Goal: Task Accomplishment & Management: Complete application form

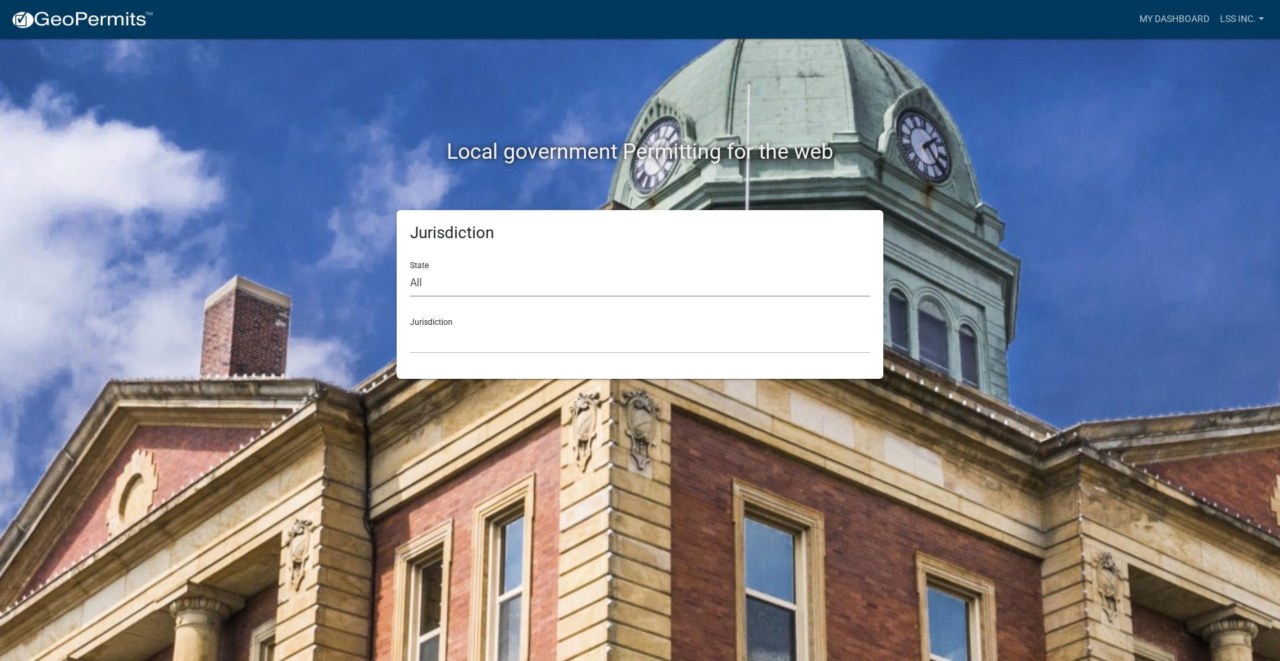
click at [522, 281] on select "All [US_STATE] [US_STATE] [US_STATE] [US_STATE] [US_STATE] [US_STATE] [US_STATE…" at bounding box center [640, 282] width 460 height 27
select select "[US_STATE]"
click at [410, 269] on select "All [US_STATE] [US_STATE] [US_STATE] [US_STATE] [US_STATE] [US_STATE] [US_STATE…" at bounding box center [640, 282] width 460 height 27
click at [460, 341] on select "[GEOGRAPHIC_DATA], [US_STATE] [GEOGRAPHIC_DATA], [US_STATE] [GEOGRAPHIC_DATA], …" at bounding box center [640, 339] width 460 height 27
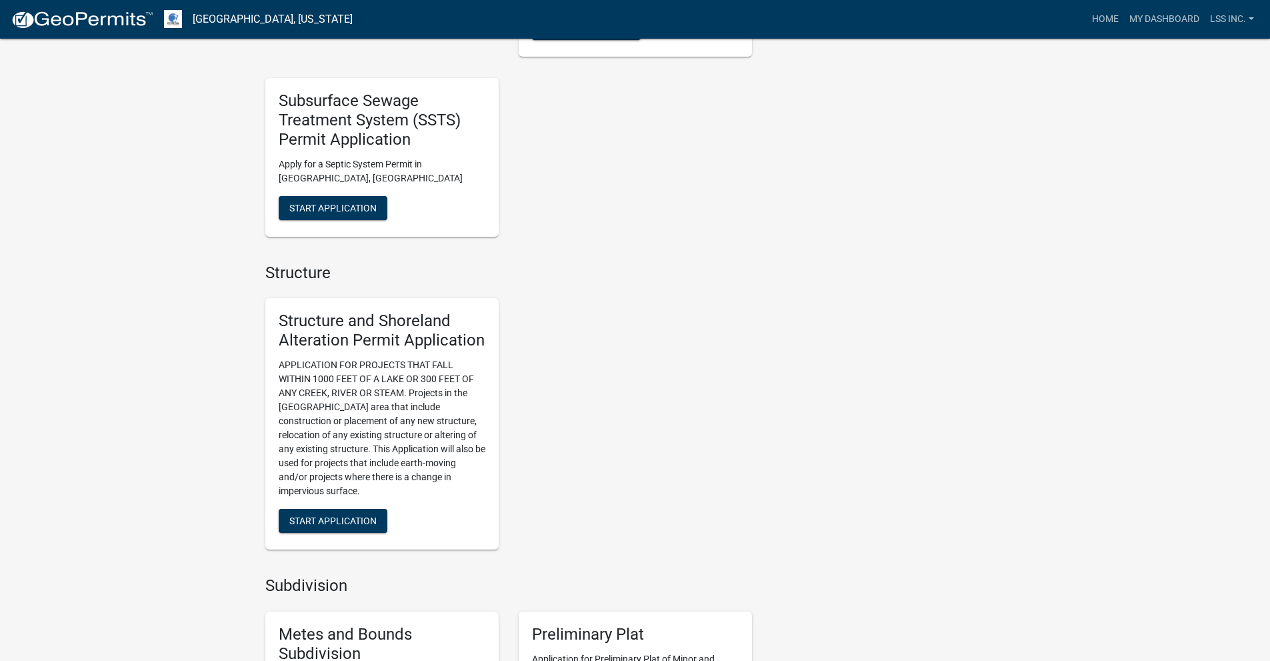
scroll to position [1085, 0]
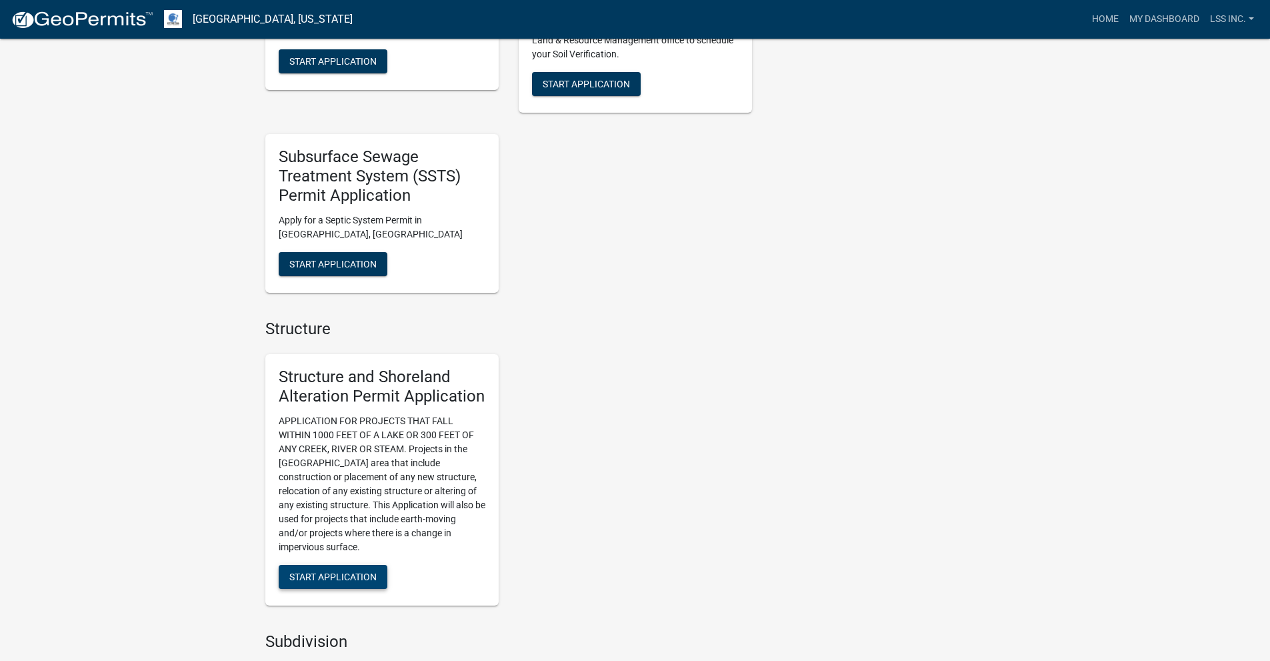
click at [331, 581] on span "Start Application" at bounding box center [332, 576] width 87 height 11
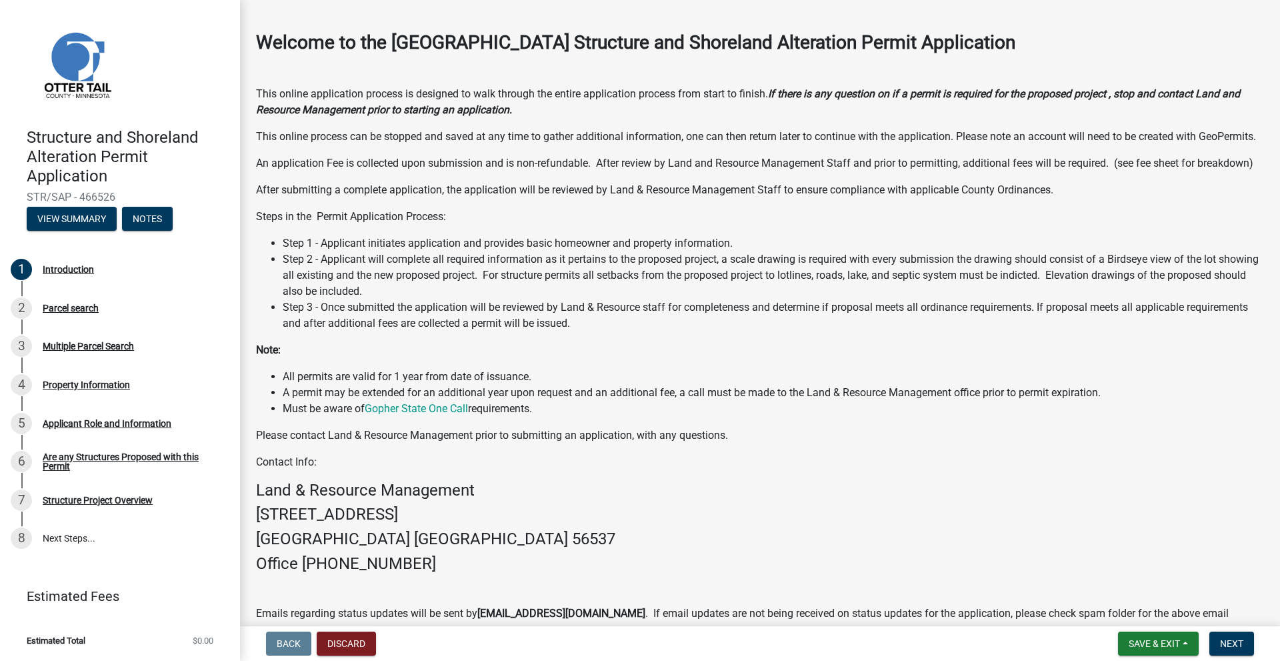
scroll to position [67, 0]
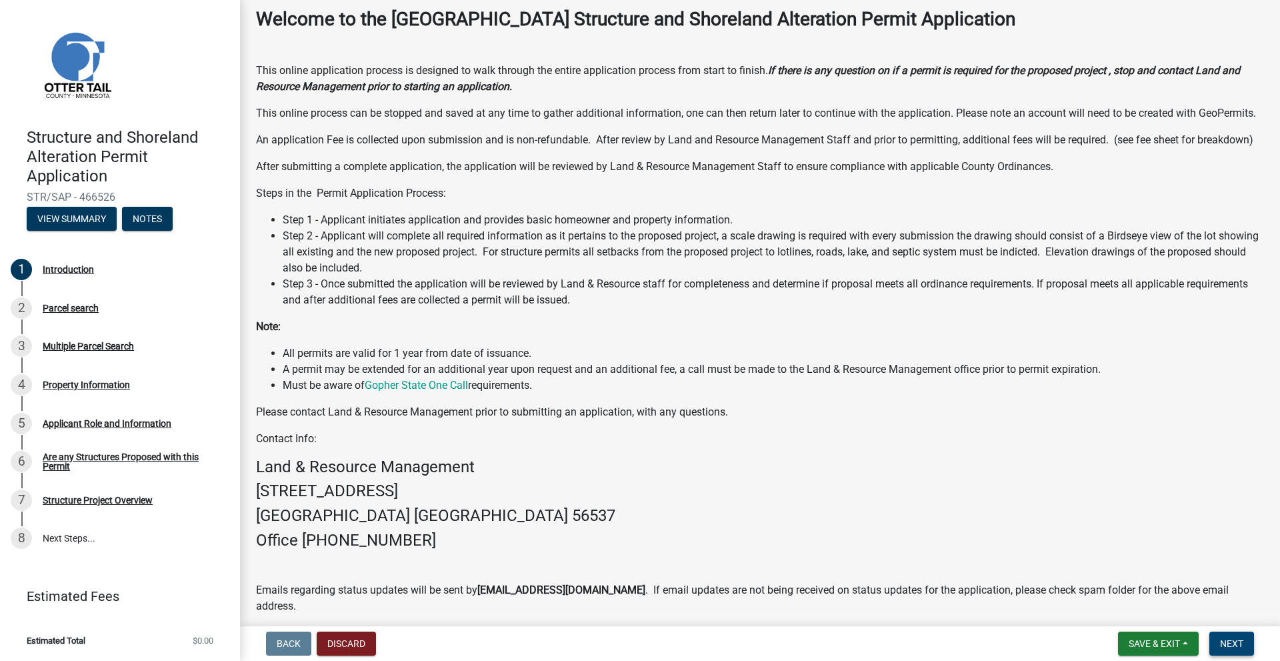
click at [1239, 644] on span "Next" at bounding box center [1231, 643] width 23 height 11
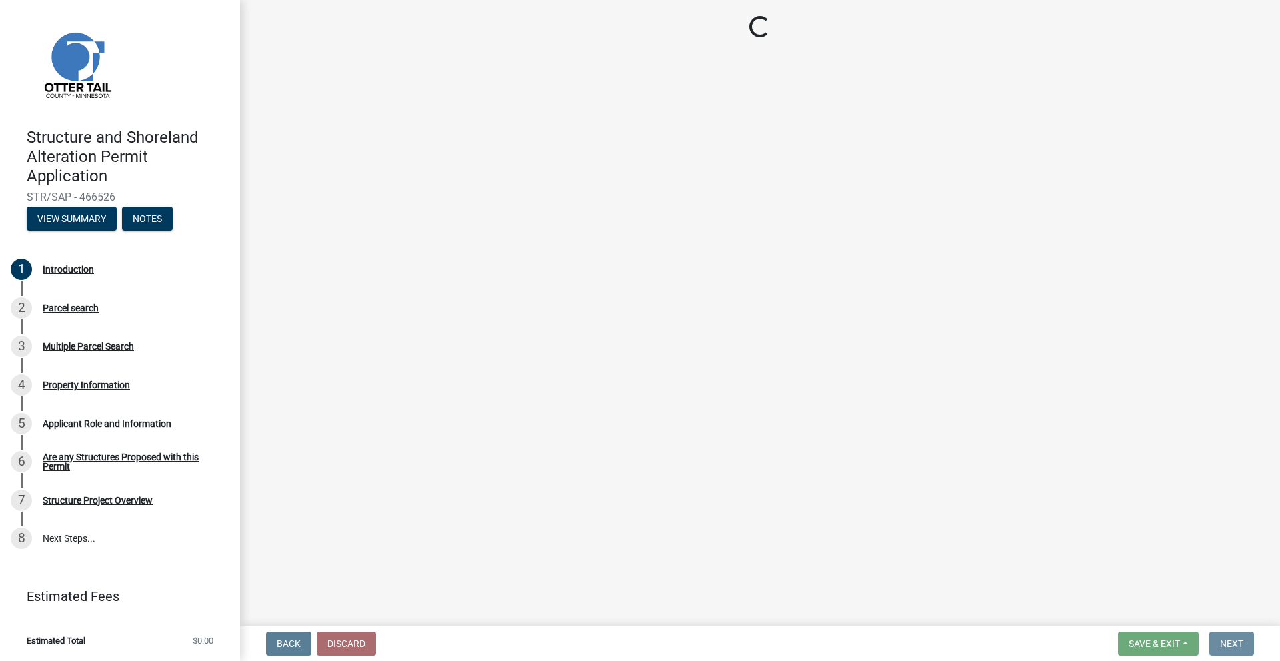
scroll to position [0, 0]
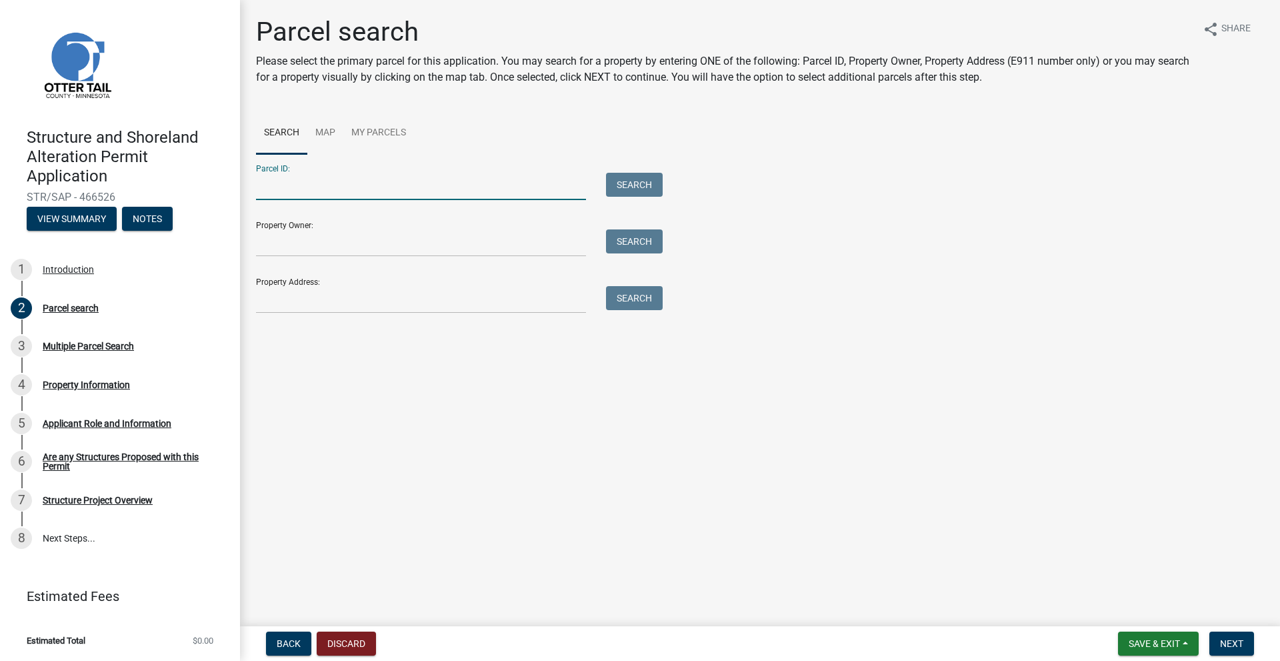
click at [281, 176] on input "Parcel ID:" at bounding box center [421, 186] width 330 height 27
type input "37000100054016"
click at [643, 180] on button "Search" at bounding box center [634, 185] width 57 height 24
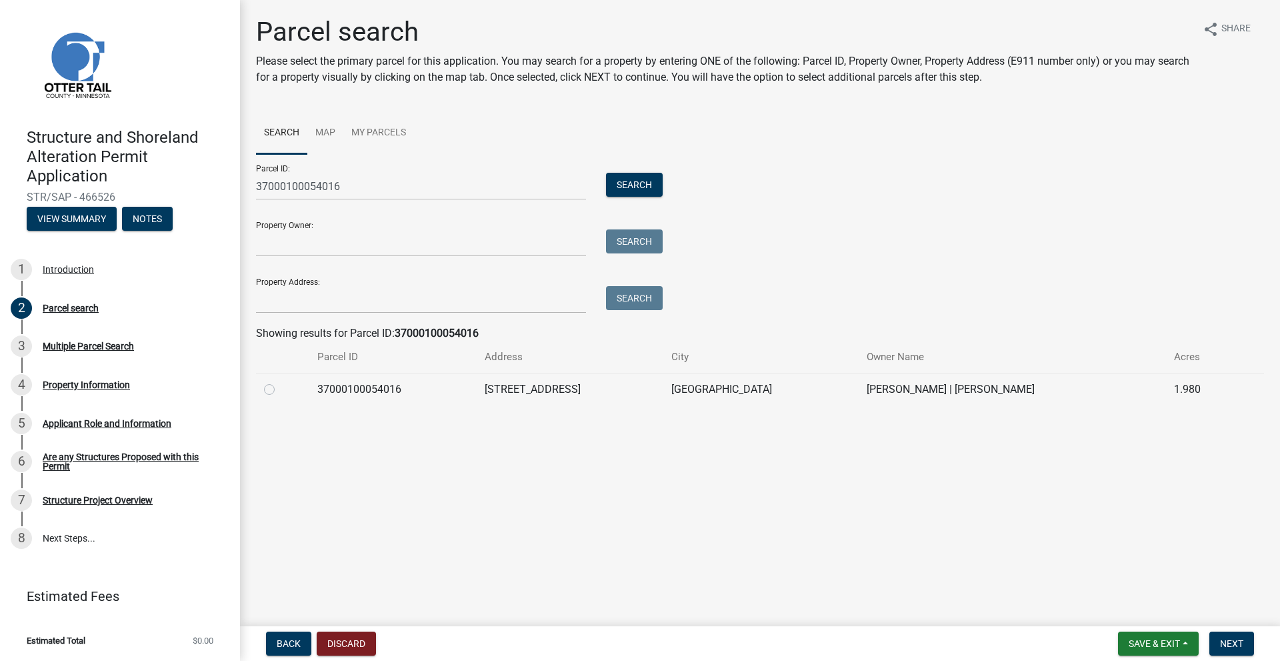
click at [275, 385] on div at bounding box center [282, 389] width 37 height 16
click at [280, 381] on label at bounding box center [280, 381] width 0 height 0
click at [280, 389] on input "radio" at bounding box center [284, 385] width 9 height 9
radio input "true"
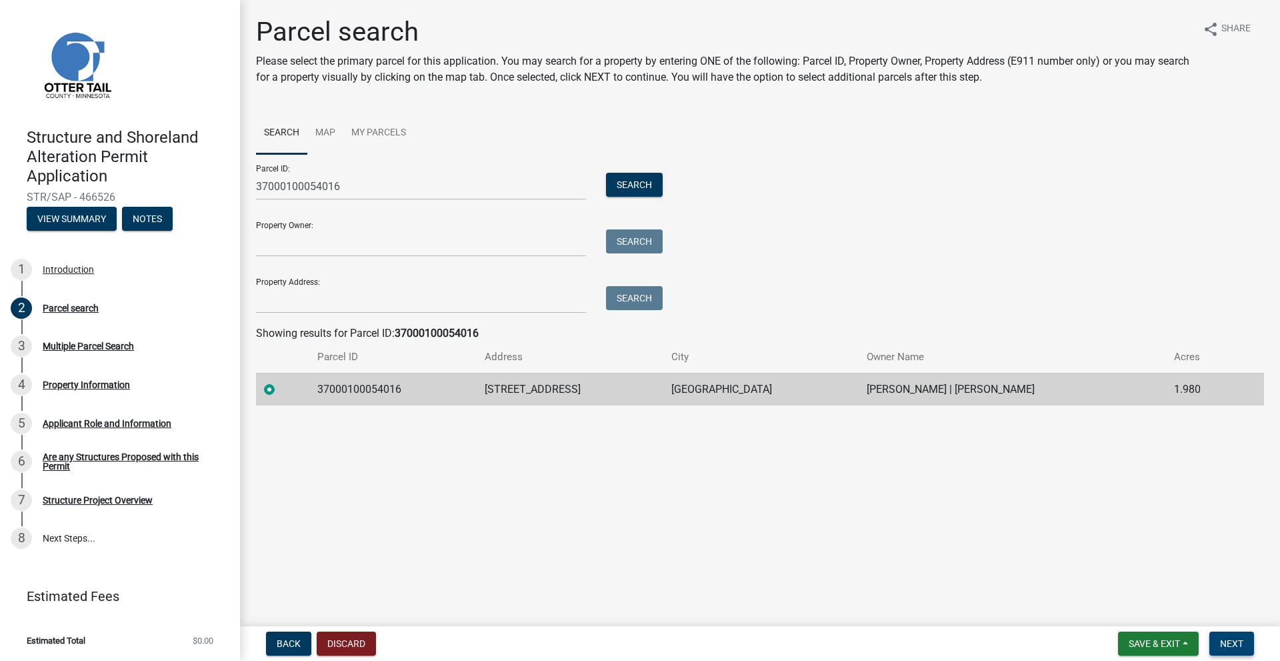
click at [1228, 642] on span "Next" at bounding box center [1231, 643] width 23 height 11
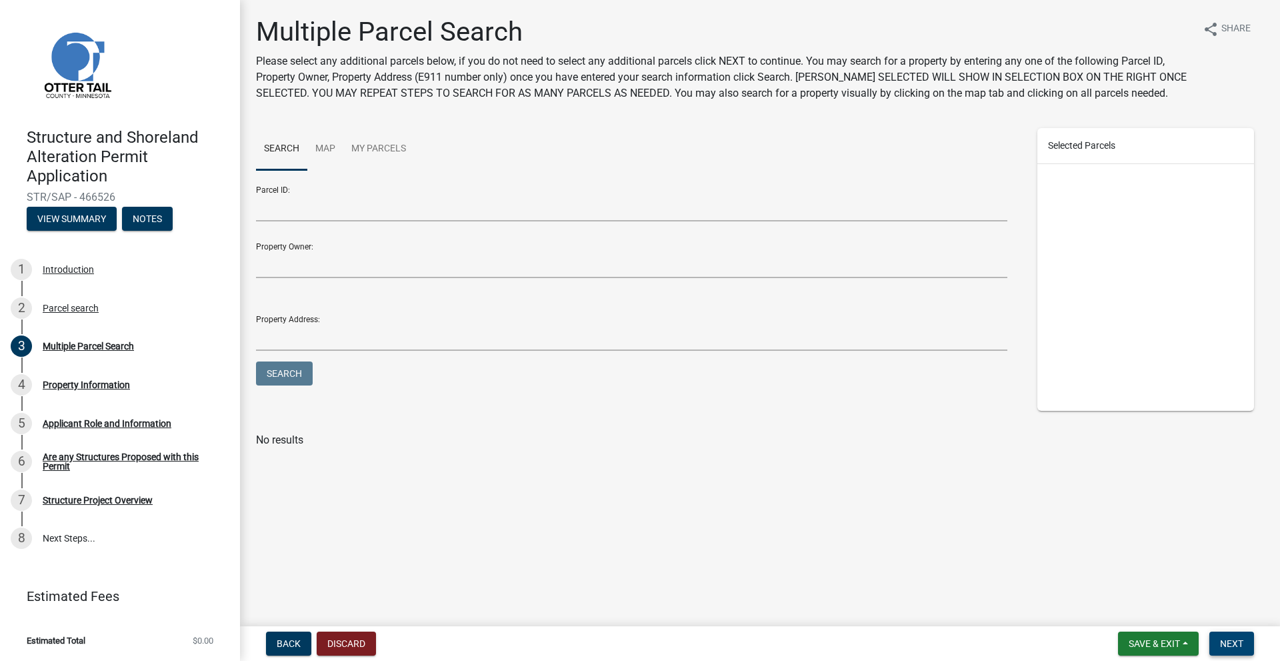
click at [1237, 639] on span "Next" at bounding box center [1231, 643] width 23 height 11
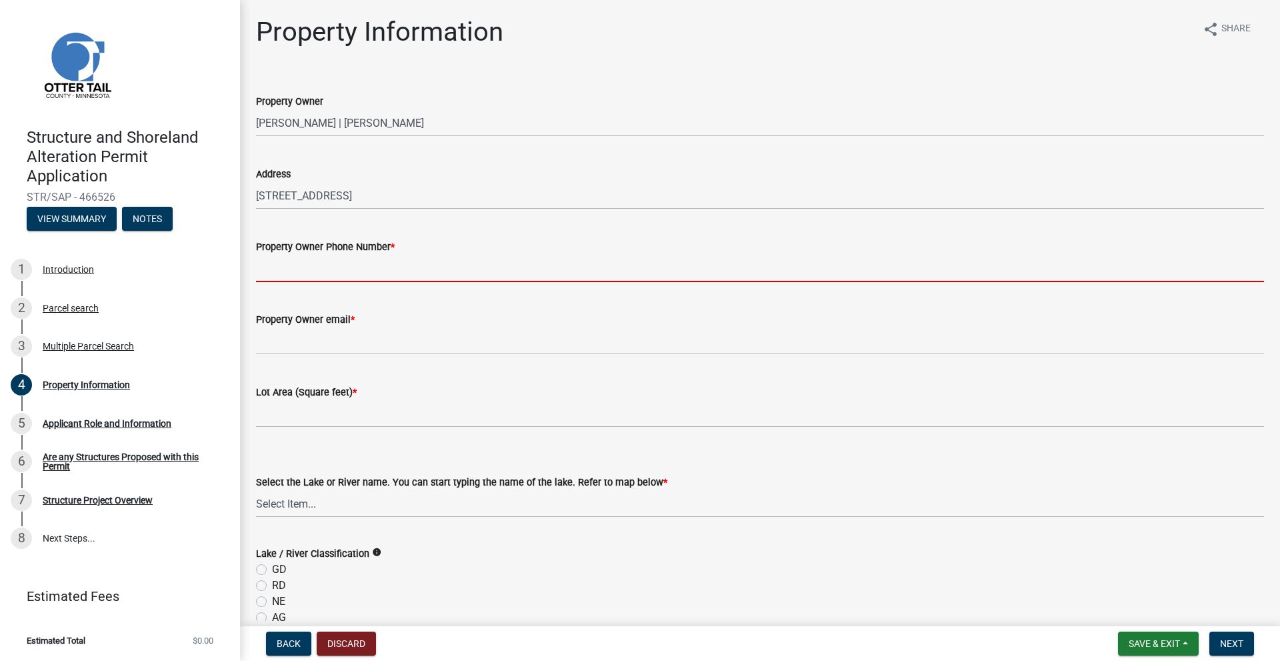
click at [353, 273] on input "Property Owner Phone Number *" at bounding box center [760, 268] width 1008 height 27
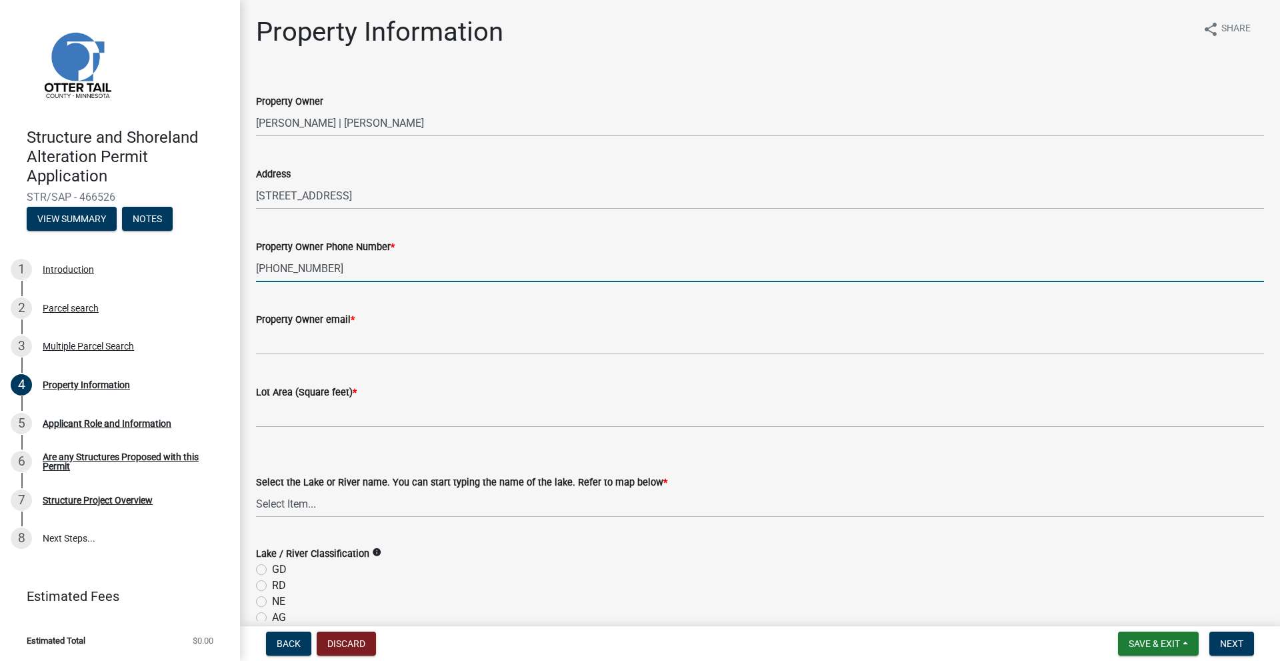
type input "[PHONE_NUMBER]"
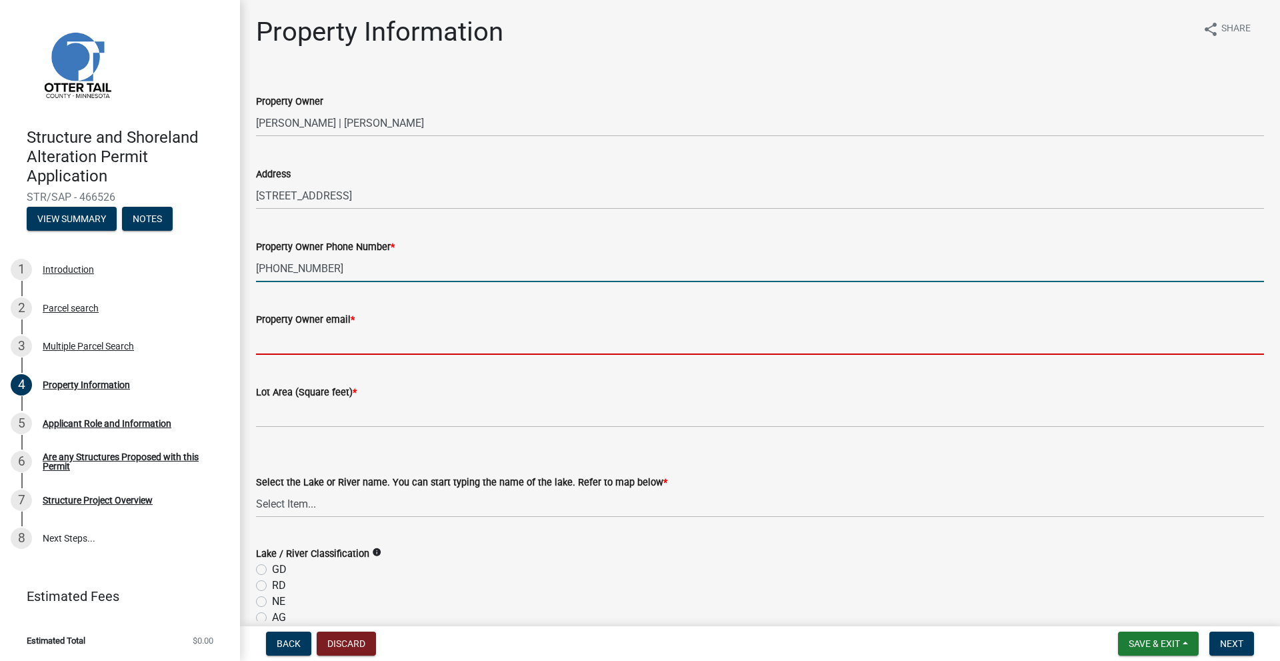
click at [337, 351] on input "Property Owner email *" at bounding box center [760, 340] width 1008 height 27
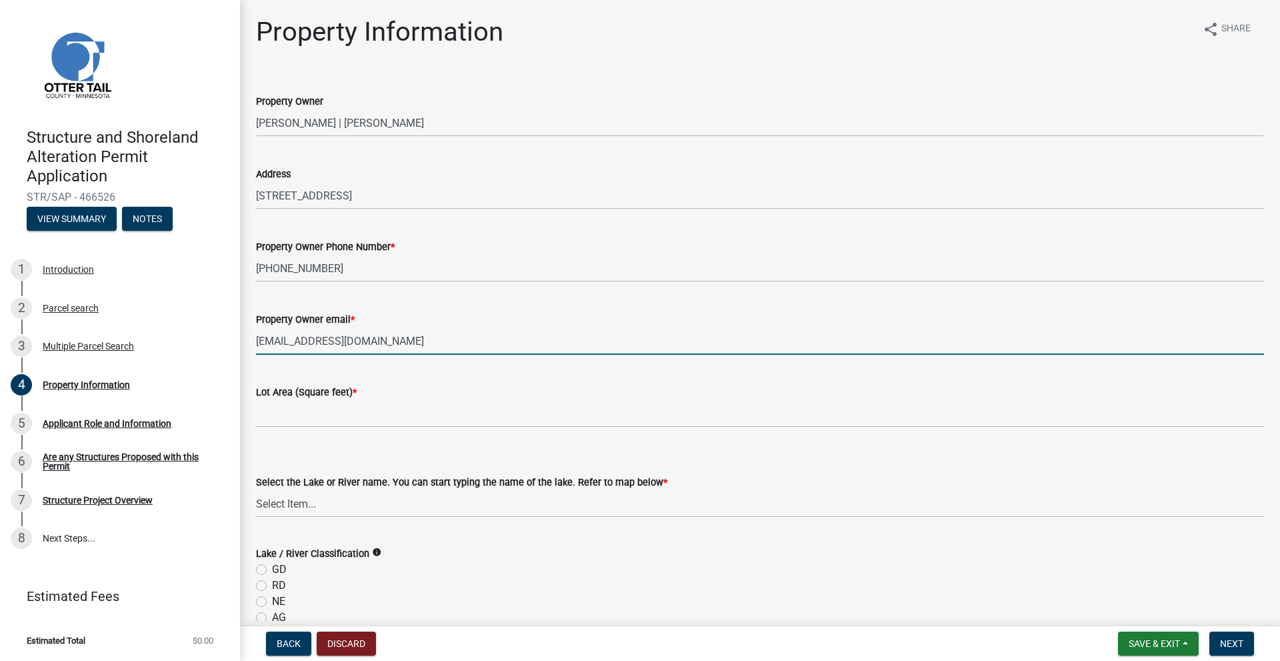
type input "[EMAIL_ADDRESS][DOMAIN_NAME]"
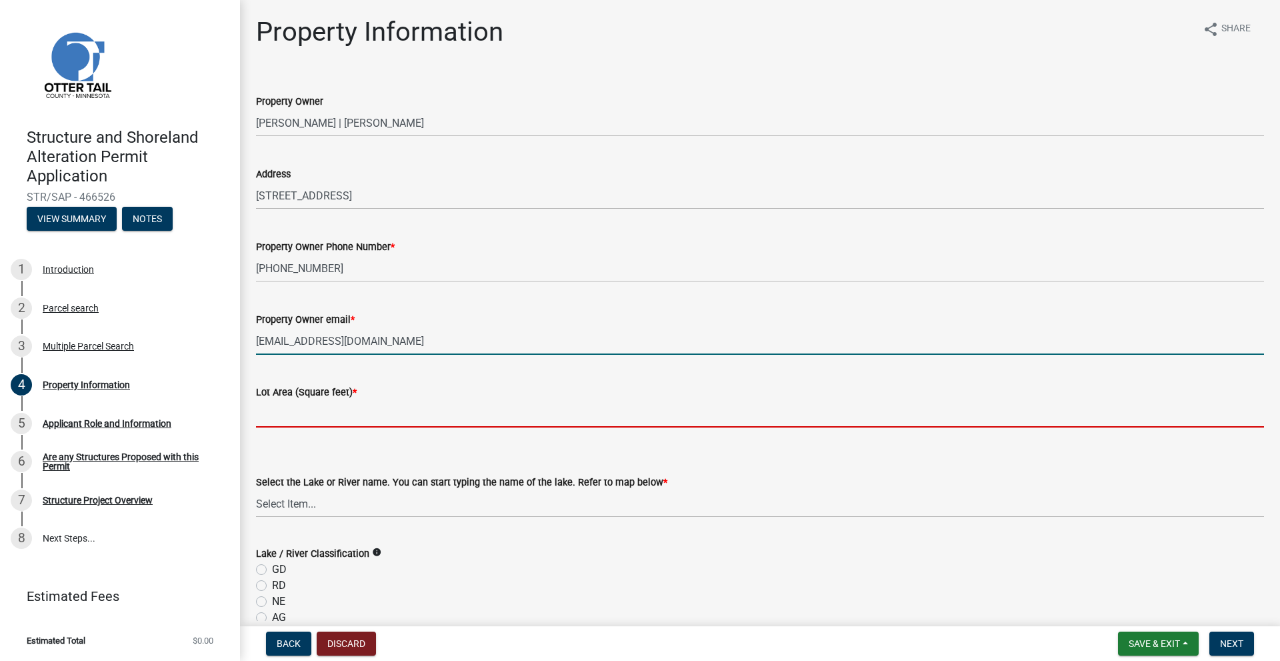
click at [330, 421] on input "text" at bounding box center [760, 413] width 1008 height 27
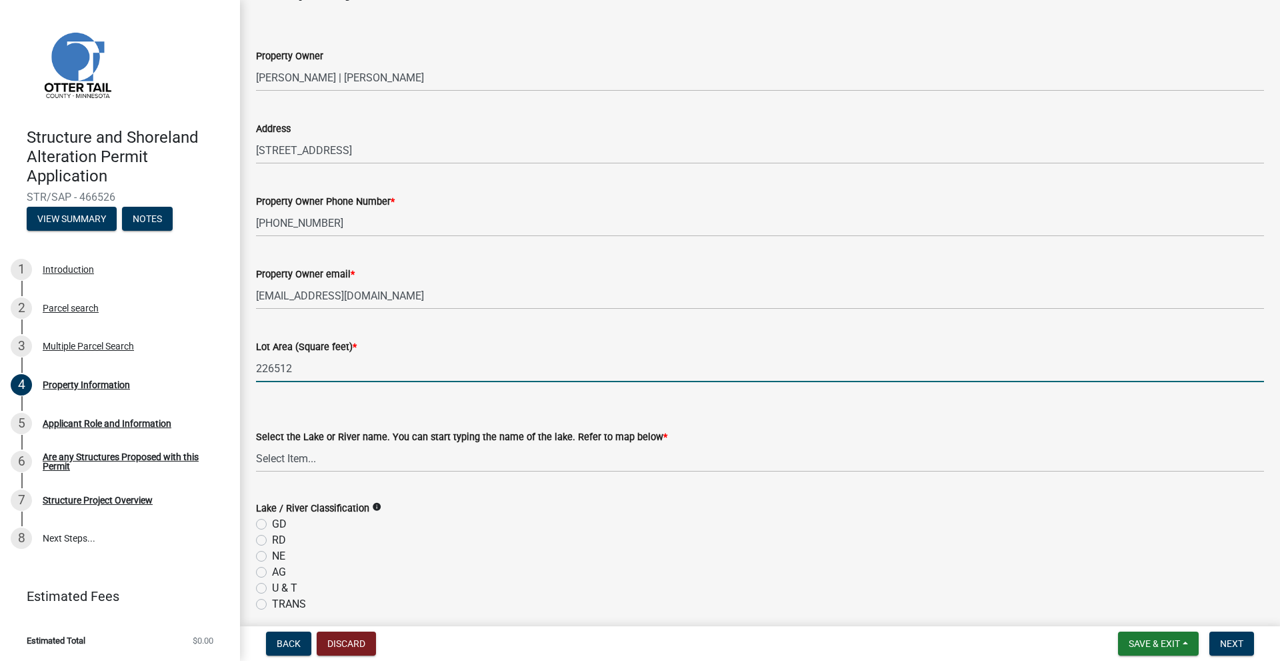
scroll to position [200, 0]
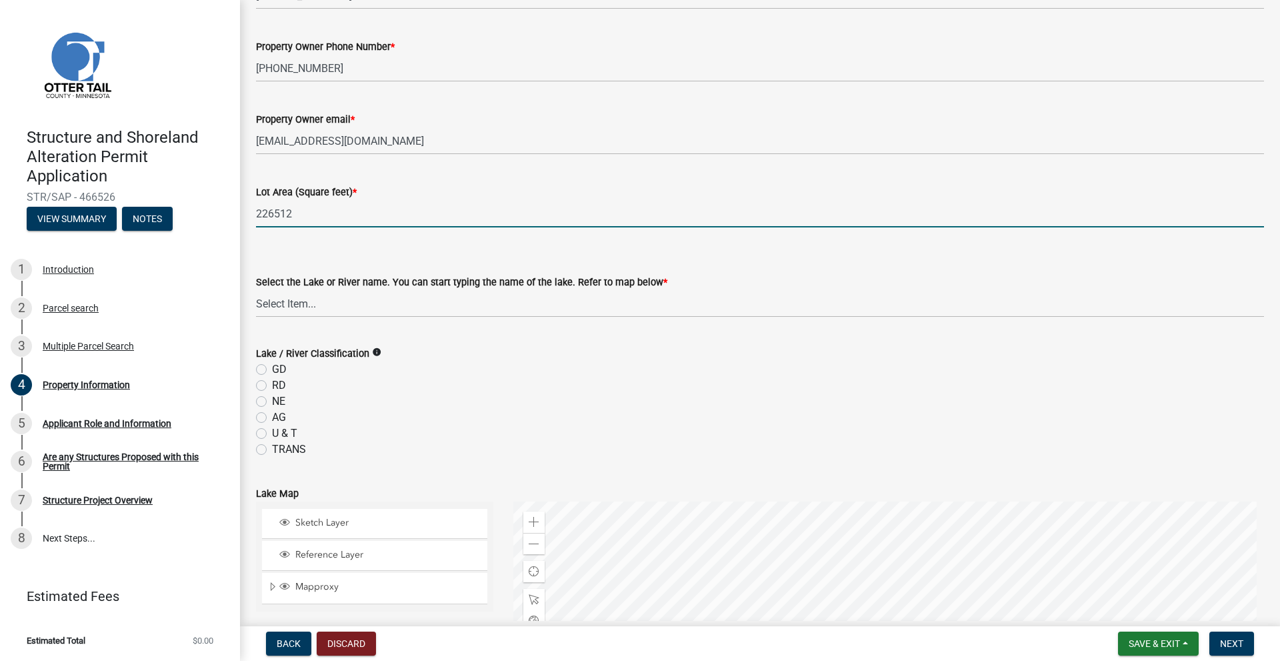
type input "226512"
click at [317, 305] on select "Select Item... None [PERSON_NAME] 56-031 [PERSON_NAME] 56-118 [PERSON_NAME] 56-…" at bounding box center [760, 303] width 1008 height 27
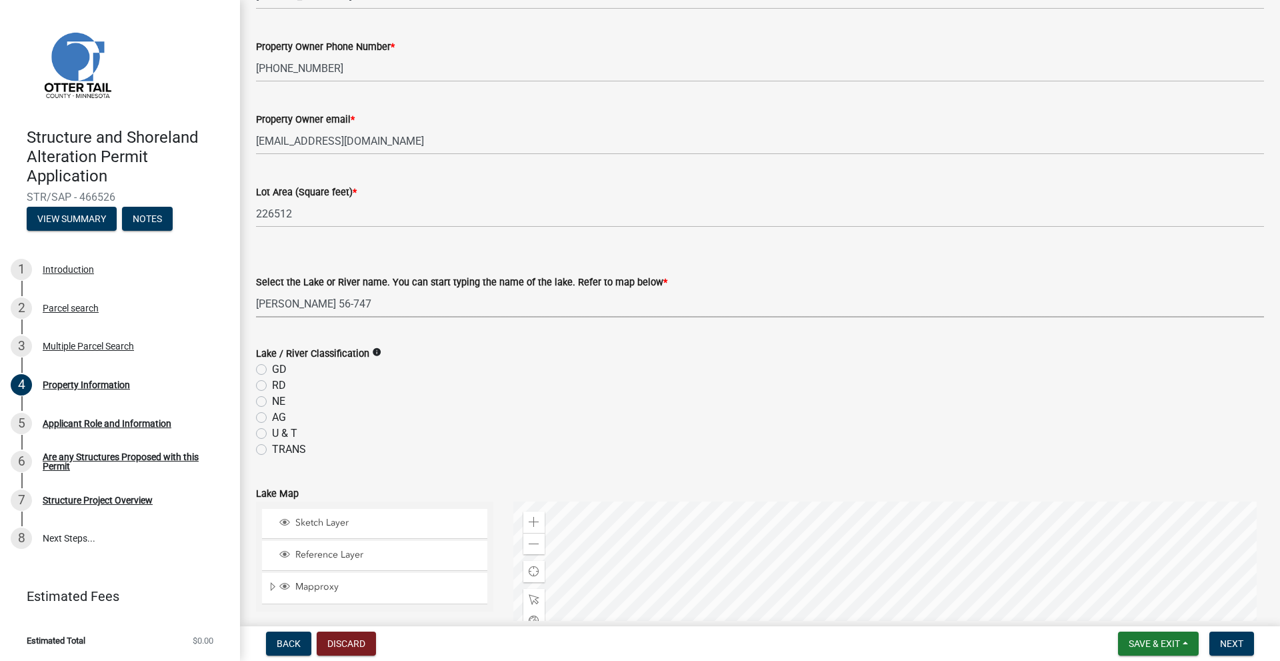
click at [256, 290] on select "Select Item... None [PERSON_NAME] 56-031 [PERSON_NAME] 56-118 [PERSON_NAME] 56-…" at bounding box center [760, 303] width 1008 height 27
select select "26d9dc3a-5afa-4bd9-b8d6-98f5eeaf68e9"
click at [272, 370] on label "GD" at bounding box center [279, 369] width 15 height 16
click at [272, 370] on input "GD" at bounding box center [276, 365] width 9 height 9
radio input "true"
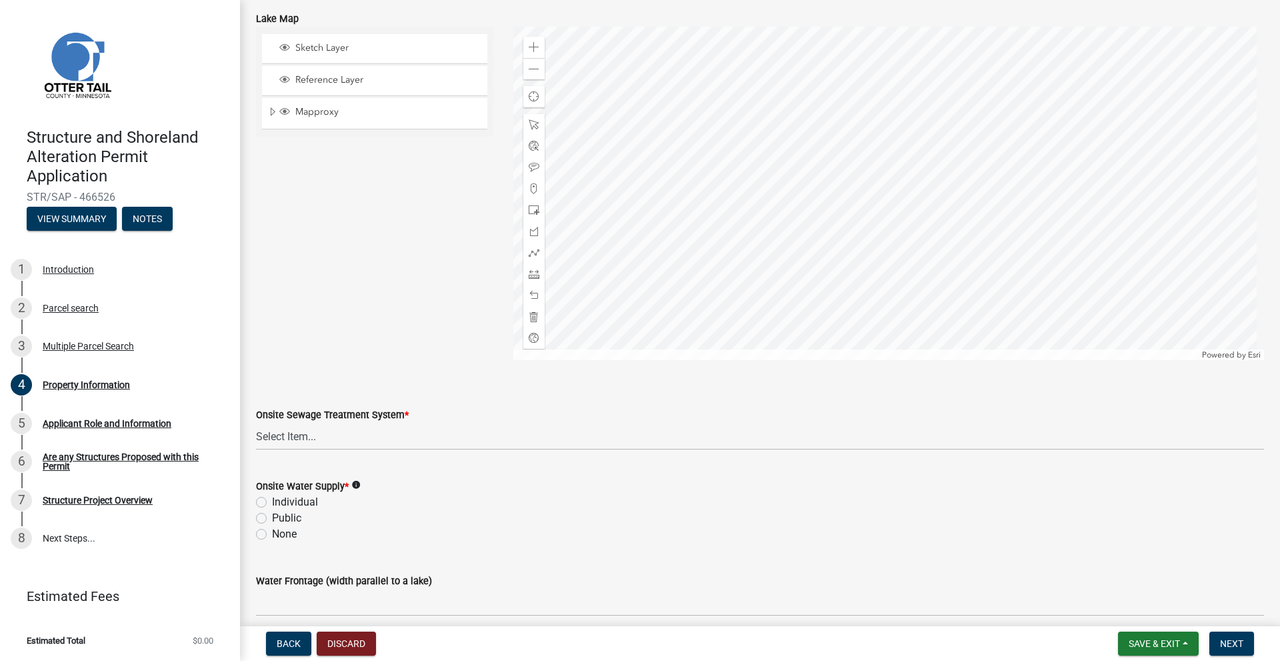
scroll to position [733, 0]
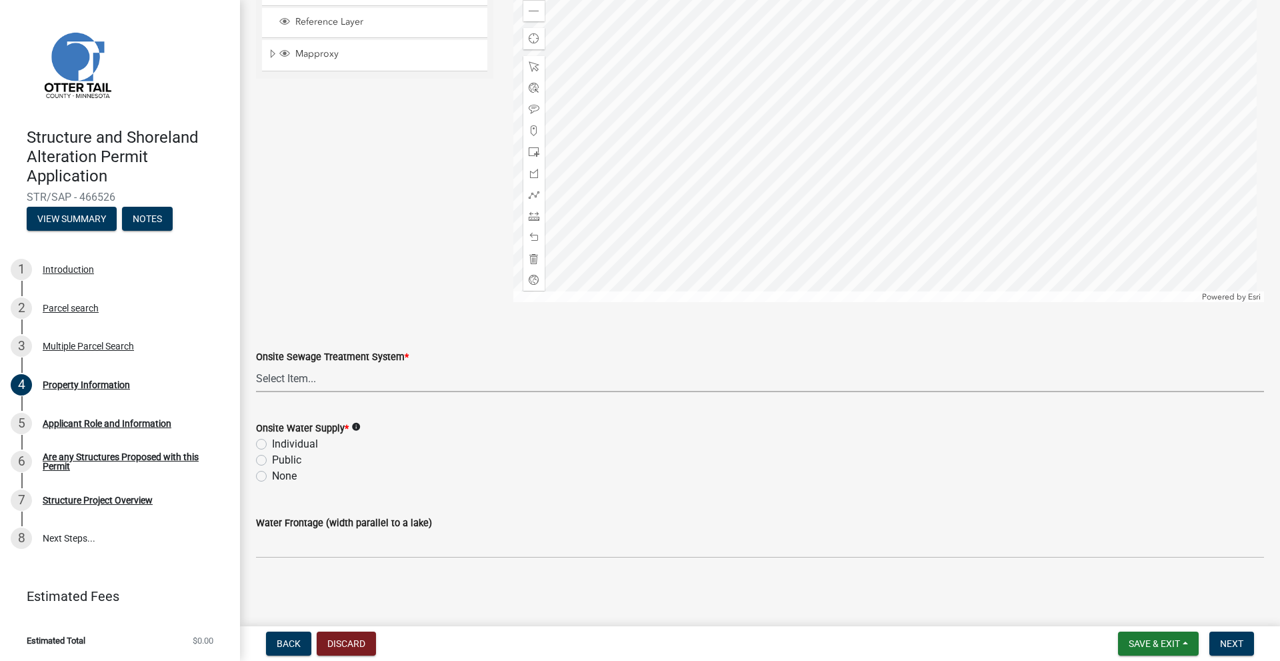
click at [309, 385] on select "Select Item... L&R Certificate of Compliance within 5yrs Compliance Inspection …" at bounding box center [760, 378] width 1008 height 27
click at [256, 365] on select "Select Item... L&R Certificate of Compliance within 5yrs Compliance Inspection …" at bounding box center [760, 378] width 1008 height 27
select select "bc95ce3f-9706-43bd-97a5-80c1e912429f"
click at [272, 441] on label "Individual" at bounding box center [295, 444] width 46 height 16
click at [272, 441] on input "Individual" at bounding box center [276, 440] width 9 height 9
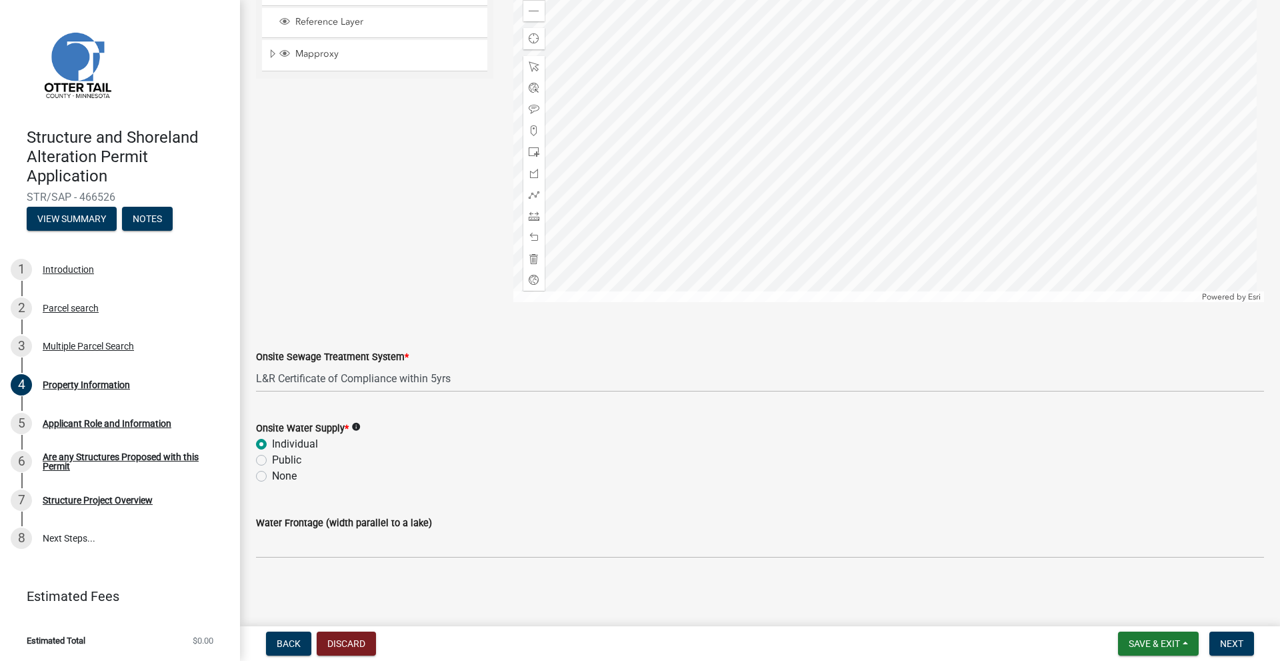
radio input "true"
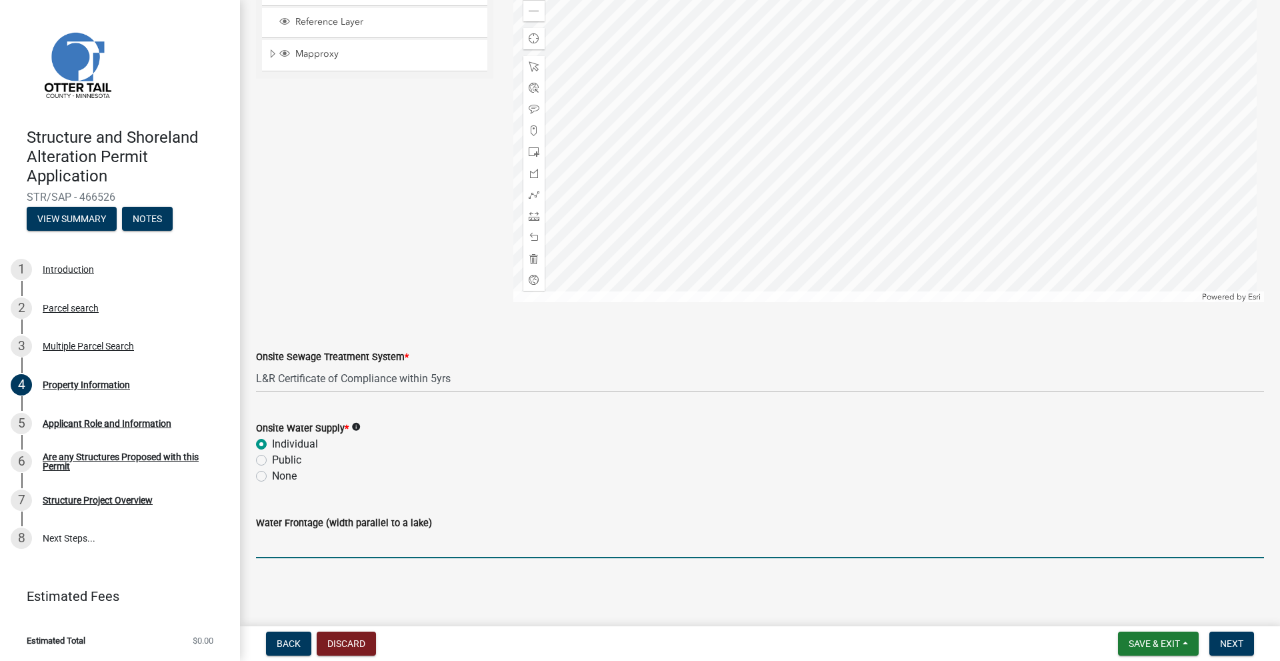
click at [320, 552] on input "Water Frontage (width parallel to a lake)" at bounding box center [760, 544] width 1008 height 27
type input "150"
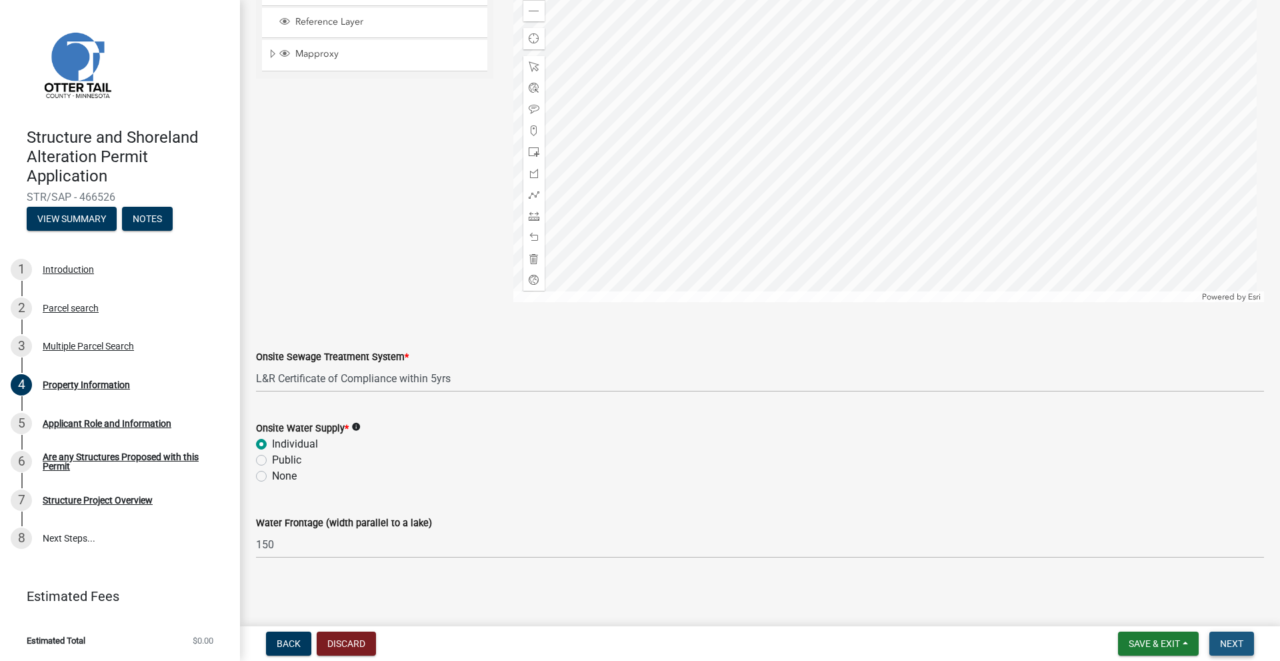
click at [1229, 639] on span "Next" at bounding box center [1231, 643] width 23 height 11
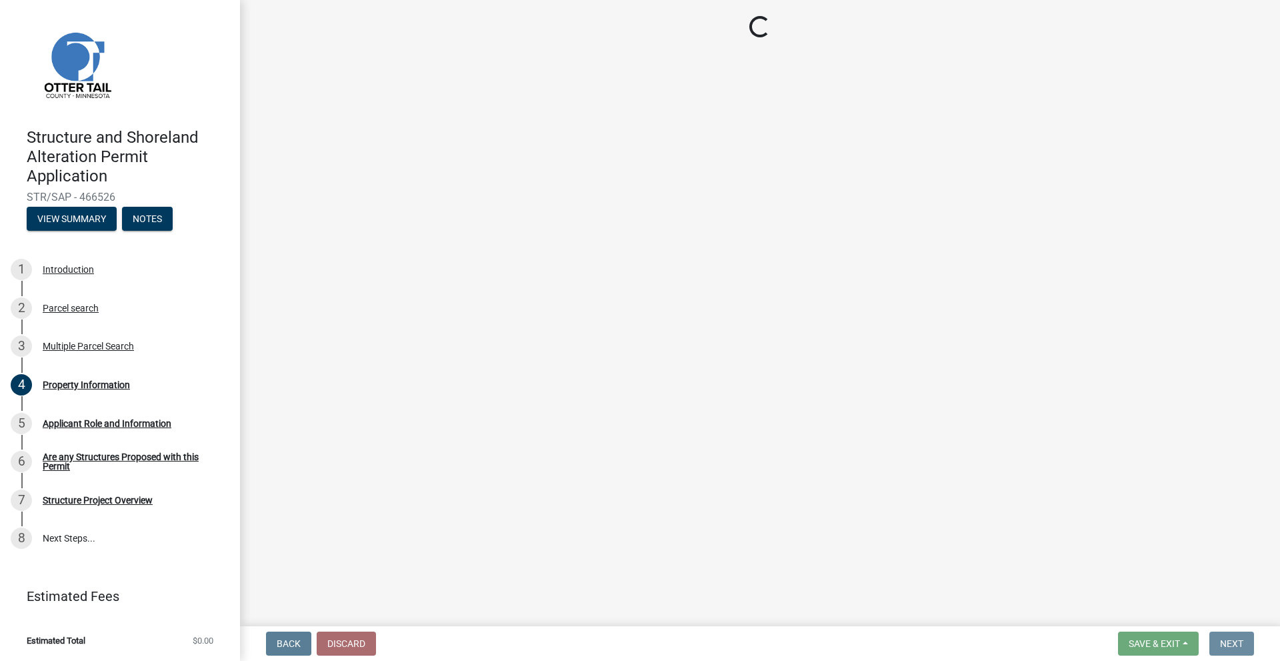
scroll to position [0, 0]
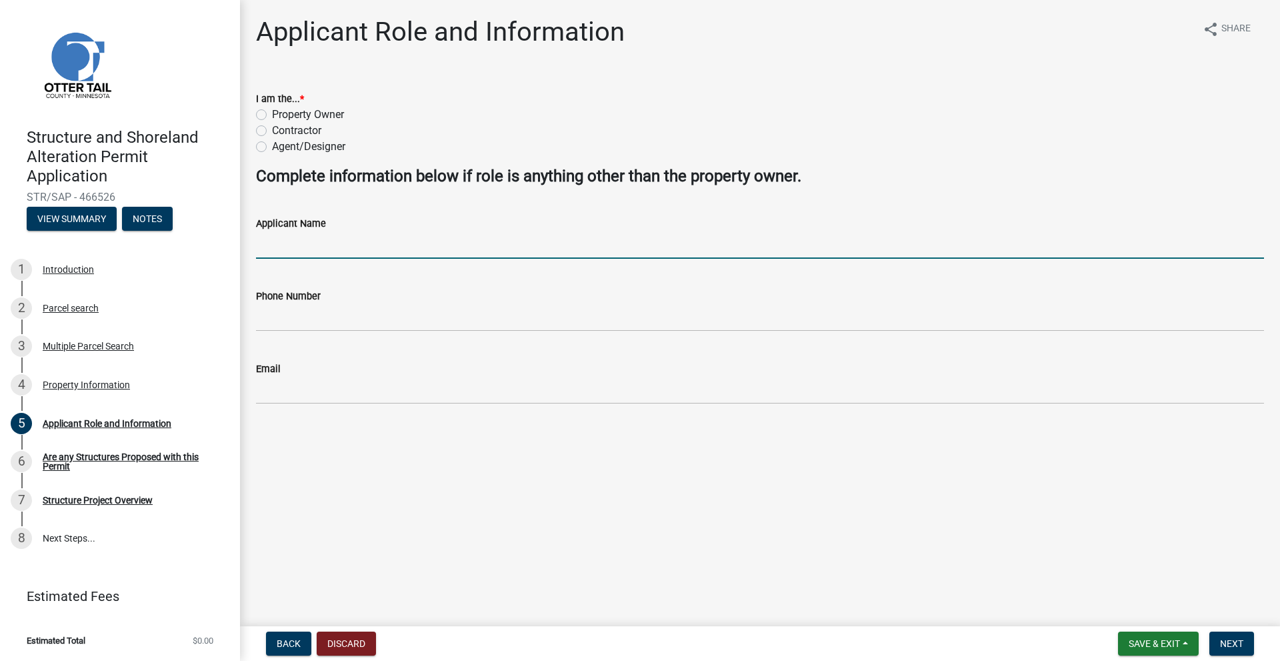
click at [288, 237] on input "Applicant Name" at bounding box center [760, 244] width 1008 height 27
type input "[PERSON_NAME]"
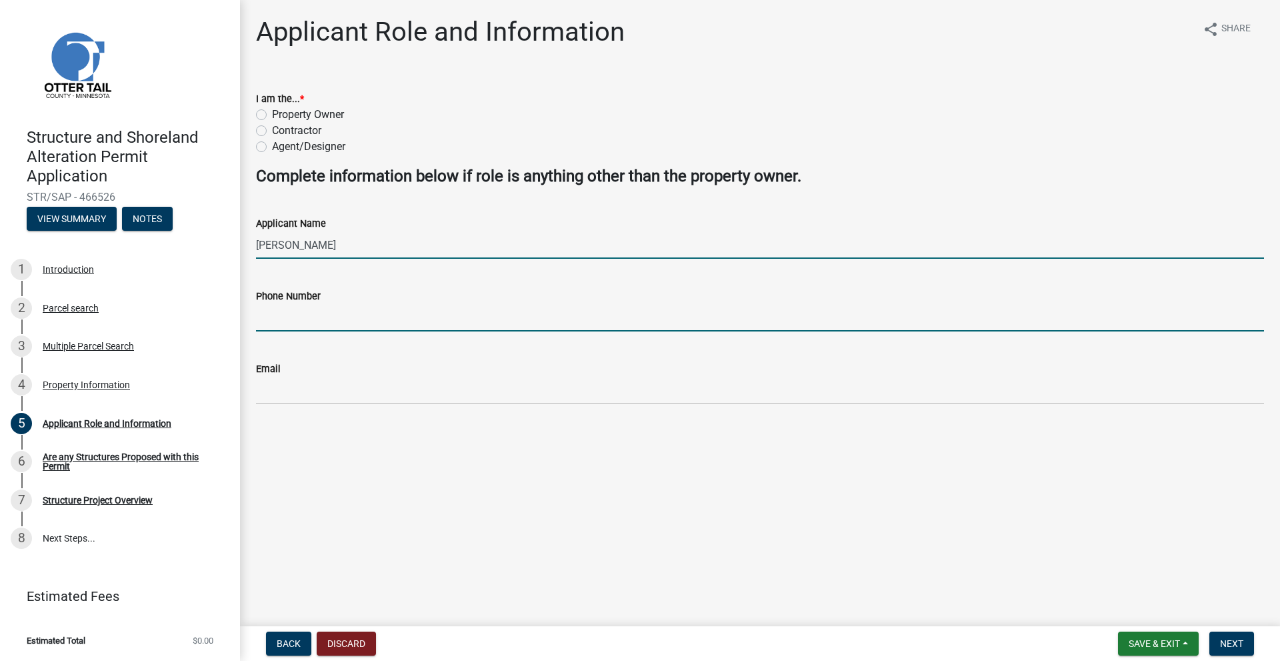
type input "2185312055"
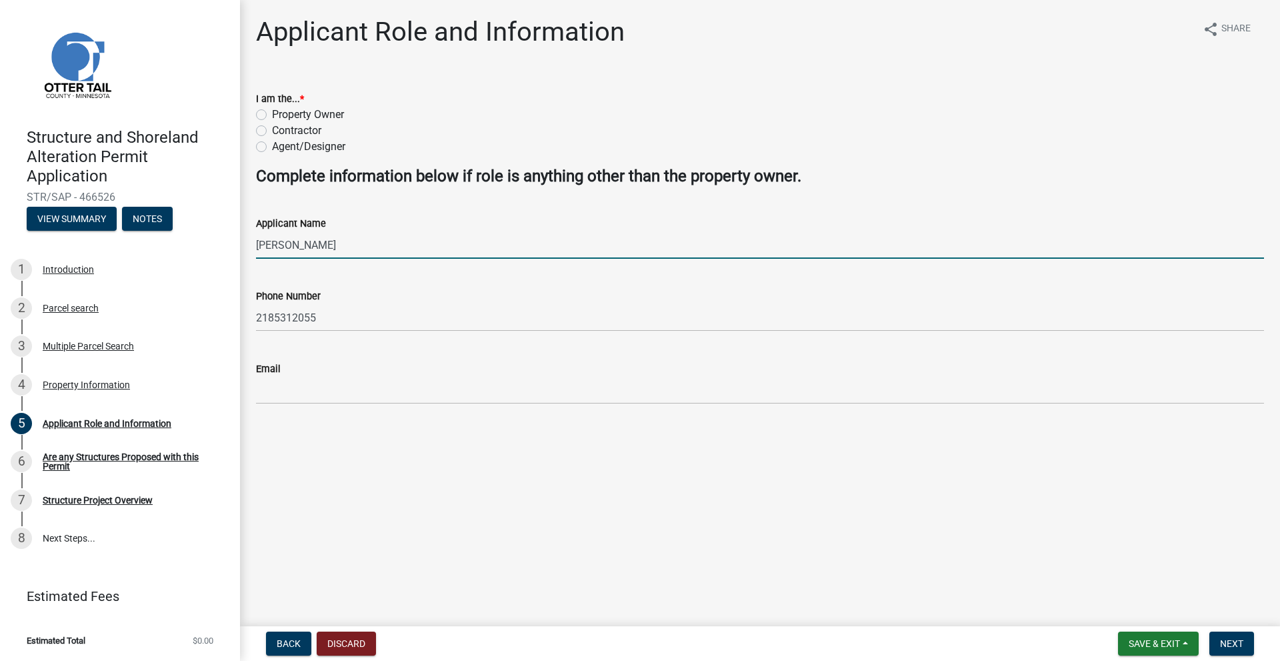
type input "[EMAIL_ADDRESS][DOMAIN_NAME]"
click at [272, 134] on label "Contractor" at bounding box center [296, 131] width 49 height 16
click at [272, 131] on input "Contractor" at bounding box center [276, 127] width 9 height 9
radio input "true"
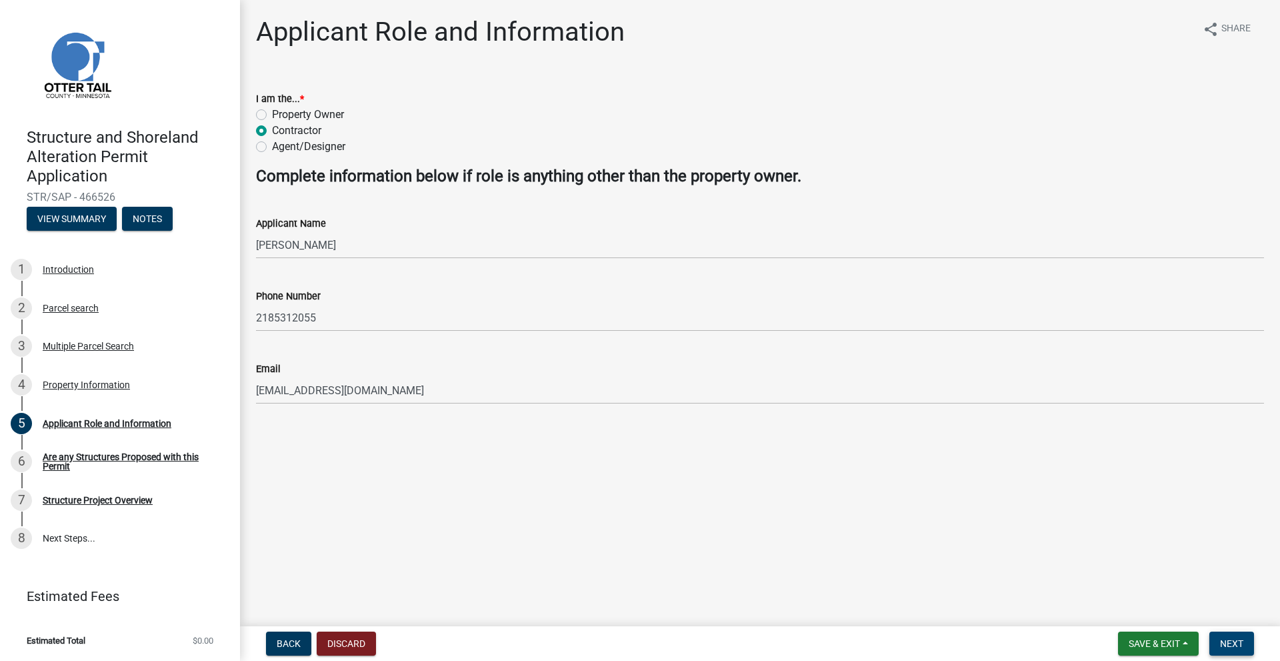
click at [1232, 641] on span "Next" at bounding box center [1231, 643] width 23 height 11
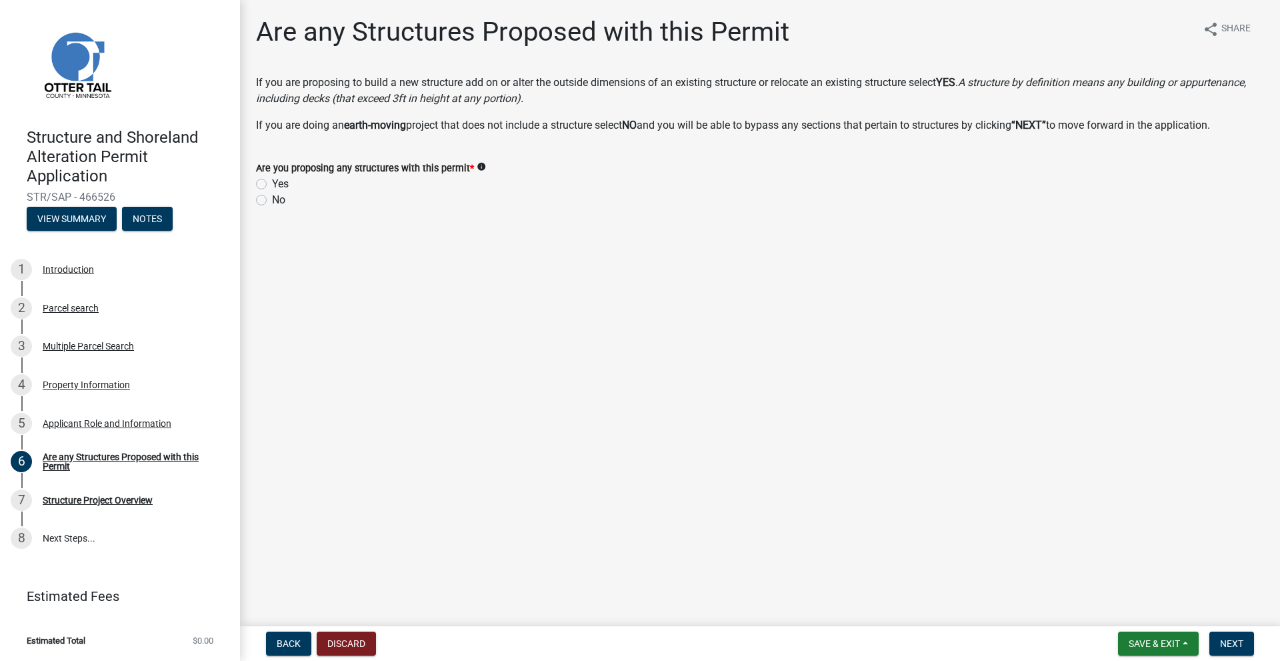
click at [272, 203] on label "No" at bounding box center [278, 200] width 13 height 16
click at [272, 201] on input "No" at bounding box center [276, 196] width 9 height 9
radio input "true"
click at [1232, 647] on span "Next" at bounding box center [1231, 643] width 23 height 11
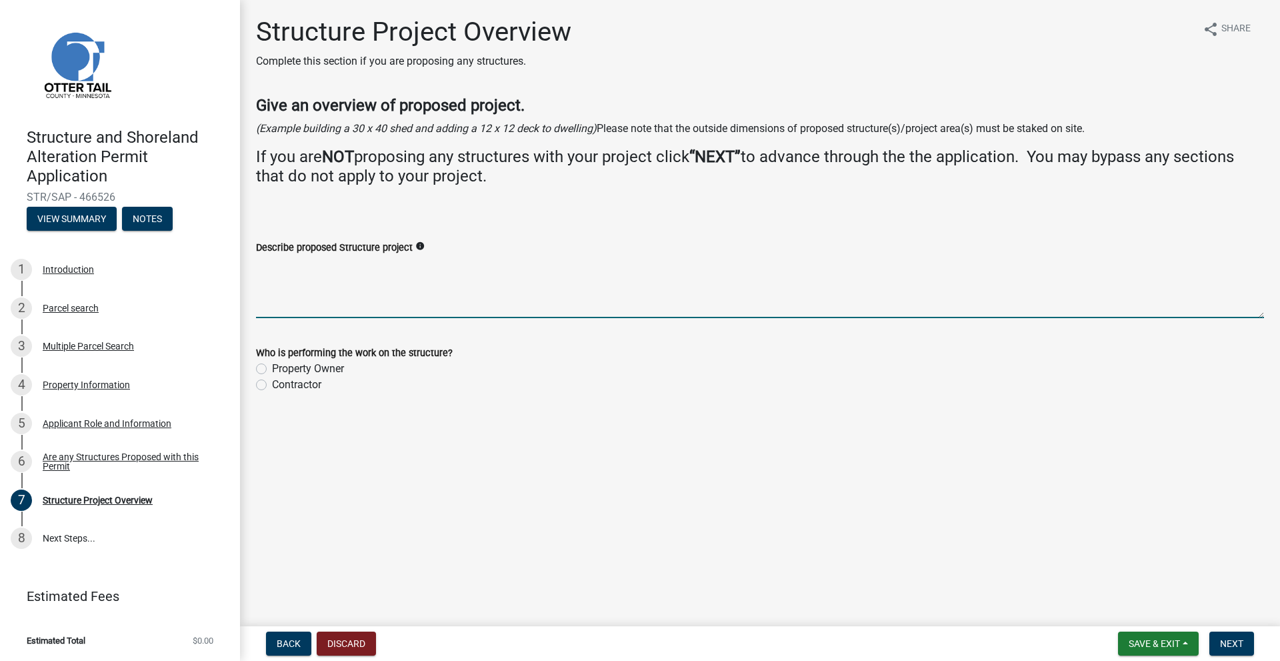
click at [321, 284] on textarea "Describe proposed Structure project" at bounding box center [760, 286] width 1008 height 63
type textarea "S"
paste textarea "Shoreline repair with rip rap. Strip out all necessary rocks along shoreline to…"
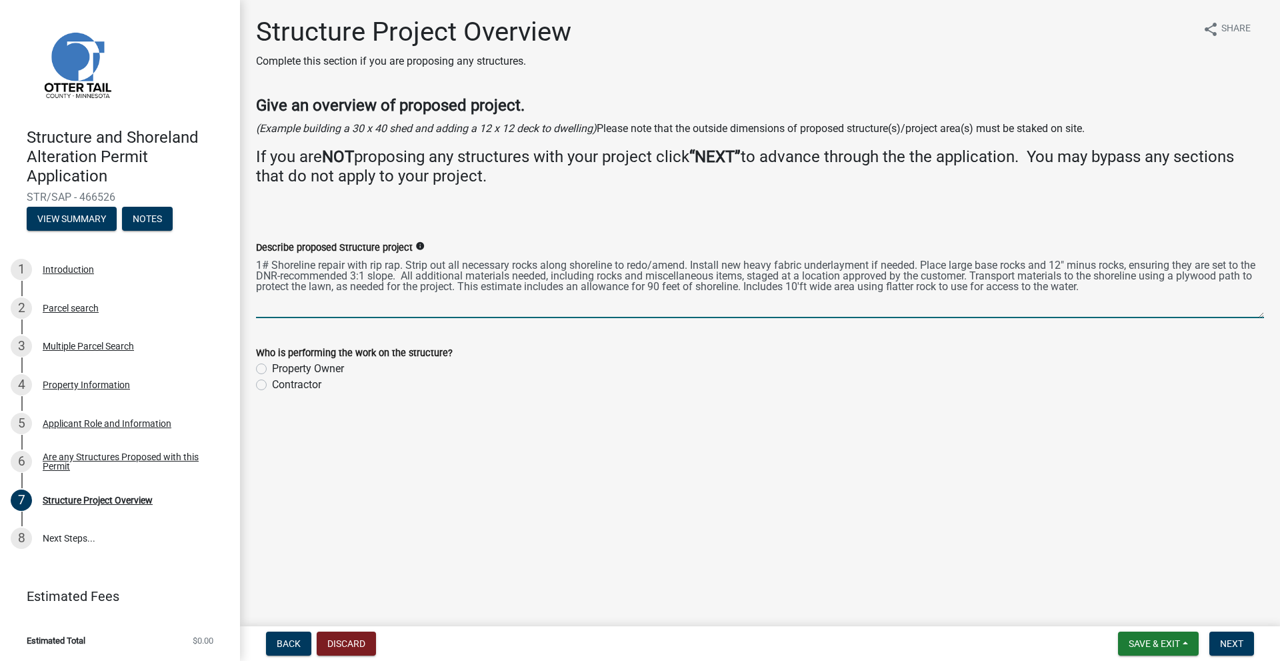
click at [270, 265] on textarea "1# Shoreline repair with rip rap. Strip out all necessary rocks along shoreline…" at bounding box center [760, 286] width 1008 height 63
click at [263, 269] on textarea "1# Shoreline repair with rip rap. Strip out all necessary rocks along shoreline…" at bounding box center [760, 286] width 1008 height 63
click at [273, 262] on textarea "1 # Shoreline repair with rip rap. Strip out all necessary rocks along shorelin…" at bounding box center [760, 286] width 1008 height 63
click at [1126, 287] on textarea "1 # Shoreline repair with rip rap. Strip out all necessary rocks along shorelin…" at bounding box center [760, 286] width 1008 height 63
paste textarea "Paver Walkway Installation. Excavate the designated area for the walkway. Insta…"
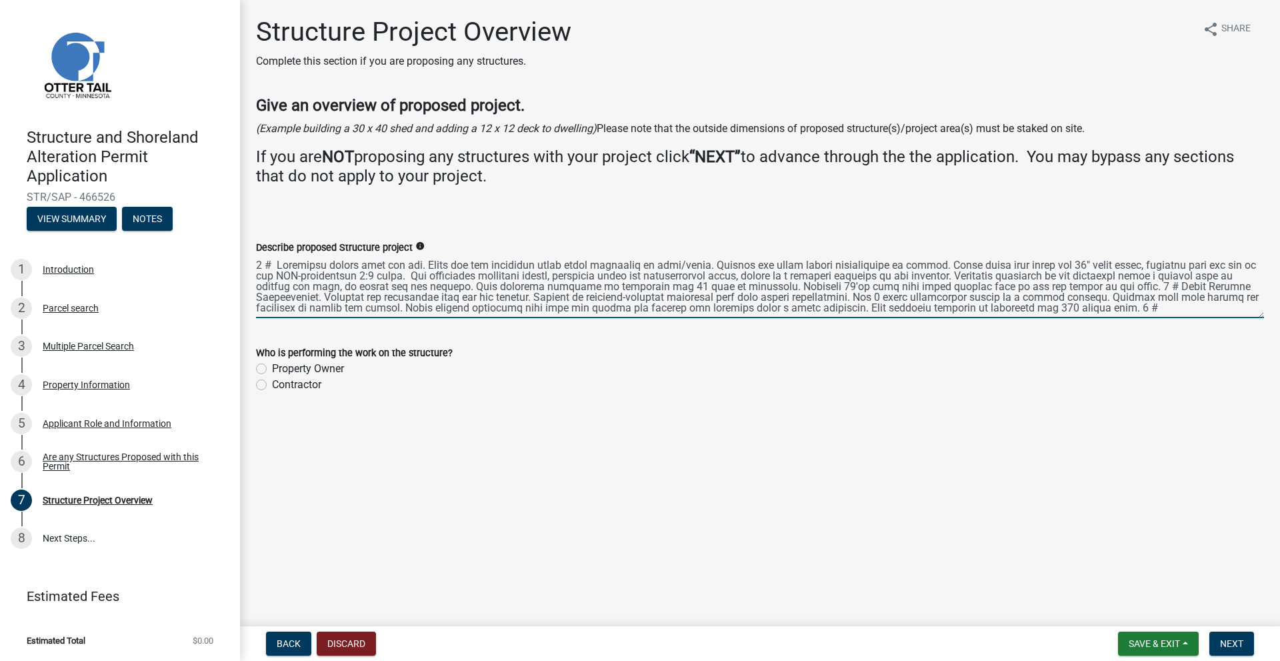
paste textarea "Paver Patio Installation. Excavate the designated area for the patio. Install a…"
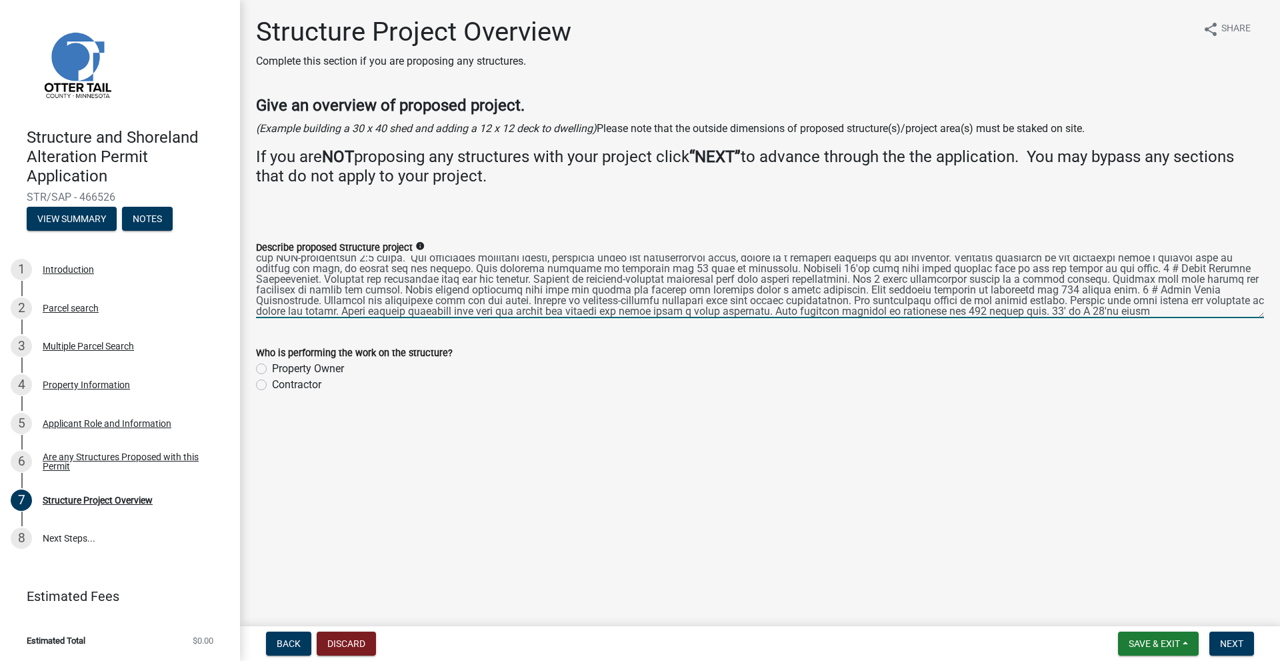
type textarea "1 # Shoreline repair with rip rap. Strip out all necessary rocks along shorelin…"
click at [272, 389] on label "Contractor" at bounding box center [296, 385] width 49 height 16
click at [272, 385] on input "Contractor" at bounding box center [276, 381] width 9 height 9
radio input "true"
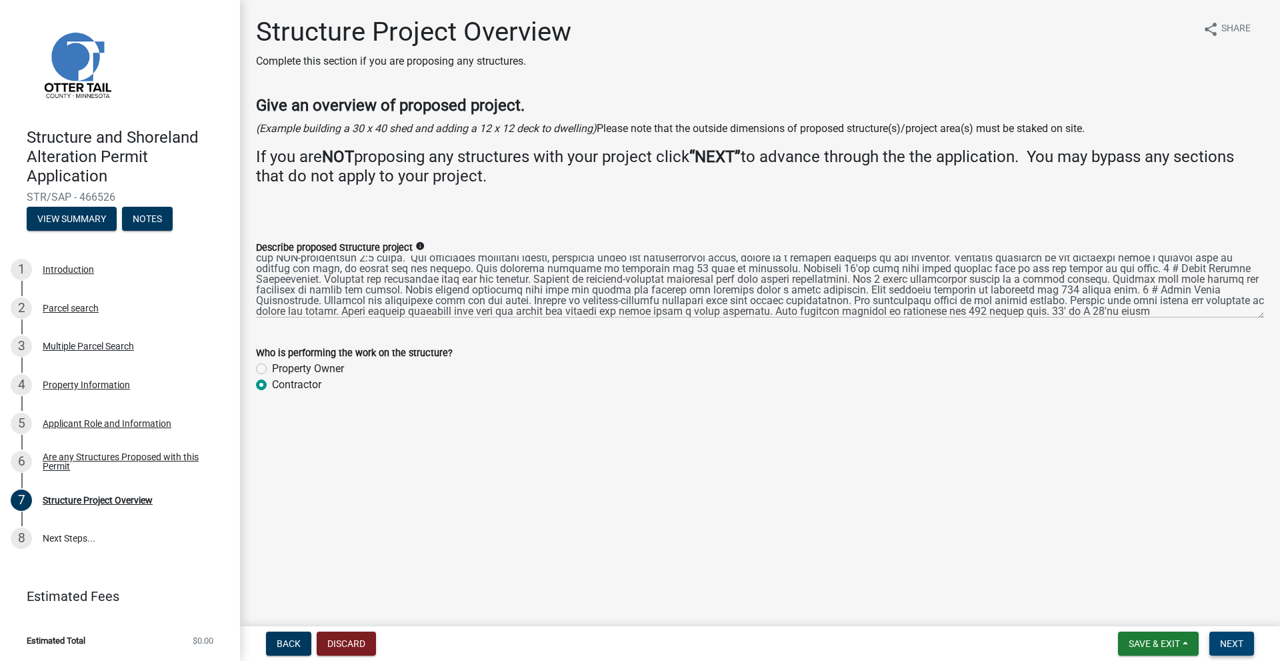
click at [1234, 641] on span "Next" at bounding box center [1231, 643] width 23 height 11
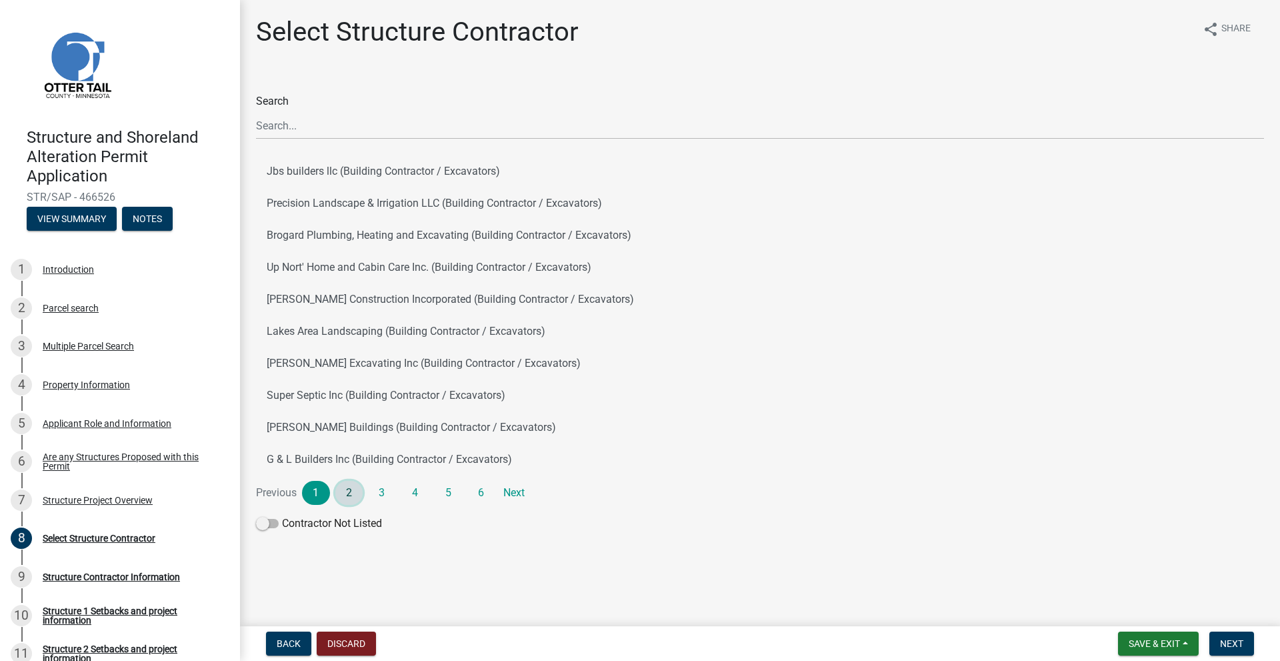
click at [356, 495] on link "2" at bounding box center [349, 493] width 28 height 24
click at [351, 366] on button "Lake Shore Services Inc. (Building Contractor / Excavators)" at bounding box center [760, 363] width 1008 height 32
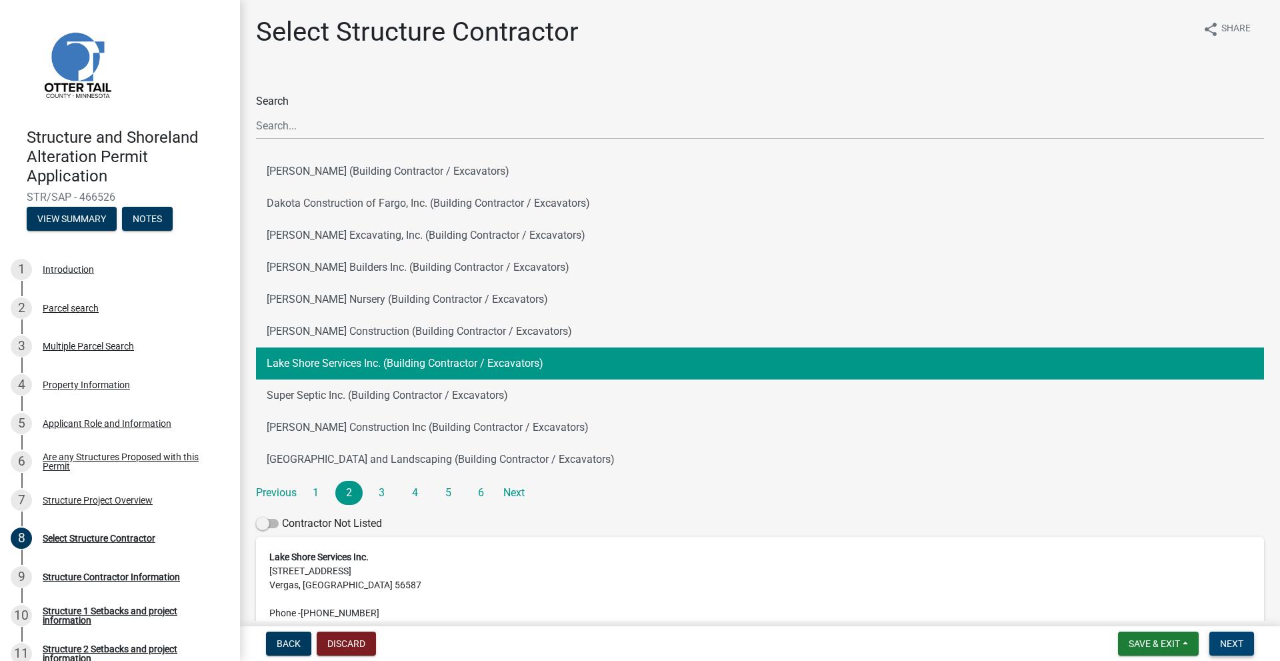
click at [1236, 646] on span "Next" at bounding box center [1231, 643] width 23 height 11
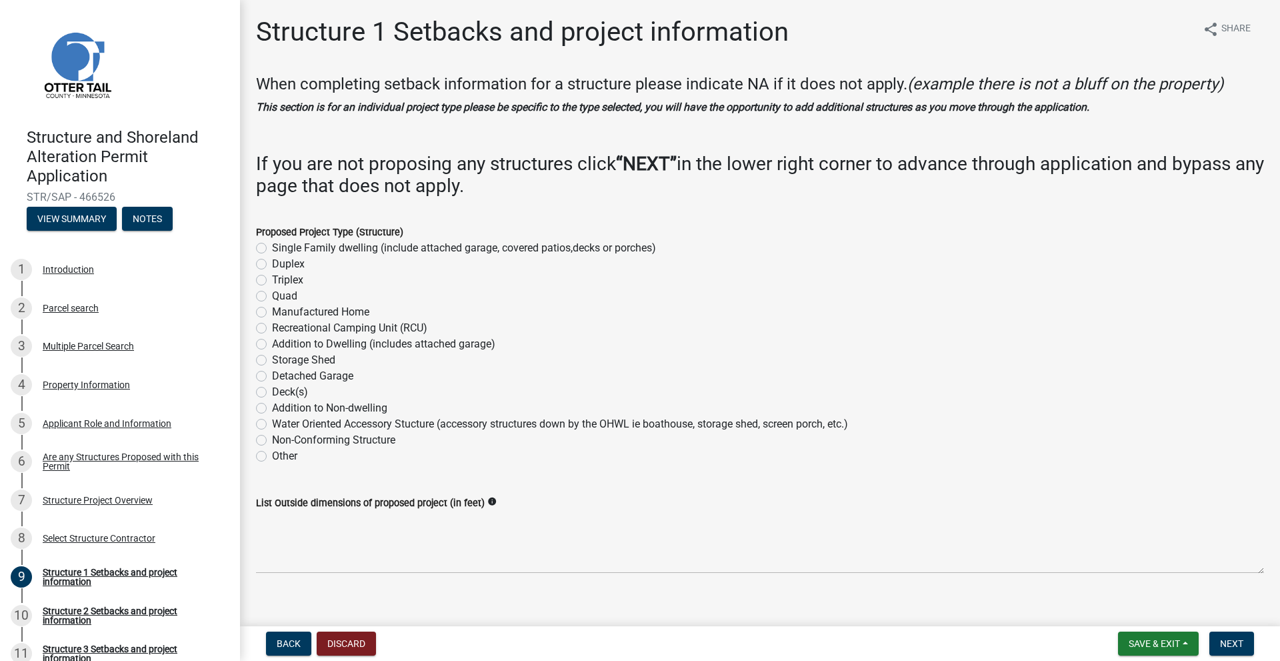
click at [272, 243] on label "Single Family dwelling (include attached garage, covered patios,decks or porche…" at bounding box center [464, 248] width 384 height 16
click at [272, 243] on input "Single Family dwelling (include attached garage, covered patios,decks or porche…" at bounding box center [276, 244] width 9 height 9
radio input "true"
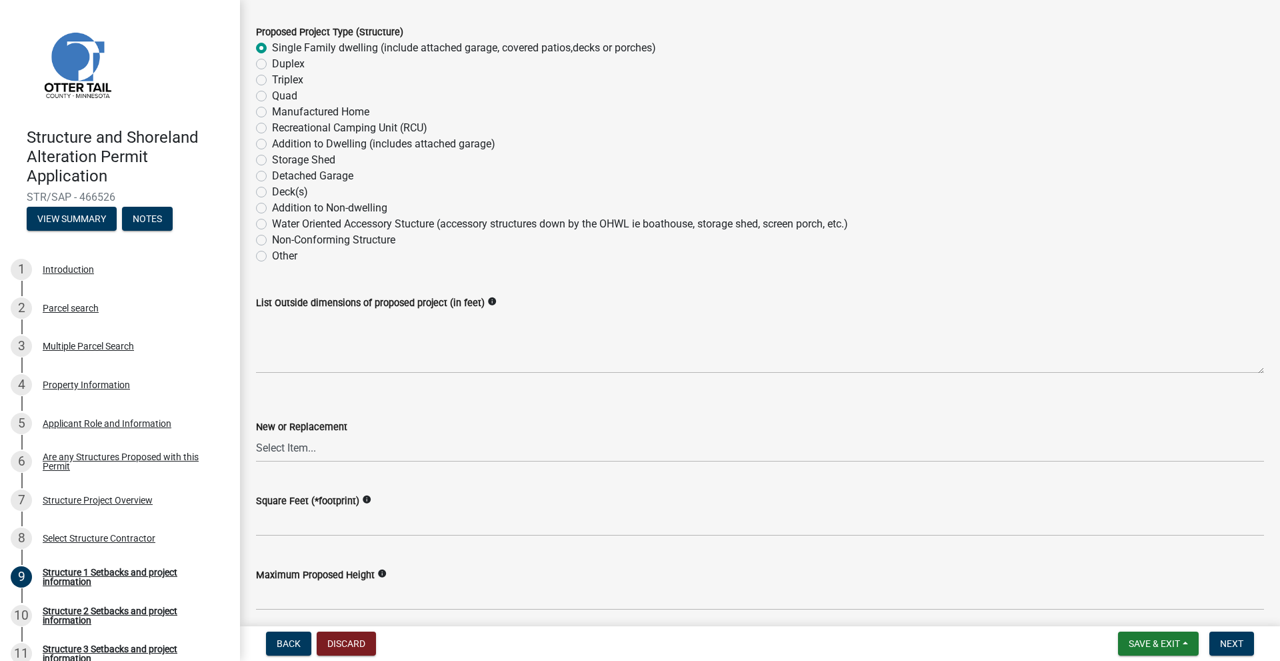
scroll to position [67, 0]
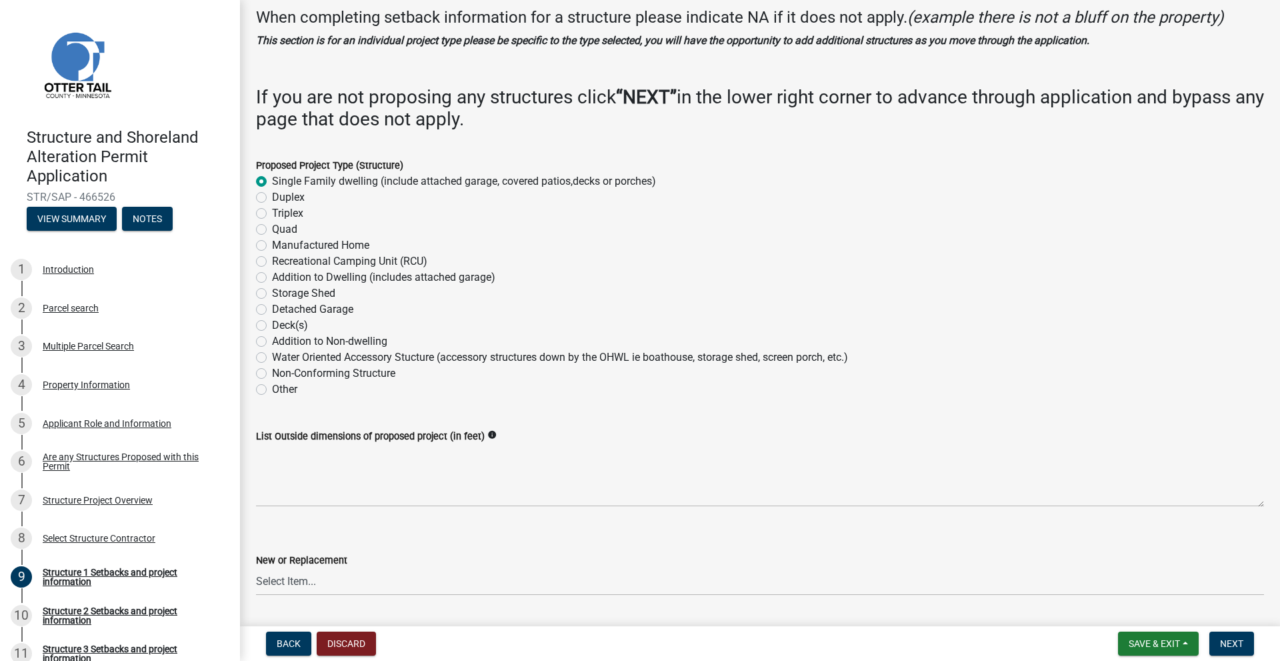
drag, startPoint x: 262, startPoint y: 178, endPoint x: 269, endPoint y: 182, distance: 7.8
click at [269, 182] on div "Single Family dwelling (include attached garage, covered patios,decks or porche…" at bounding box center [760, 181] width 1008 height 16
click at [272, 180] on label "Single Family dwelling (include attached garage, covered patios,decks or porche…" at bounding box center [464, 181] width 384 height 16
click at [272, 180] on input "Single Family dwelling (include attached garage, covered patios,decks or porche…" at bounding box center [276, 177] width 9 height 9
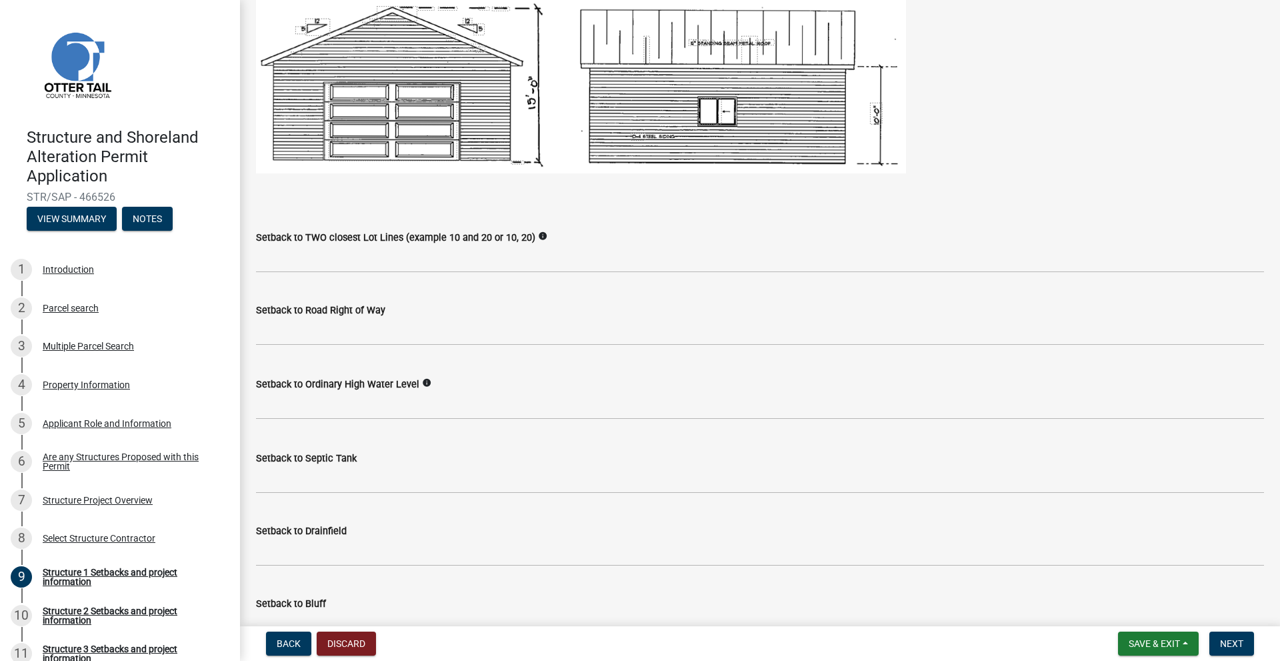
scroll to position [1200, 0]
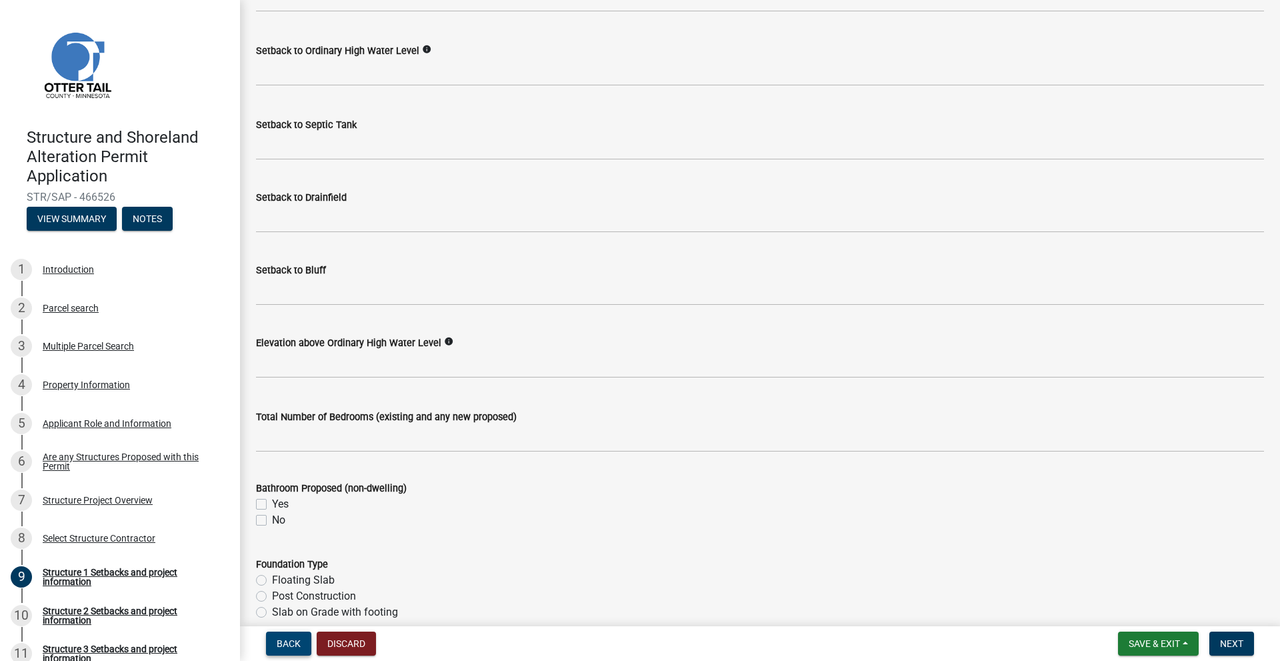
click at [301, 641] on button "Back" at bounding box center [288, 643] width 45 height 24
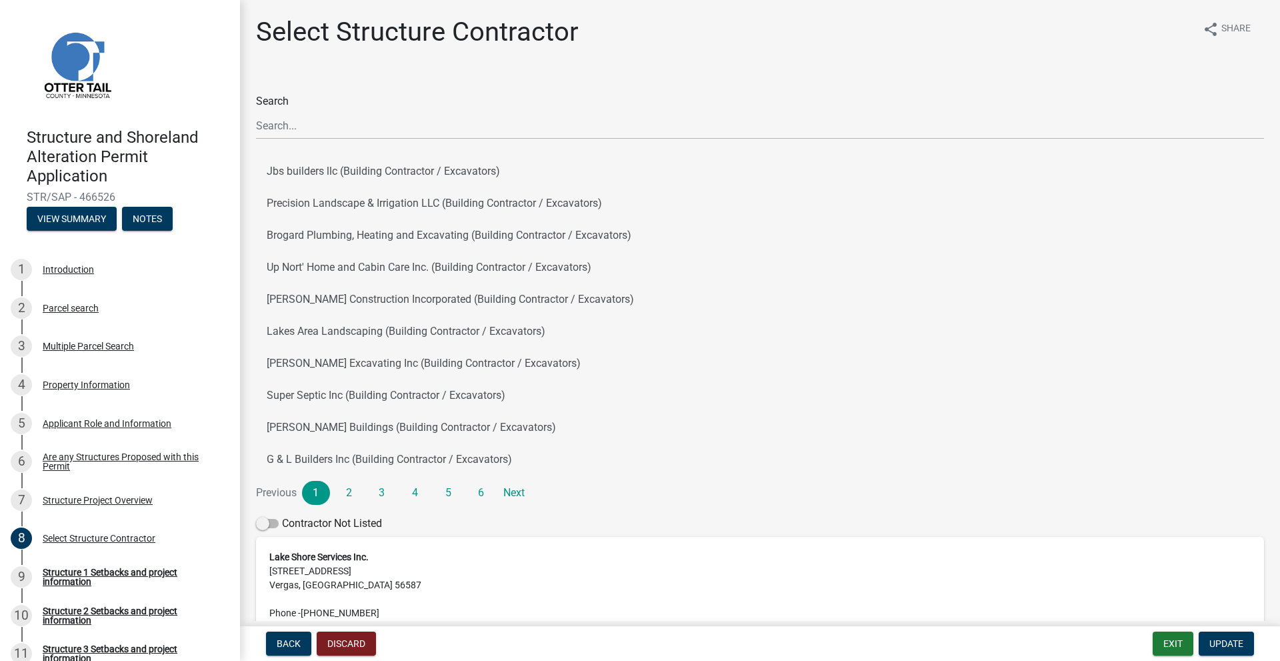
scroll to position [125, 0]
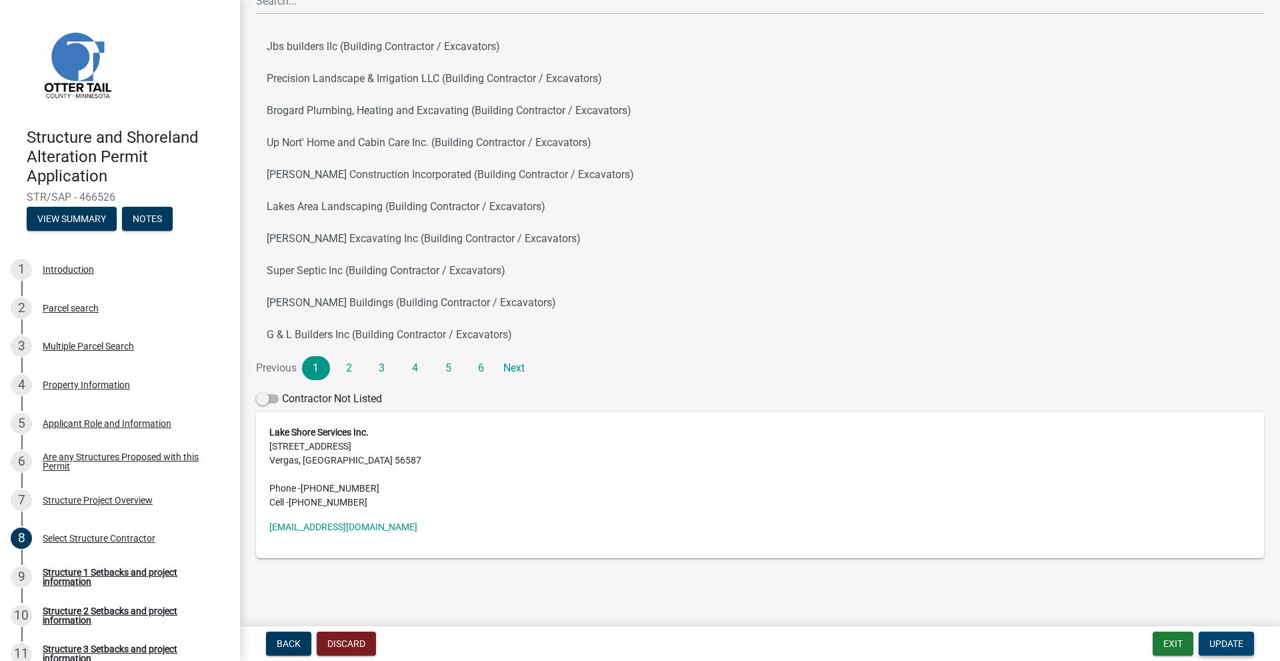
click at [1212, 655] on button "Update" at bounding box center [1225, 643] width 55 height 24
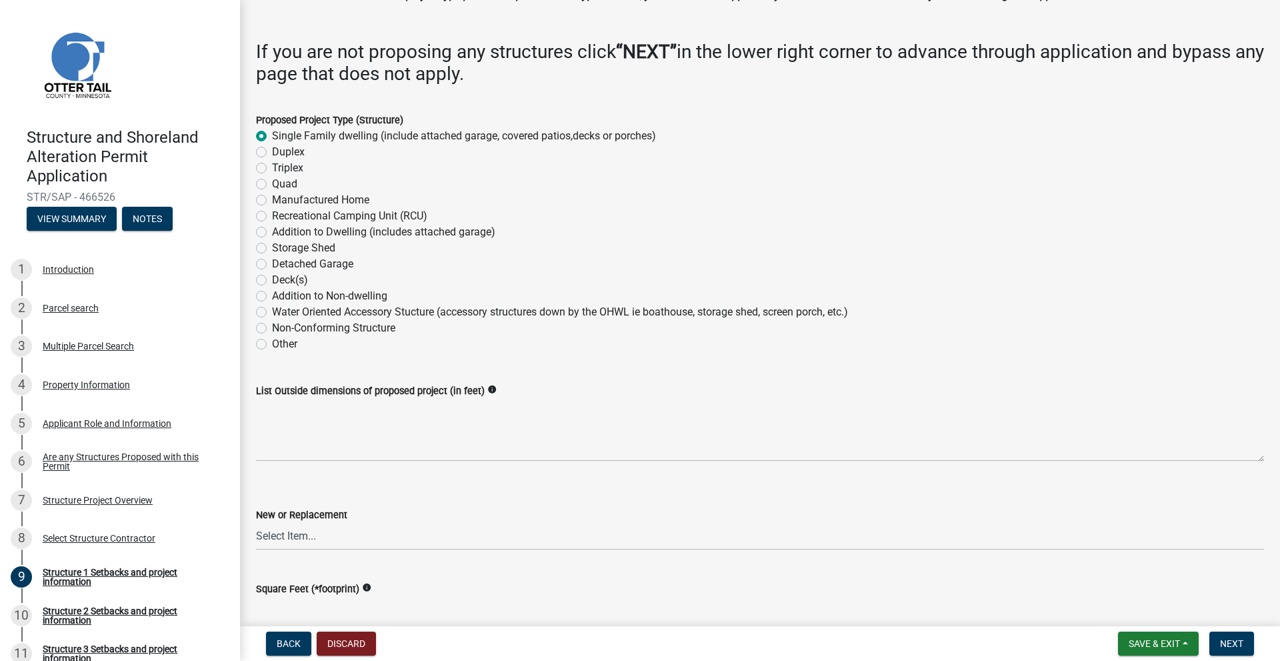
scroll to position [133, 0]
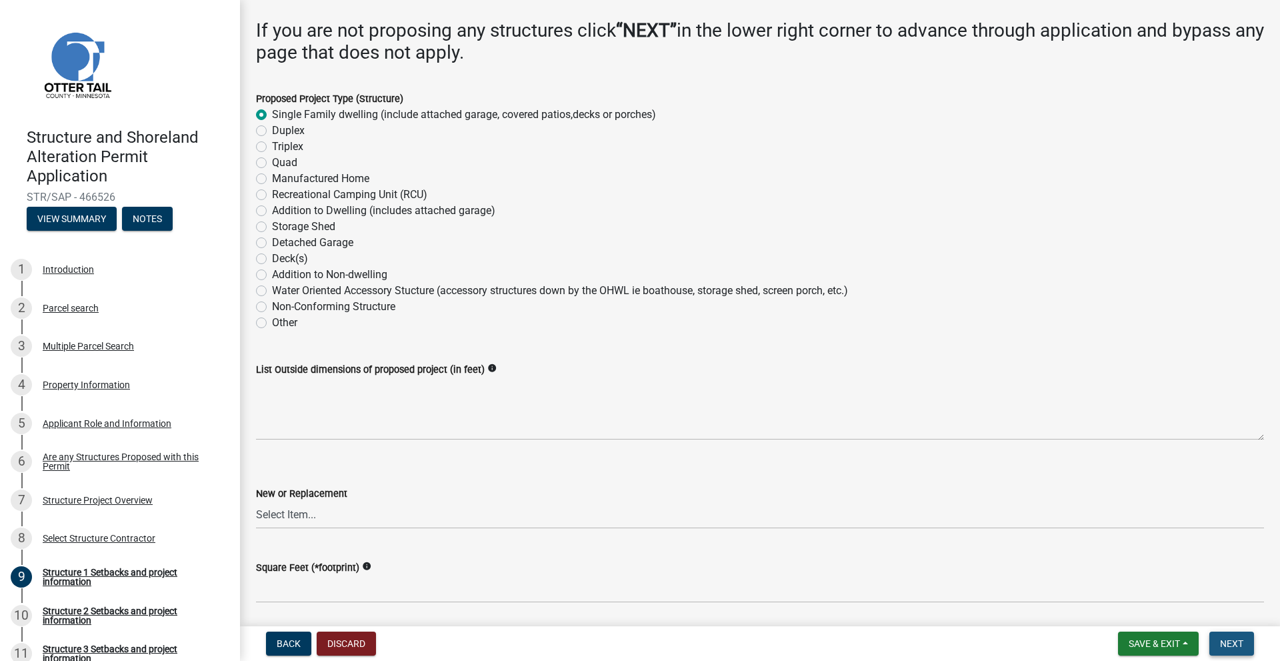
click at [1234, 638] on span "Next" at bounding box center [1231, 643] width 23 height 11
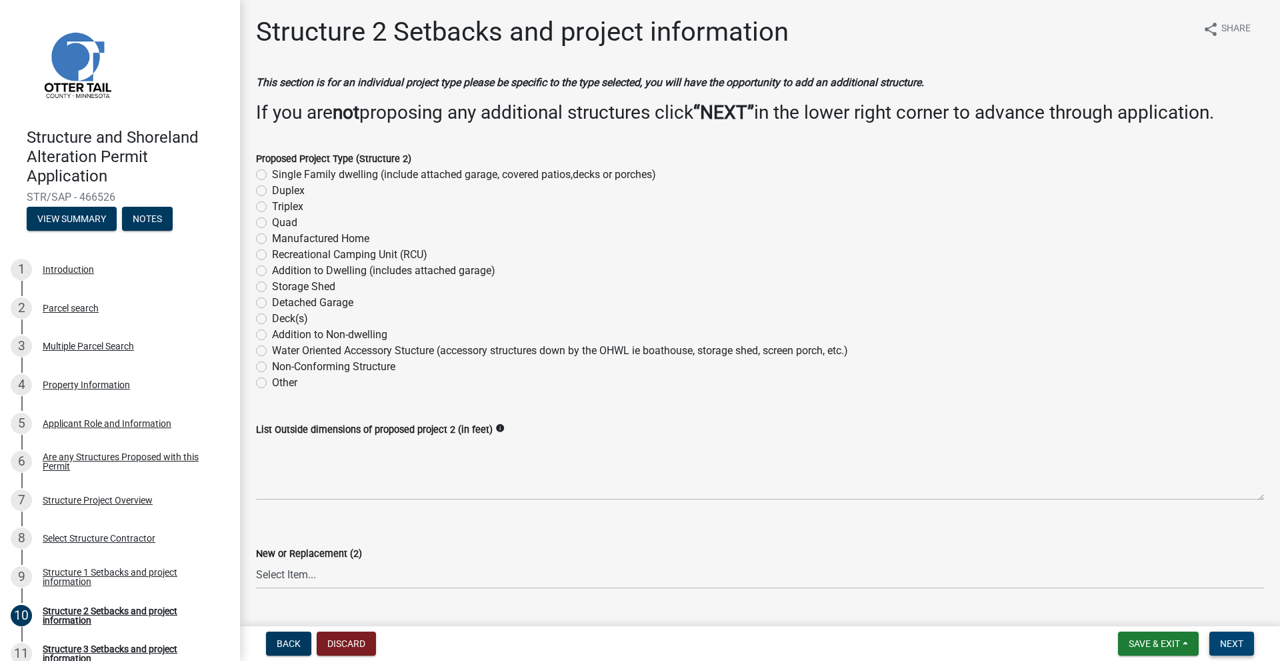
click at [1224, 636] on button "Next" at bounding box center [1231, 643] width 45 height 24
click at [1234, 643] on span "Next" at bounding box center [1231, 643] width 23 height 11
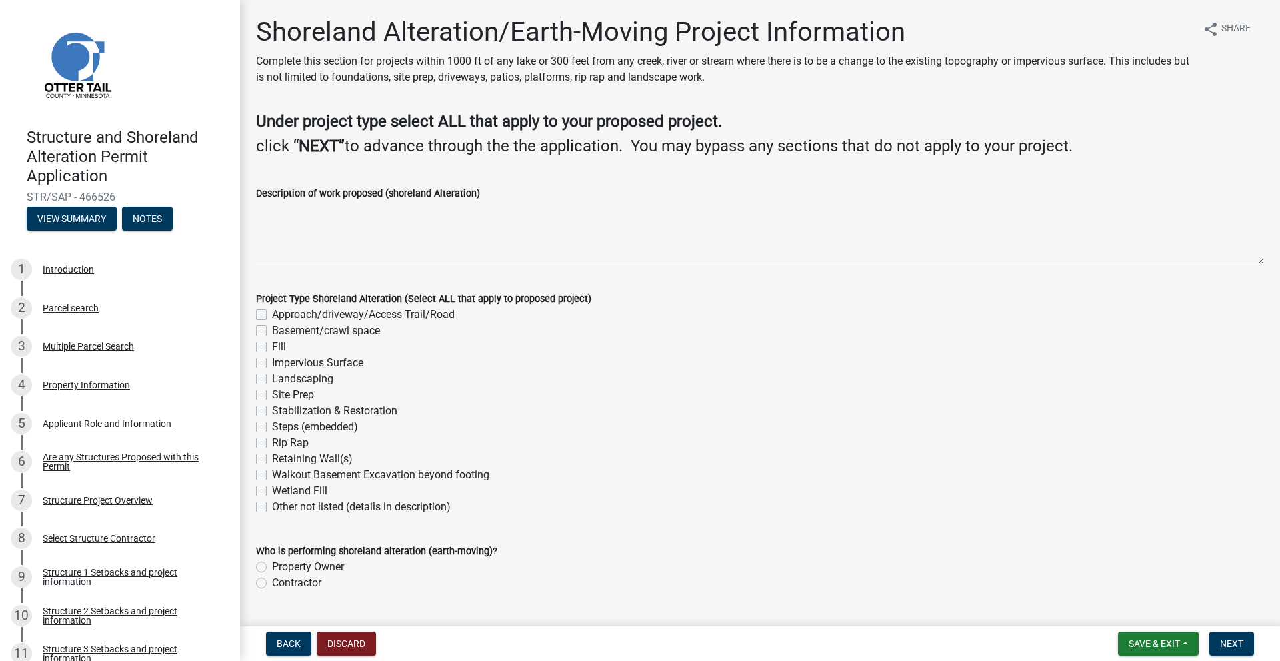
click at [272, 441] on label "Rip Rap" at bounding box center [290, 443] width 37 height 16
click at [272, 441] on input "Rip Rap" at bounding box center [276, 439] width 9 height 9
checkbox input "true"
checkbox input "false"
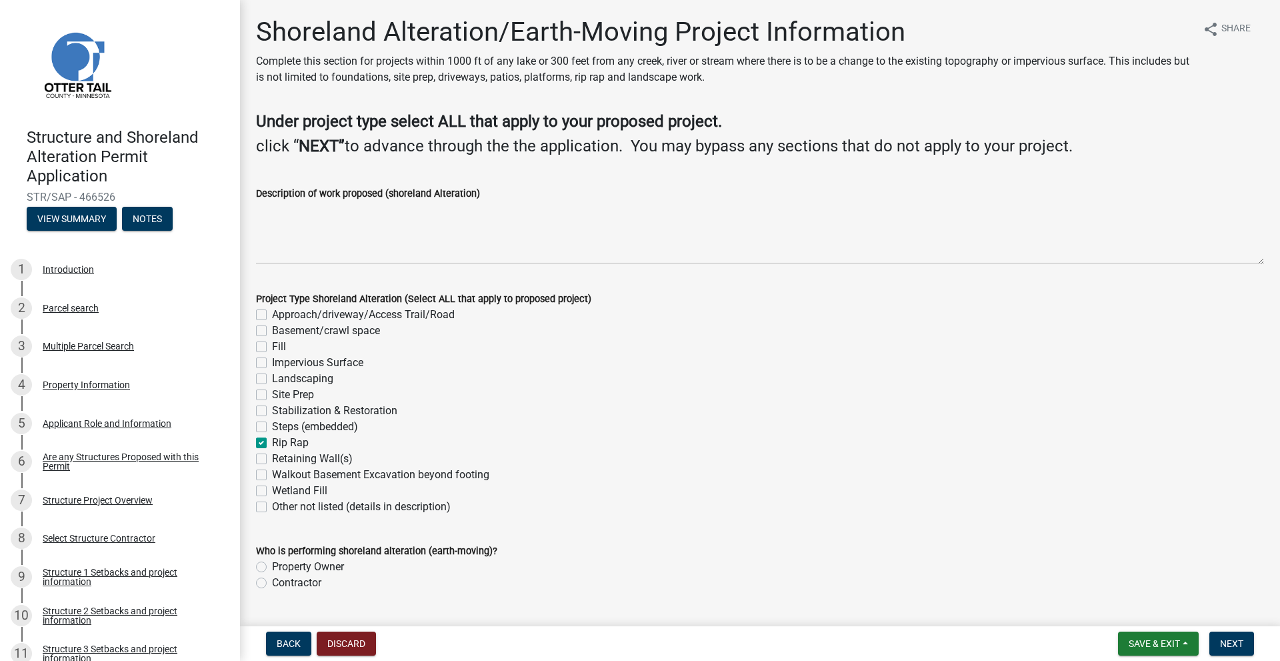
checkbox input "false"
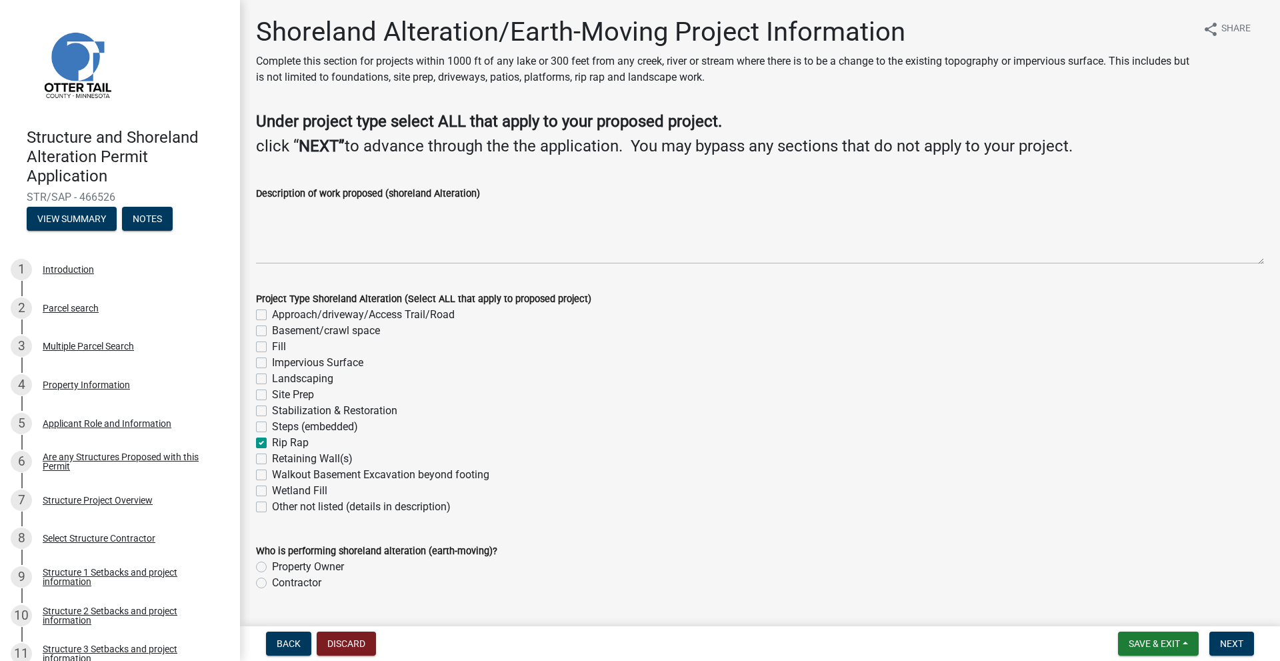
checkbox input "false"
checkbox input "true"
checkbox input "false"
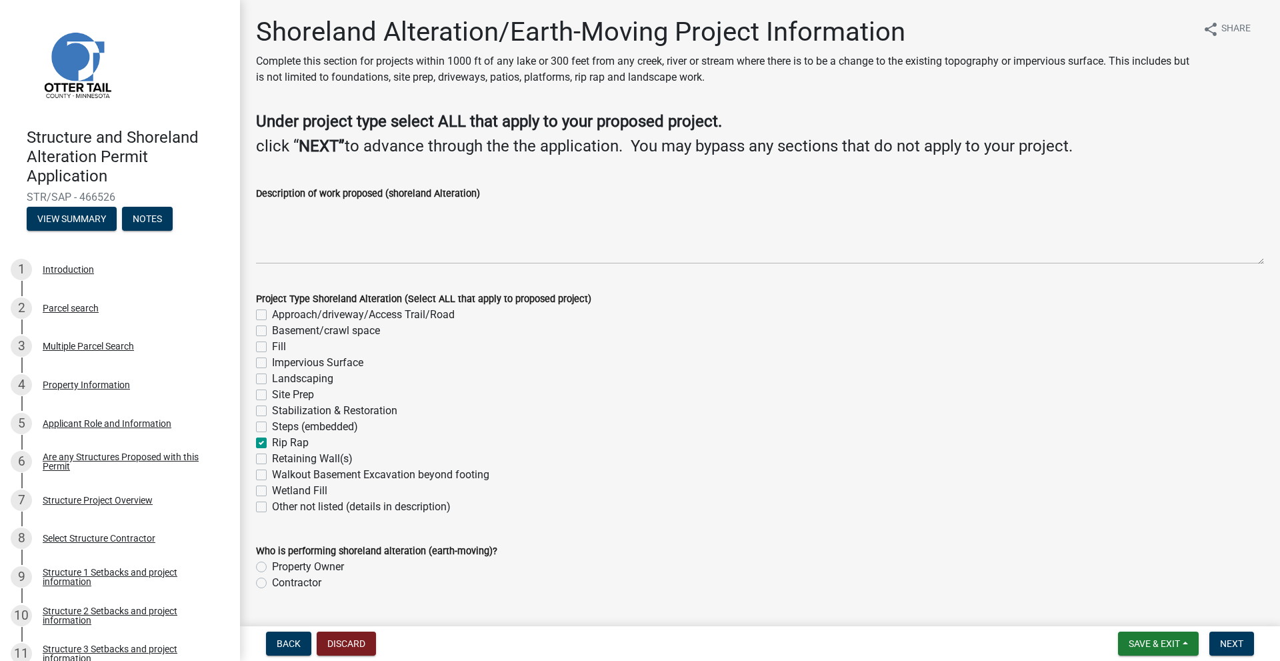
checkbox input "false"
click at [267, 379] on div "Landscaping" at bounding box center [760, 379] width 1008 height 16
click at [272, 377] on label "Landscaping" at bounding box center [302, 379] width 61 height 16
click at [272, 377] on input "Landscaping" at bounding box center [276, 375] width 9 height 9
checkbox input "true"
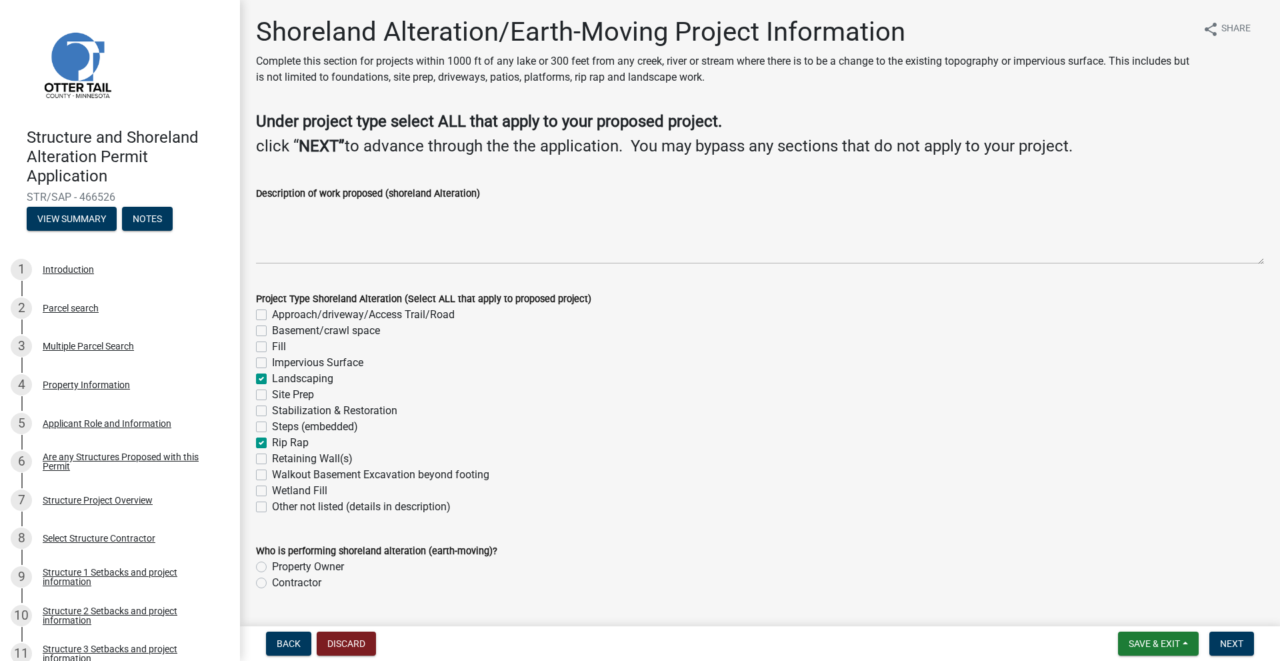
checkbox input "false"
checkbox input "true"
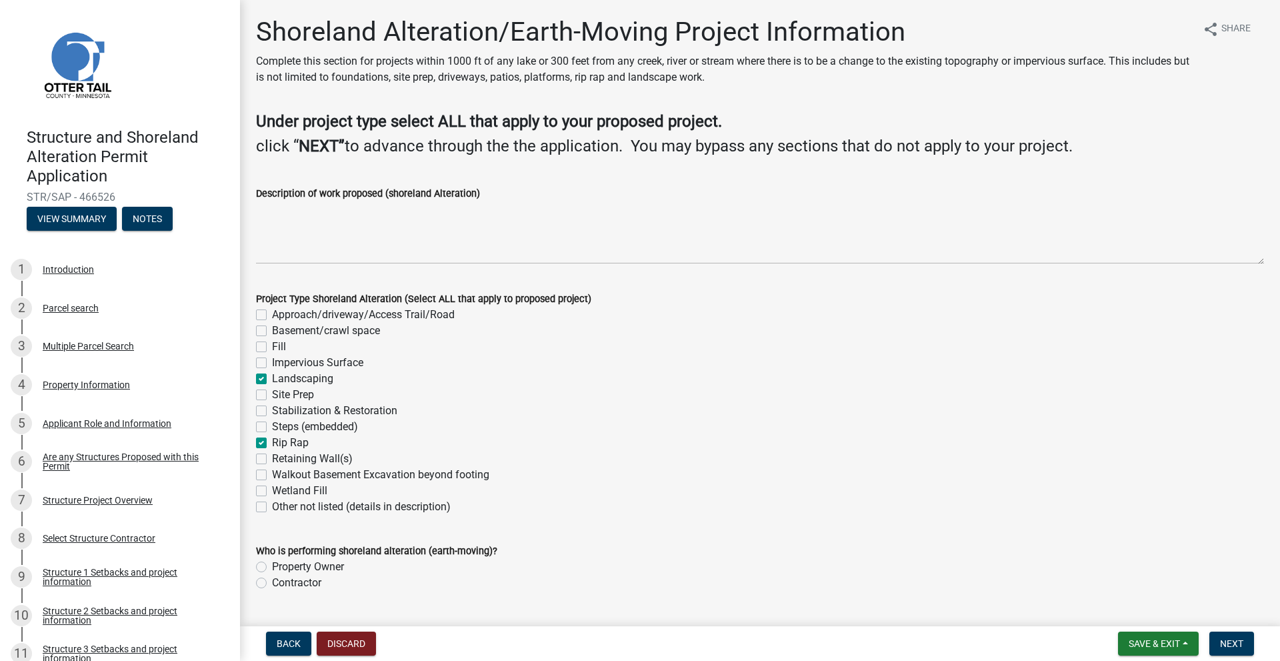
checkbox input "false"
checkbox input "true"
checkbox input "false"
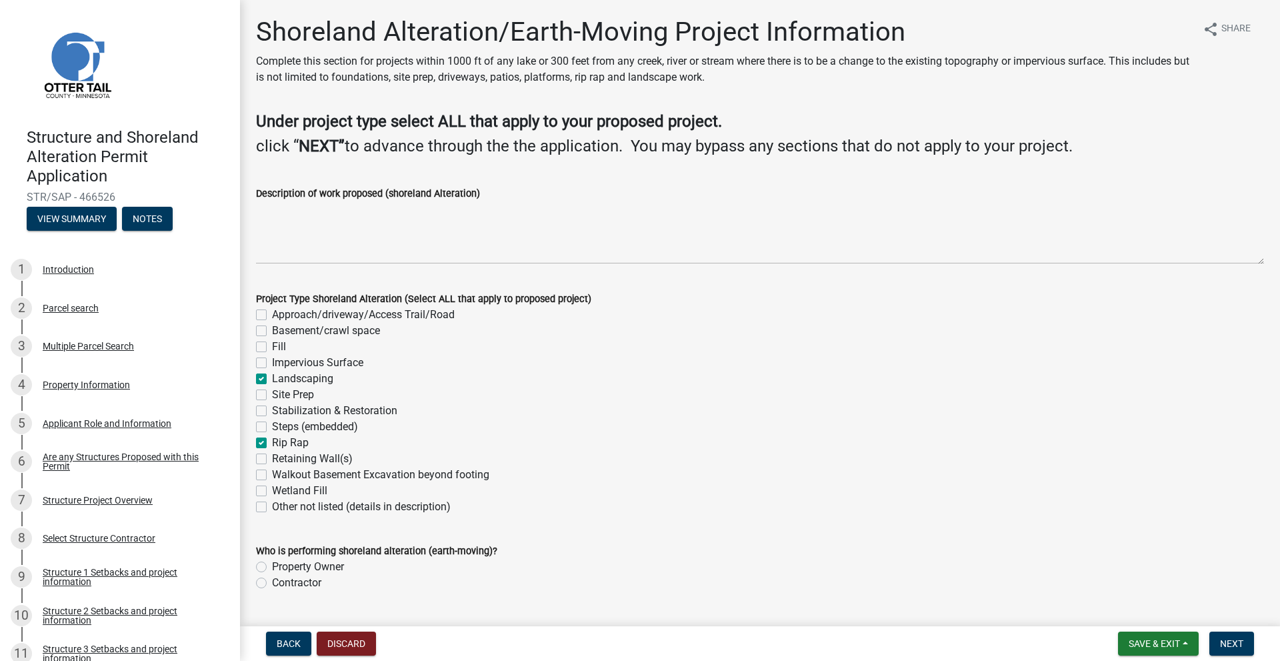
checkbox input "false"
click at [272, 365] on label "Impervious Surface" at bounding box center [317, 363] width 91 height 16
click at [272, 363] on input "Impervious Surface" at bounding box center [276, 359] width 9 height 9
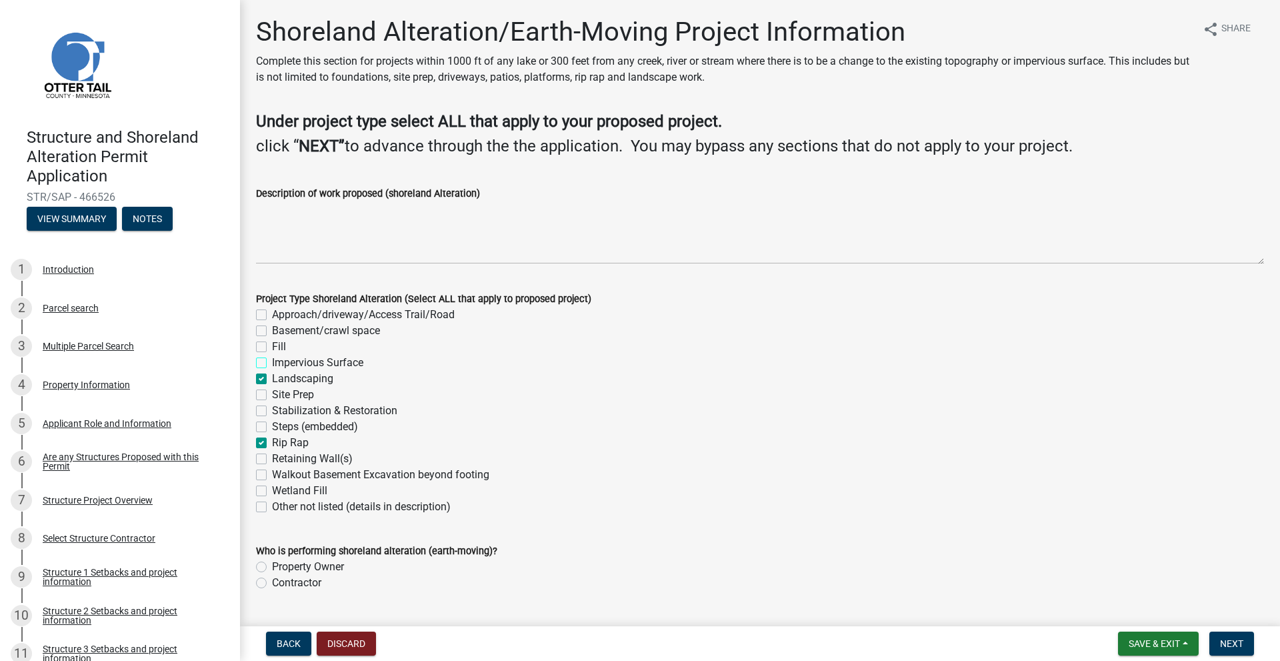
checkbox input "true"
checkbox input "false"
checkbox input "true"
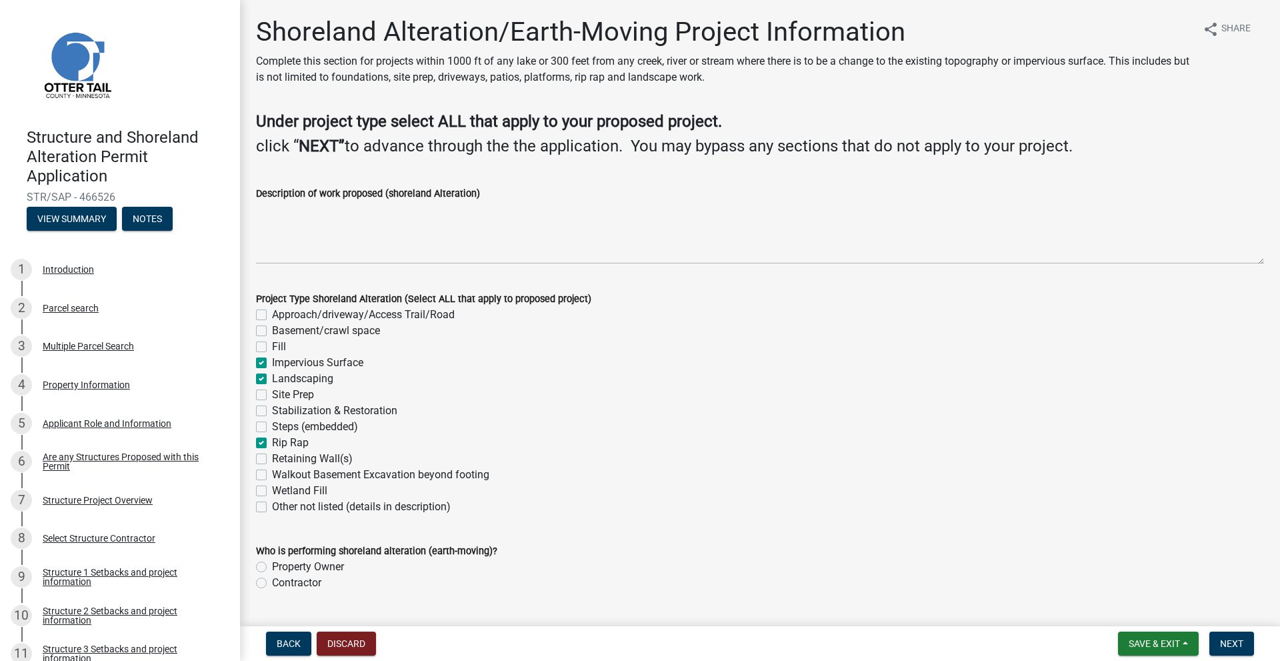
checkbox input "true"
checkbox input "false"
checkbox input "true"
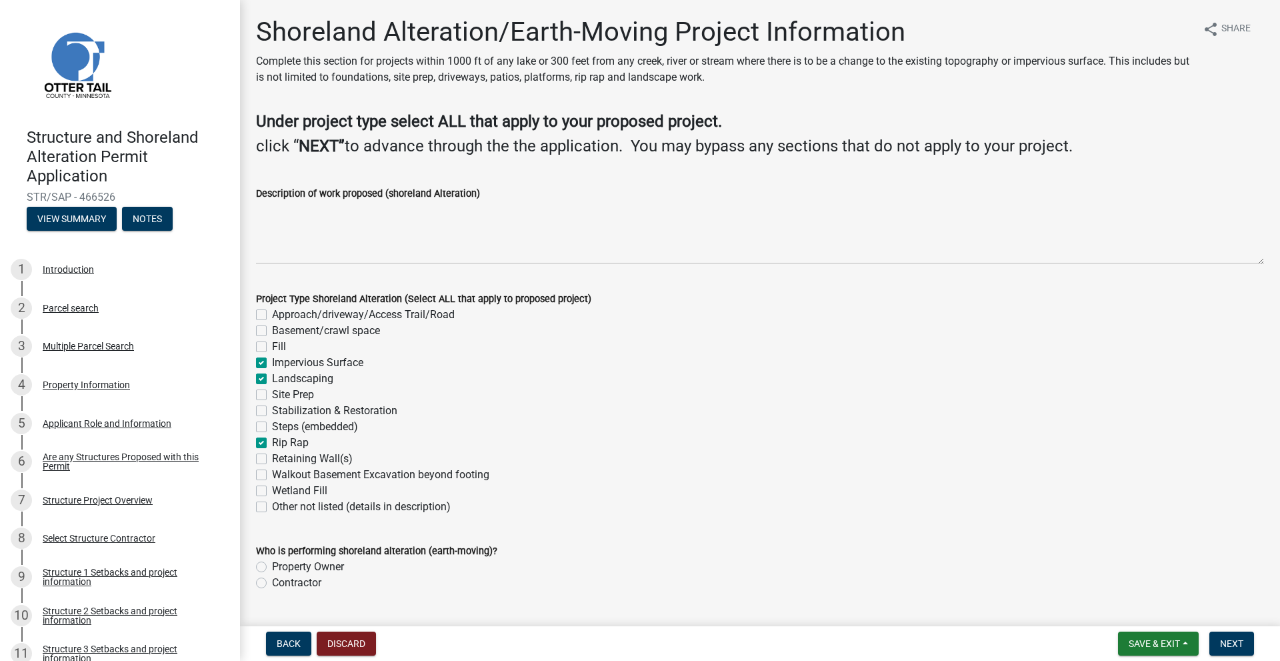
checkbox input "false"
click at [272, 584] on label "Contractor" at bounding box center [296, 583] width 49 height 16
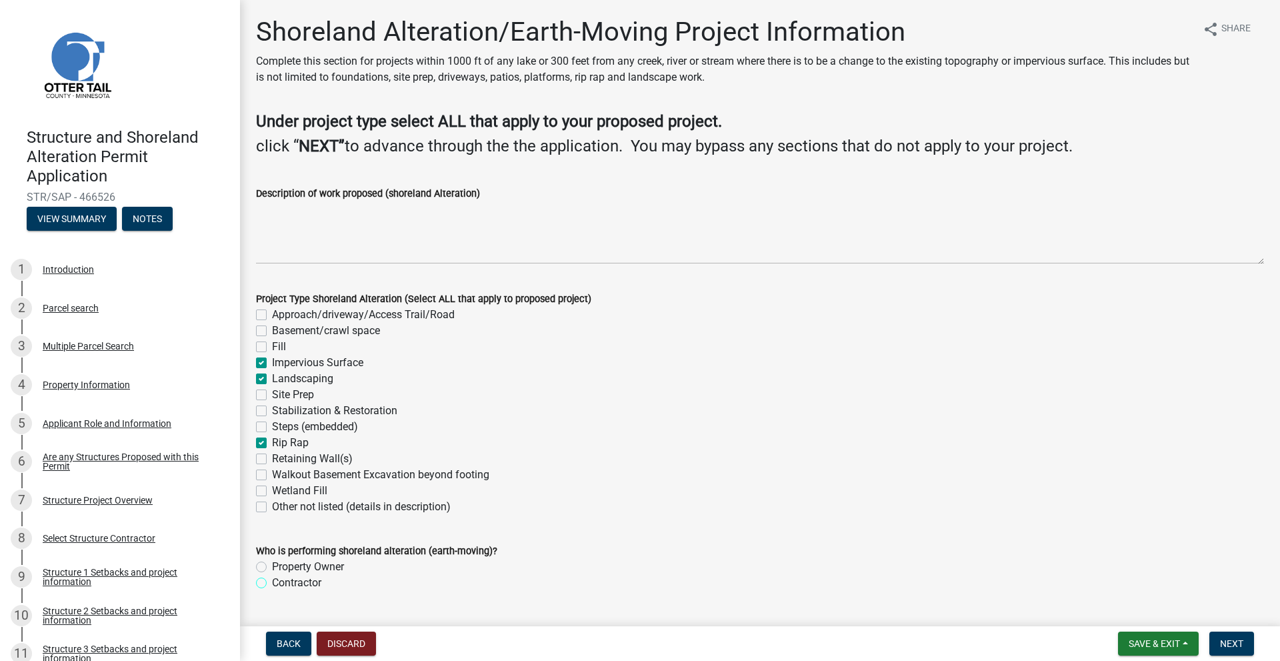
click at [272, 583] on input "Contractor" at bounding box center [276, 579] width 9 height 9
radio input "true"
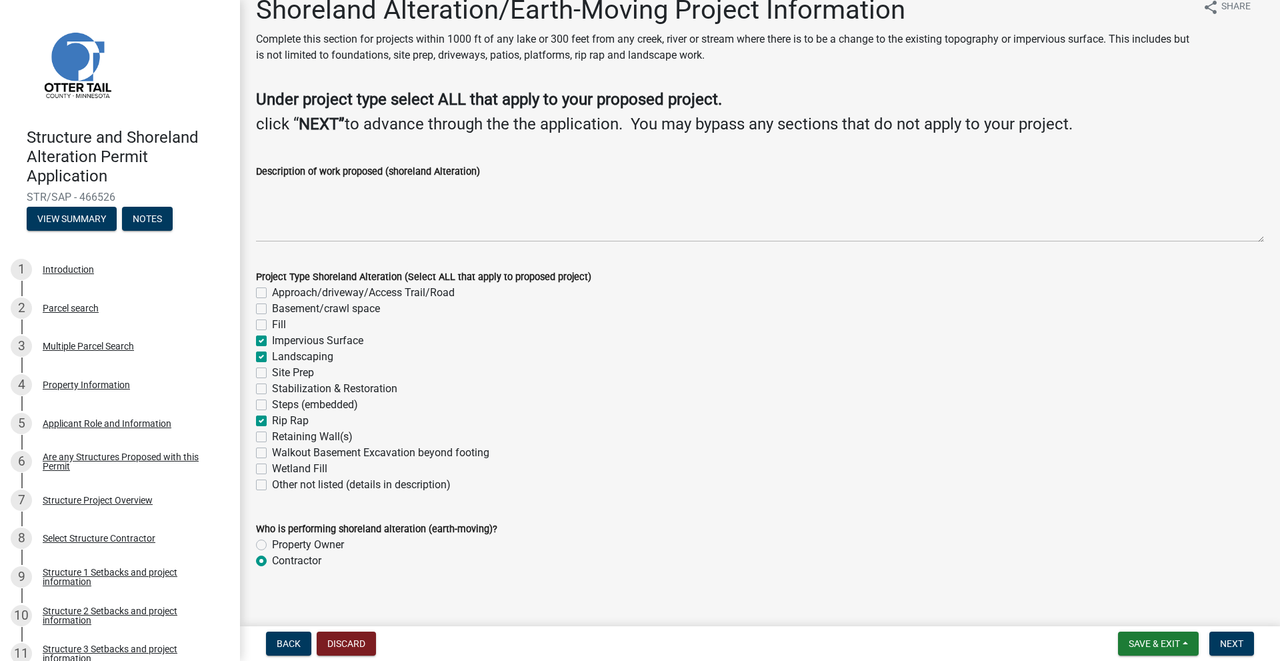
scroll to position [34, 0]
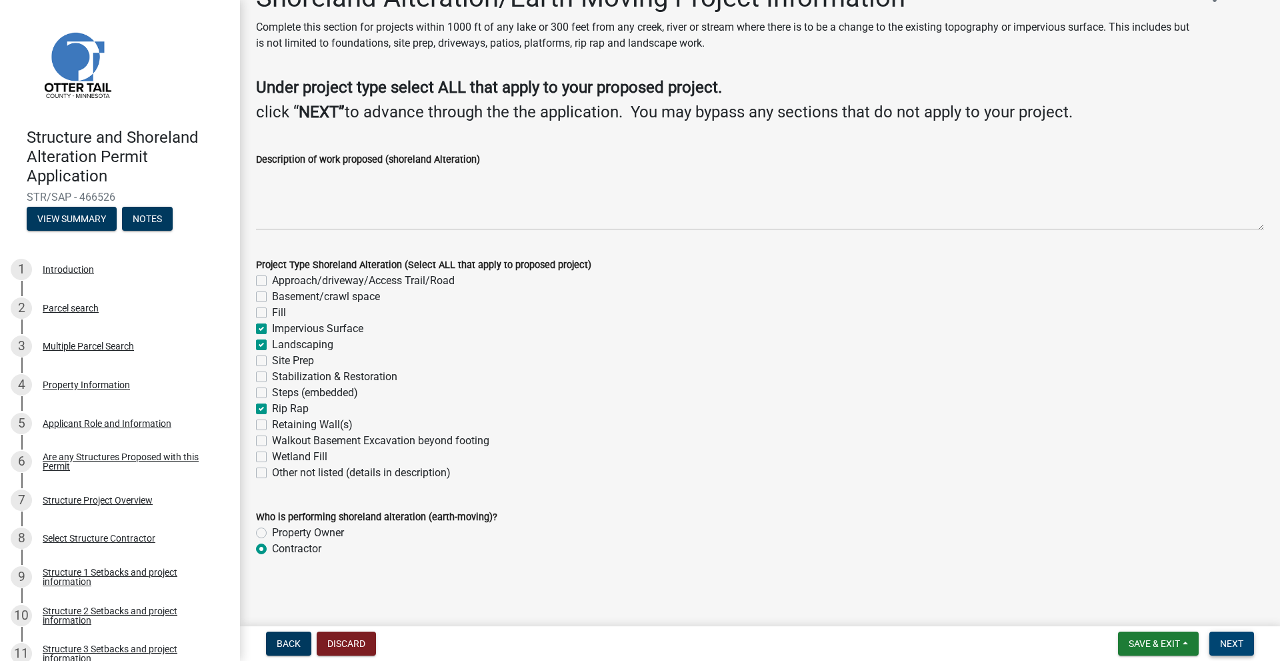
click at [1228, 641] on span "Next" at bounding box center [1231, 643] width 23 height 11
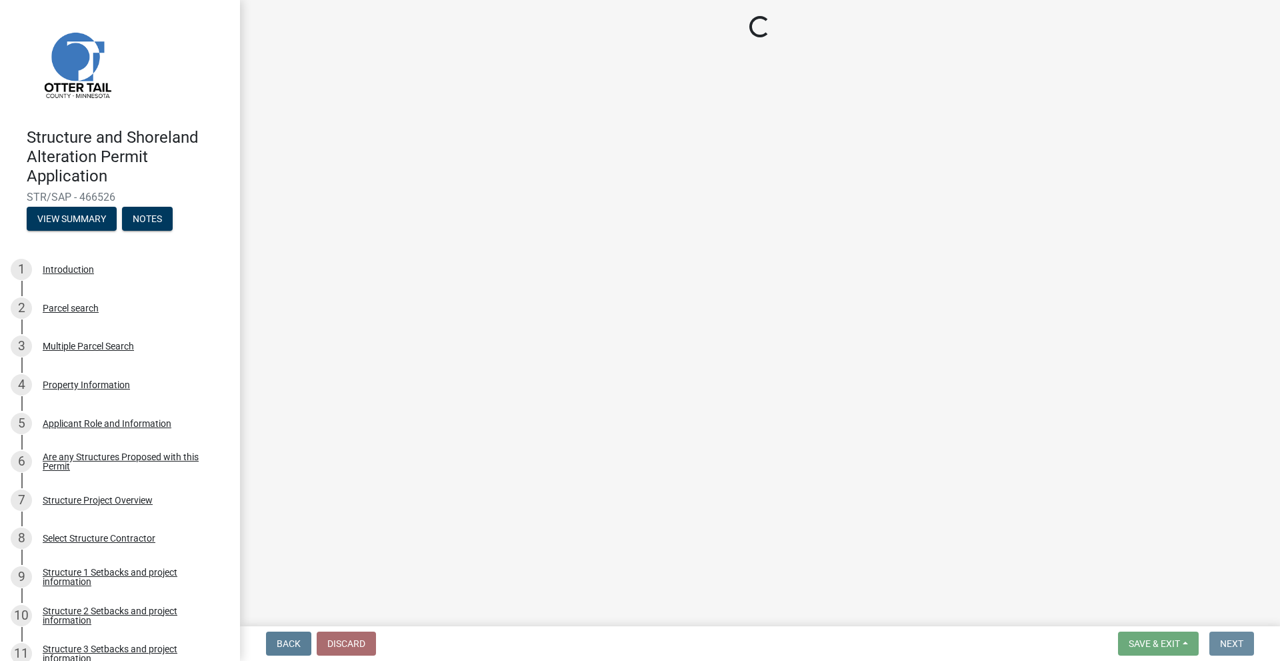
scroll to position [0, 0]
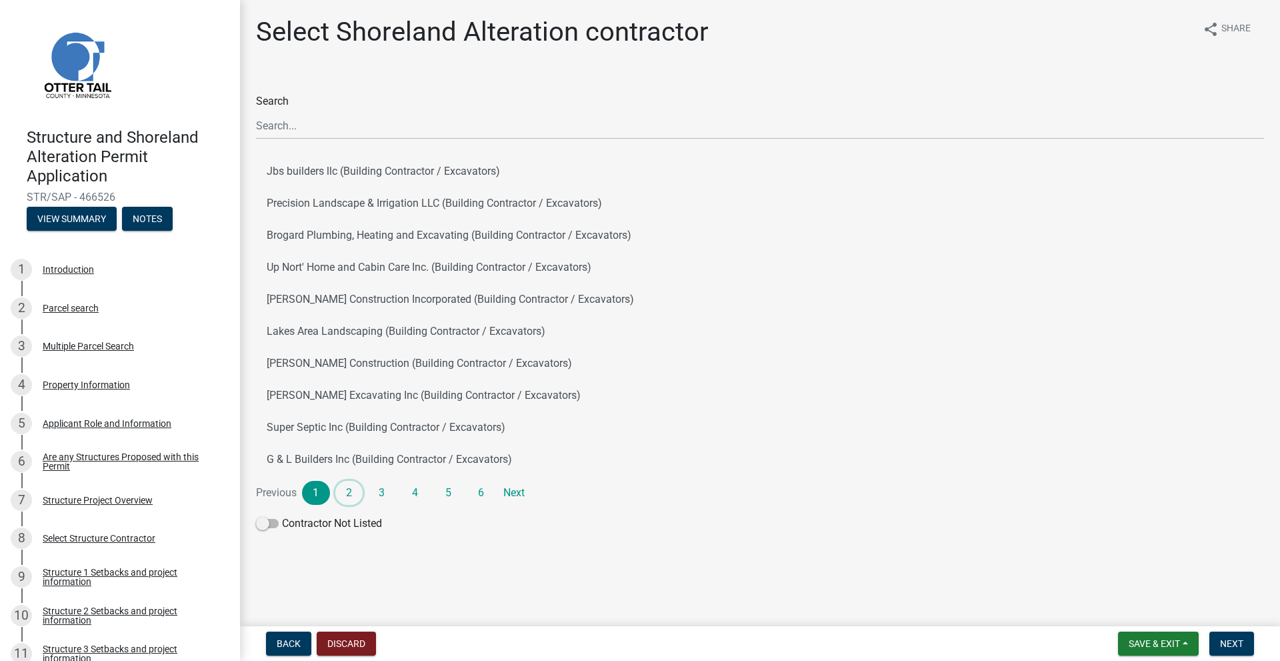
click at [345, 491] on link "2" at bounding box center [349, 493] width 28 height 24
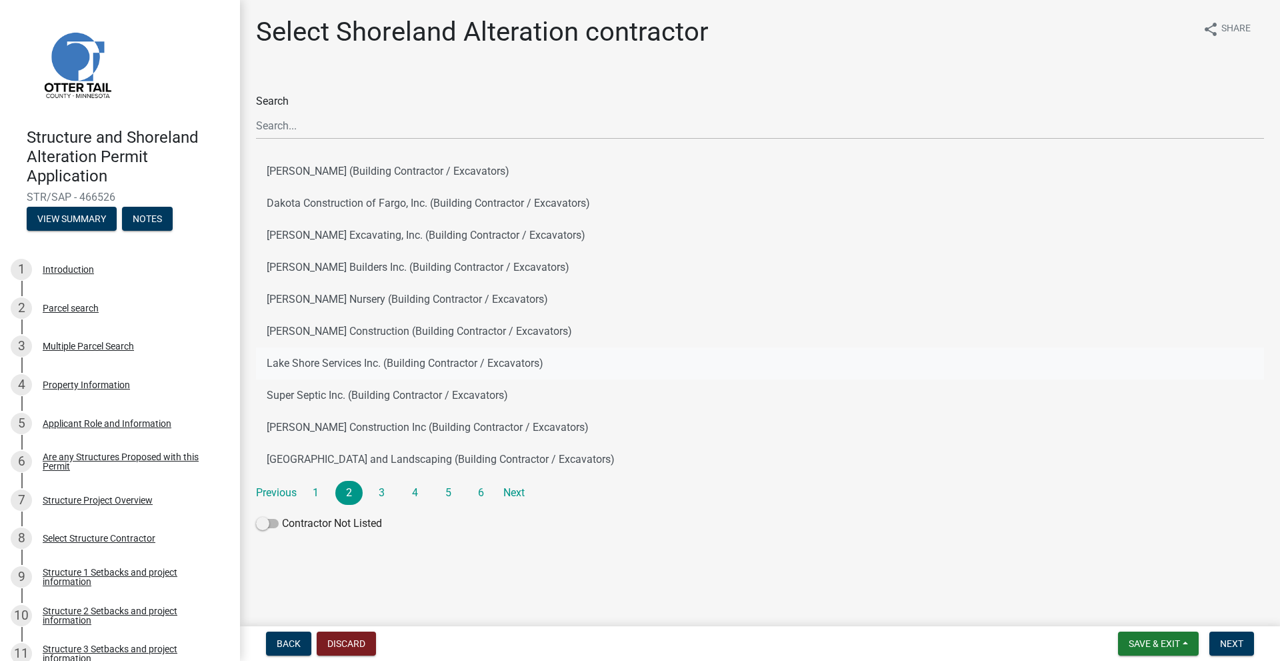
click at [335, 363] on button "Lake Shore Services Inc. (Building Contractor / Excavators)" at bounding box center [760, 363] width 1008 height 32
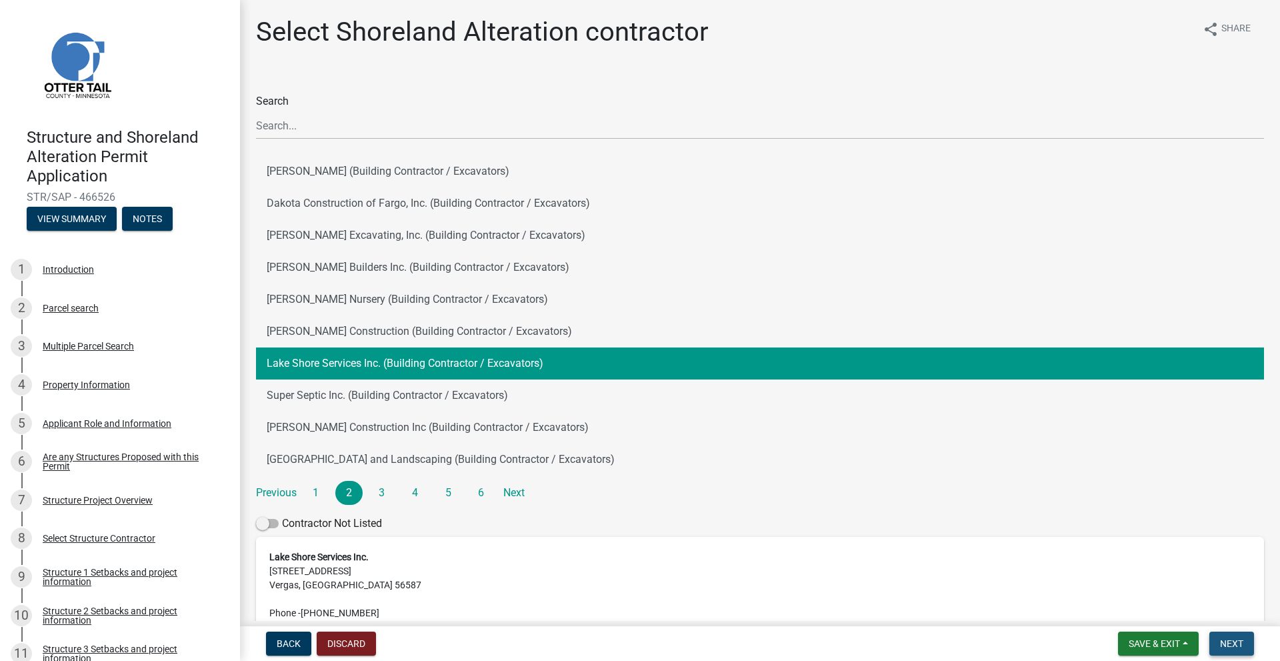
click at [1225, 636] on button "Next" at bounding box center [1231, 643] width 45 height 24
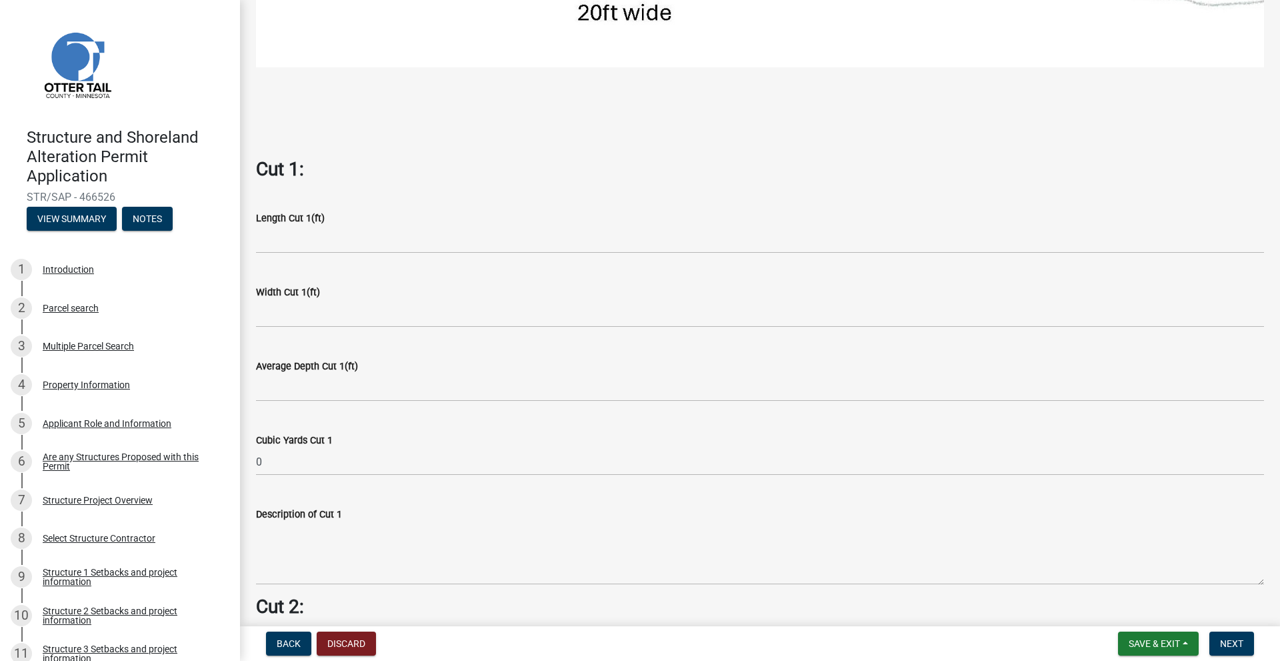
scroll to position [667, 0]
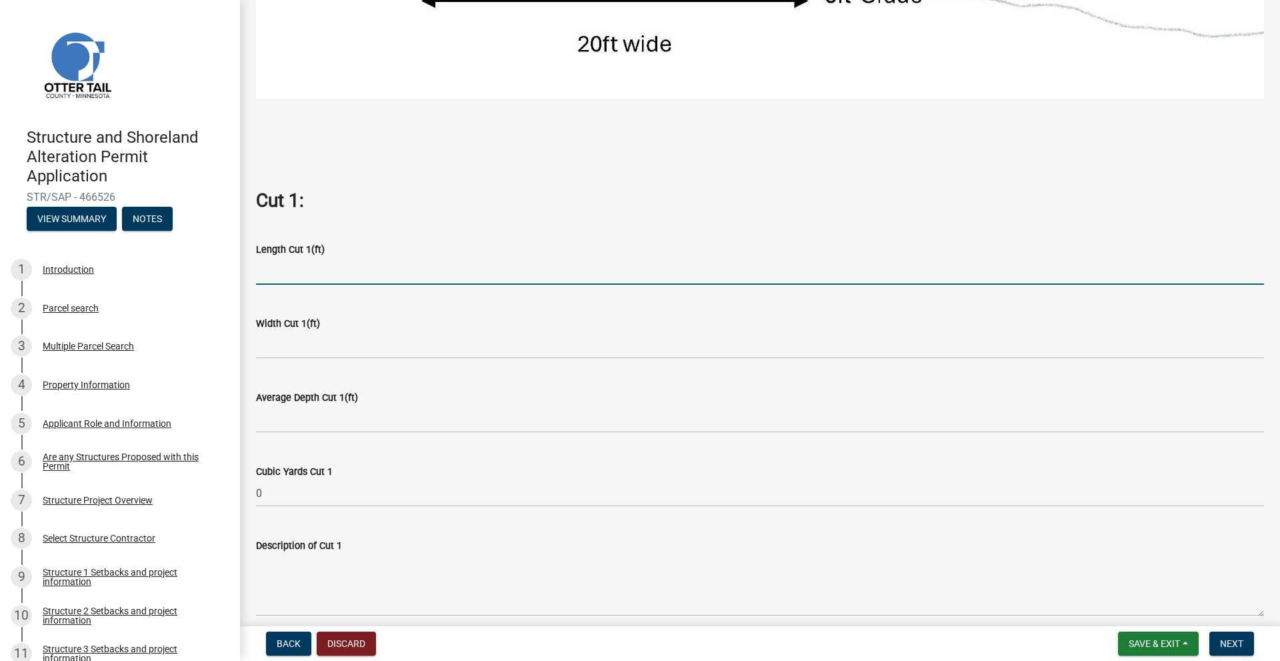
click at [287, 259] on input "text" at bounding box center [760, 270] width 1008 height 27
type input "80"
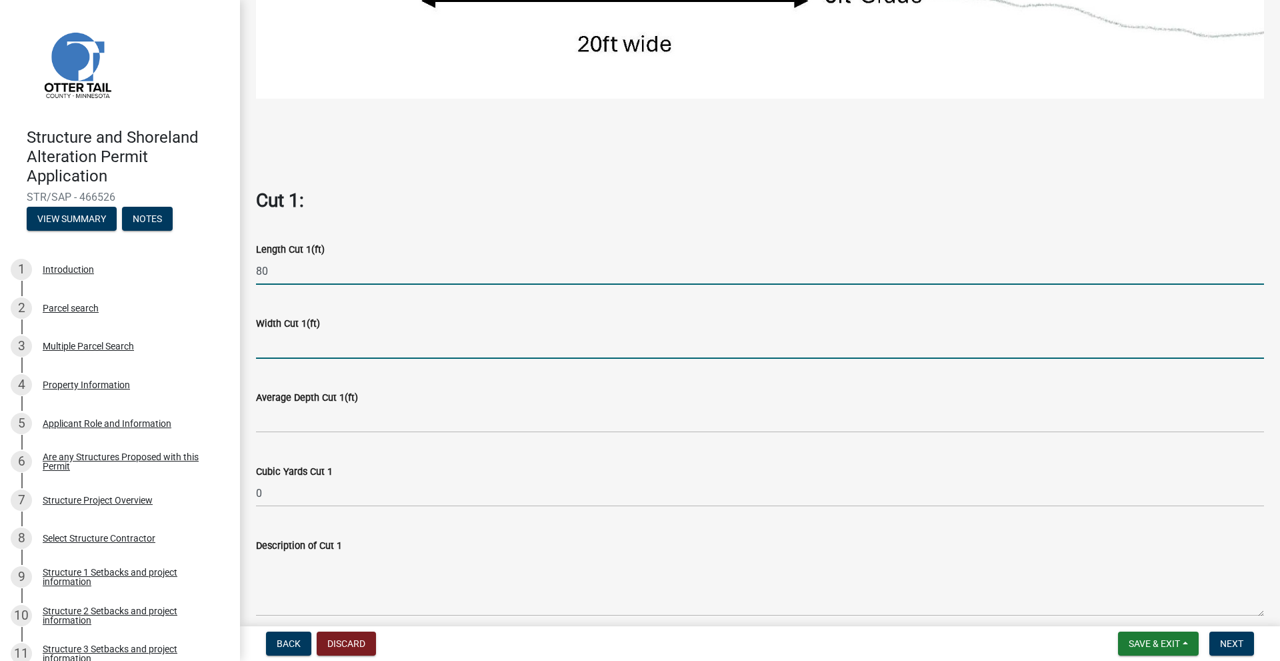
click at [287, 337] on input "text" at bounding box center [760, 344] width 1008 height 27
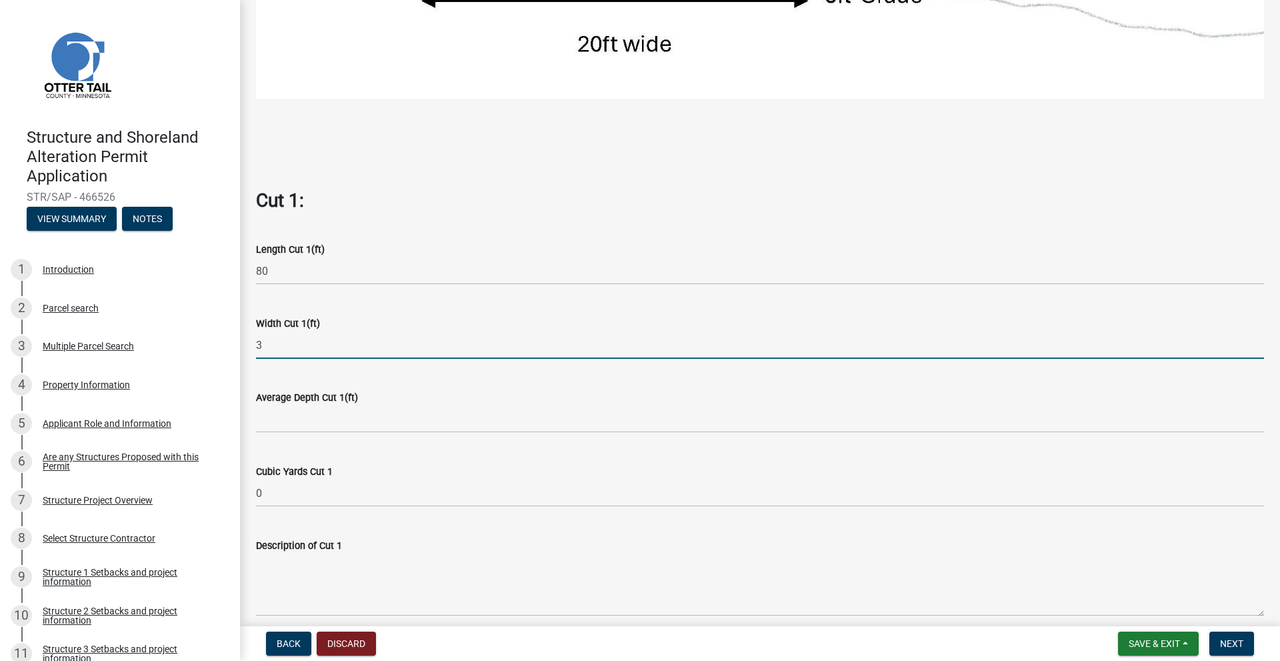
type input "3"
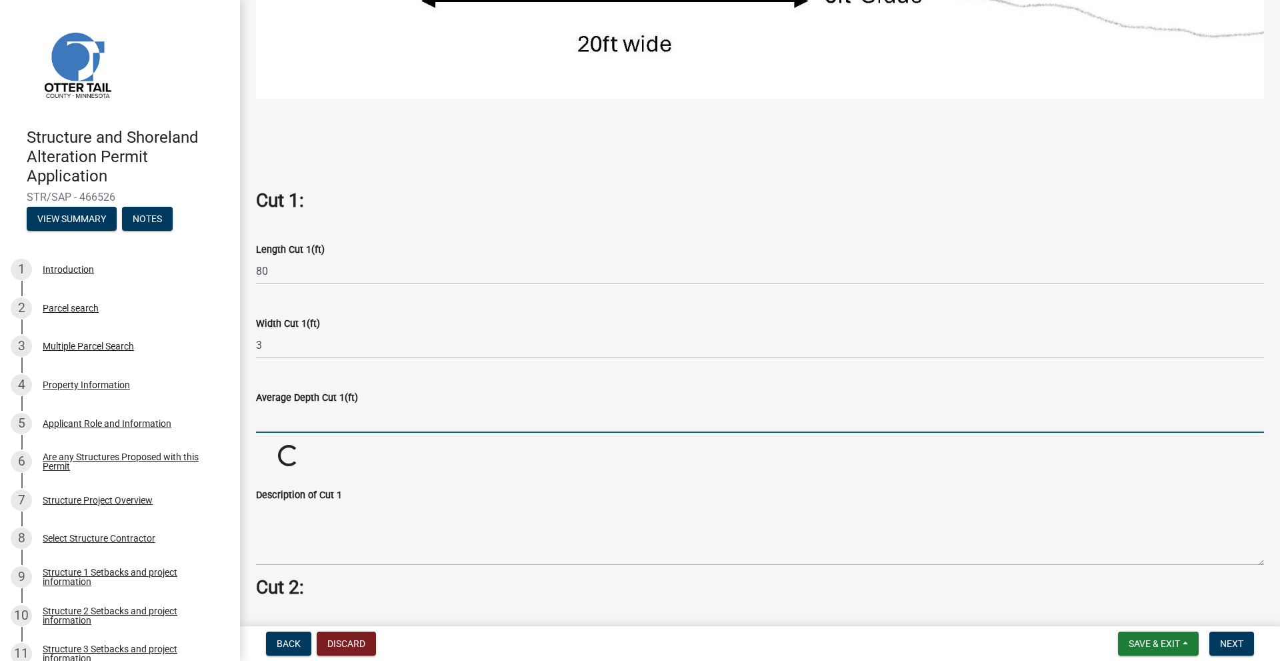
click at [285, 405] on input "text" at bounding box center [760, 418] width 1008 height 27
type input "5"
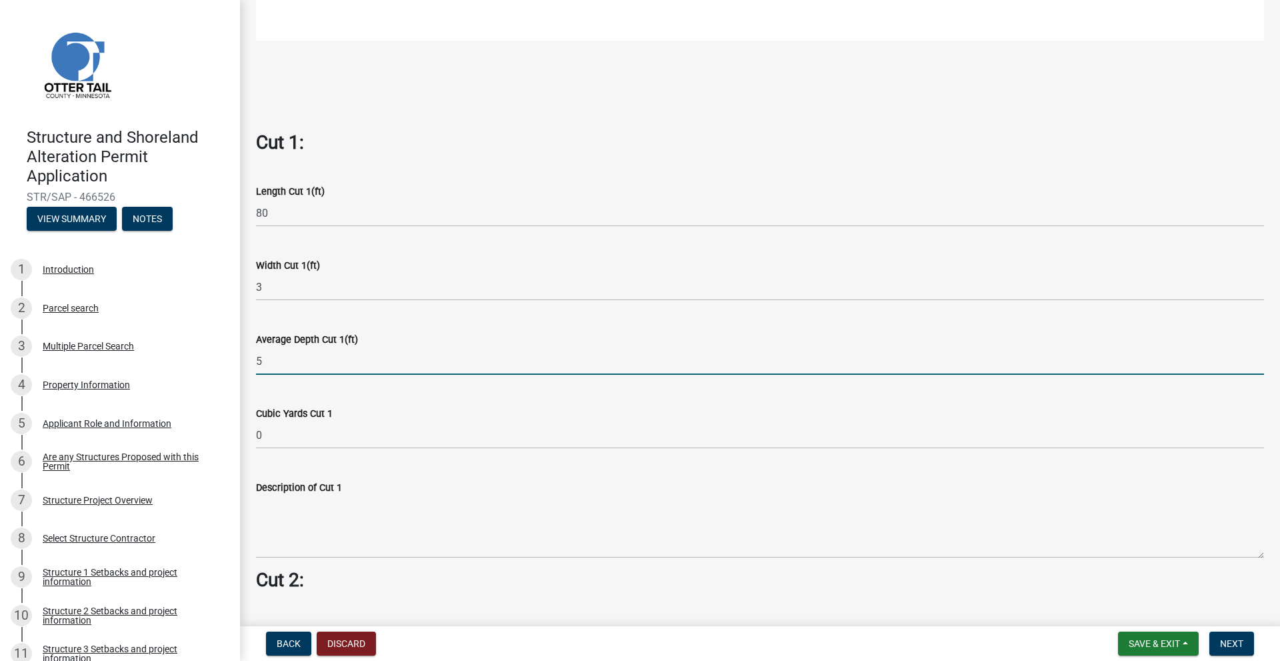
scroll to position [800, 0]
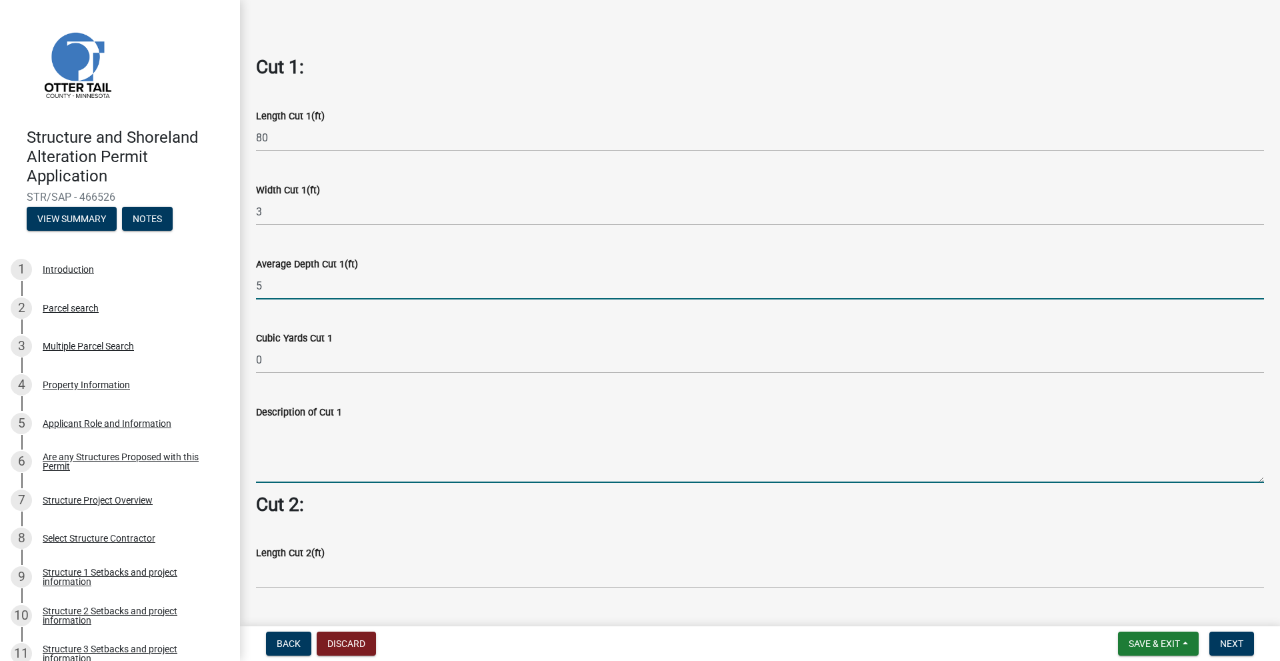
click at [293, 443] on wm-data-entity-input-list "Cut = Length x Width x Average Depth. Cut 1: Length Cut 1(ft) 80 Width Cut 1(ft…" at bounding box center [760, 367] width 1008 height 2143
click at [267, 284] on input "5" at bounding box center [760, 285] width 1008 height 27
type input "0.5"
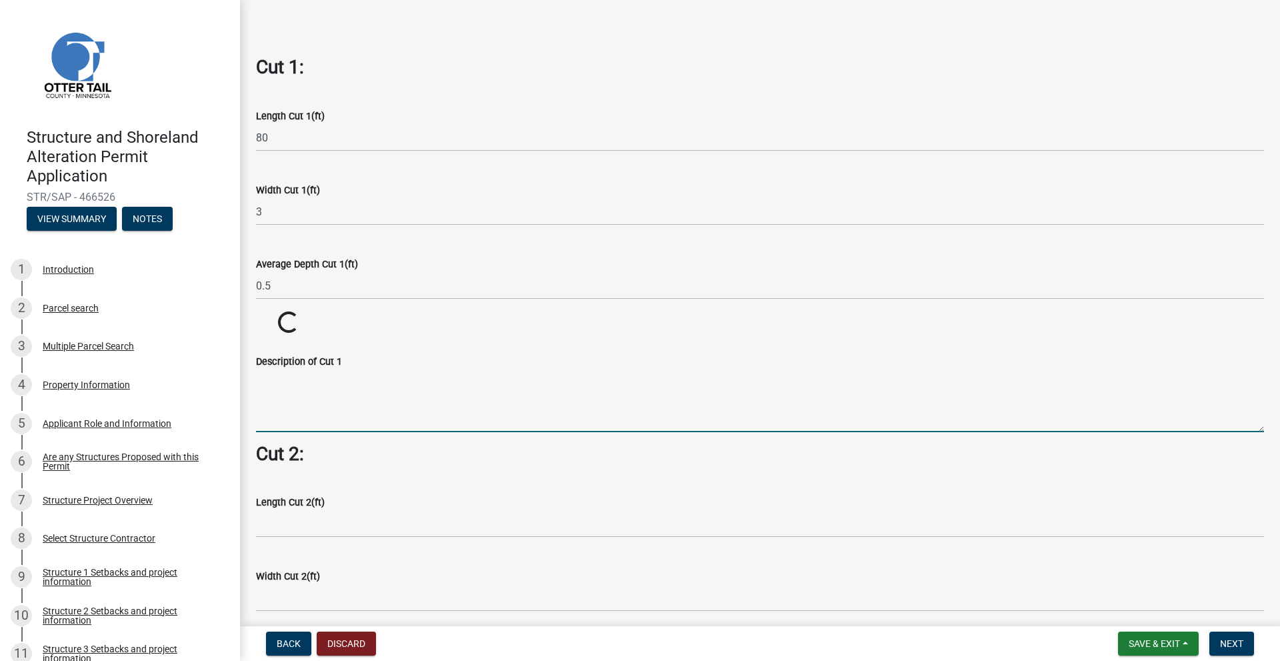
click at [274, 473] on wm-data-entity-input-list "Cut = Length x Width x Average Depth. Cut 1: Length Cut 1(ft) 80 Width Cut 1(ft…" at bounding box center [760, 342] width 1008 height 2092
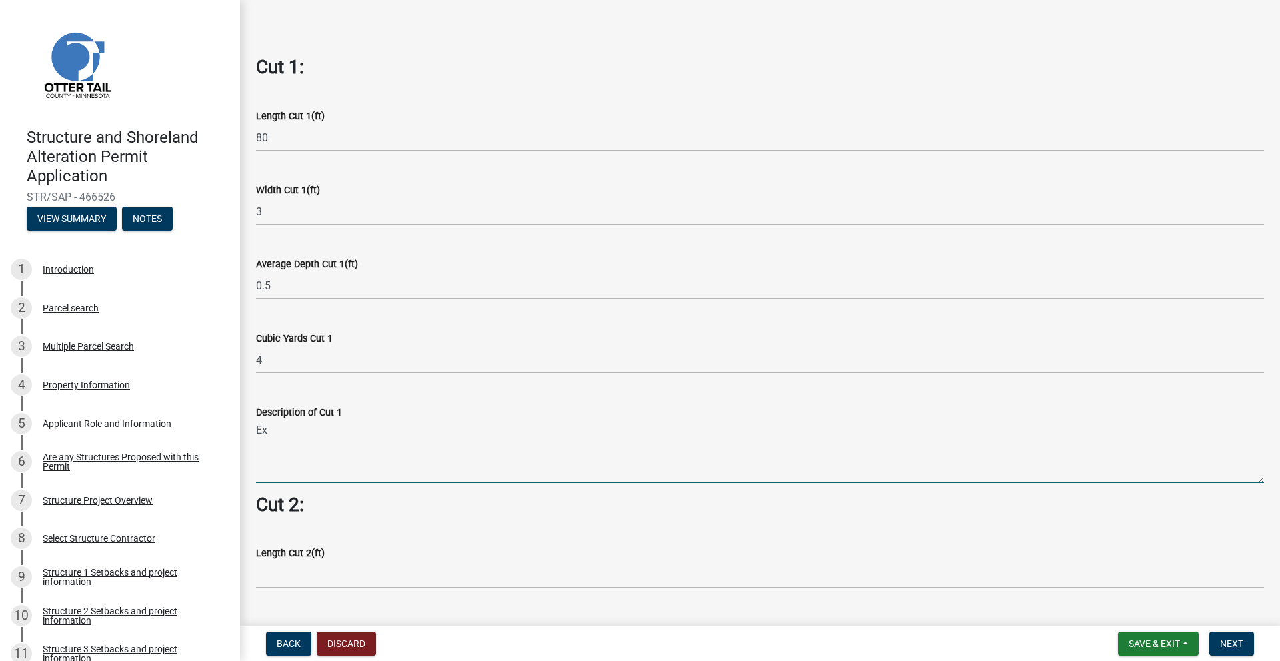
type textarea "E"
click at [613, 423] on textarea "Remove existing concrete sidewalk going from walkout basement to lake. excavate…" at bounding box center [760, 451] width 1008 height 63
click at [941, 426] on textarea "Remove existing concrete sidewalk going from walkout basement to lake. Excavate…" at bounding box center [760, 451] width 1008 height 63
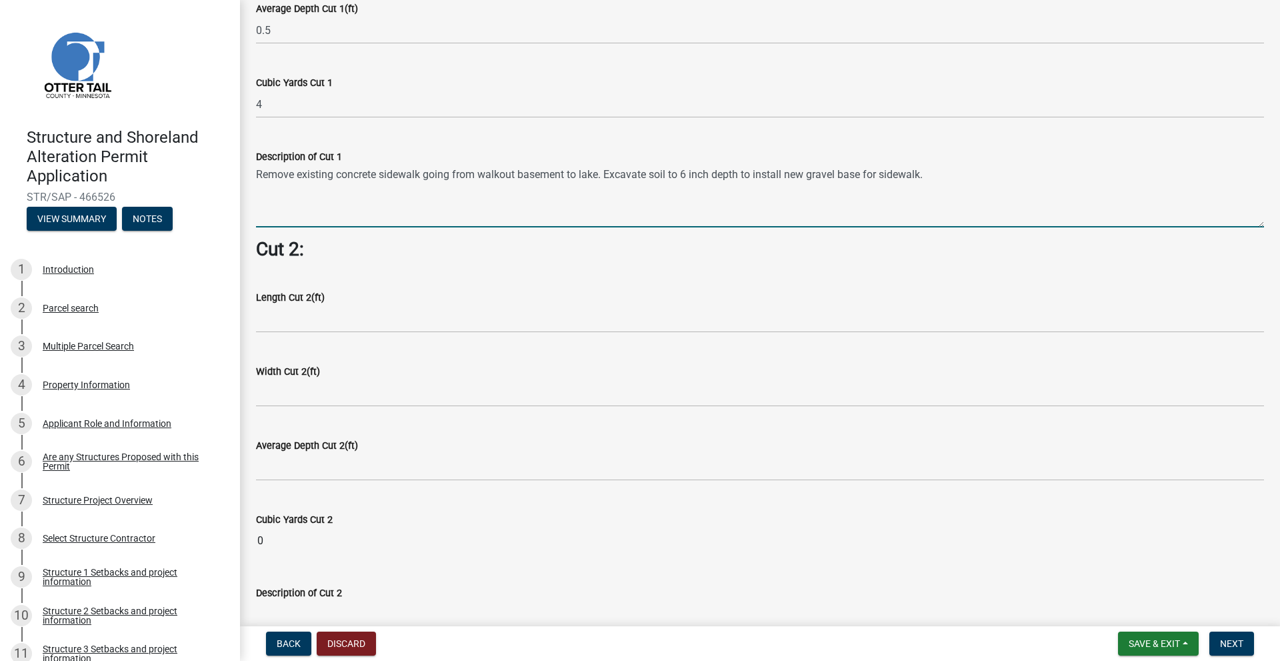
scroll to position [1066, 0]
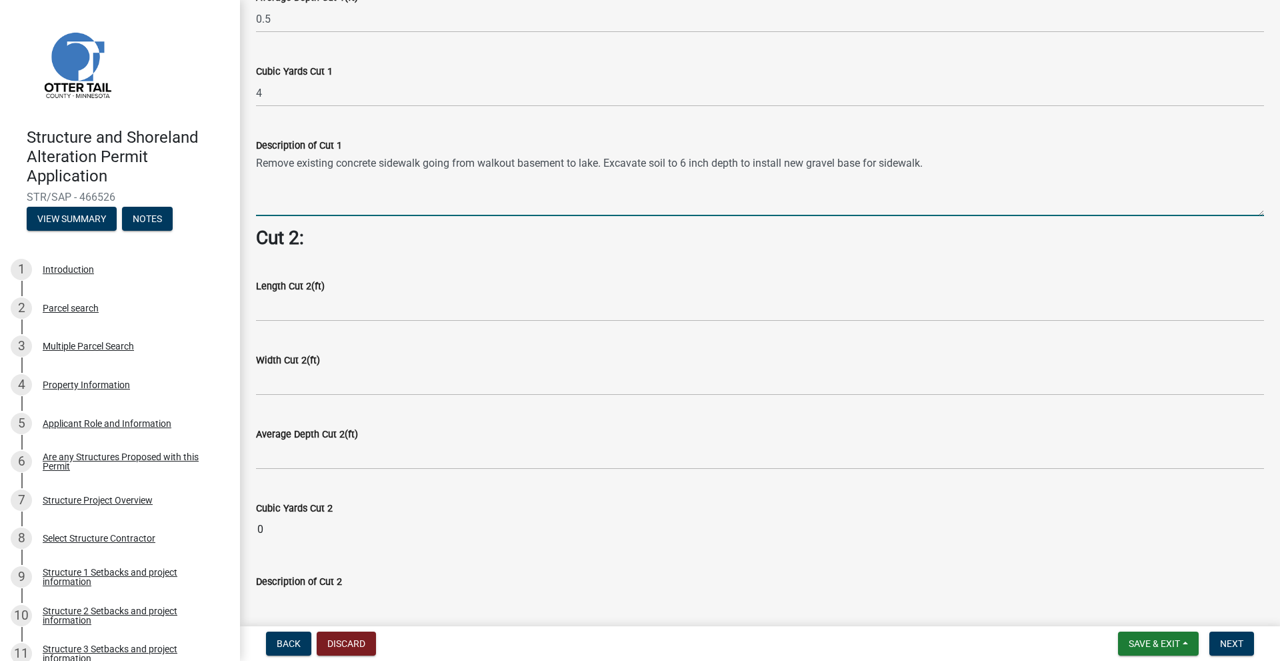
type textarea "Remove existing concrete sidewalk going from walkout basement to lake. Excavate…"
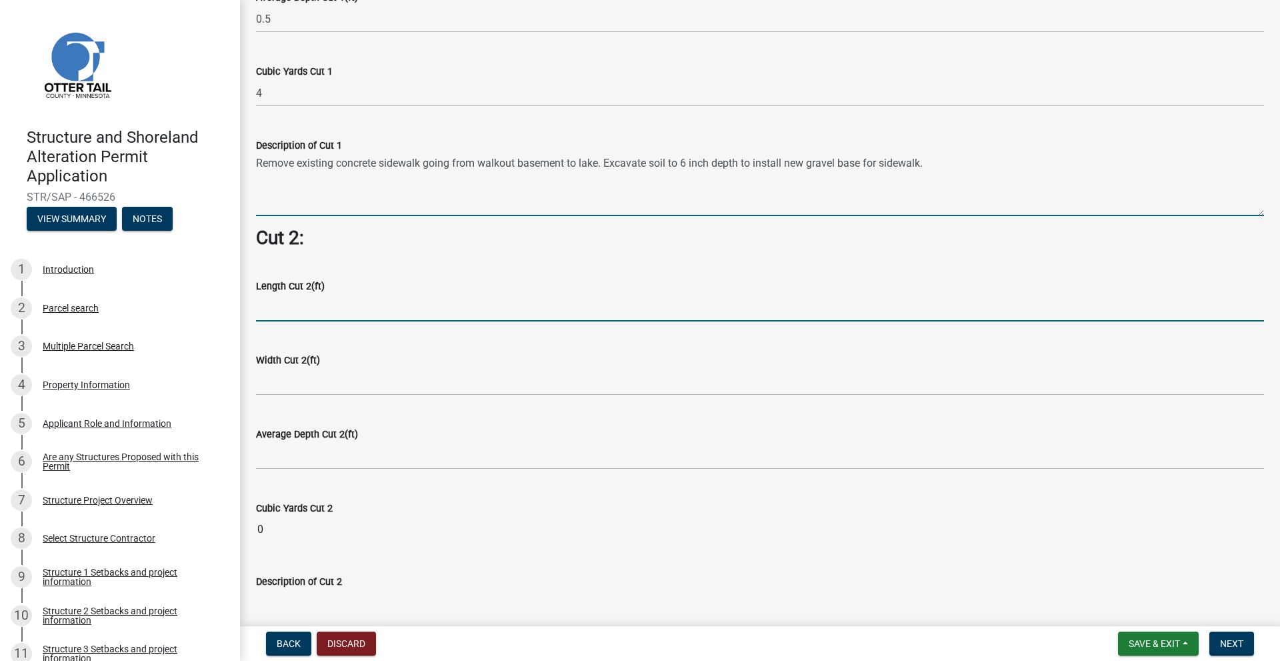
click at [304, 311] on input "text" at bounding box center [760, 307] width 1008 height 27
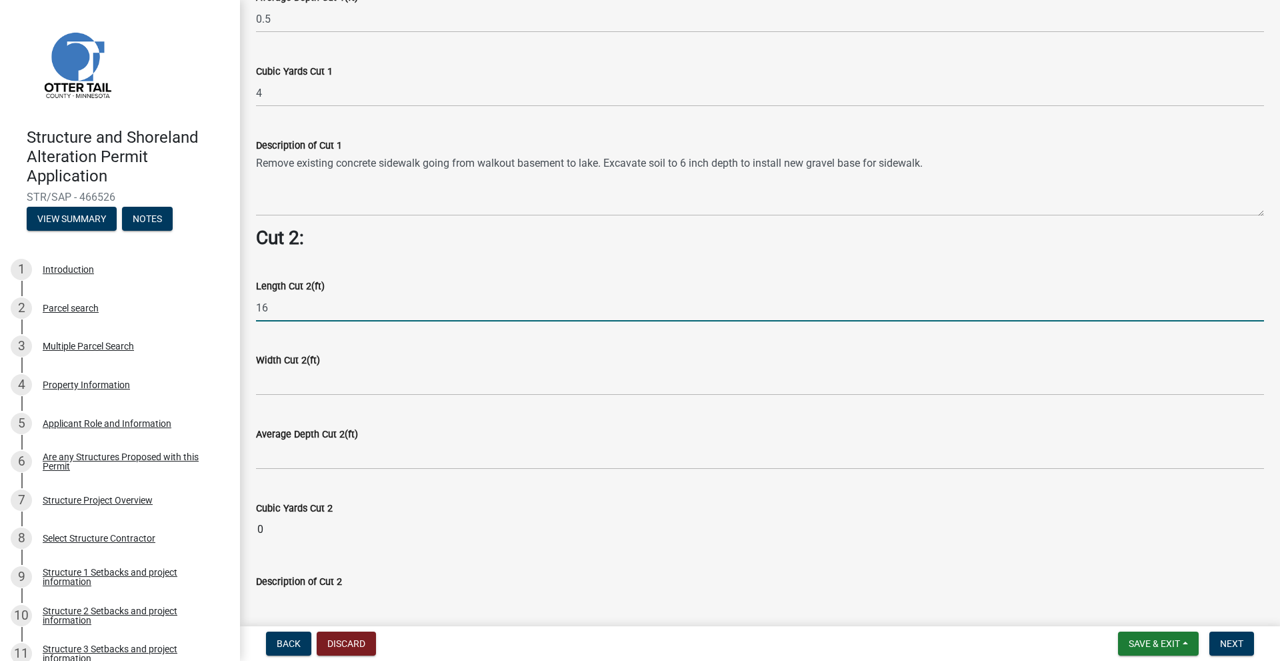
type input "16"
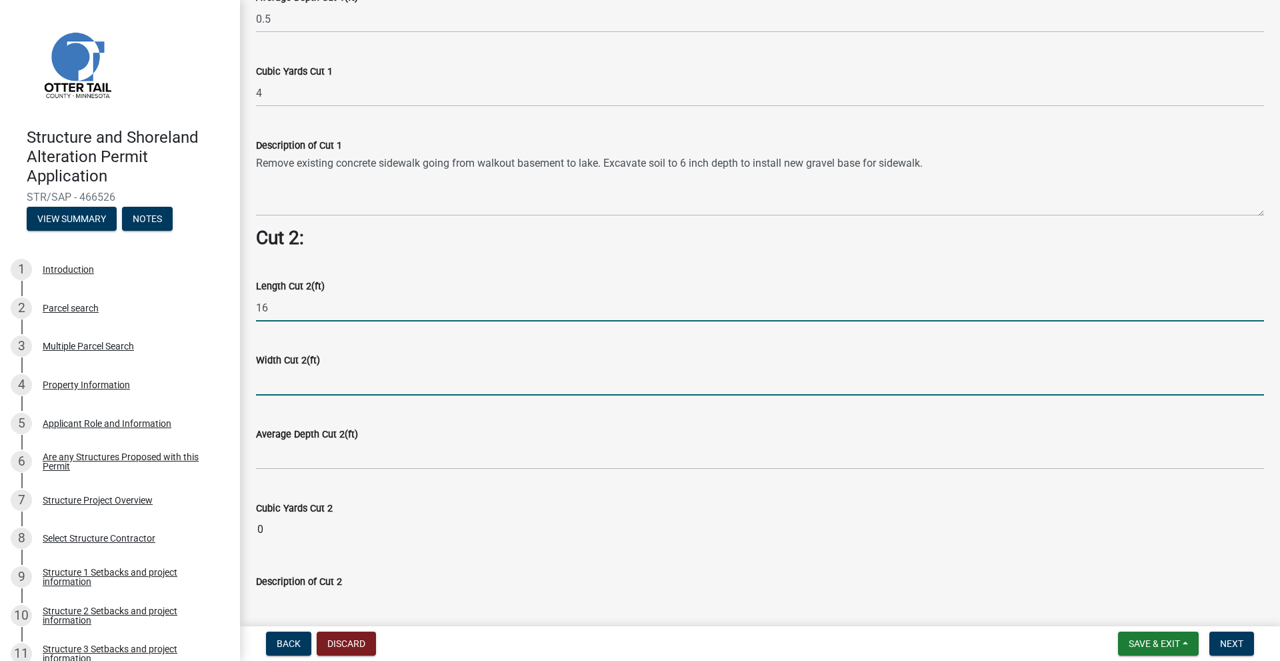
click at [283, 379] on input "text" at bounding box center [760, 381] width 1008 height 27
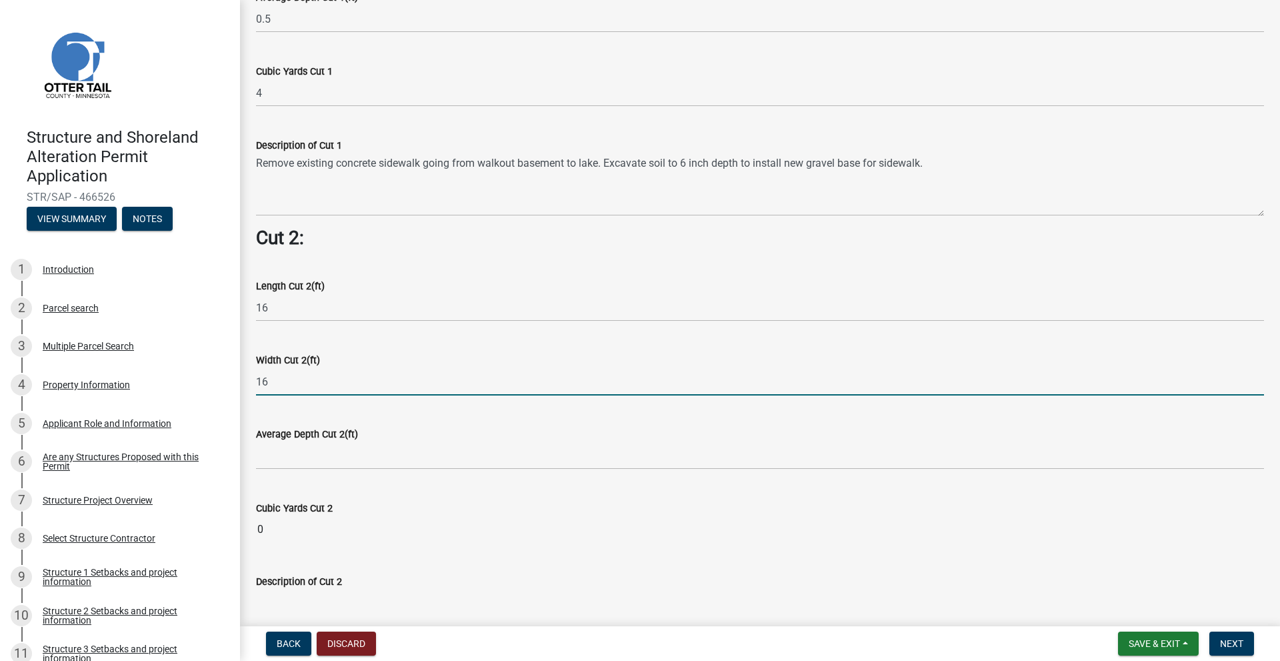
type input "16"
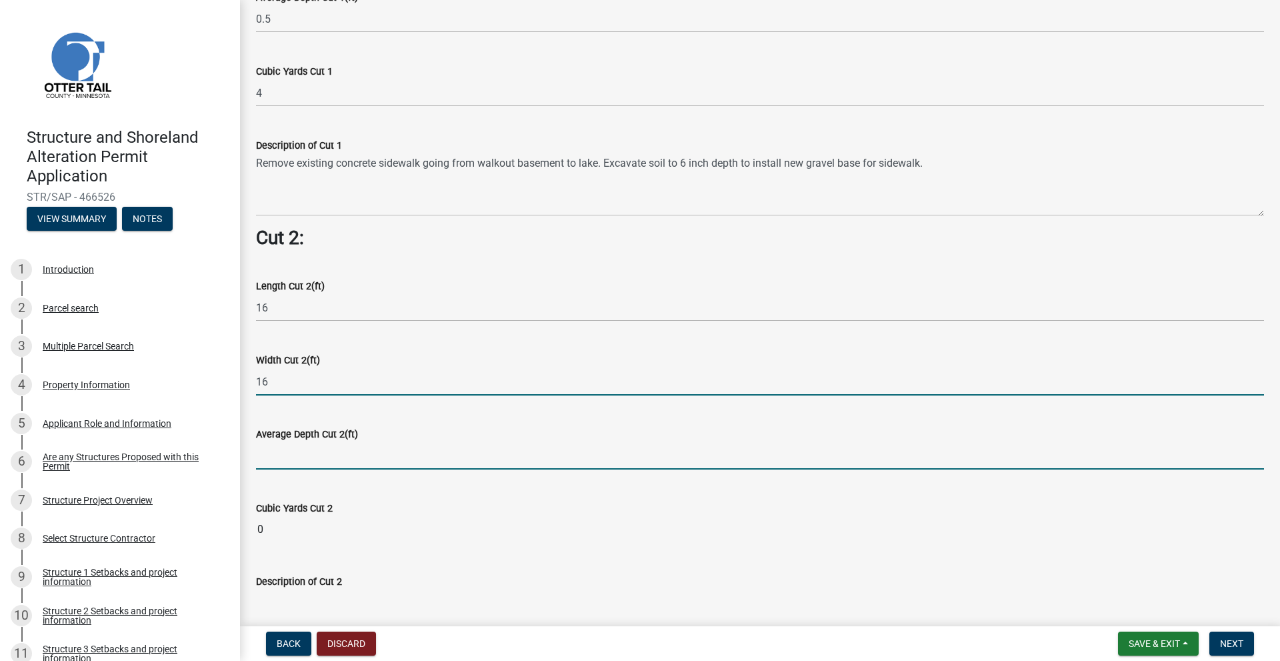
click at [261, 449] on input "text" at bounding box center [760, 455] width 1008 height 27
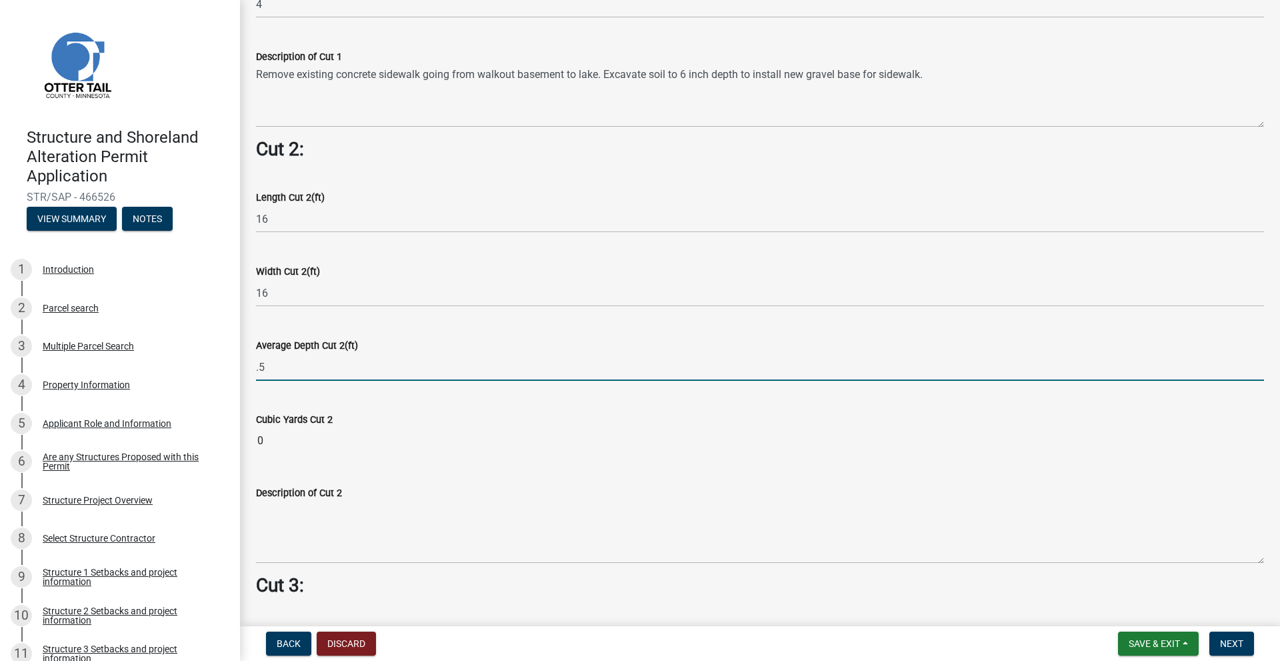
scroll to position [1200, 0]
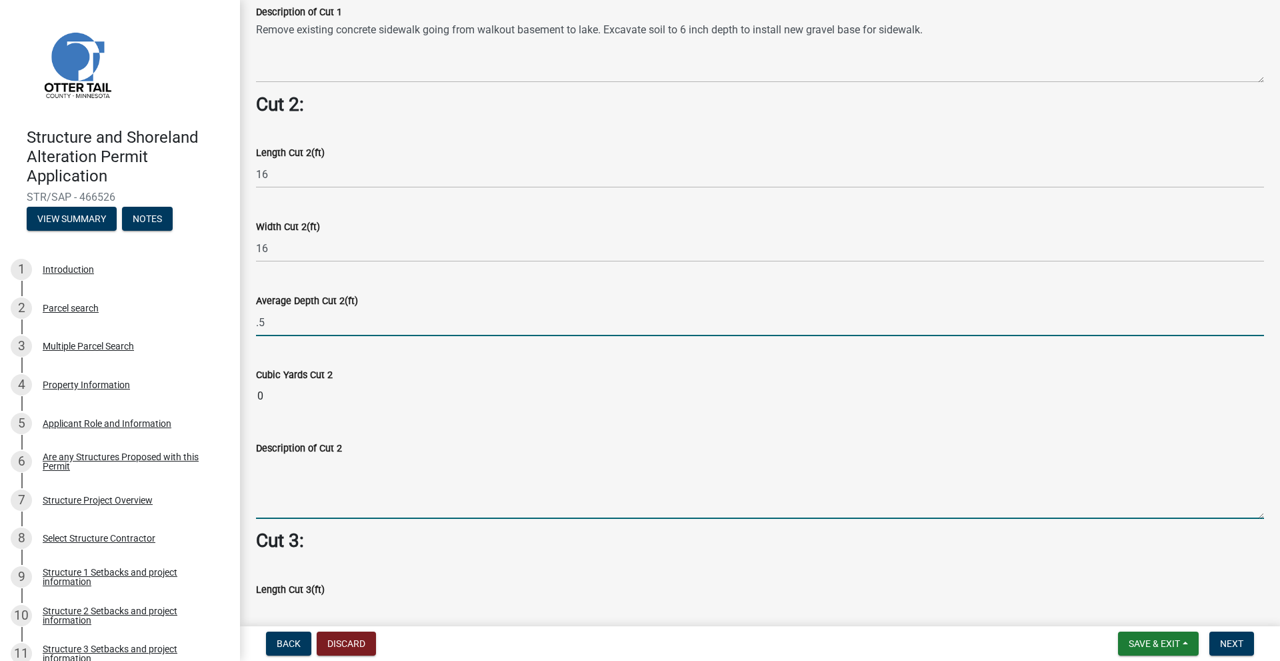
type input "0.5"
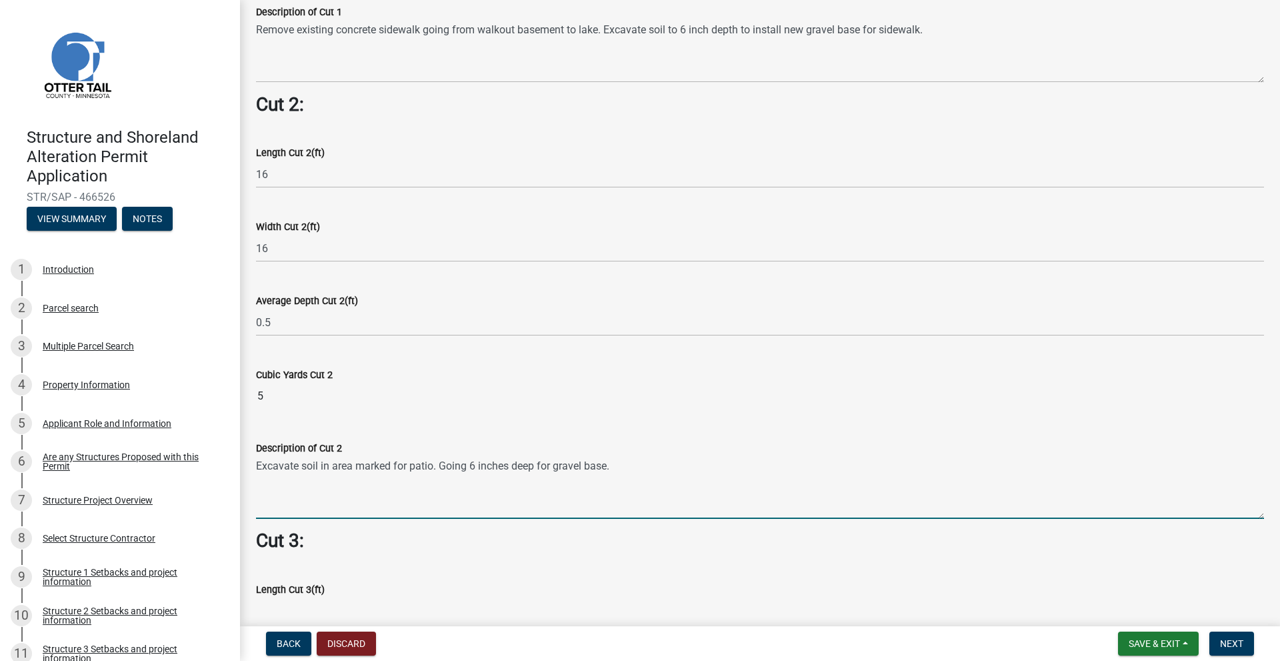
click at [553, 459] on textarea "Excavate soil in area marked for patio. Going 6 inches deep for gravel base." at bounding box center [760, 487] width 1008 height 63
click at [410, 459] on textarea "Excavate soil in area marked for patio. Going 6 inches deep for new gravel base." at bounding box center [760, 487] width 1008 height 63
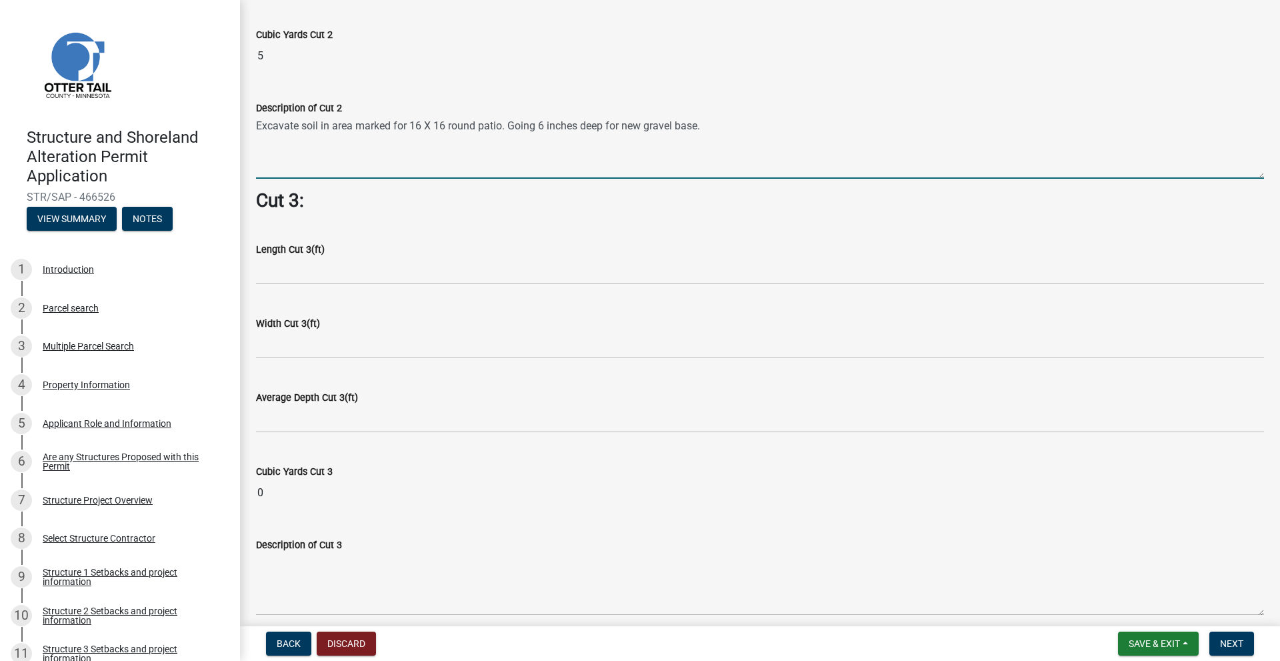
scroll to position [1664, 0]
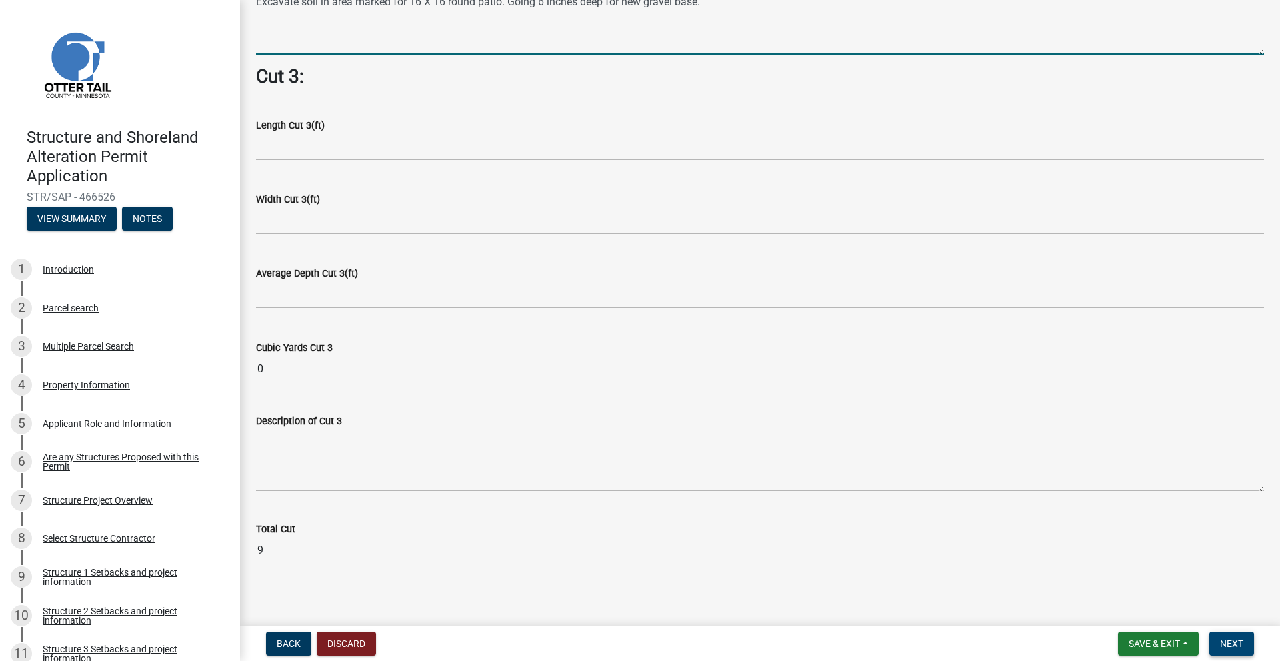
type textarea "Excavate soil in area marked for 16 X 16 round patio. Going 6 inches deep for n…"
click at [1230, 643] on span "Next" at bounding box center [1231, 643] width 23 height 11
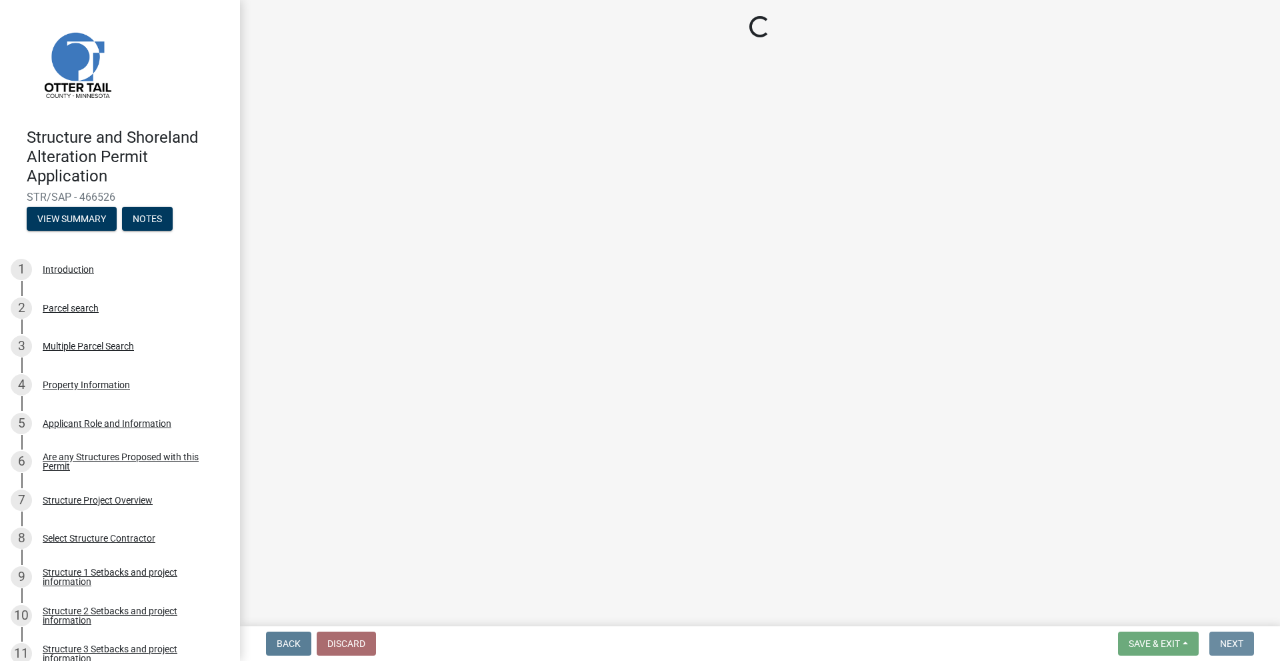
scroll to position [0, 0]
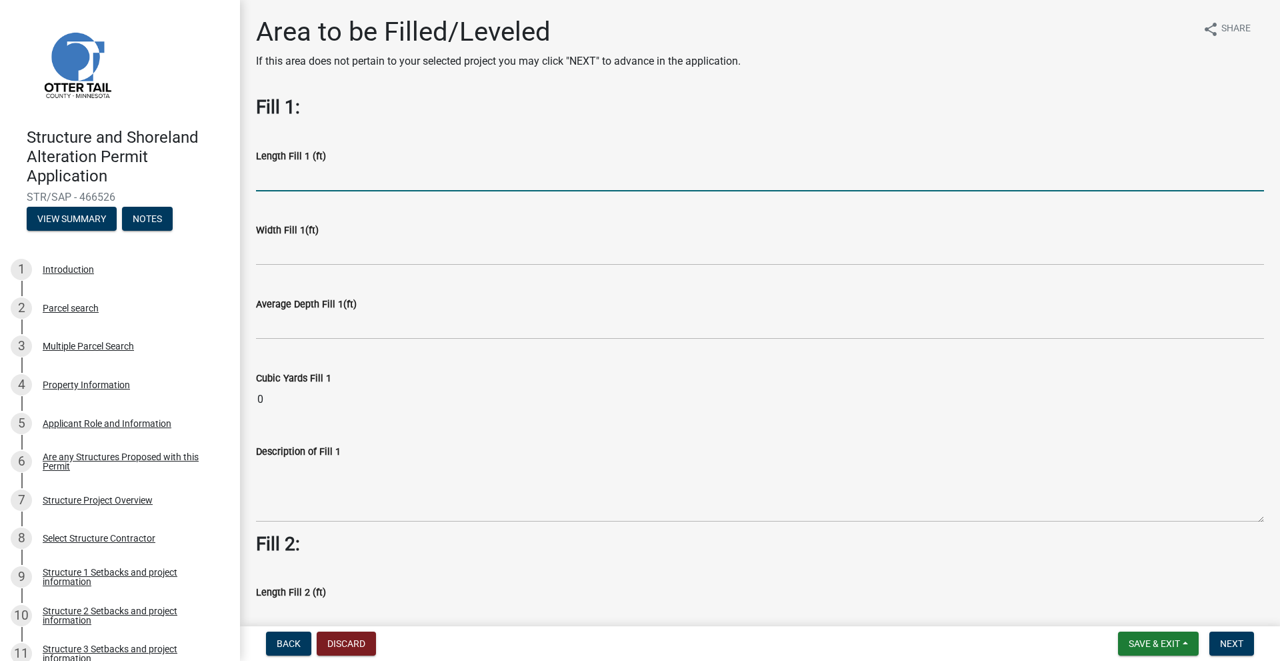
click at [362, 173] on input "text" at bounding box center [760, 177] width 1008 height 27
type input "3"
type input "80"
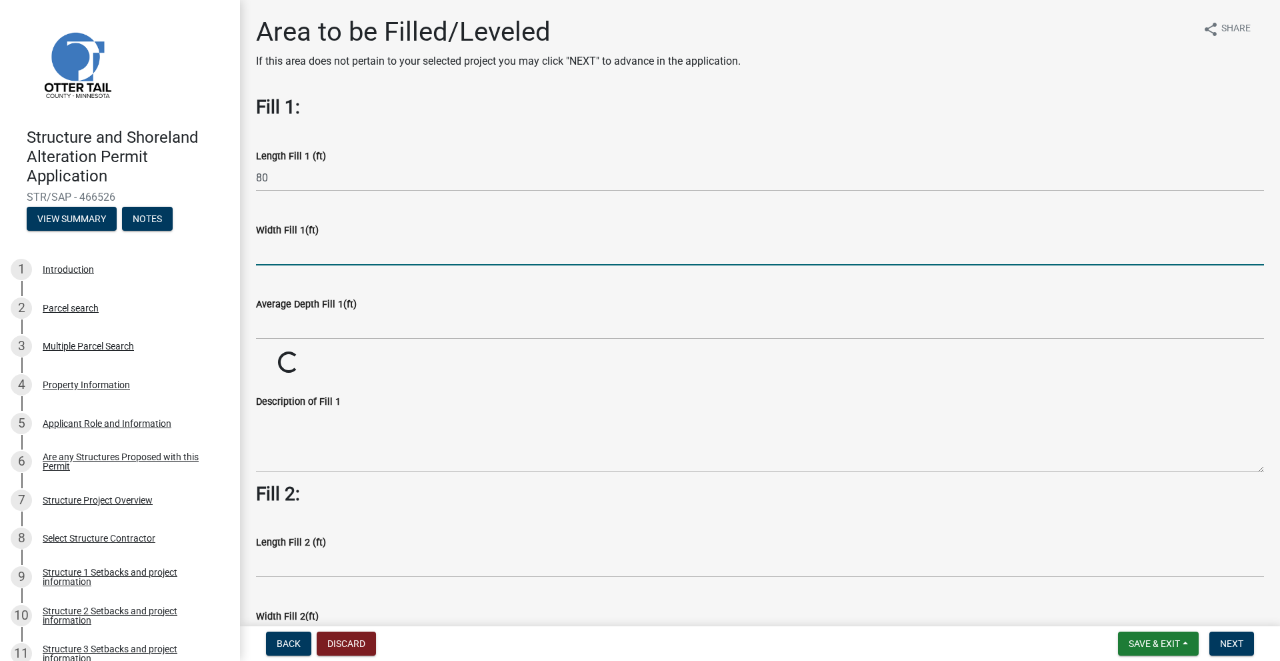
click at [256, 257] on input "text" at bounding box center [760, 251] width 1008 height 27
type input "3"
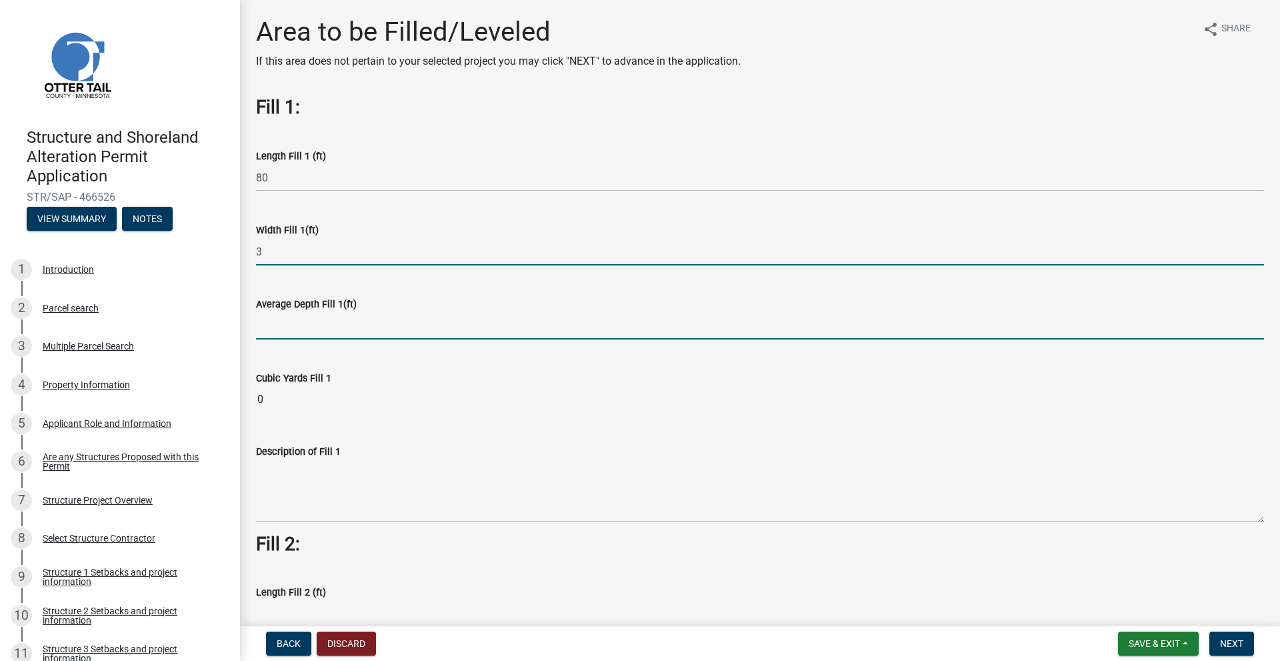
click at [294, 326] on input "text" at bounding box center [760, 325] width 1008 height 27
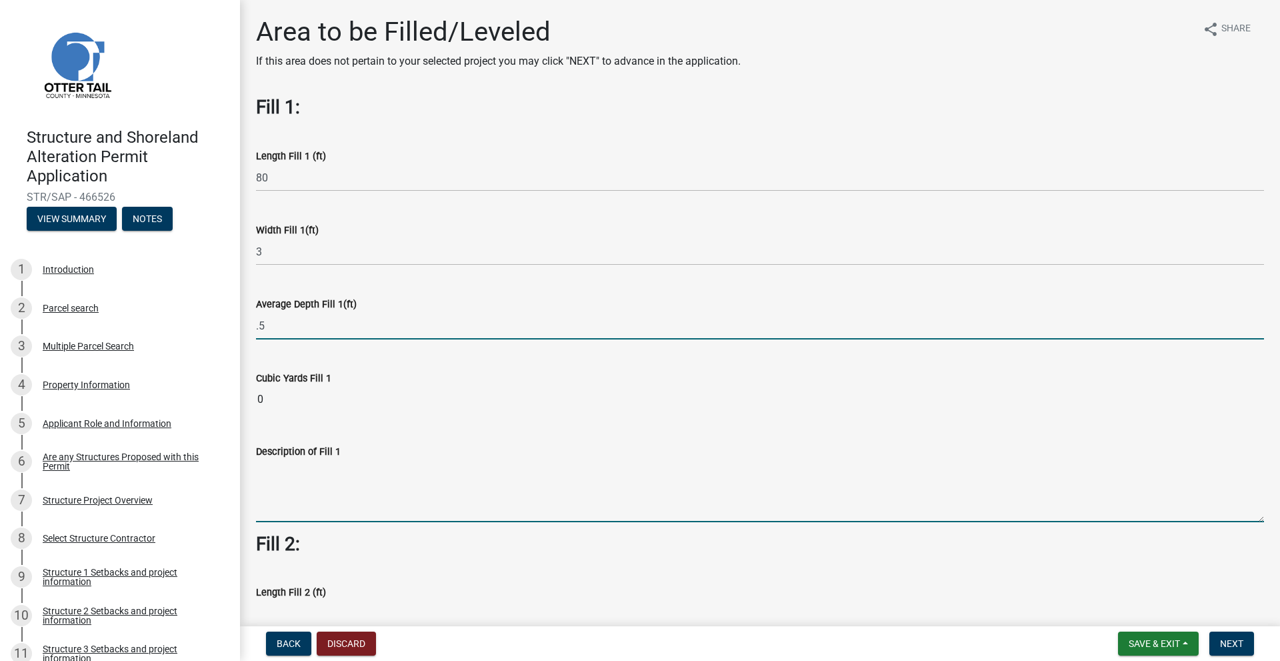
type input "0.5"
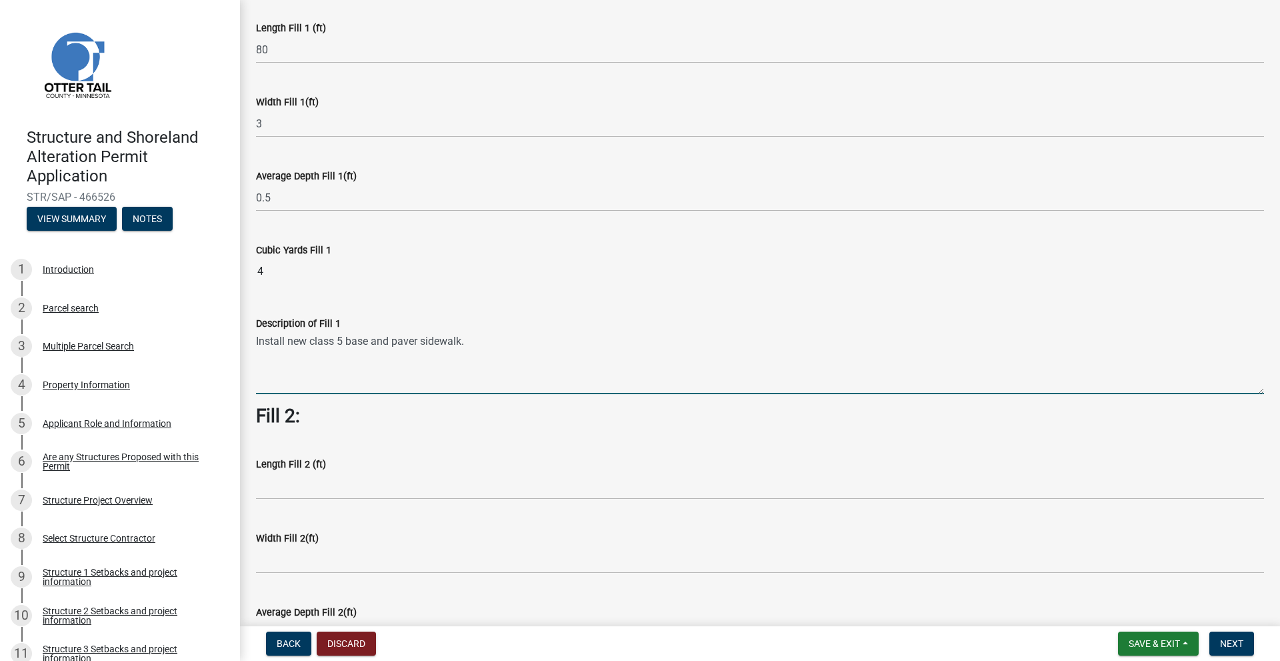
scroll to position [133, 0]
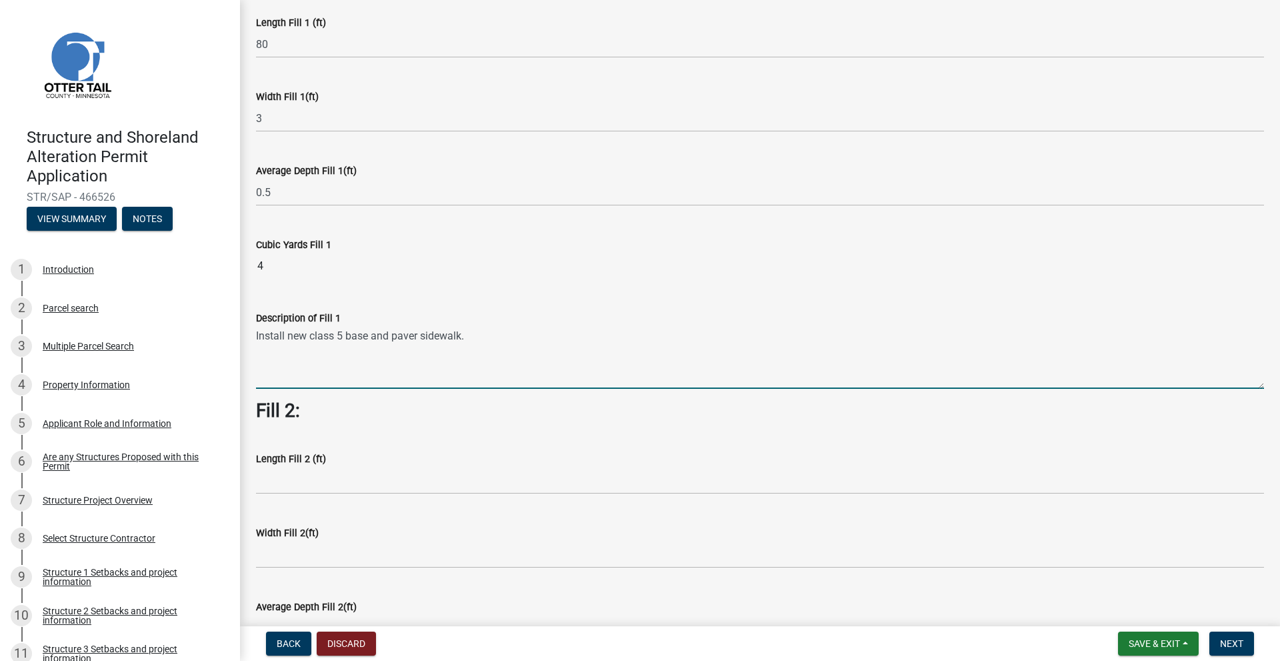
type textarea "Install new class 5 base and paver sidewalk."
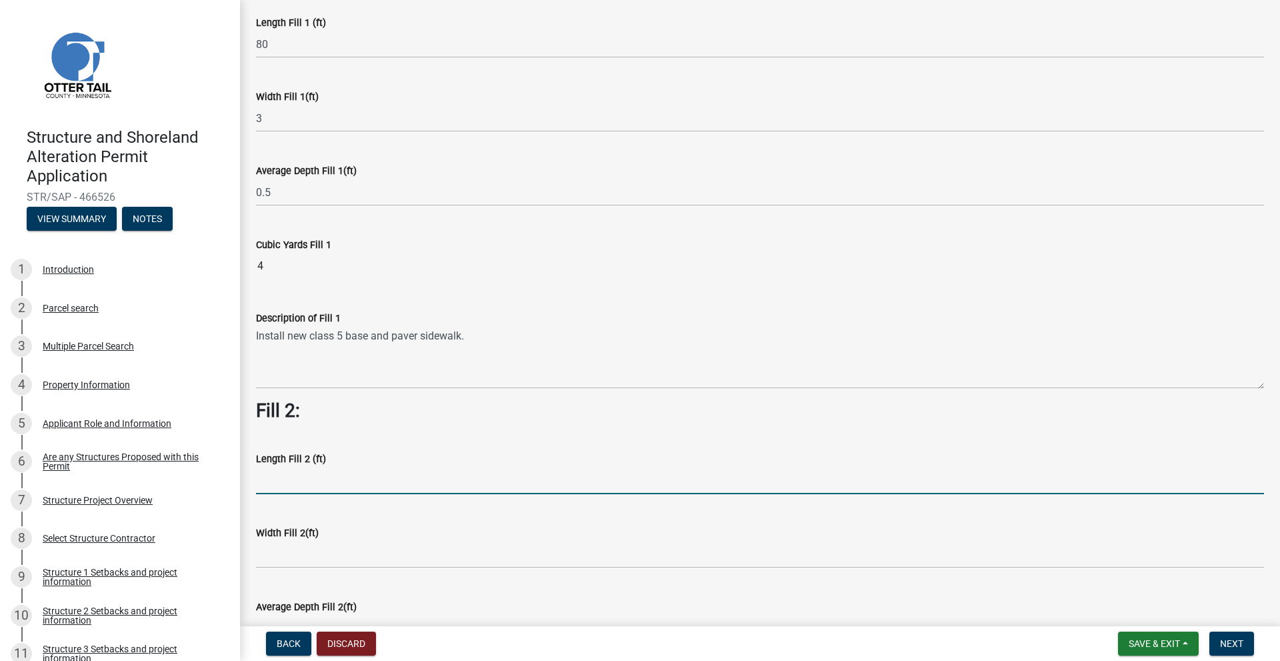
click at [296, 482] on input "text" at bounding box center [760, 480] width 1008 height 27
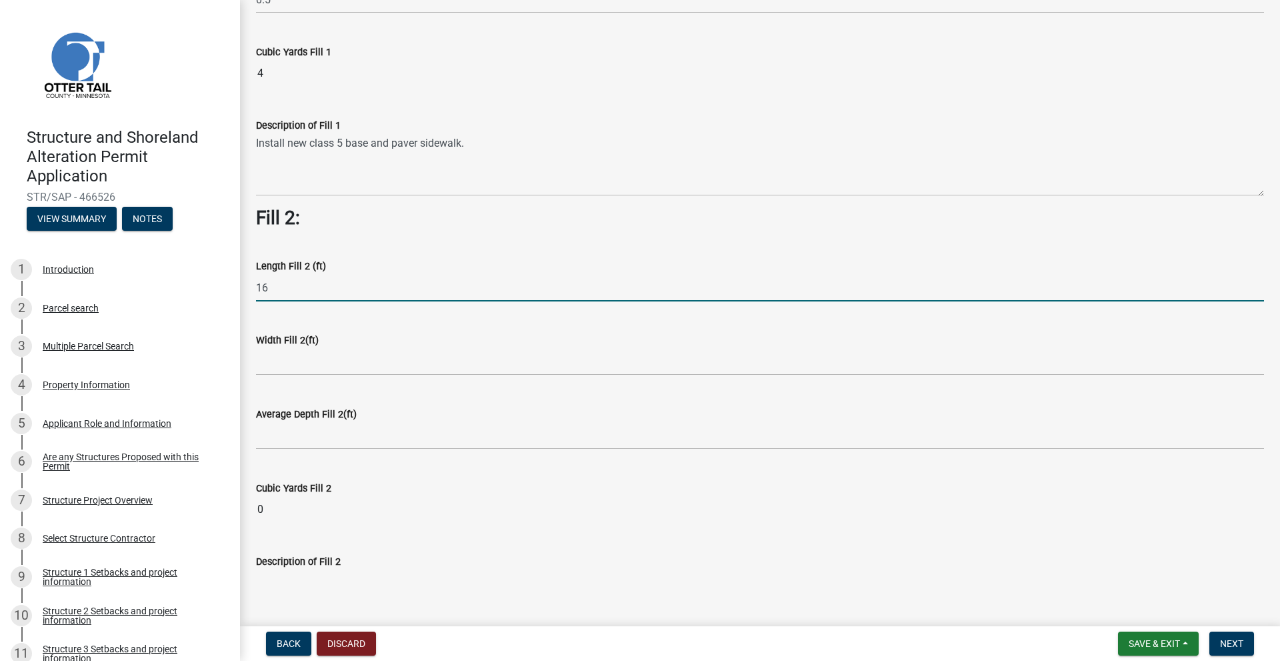
scroll to position [333, 0]
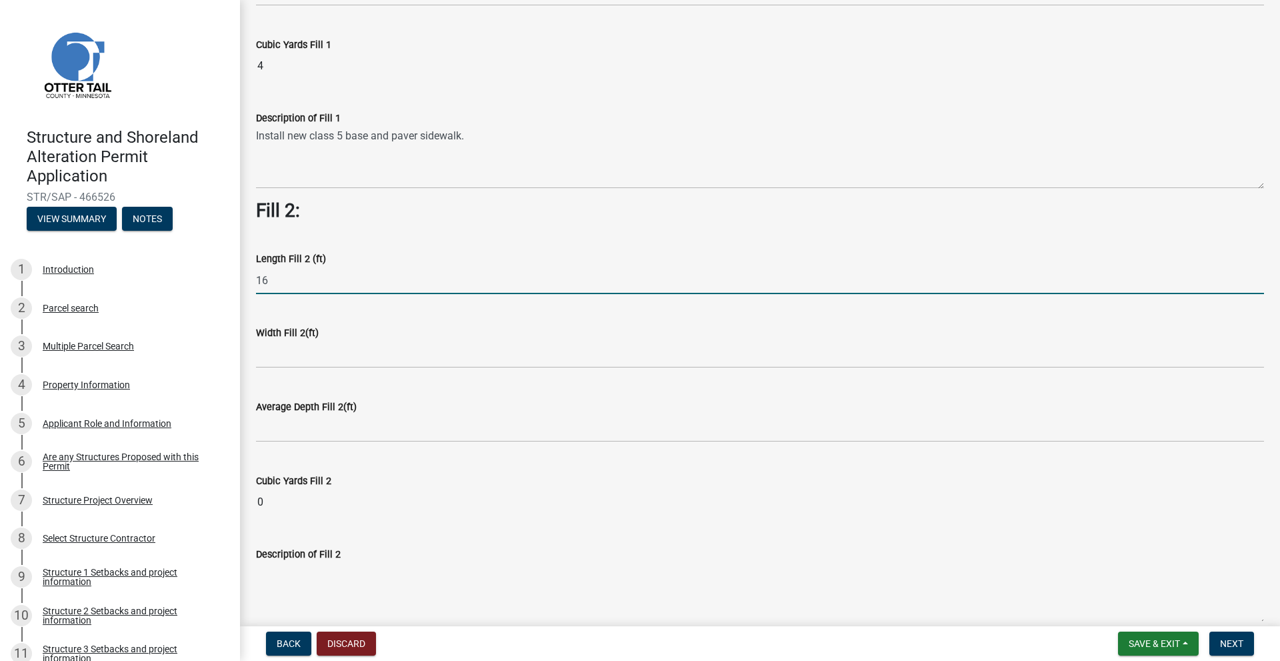
type input "16"
click at [277, 385] on div "Average Depth Fill 2(ft)" at bounding box center [760, 411] width 1008 height 62
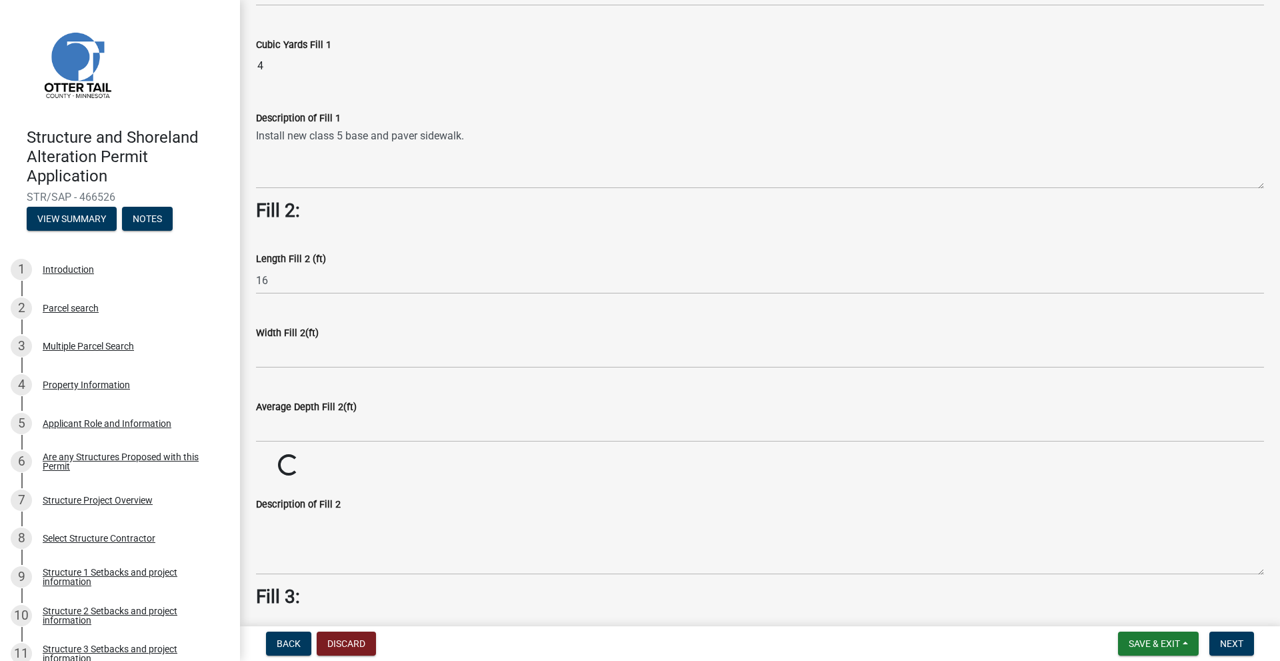
click at [277, 369] on wm-data-entity-input "Width Fill 2(ft)" at bounding box center [760, 343] width 1008 height 74
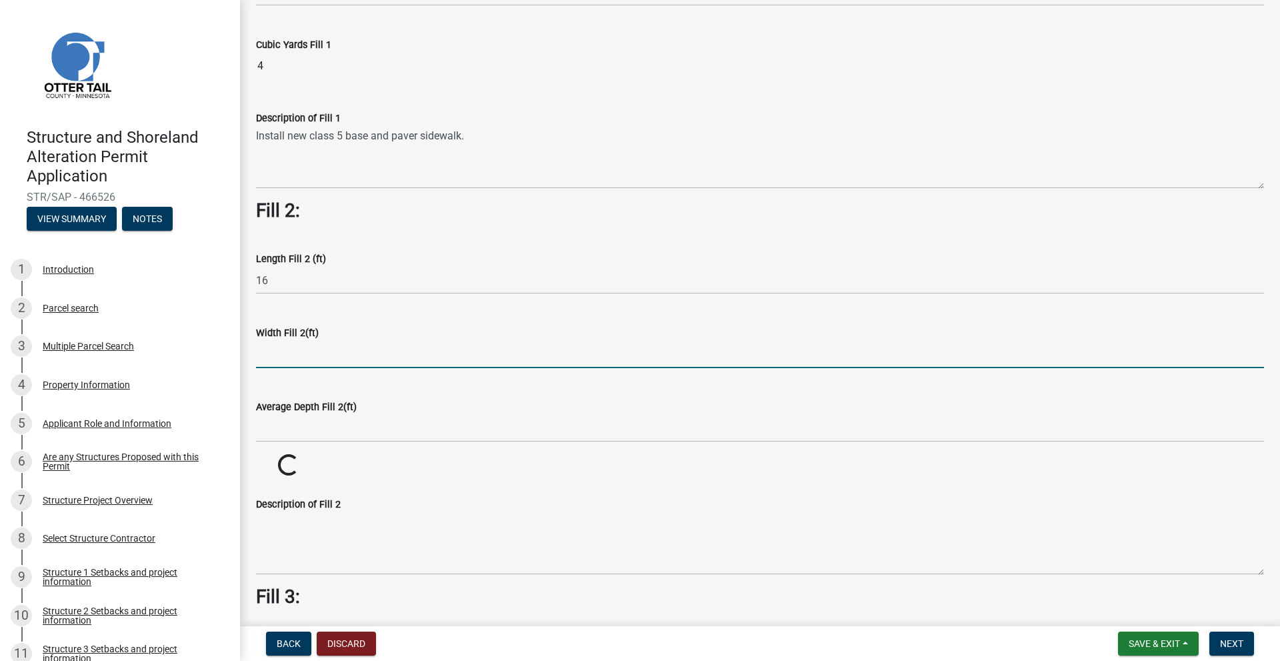
click at [279, 359] on input "text" at bounding box center [760, 354] width 1008 height 27
type input "16"
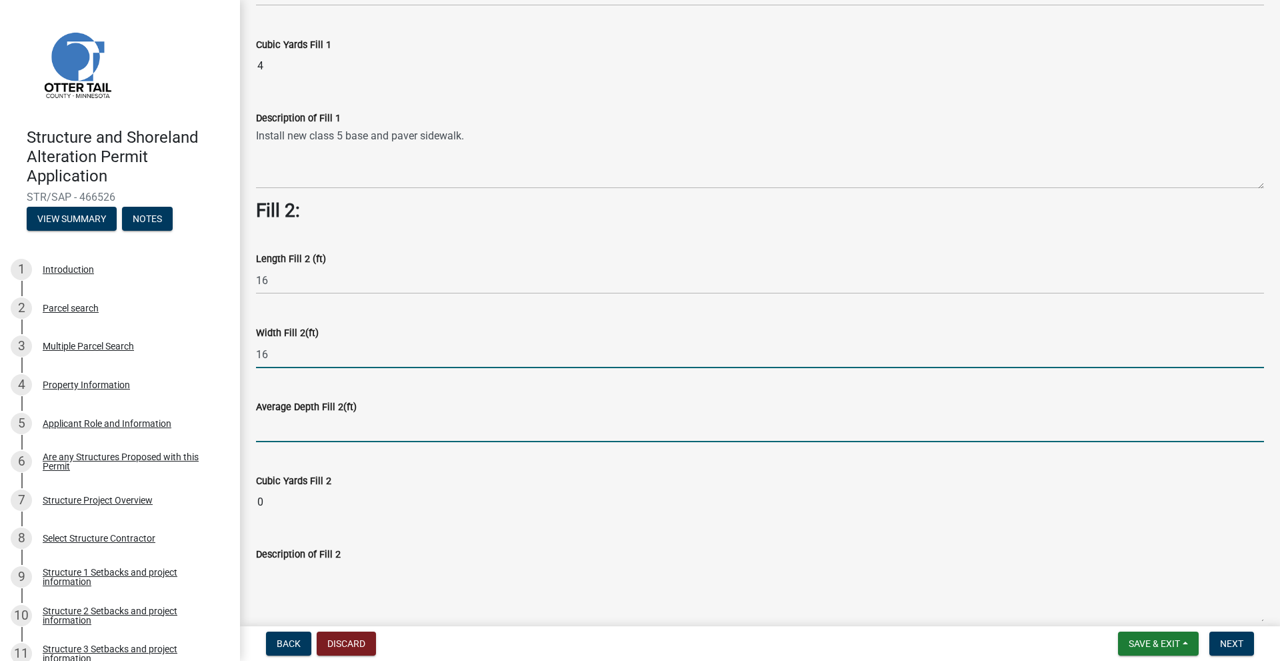
click at [271, 433] on input "text" at bounding box center [760, 428] width 1008 height 27
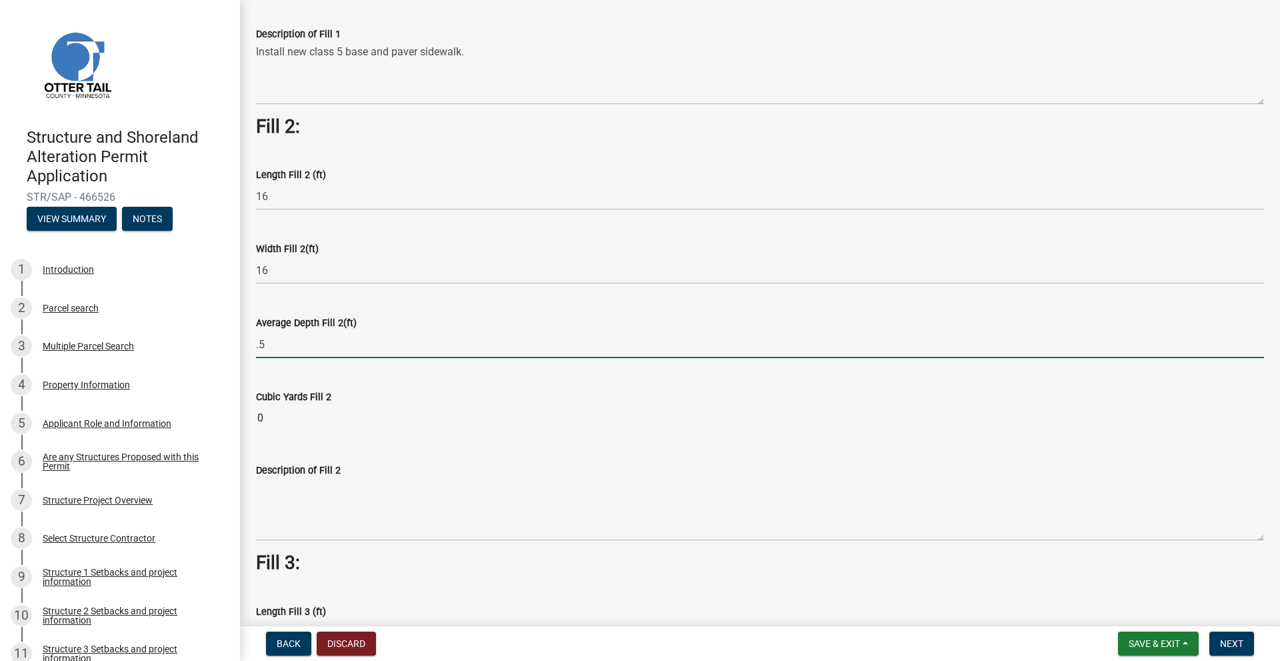
scroll to position [600, 0]
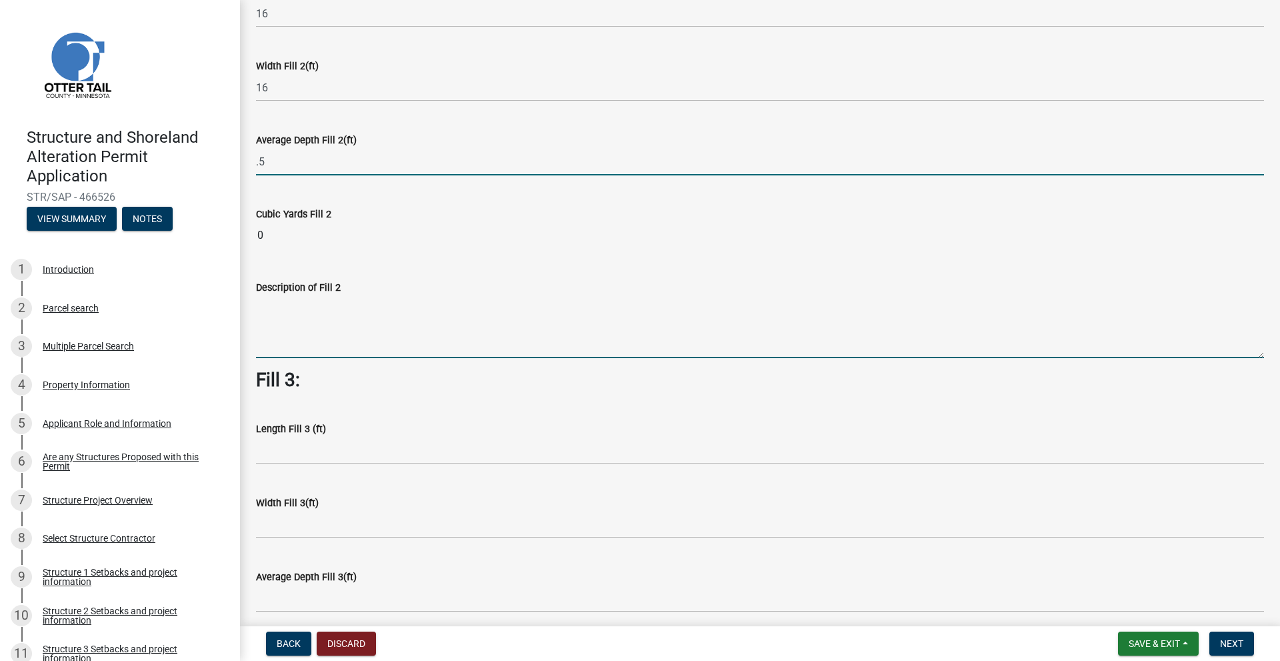
type input "0.5"
click at [297, 321] on wm-data-entity-input-list "Fill 1: Length Fill 1 (ft) 80 Width Fill 1(ft) 3 Average Depth Fill 1(ft) 0.5 C…" at bounding box center [760, 187] width 1008 height 1382
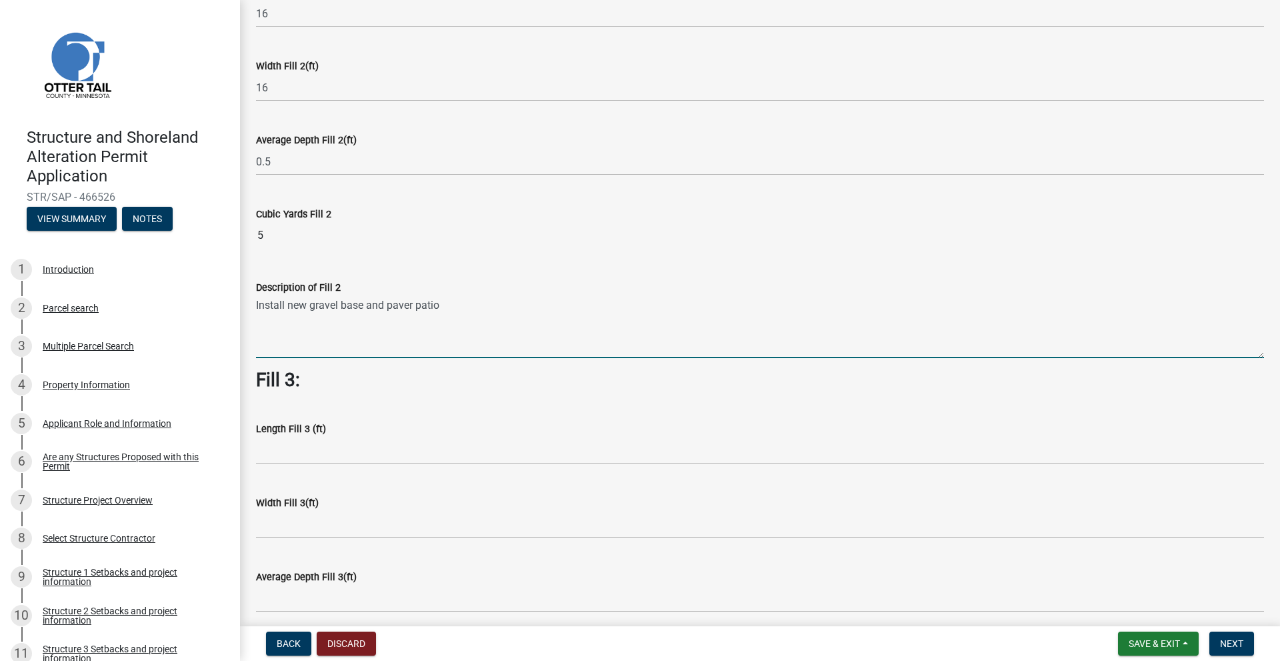
scroll to position [733, 0]
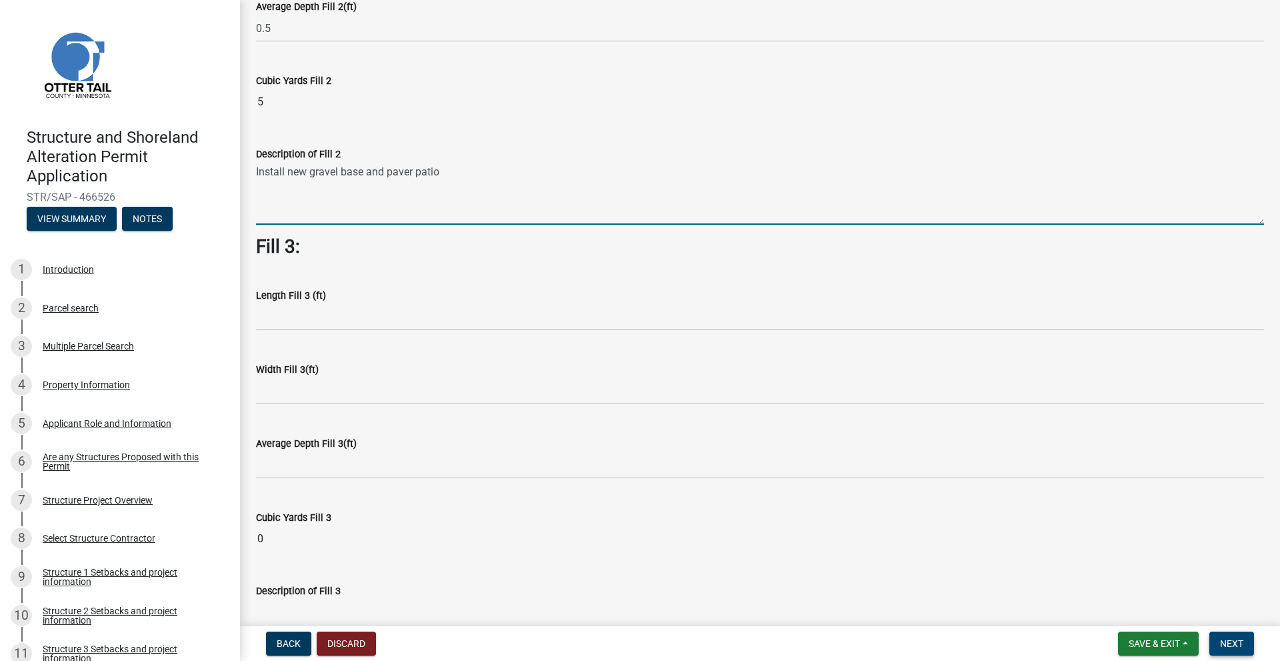
type textarea "Install new gravel base and paver patio"
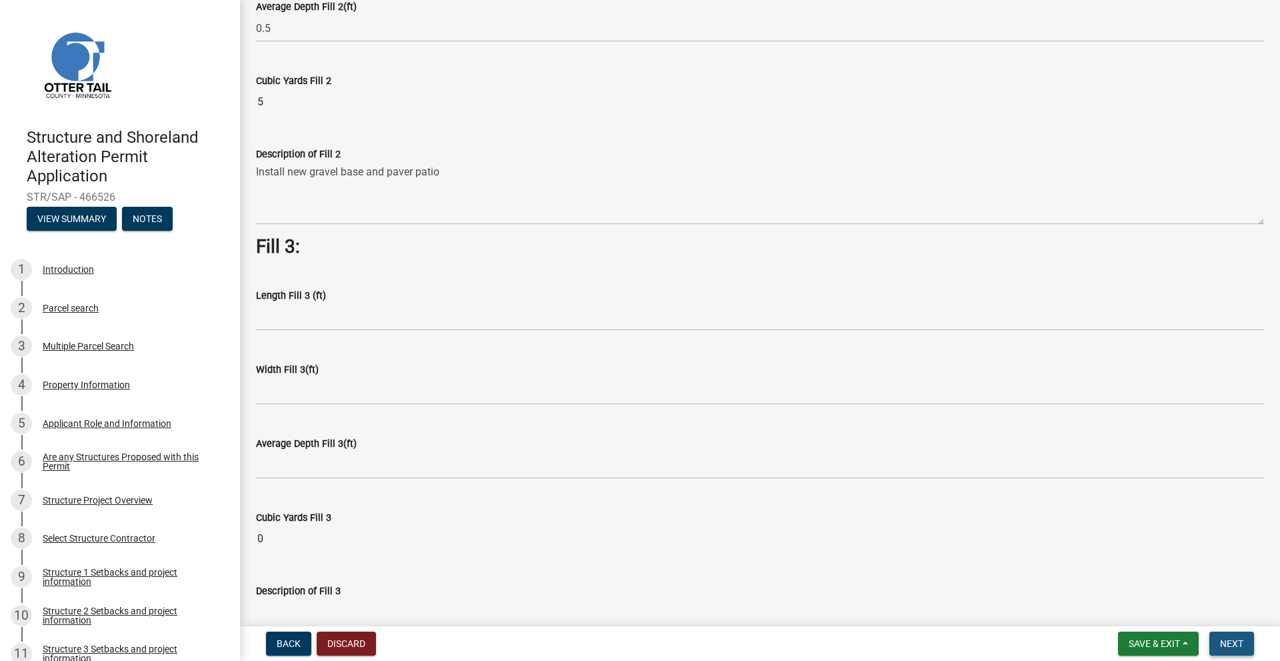
click at [1230, 640] on span "Next" at bounding box center [1231, 643] width 23 height 11
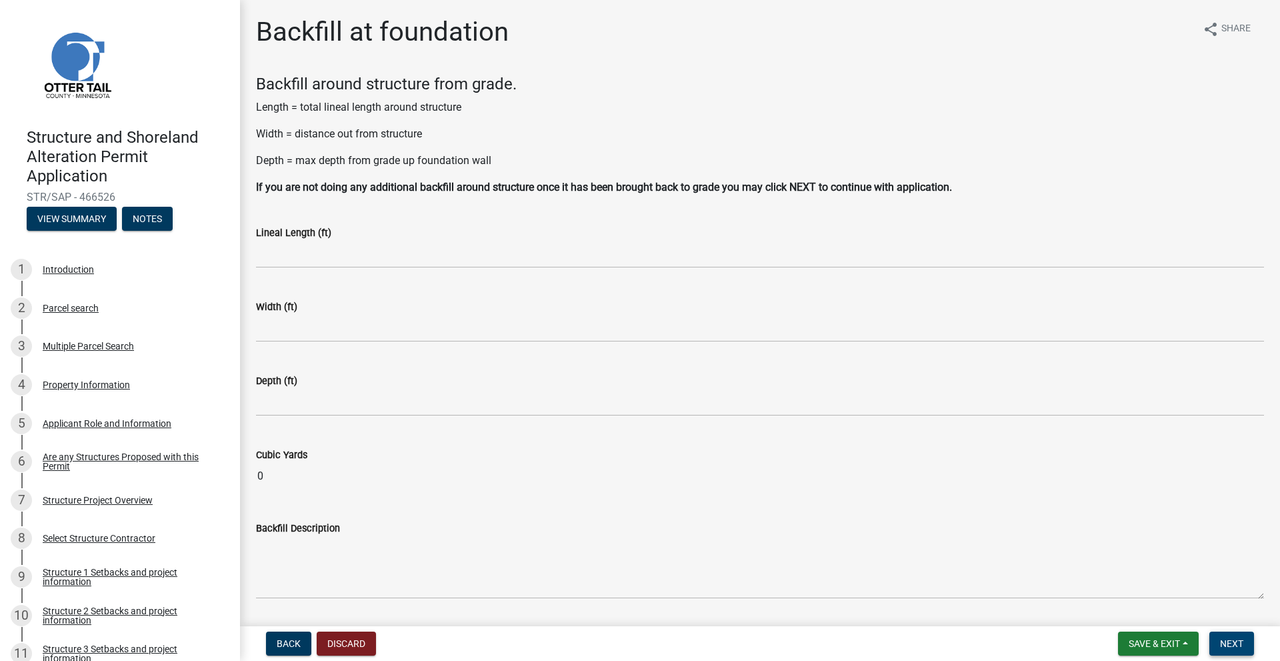
click at [1234, 647] on span "Next" at bounding box center [1231, 643] width 23 height 11
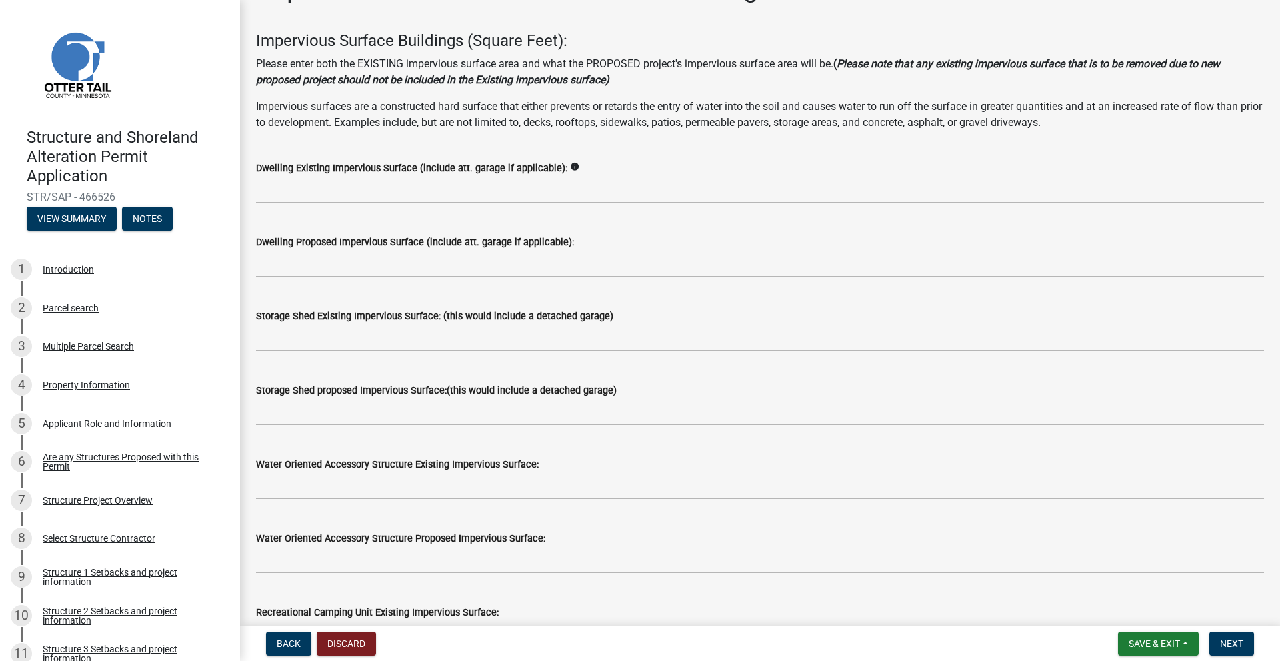
scroll to position [67, 0]
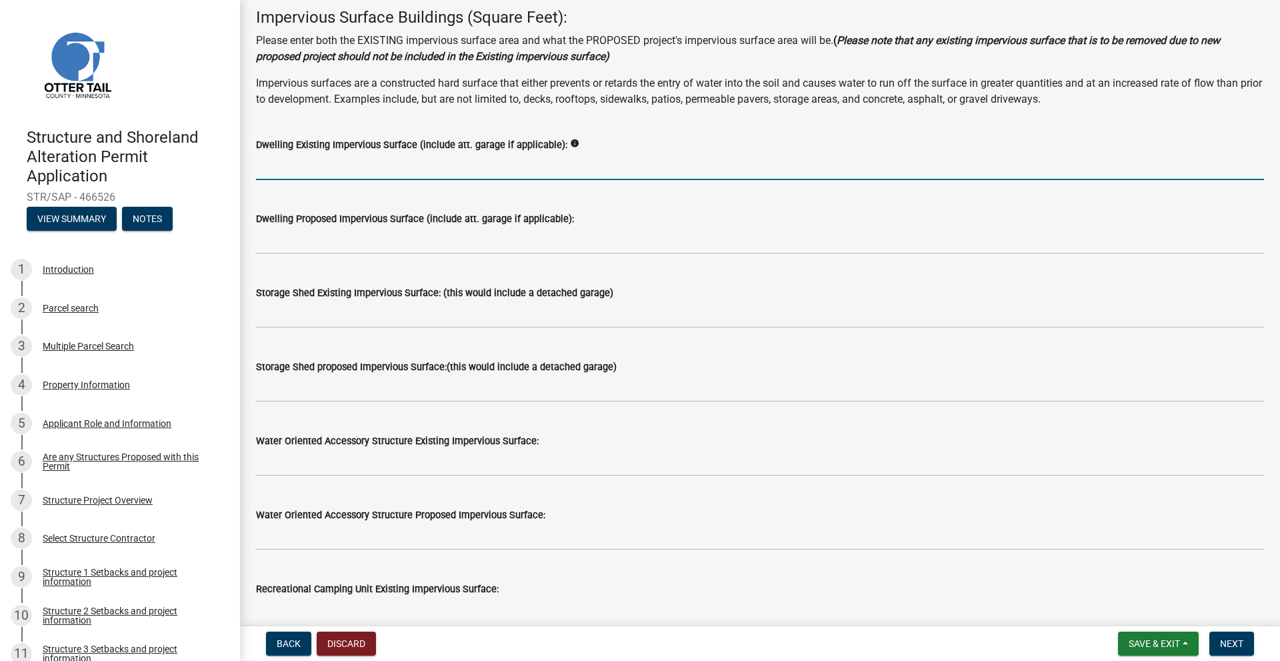
click at [303, 173] on input "text" at bounding box center [760, 166] width 1008 height 27
type input "2"
type input "2648"
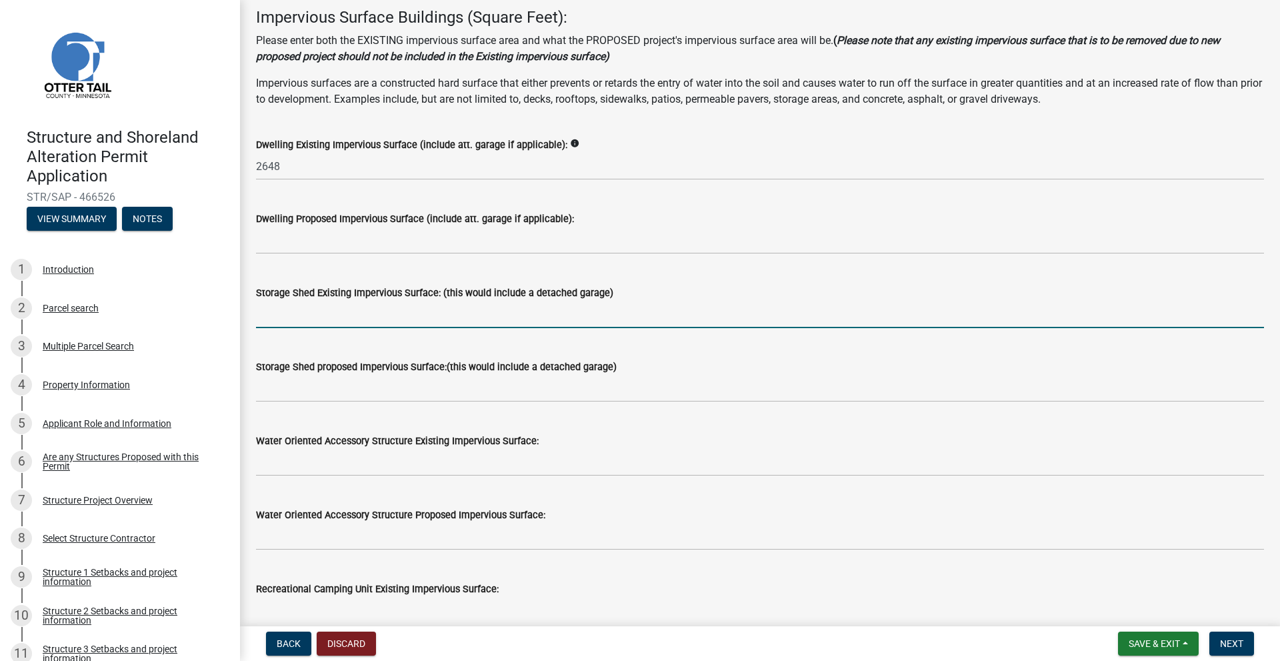
click at [305, 319] on input "text" at bounding box center [760, 314] width 1008 height 27
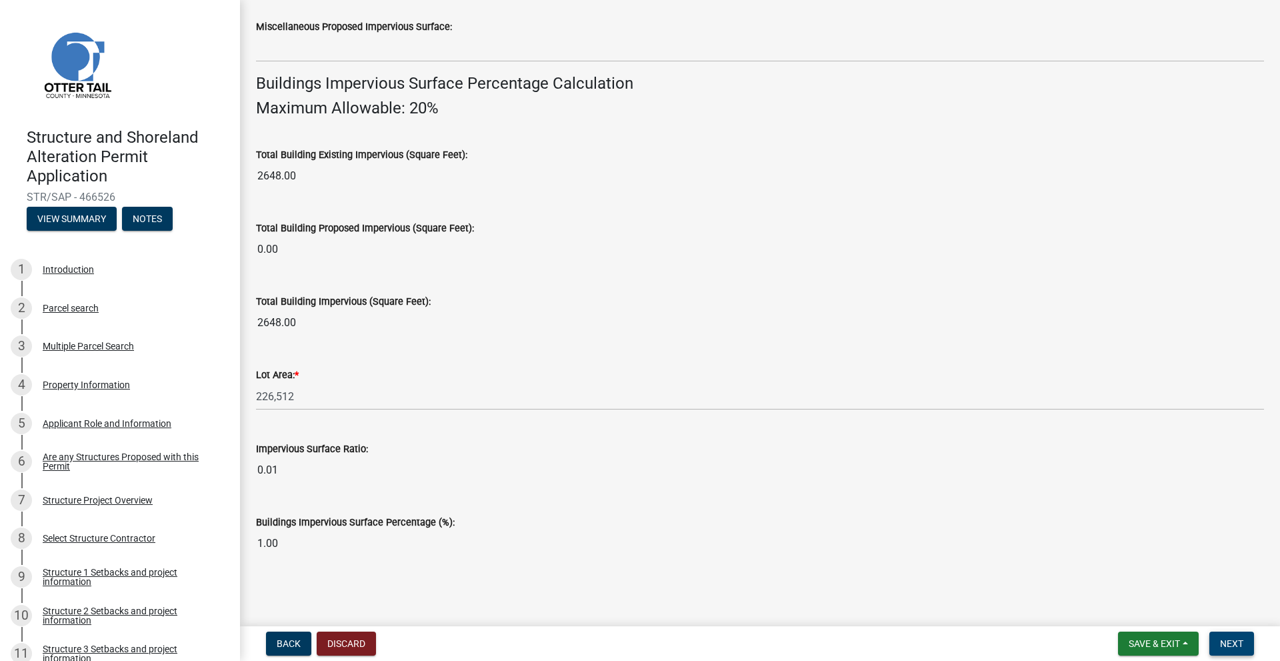
type input "160"
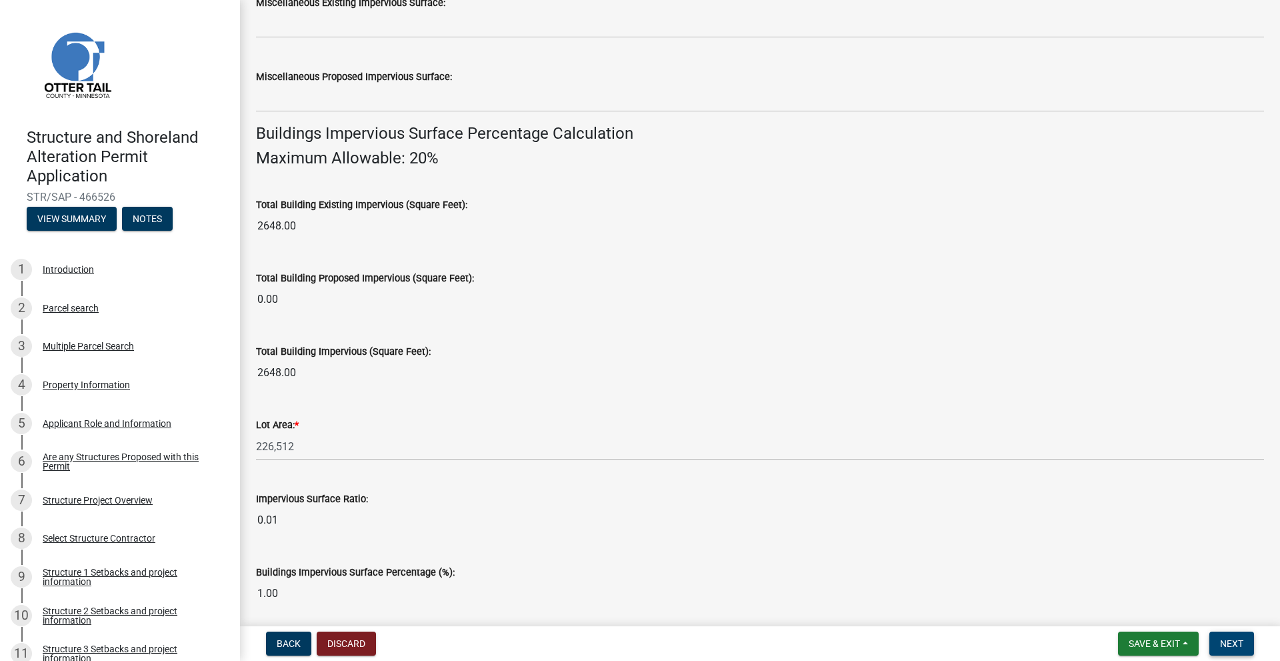
click at [1230, 638] on span "Next" at bounding box center [1231, 643] width 23 height 11
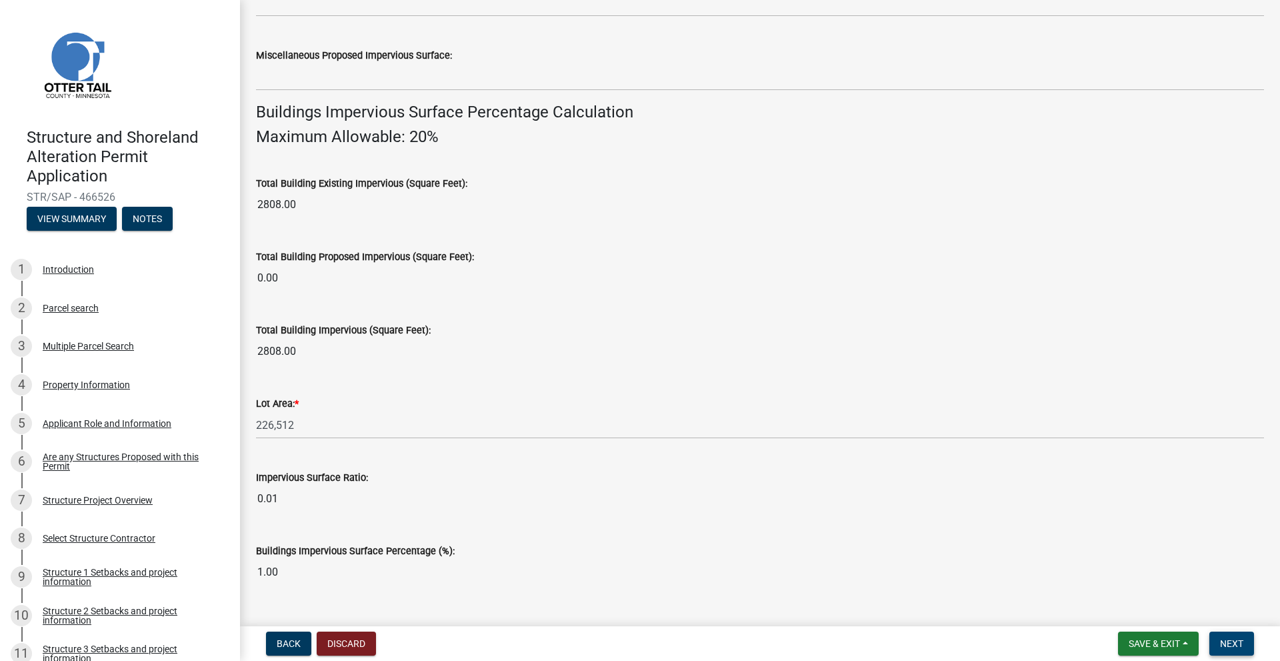
scroll to position [784, 0]
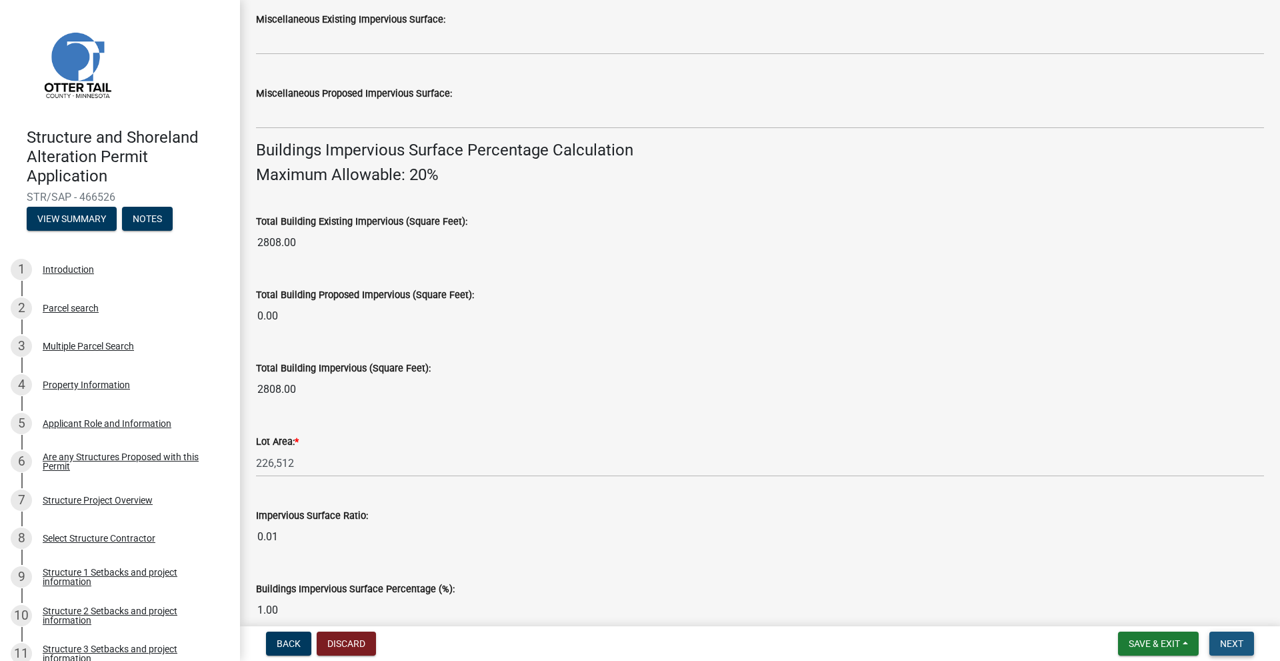
click at [1222, 646] on span "Next" at bounding box center [1231, 643] width 23 height 11
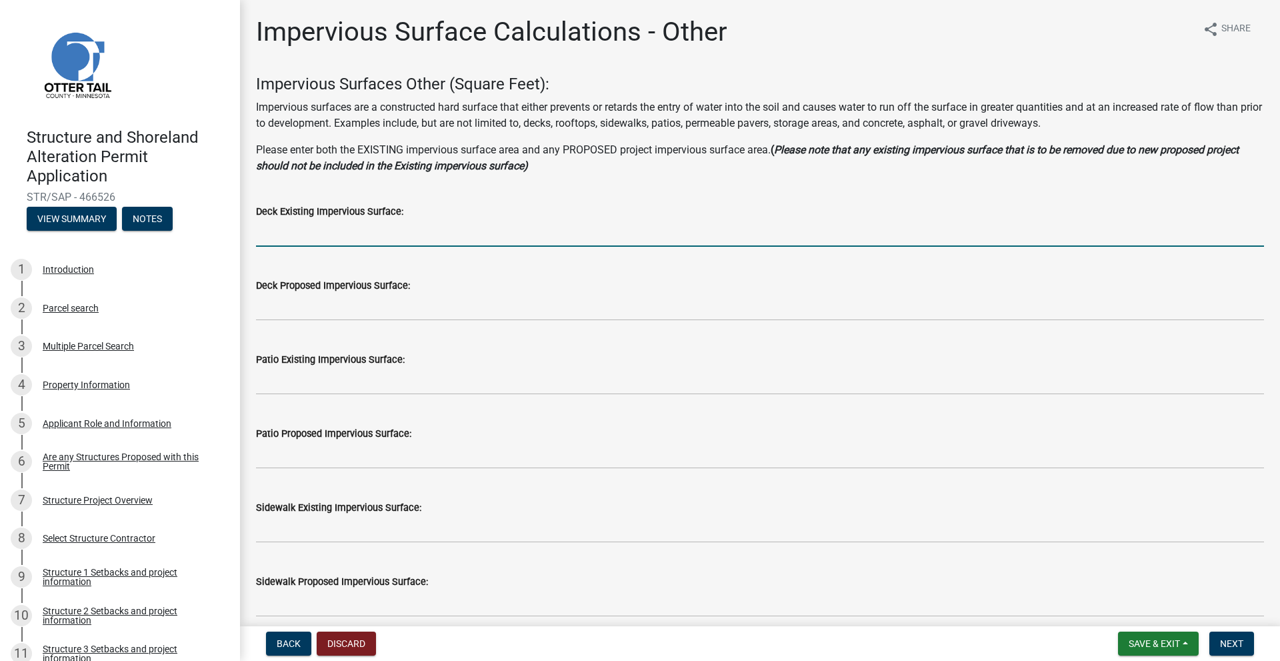
click at [273, 223] on input "text" at bounding box center [760, 232] width 1008 height 27
type input "424"
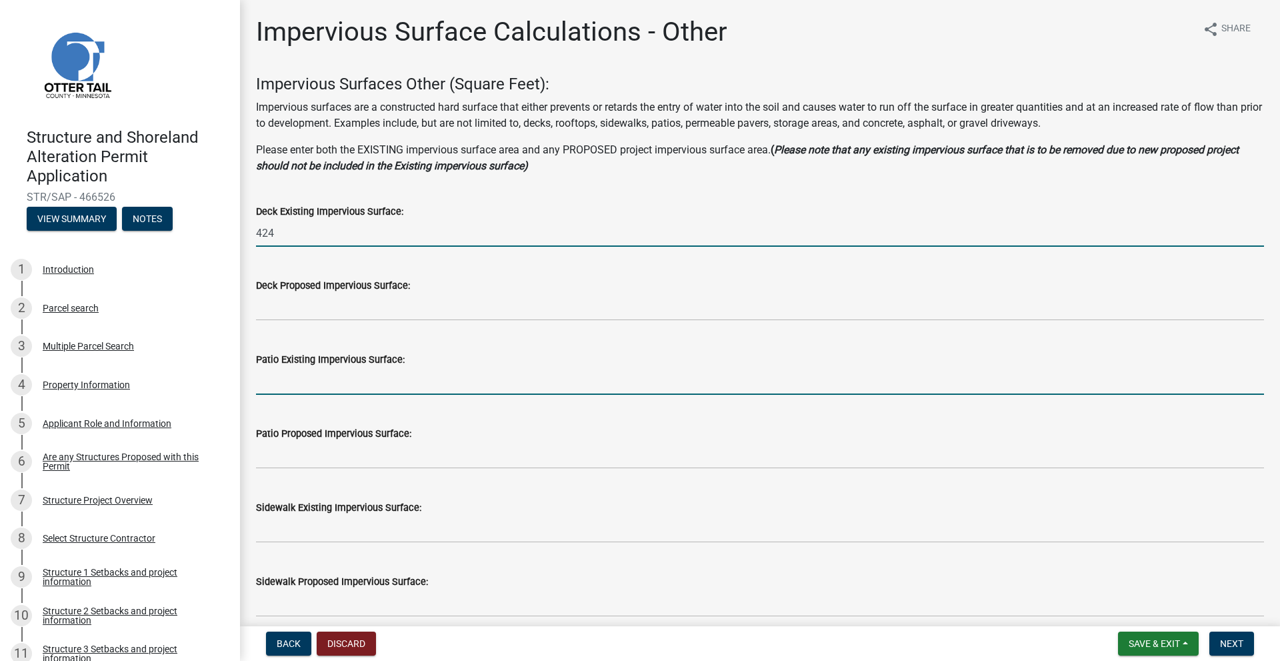
click at [258, 383] on input "text" at bounding box center [760, 380] width 1008 height 27
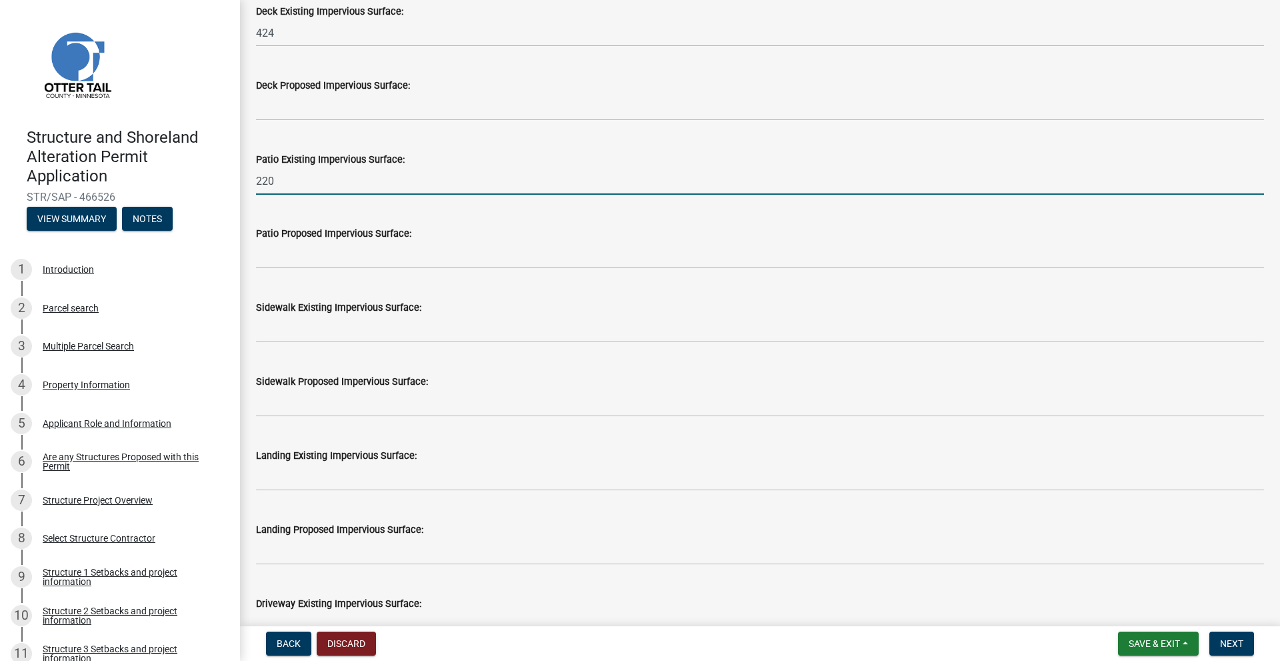
scroll to position [333, 0]
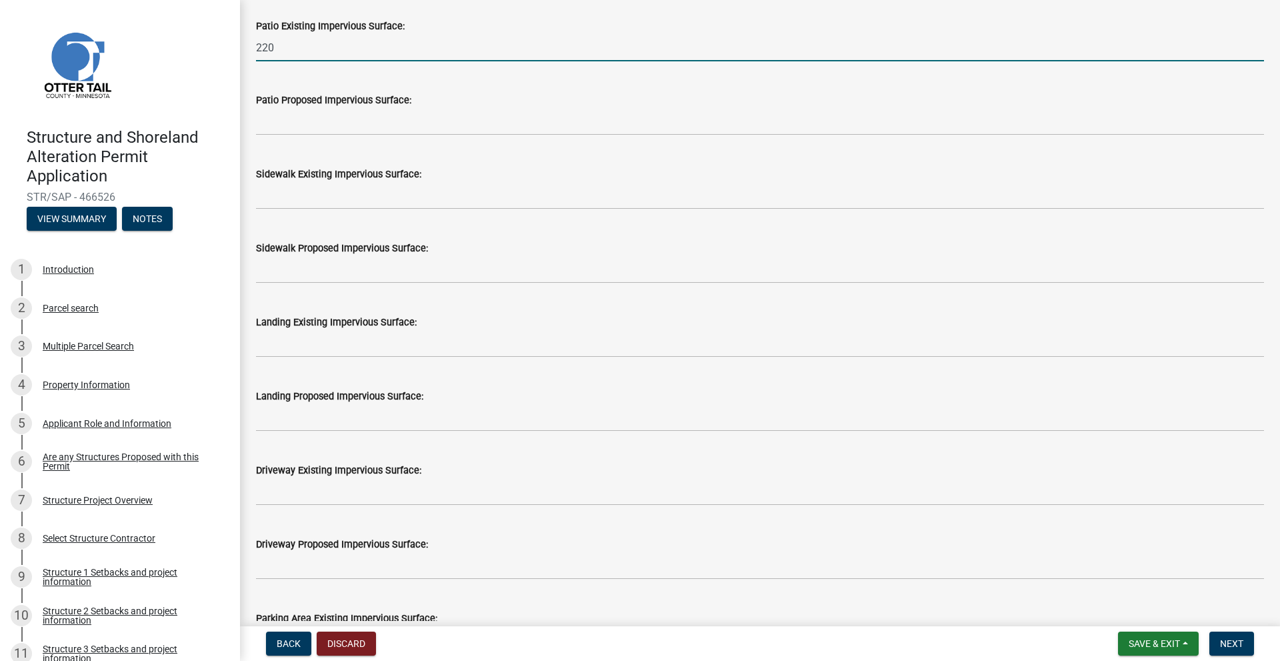
type input "220"
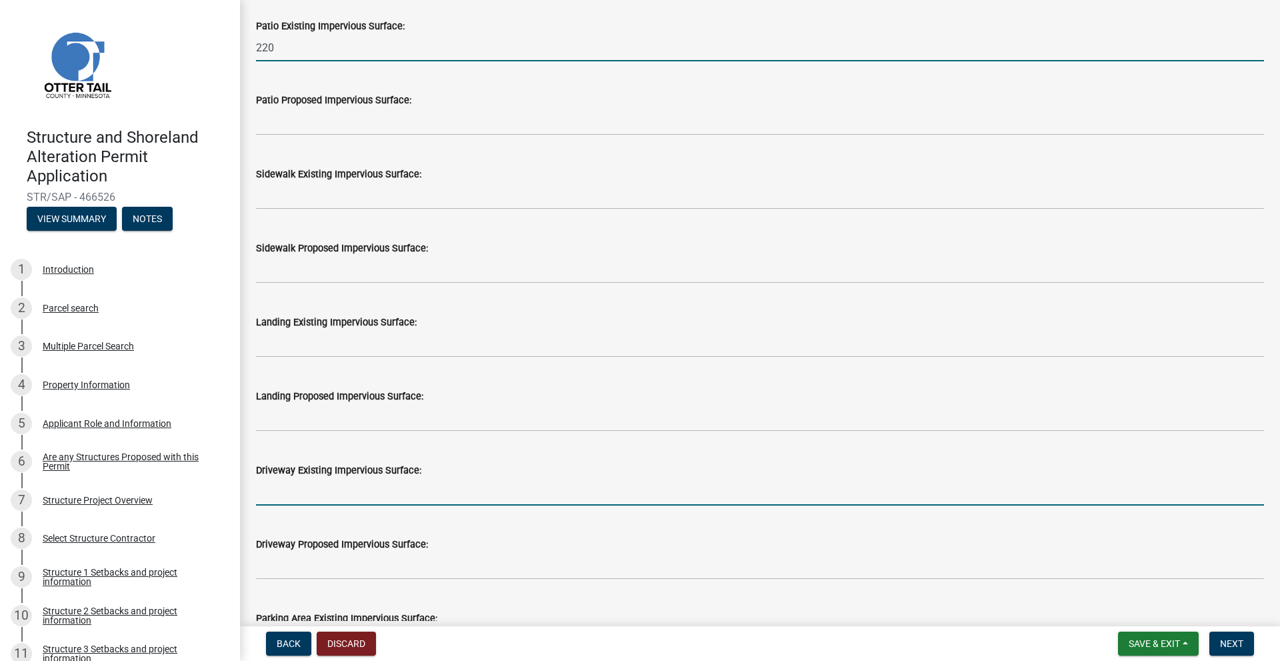
click at [277, 498] on input "text" at bounding box center [760, 491] width 1008 height 27
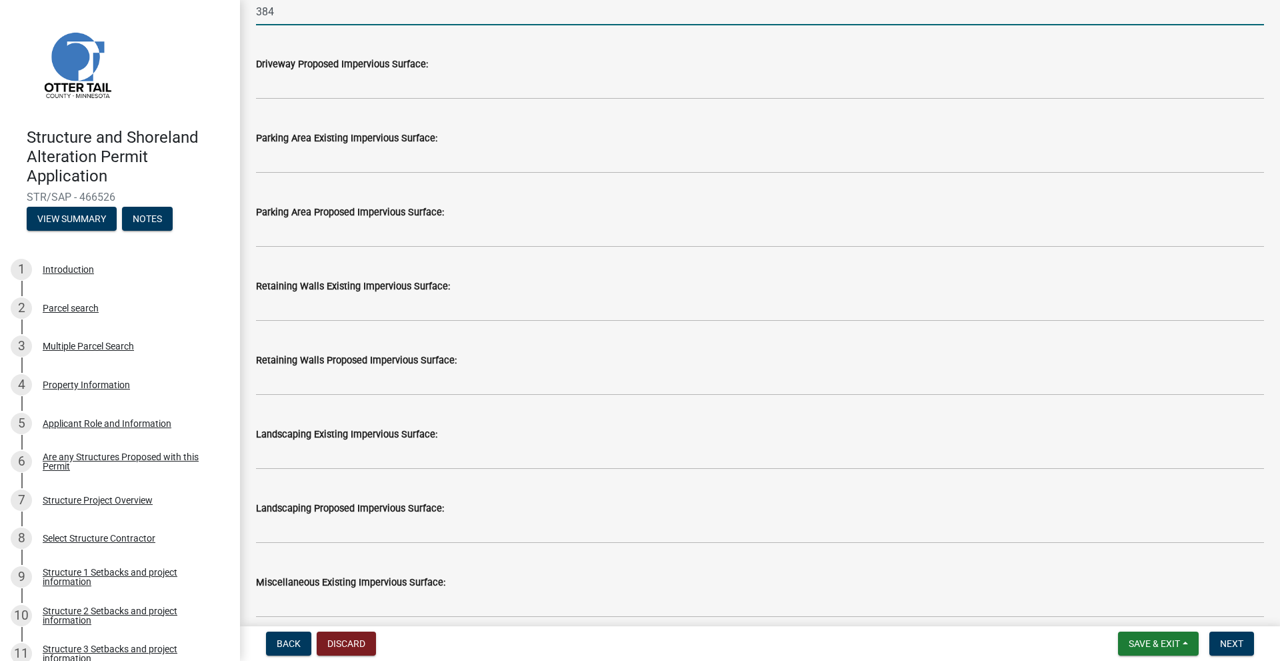
scroll to position [933, 0]
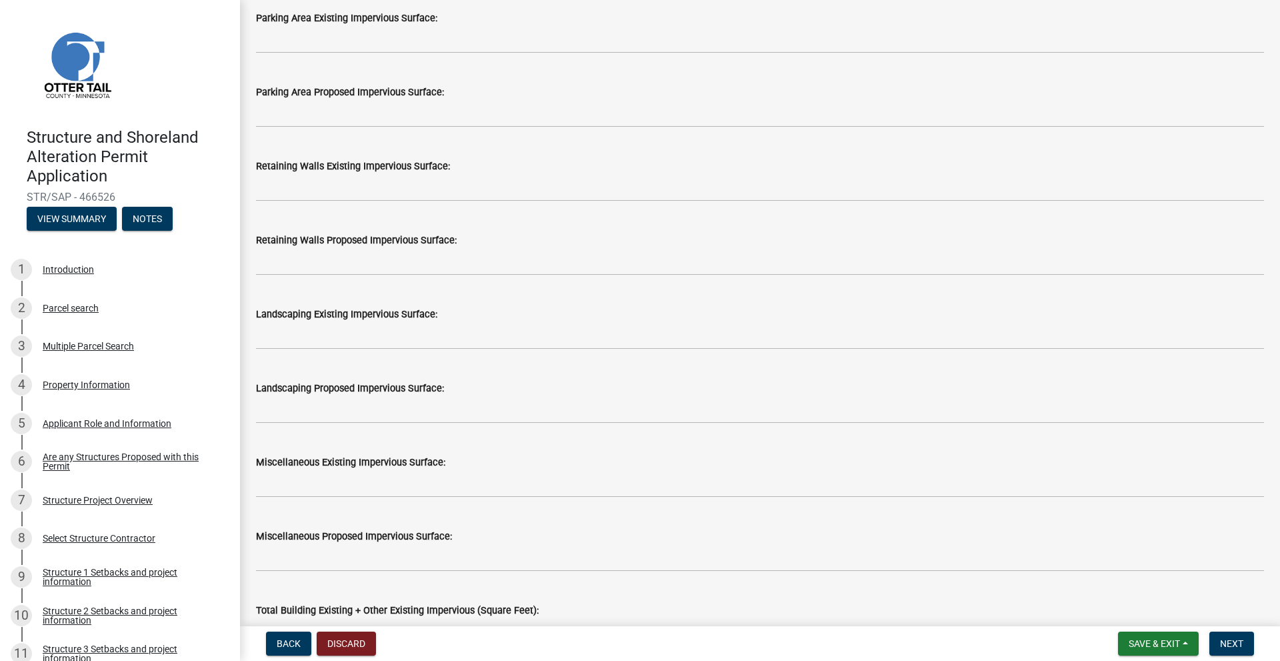
type input "384"
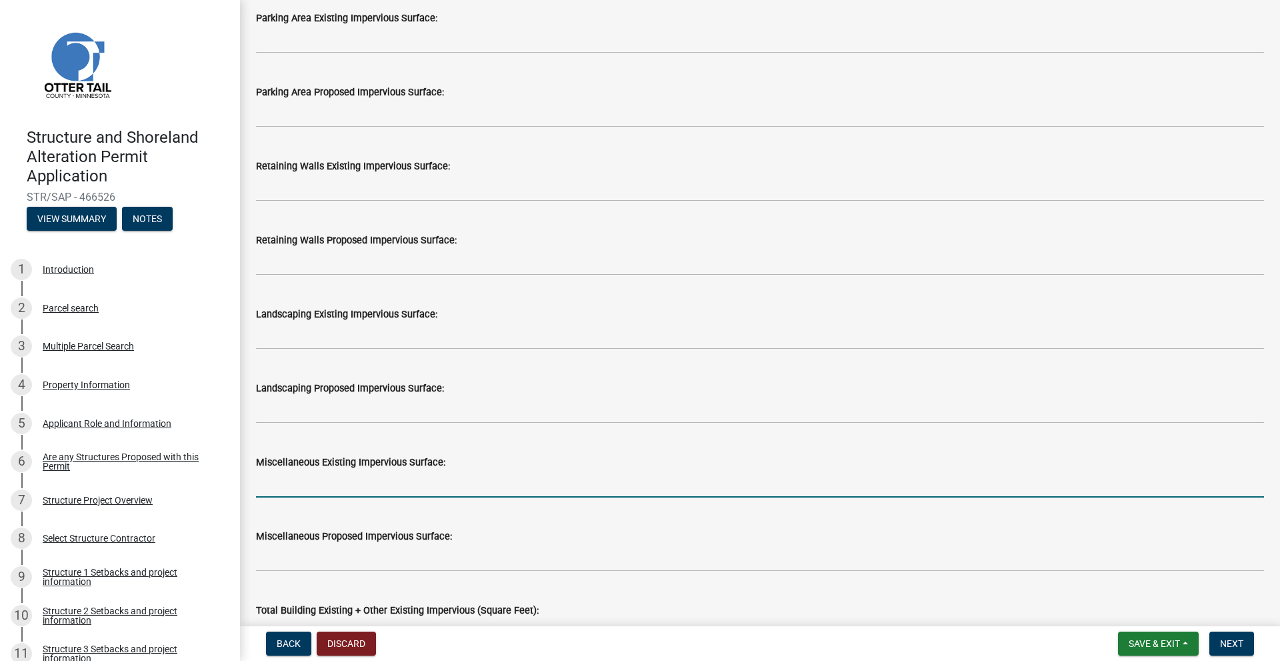
click at [301, 491] on input "text" at bounding box center [760, 483] width 1008 height 27
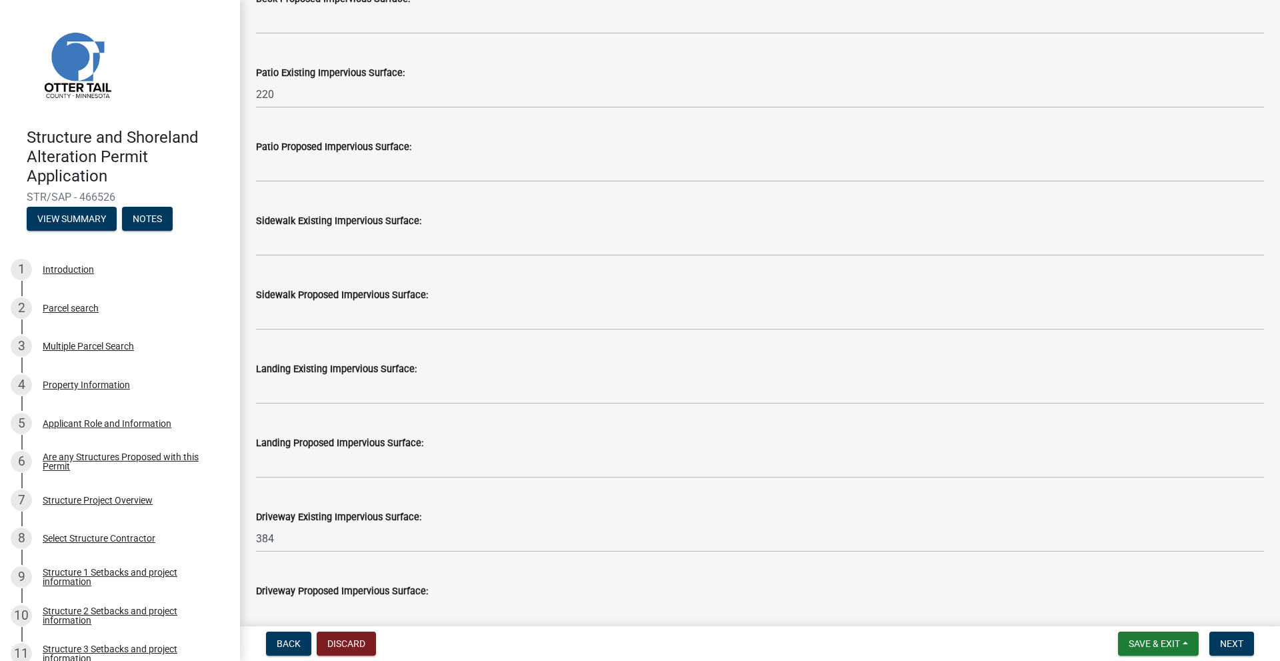
scroll to position [267, 0]
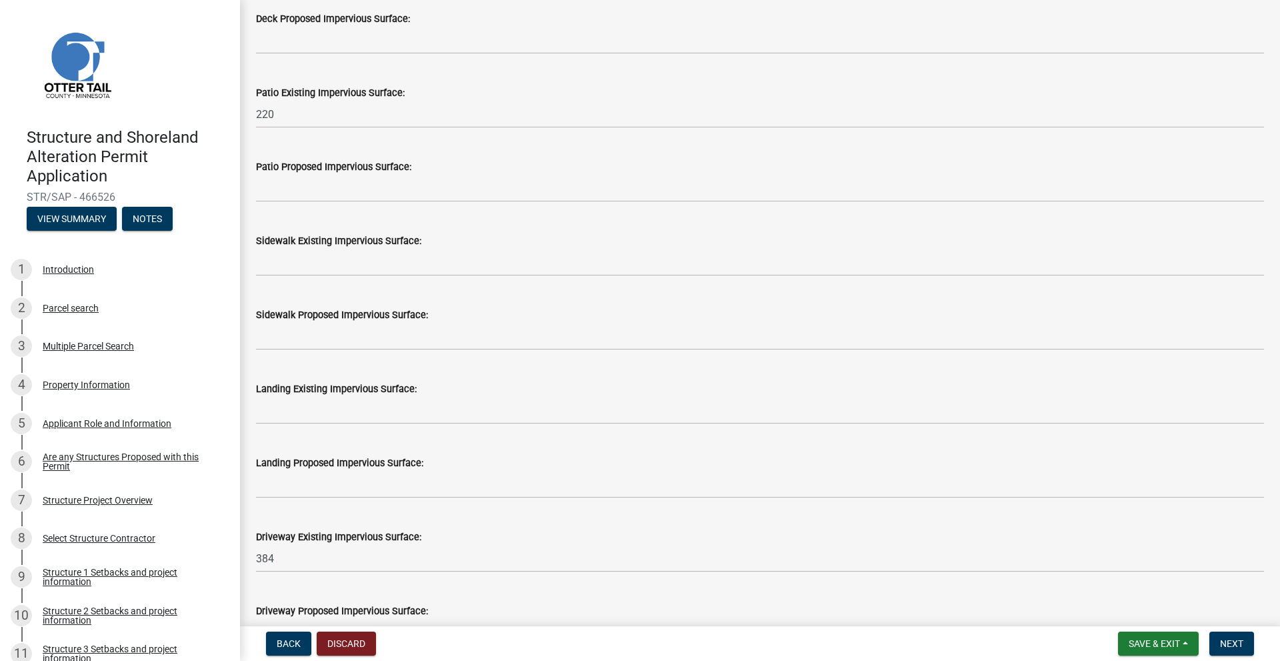
type input "1440"
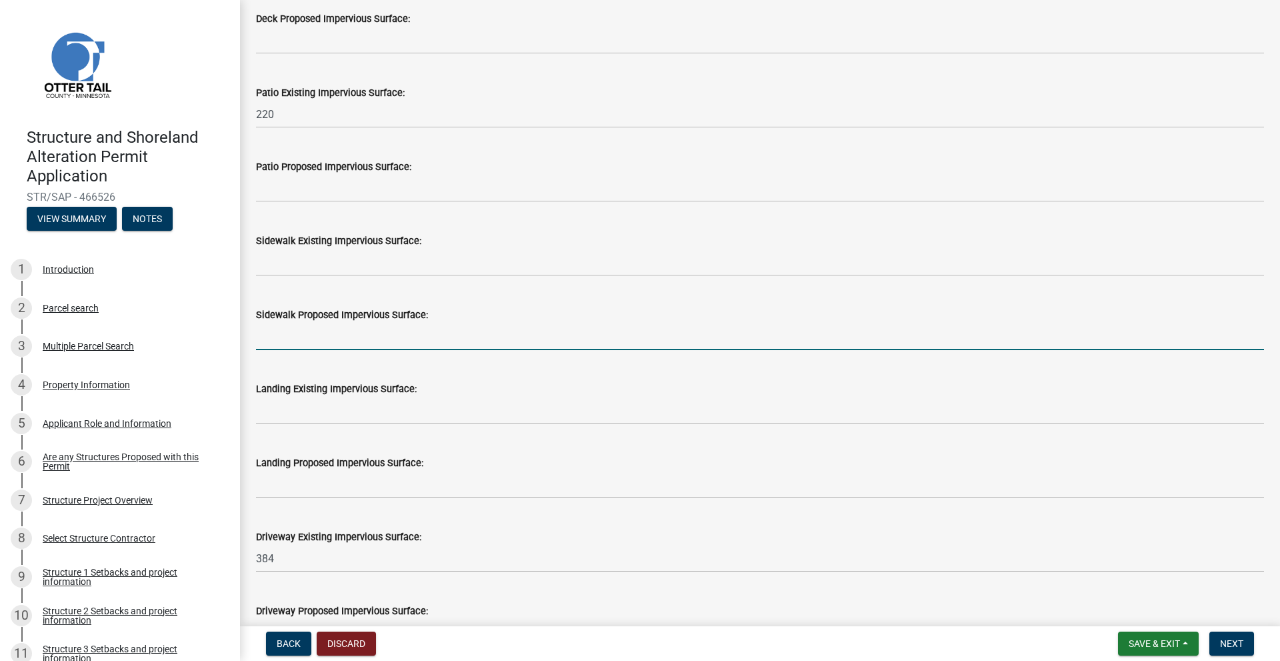
click at [311, 335] on input "text" at bounding box center [760, 336] width 1008 height 27
type input "275"
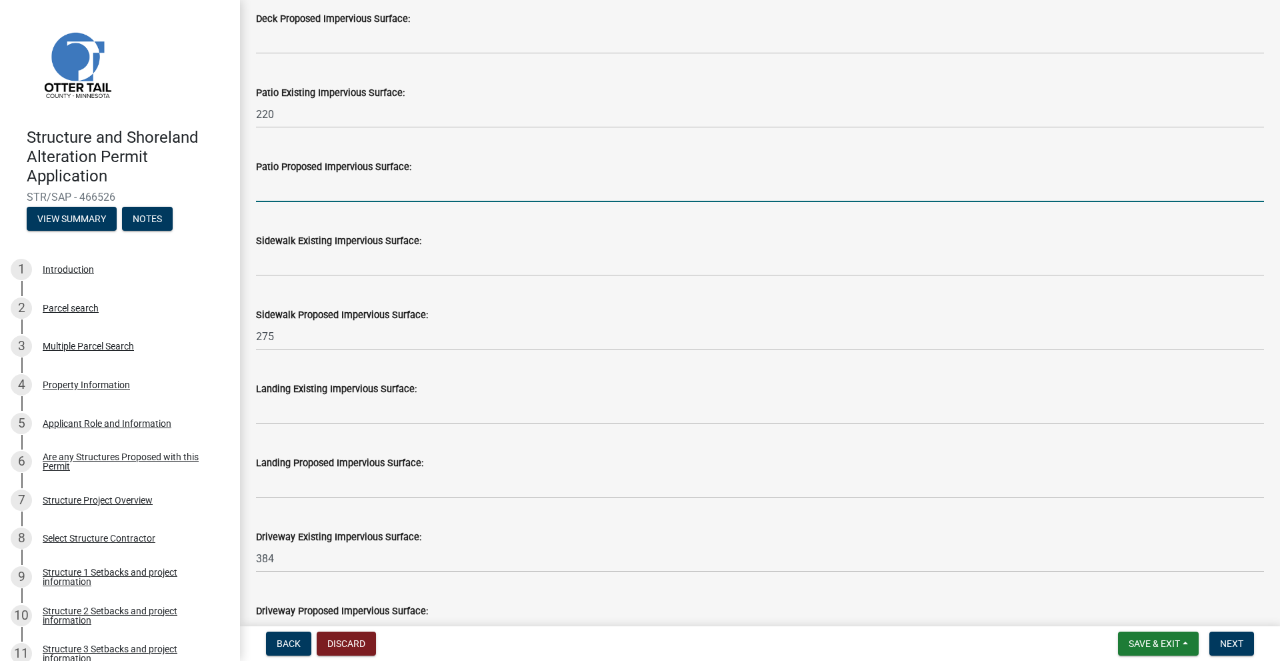
click at [323, 197] on input "text" at bounding box center [760, 188] width 1008 height 27
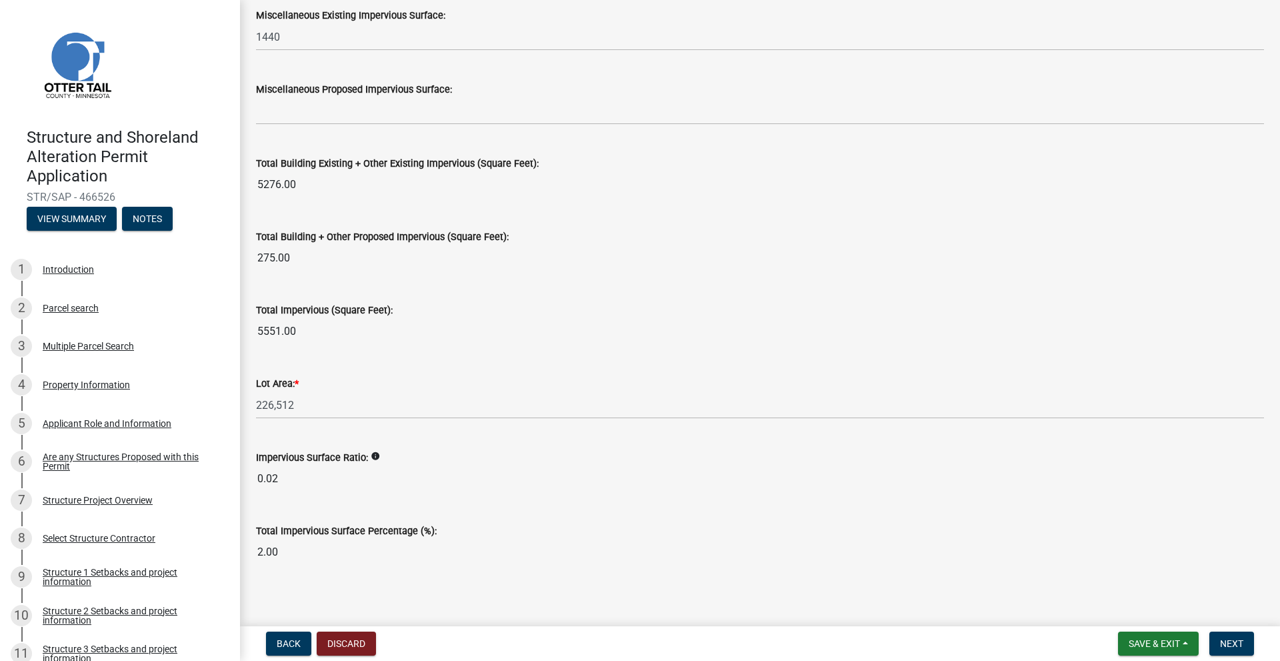
scroll to position [1388, 0]
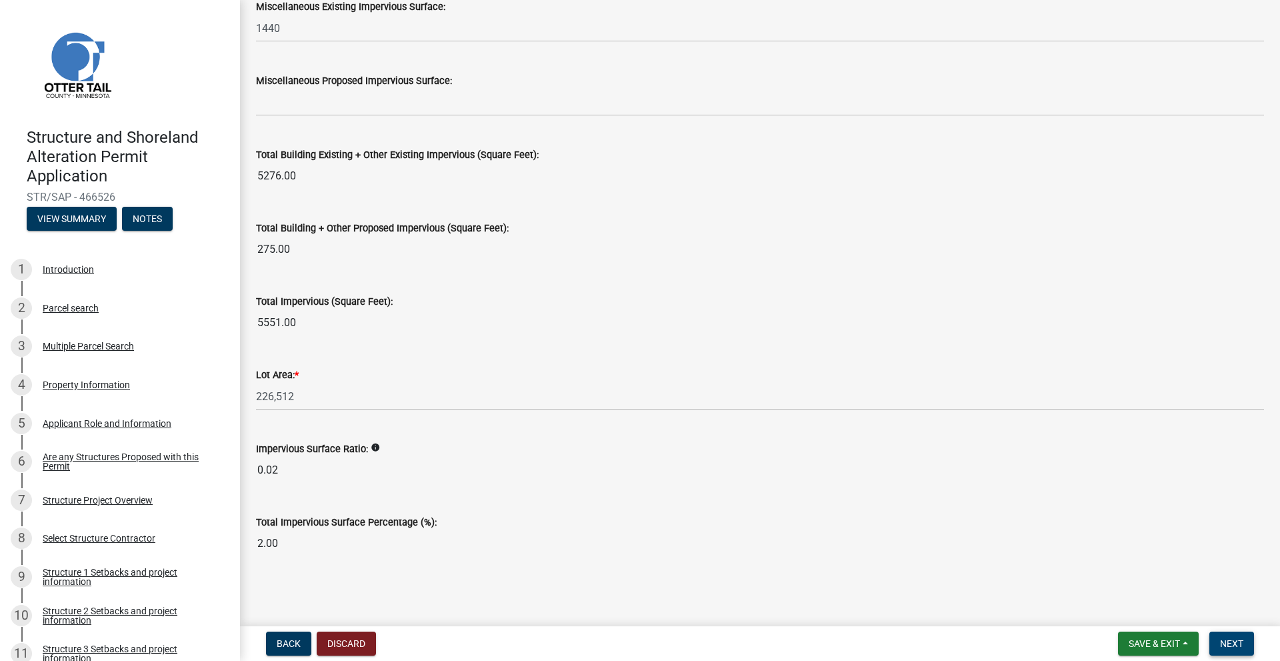
type input "220"
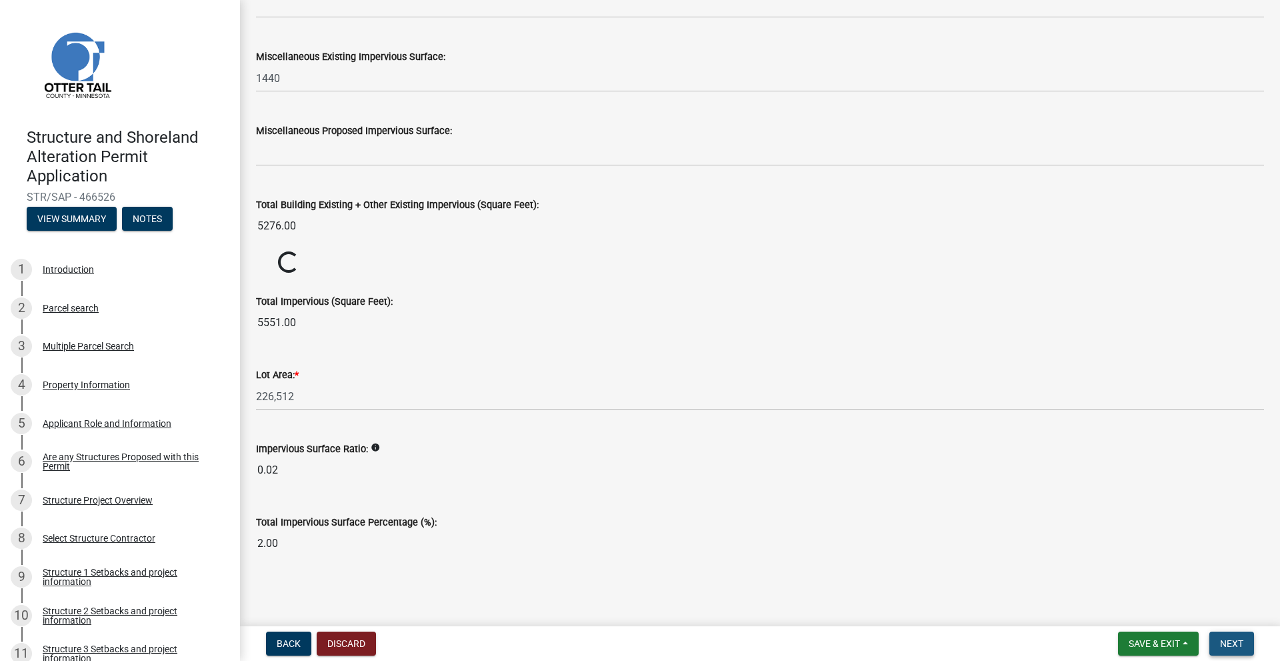
scroll to position [1338, 0]
click at [1219, 645] on button "Next" at bounding box center [1231, 643] width 45 height 24
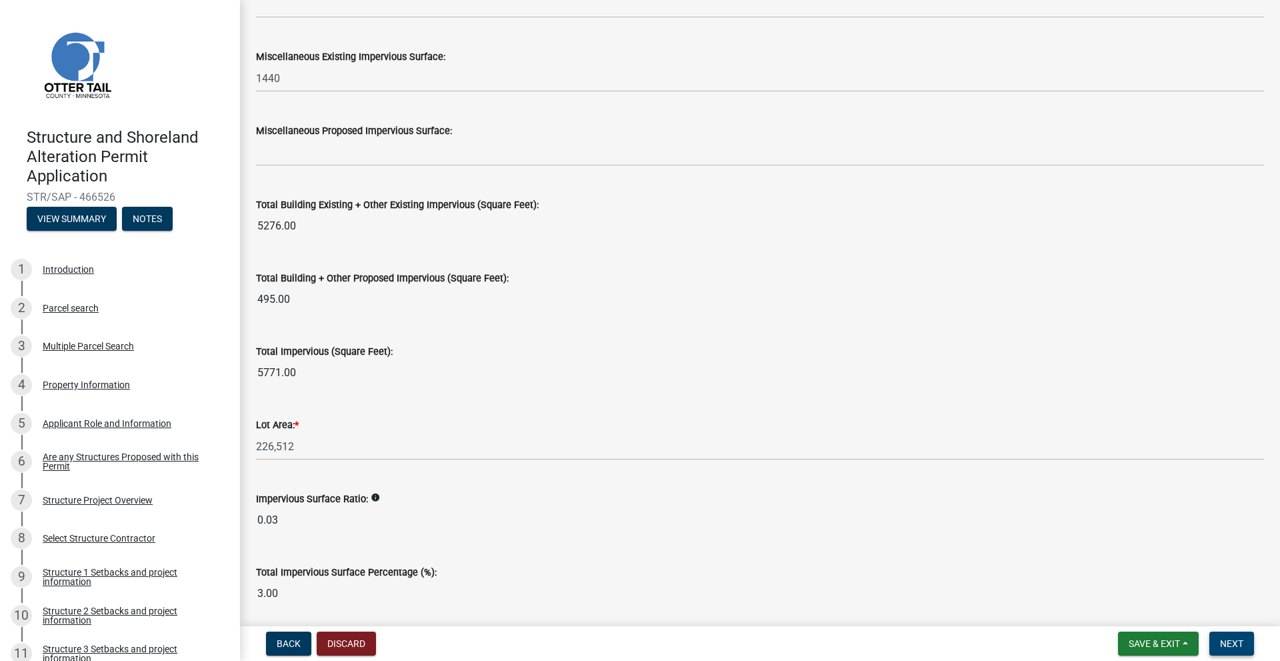
scroll to position [1388, 0]
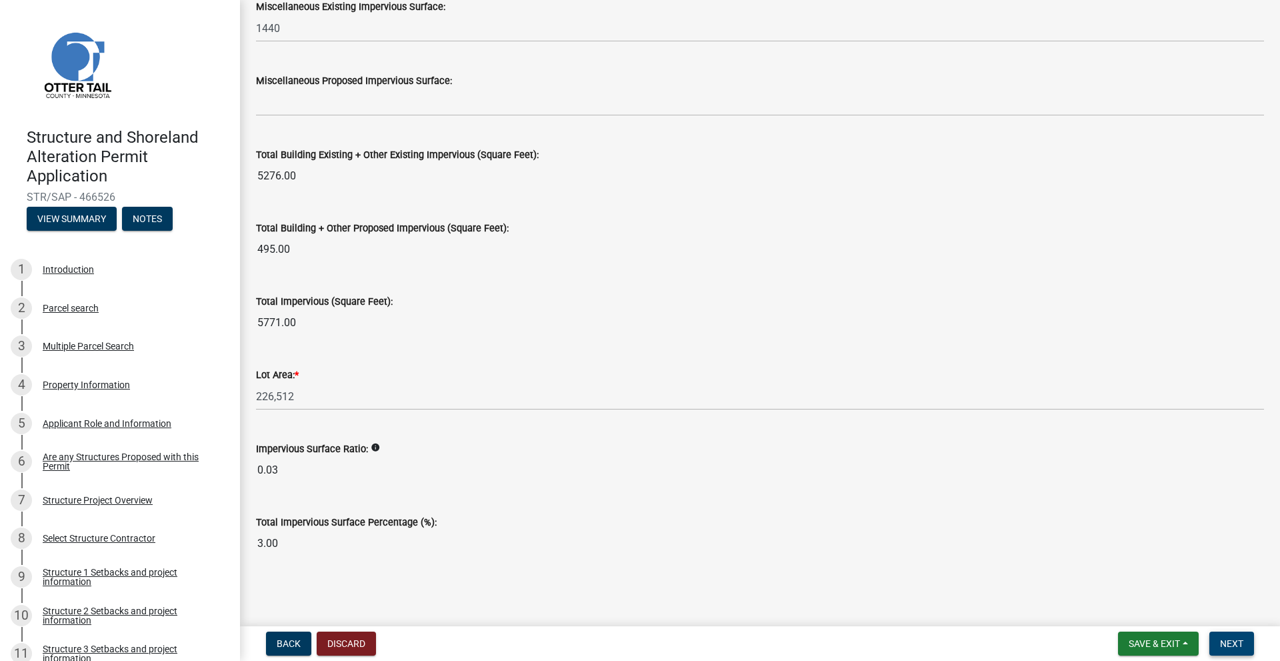
click at [1239, 640] on span "Next" at bounding box center [1231, 643] width 23 height 11
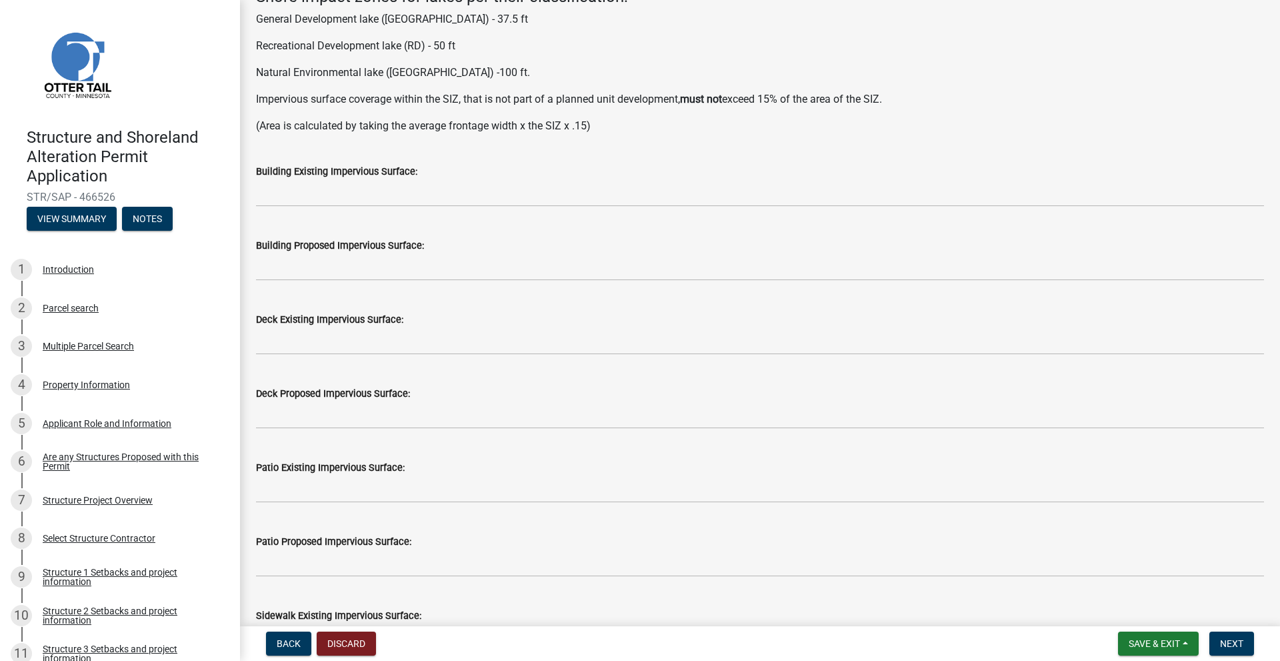
scroll to position [97, 0]
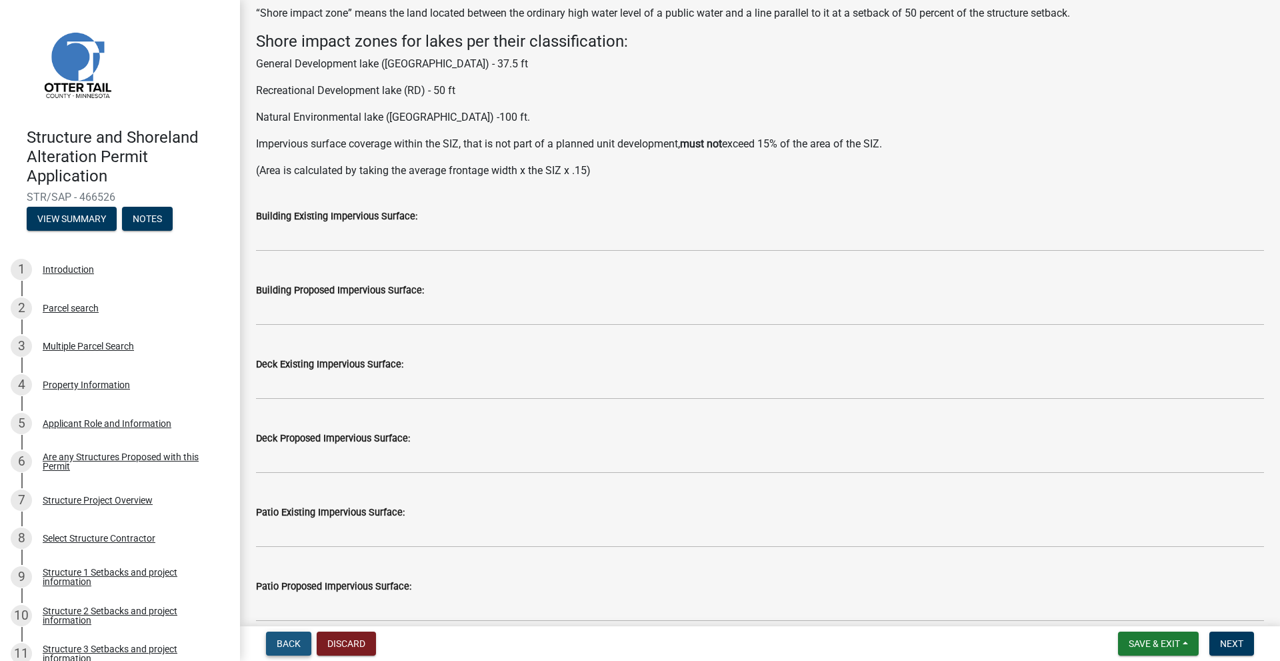
click at [301, 642] on button "Back" at bounding box center [288, 643] width 45 height 24
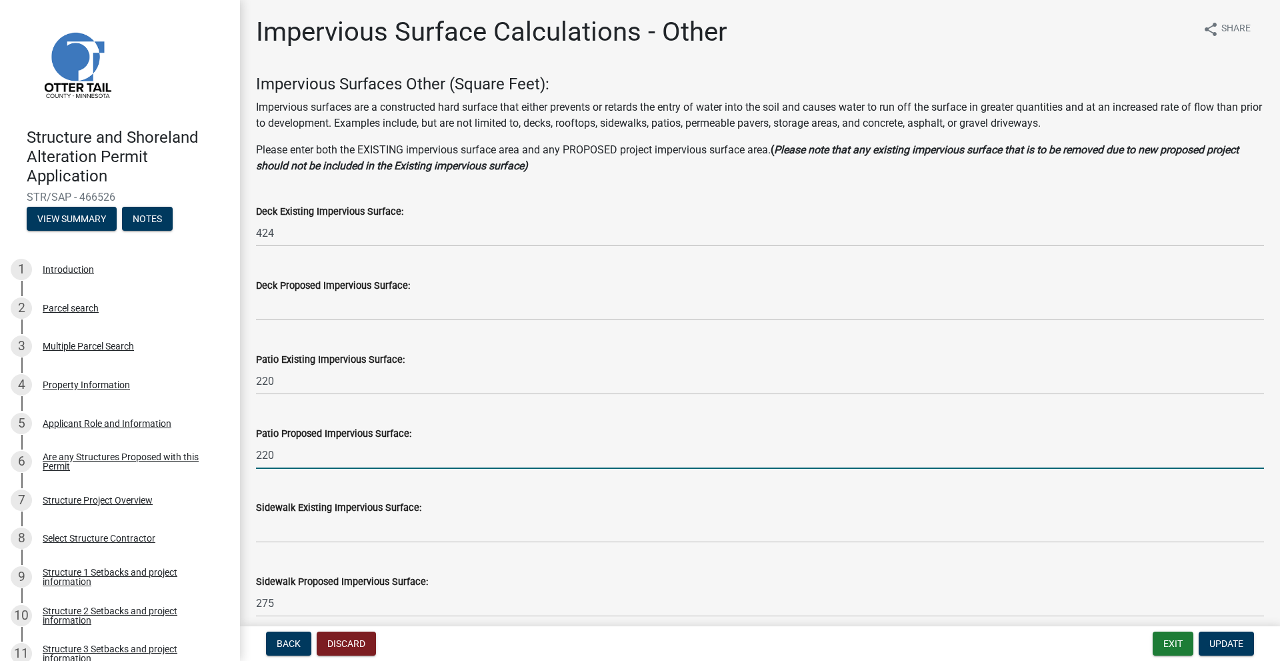
click at [279, 456] on input "220" at bounding box center [760, 454] width 1008 height 27
type input "2"
click at [1213, 641] on span "Update" at bounding box center [1226, 643] width 34 height 11
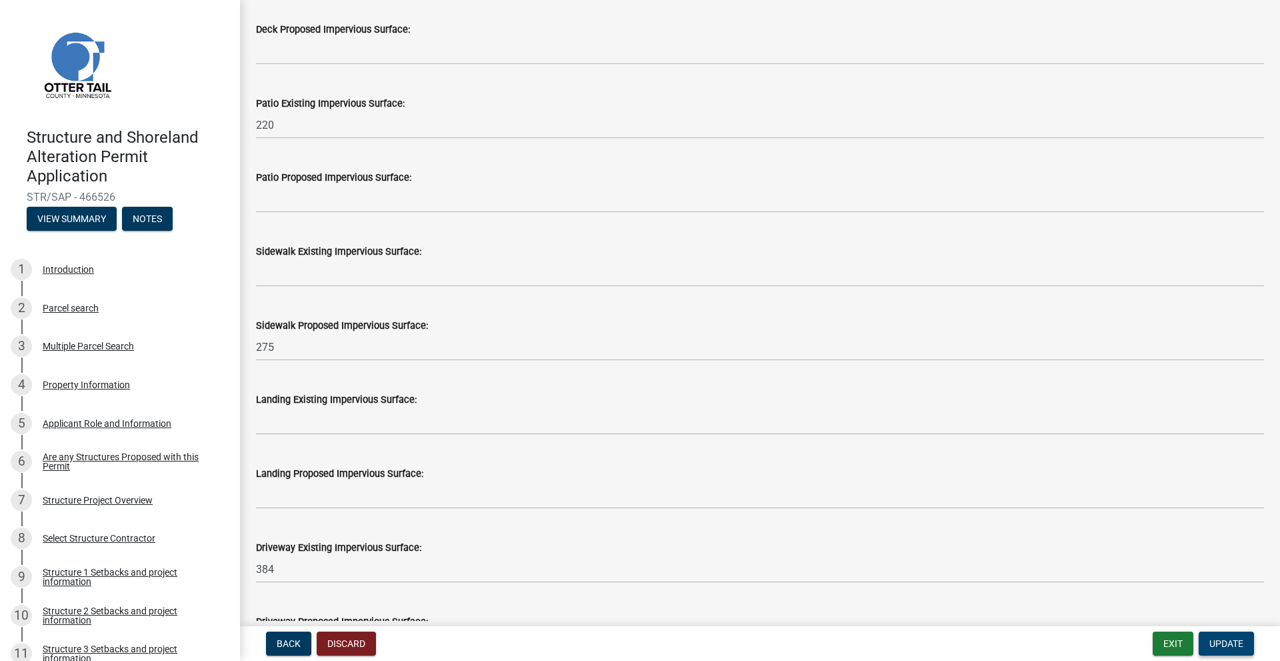
scroll to position [267, 0]
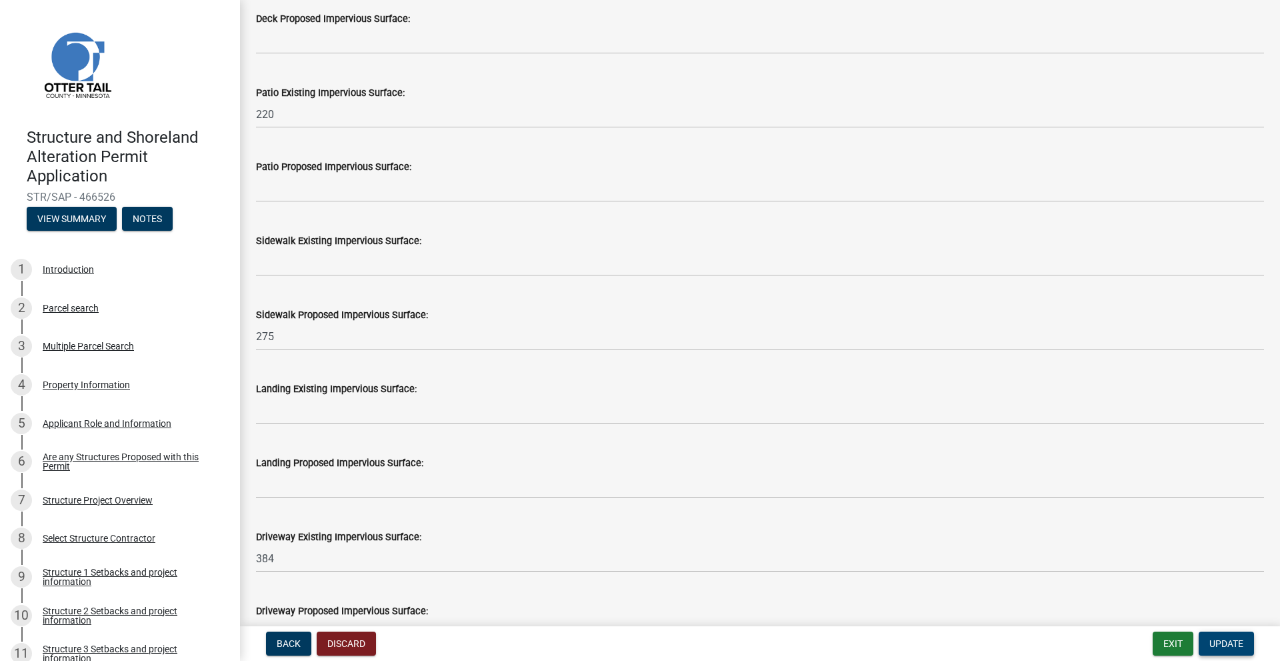
click at [1229, 641] on span "Update" at bounding box center [1226, 643] width 34 height 11
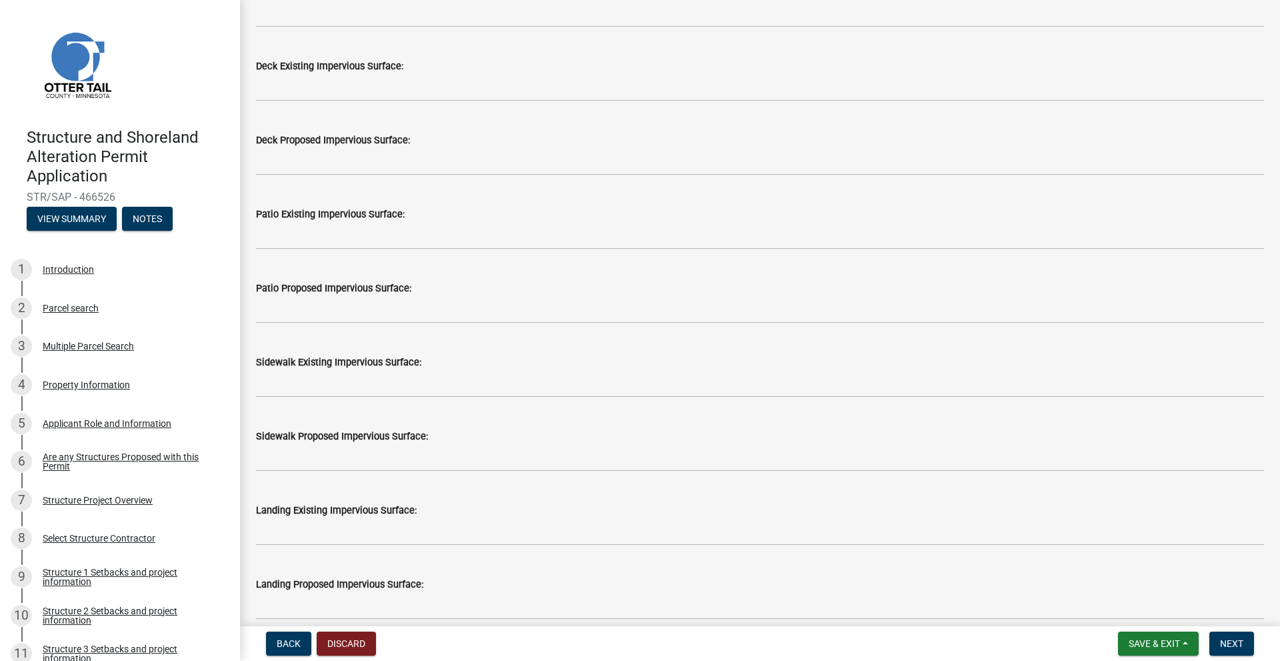
scroll to position [467, 0]
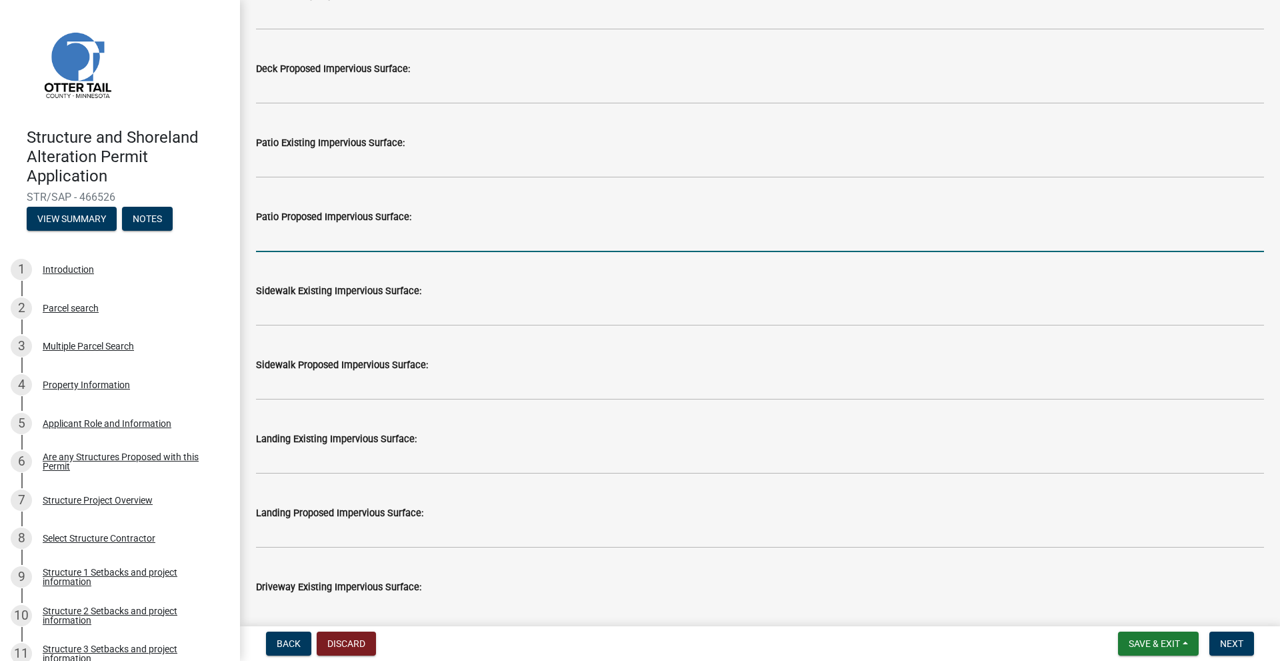
click at [305, 239] on input "text" at bounding box center [760, 238] width 1008 height 27
type input "220"
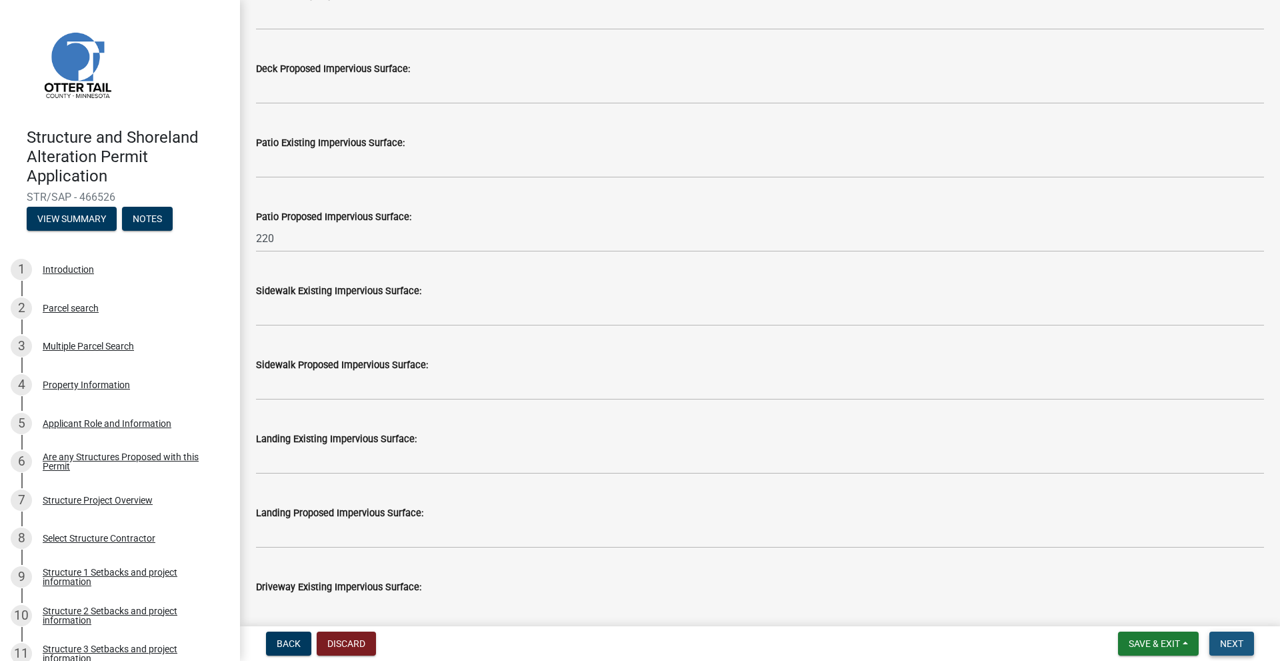
click at [1236, 649] on span "Next" at bounding box center [1231, 643] width 23 height 11
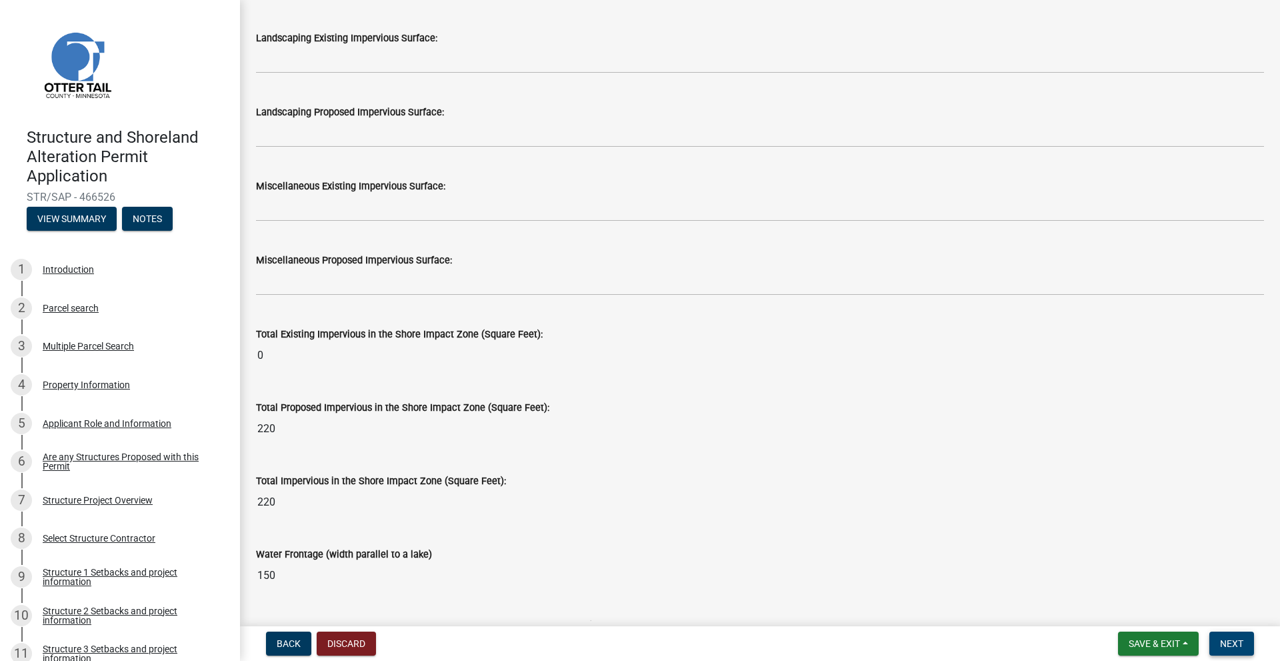
scroll to position [1564, 0]
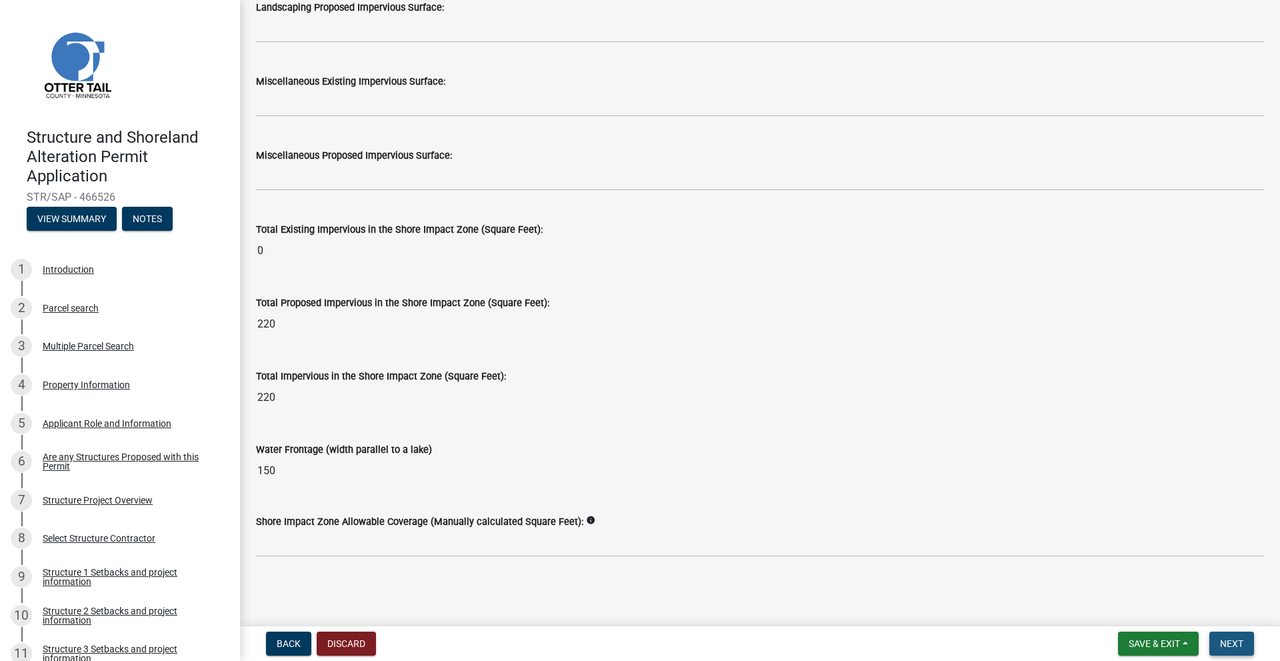
click at [1242, 647] on span "Next" at bounding box center [1231, 643] width 23 height 11
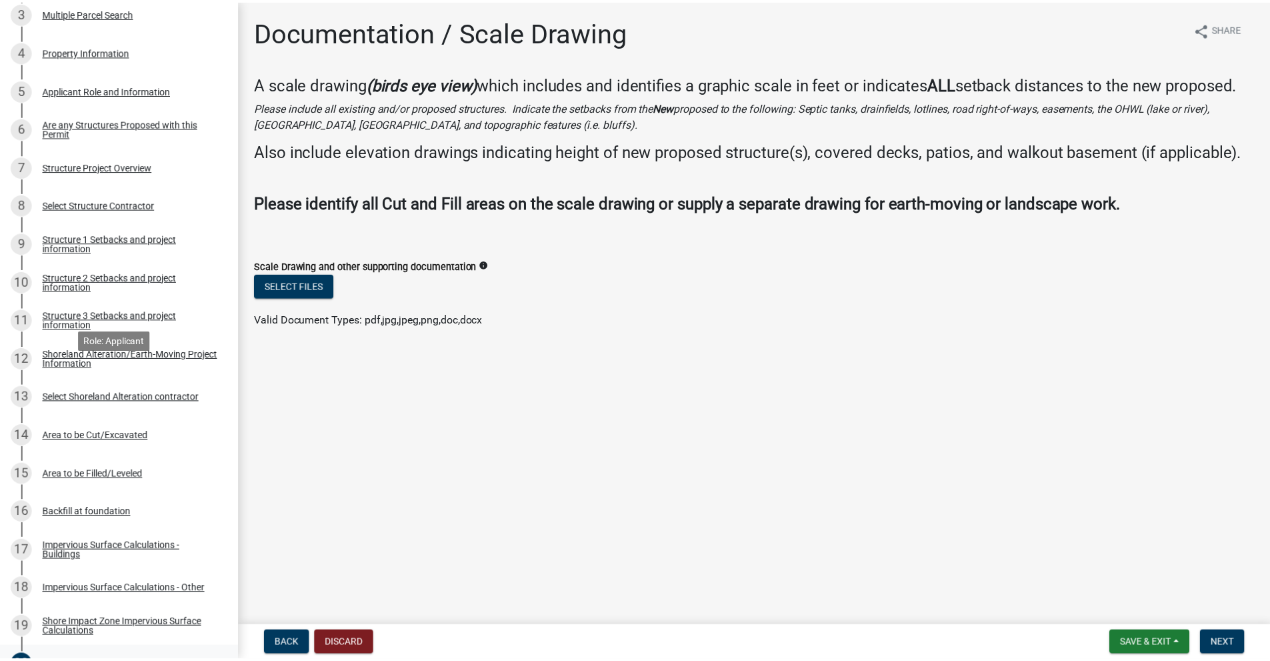
scroll to position [600, 0]
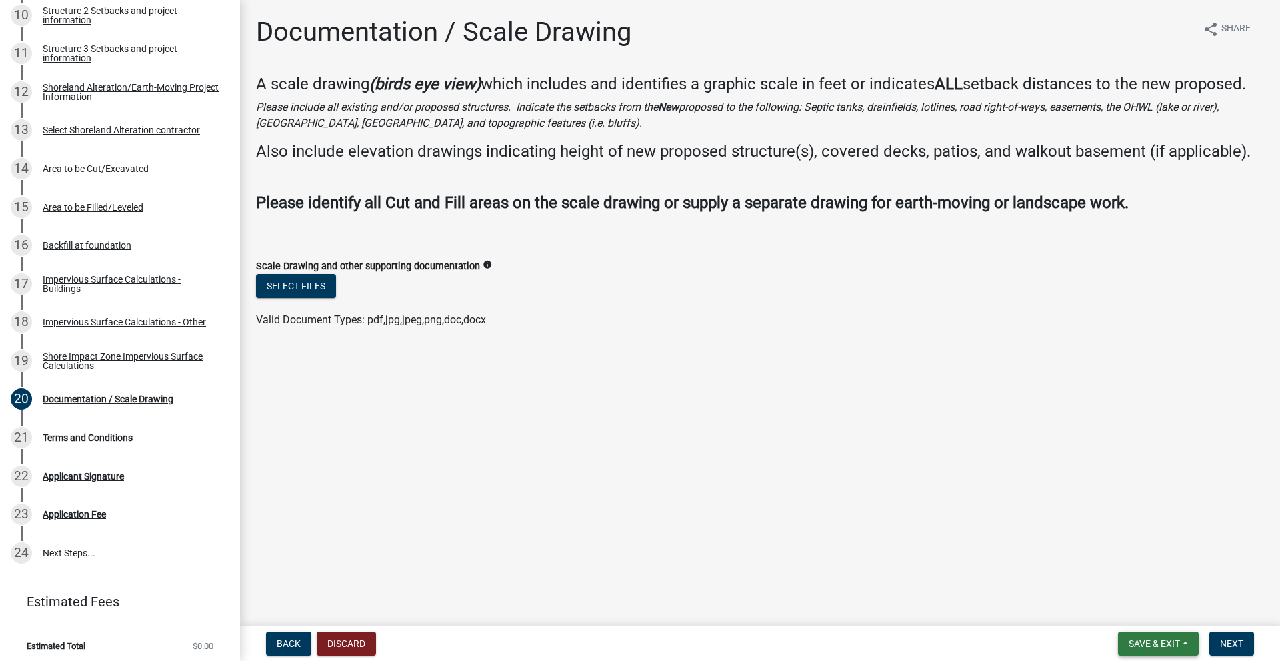
click at [1132, 638] on span "Save & Exit" at bounding box center [1153, 643] width 51 height 11
click at [1125, 609] on button "Save & Exit" at bounding box center [1145, 609] width 107 height 32
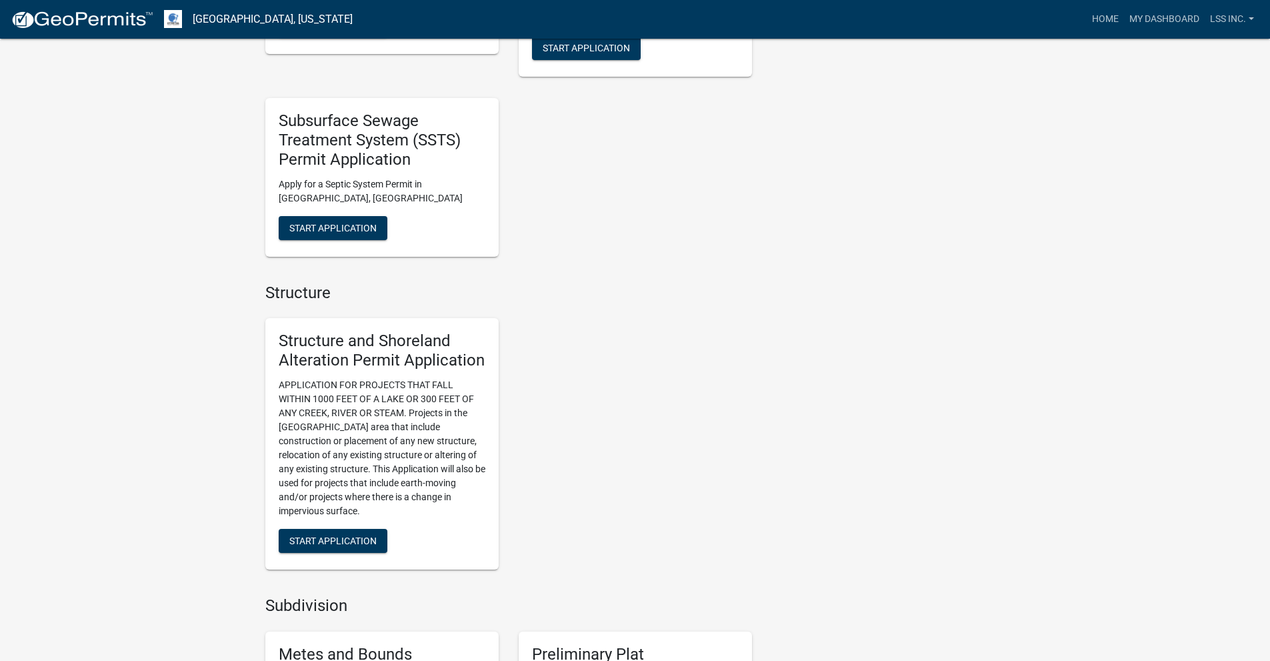
scroll to position [1200, 0]
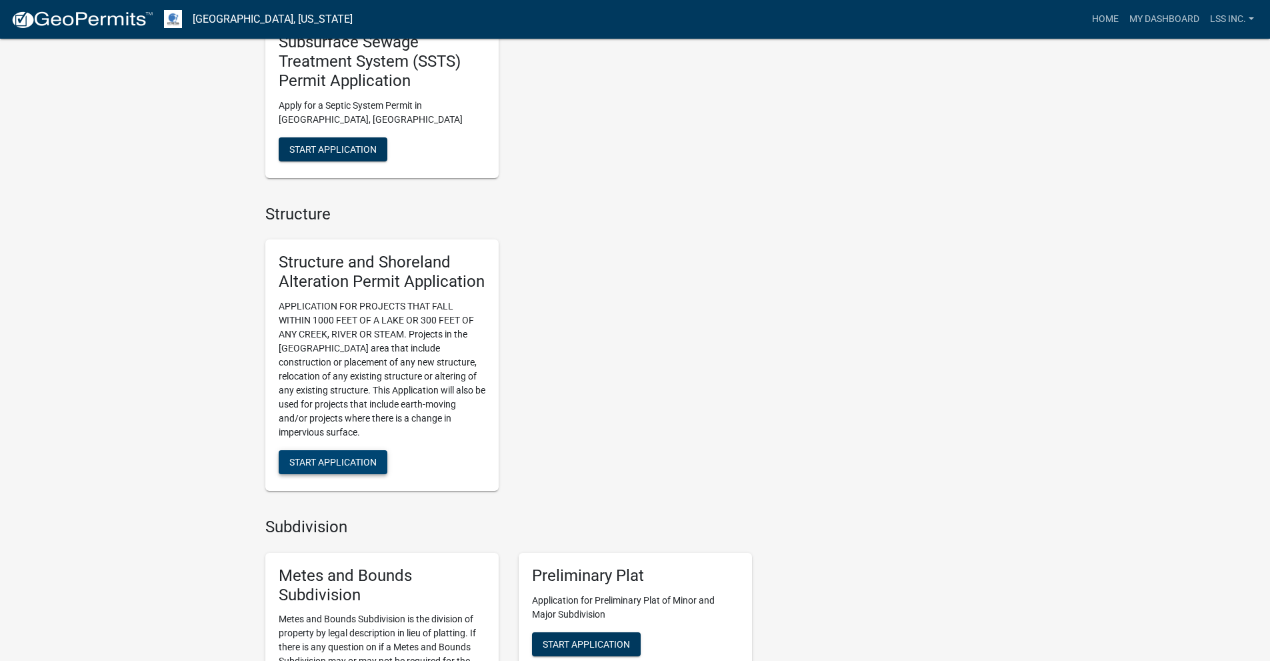
click at [331, 459] on span "Start Application" at bounding box center [332, 462] width 87 height 11
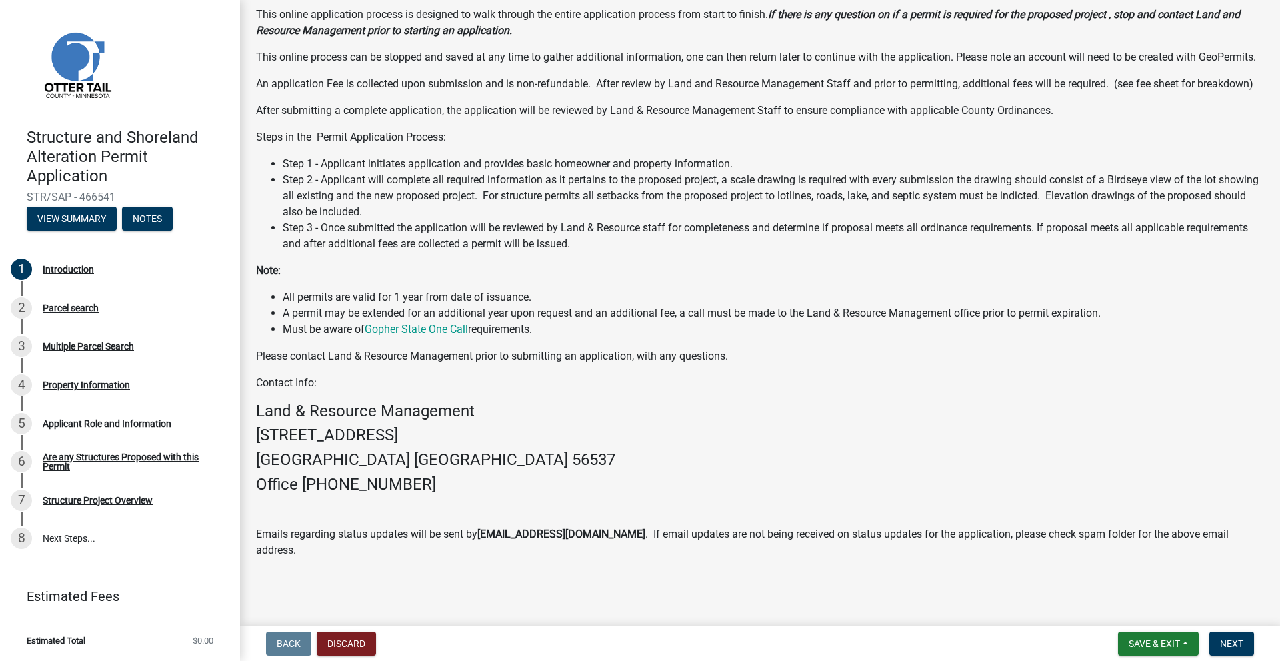
scroll to position [139, 0]
click at [1232, 646] on span "Next" at bounding box center [1231, 643] width 23 height 11
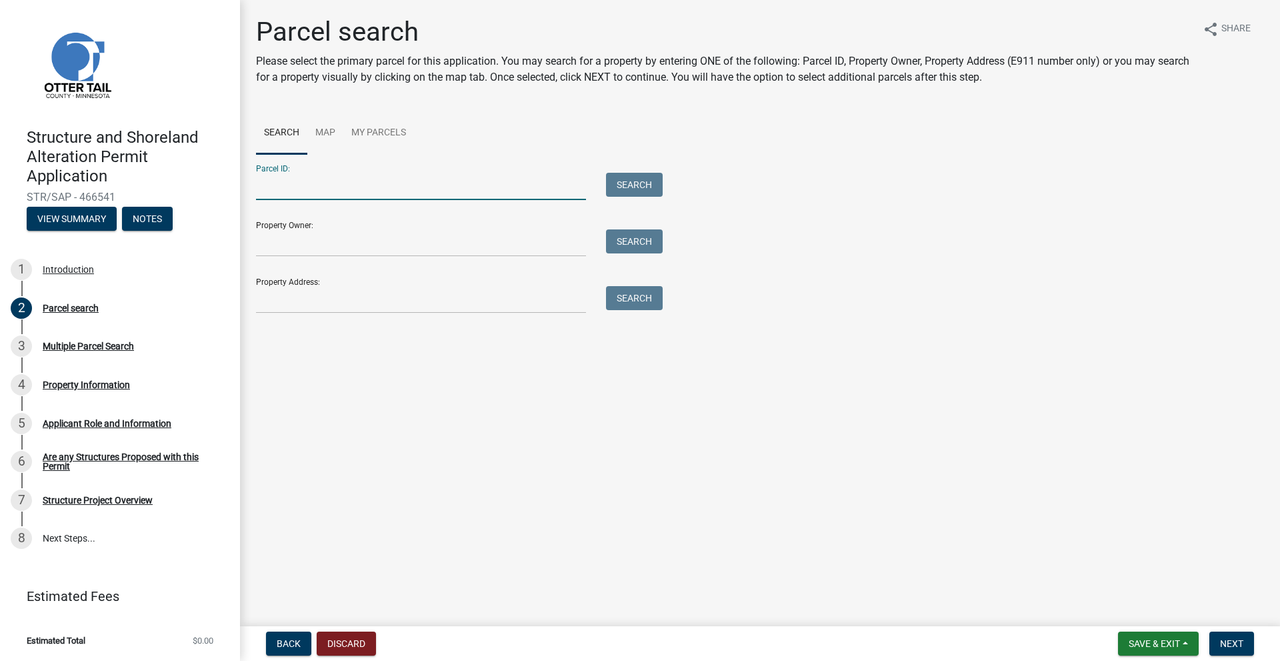
click at [287, 180] on input "Parcel ID:" at bounding box center [421, 186] width 330 height 27
paste input "08000990565000"
type input "08000990565000"
click at [633, 187] on button "Search" at bounding box center [634, 185] width 57 height 24
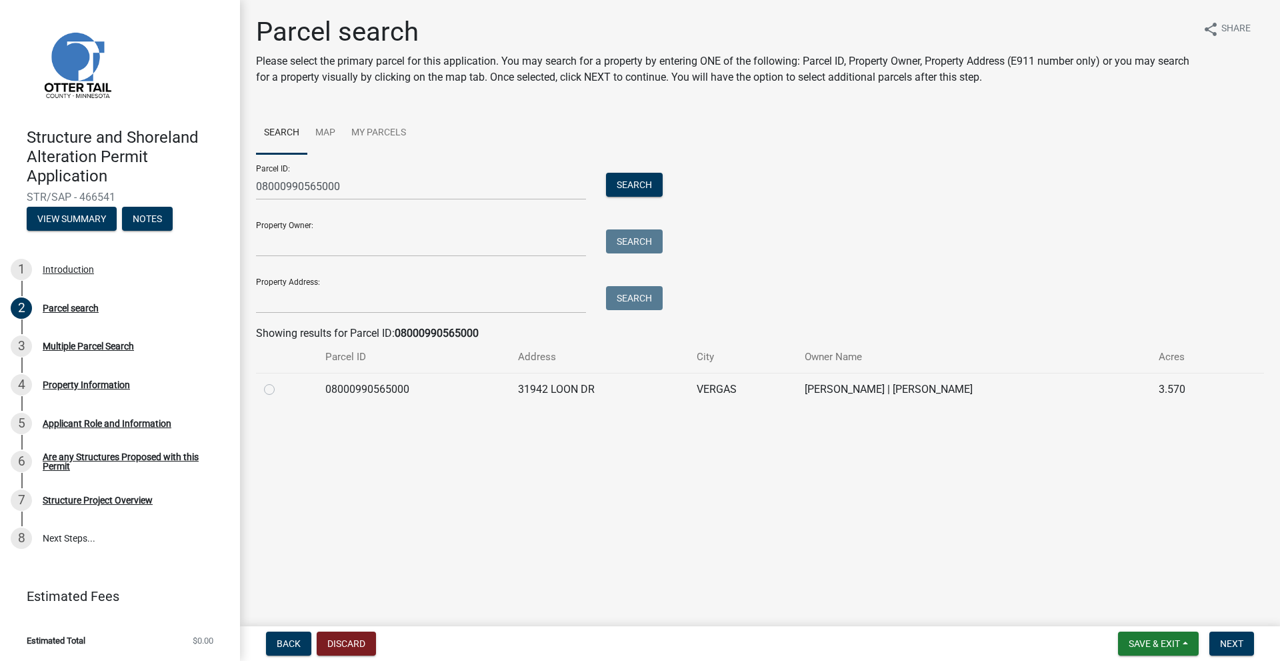
click at [280, 381] on label at bounding box center [280, 381] width 0 height 0
click at [280, 390] on input "radio" at bounding box center [284, 385] width 9 height 9
radio input "true"
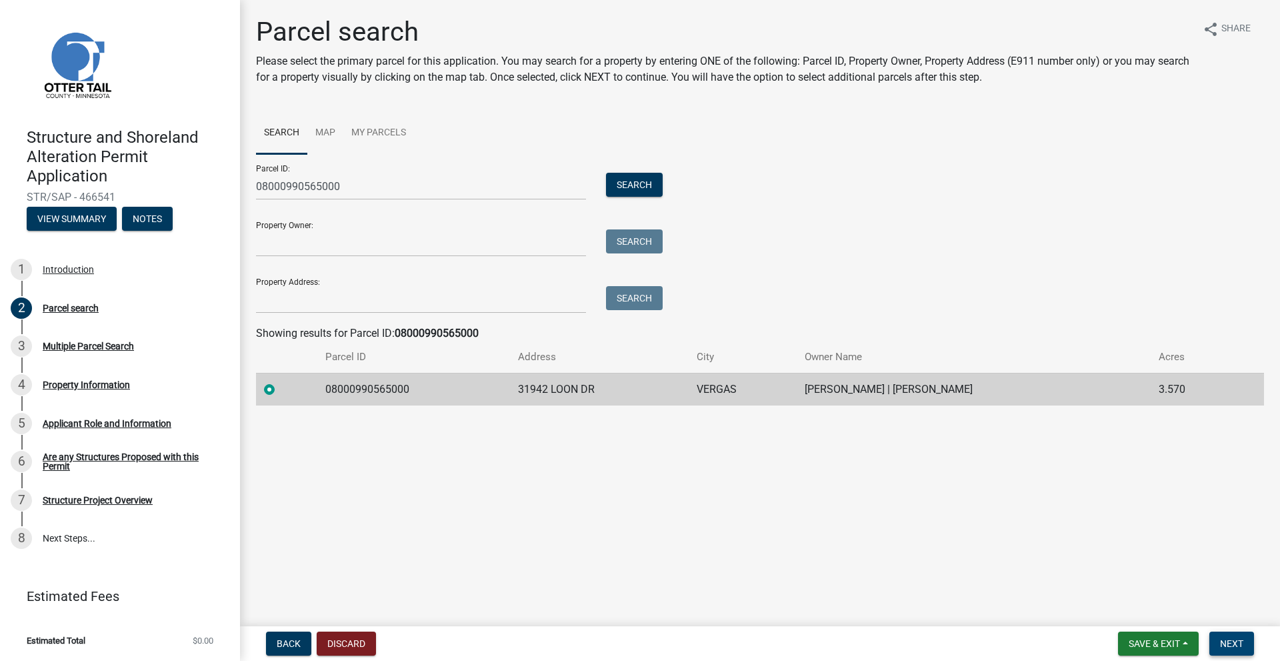
click at [1236, 644] on span "Next" at bounding box center [1231, 643] width 23 height 11
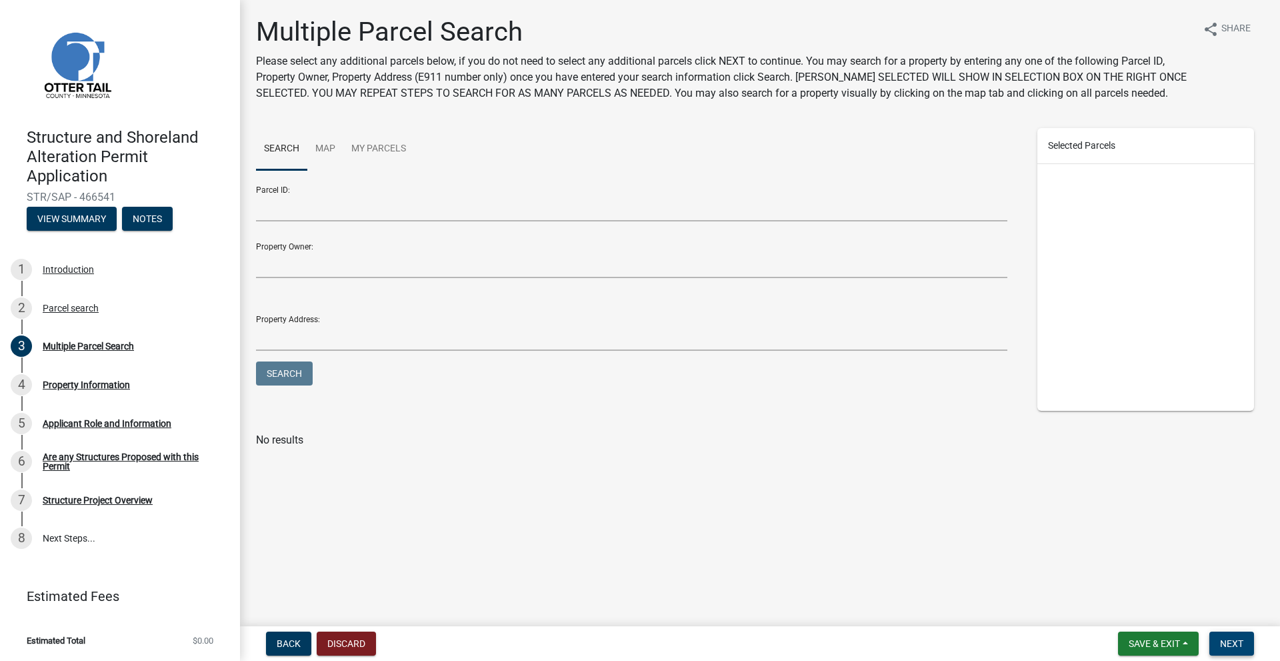
click at [1236, 643] on span "Next" at bounding box center [1231, 643] width 23 height 11
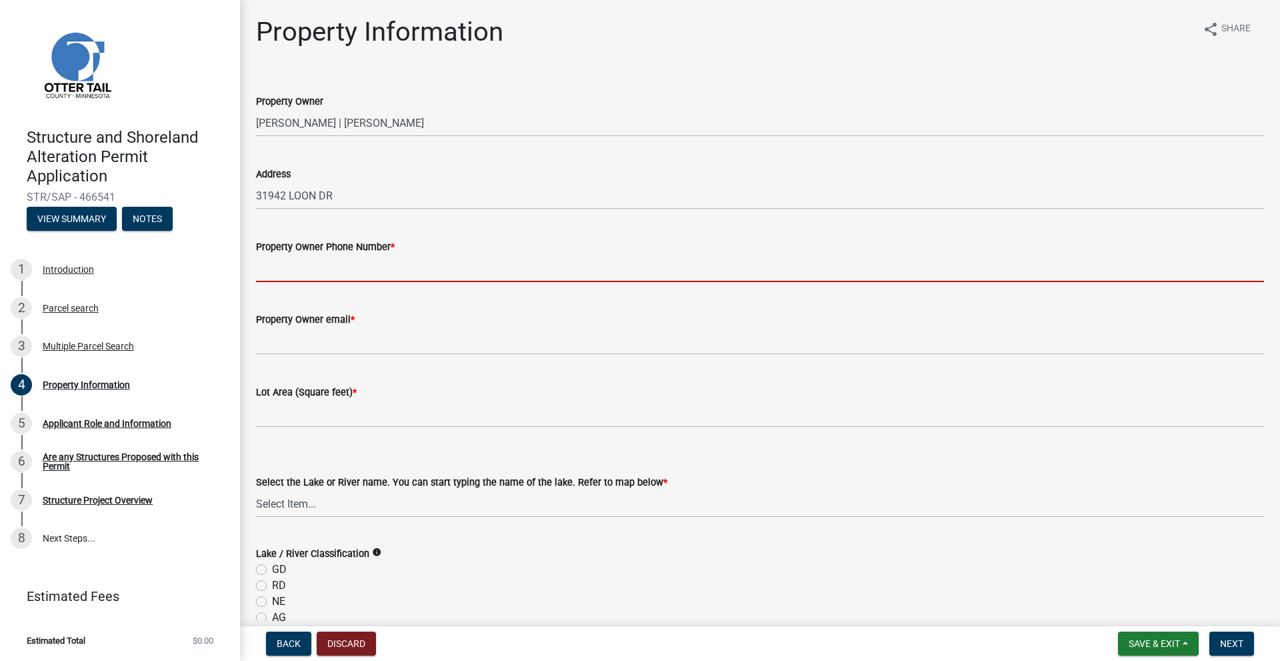
click at [313, 268] on input "Property Owner Phone Number *" at bounding box center [760, 268] width 1008 height 27
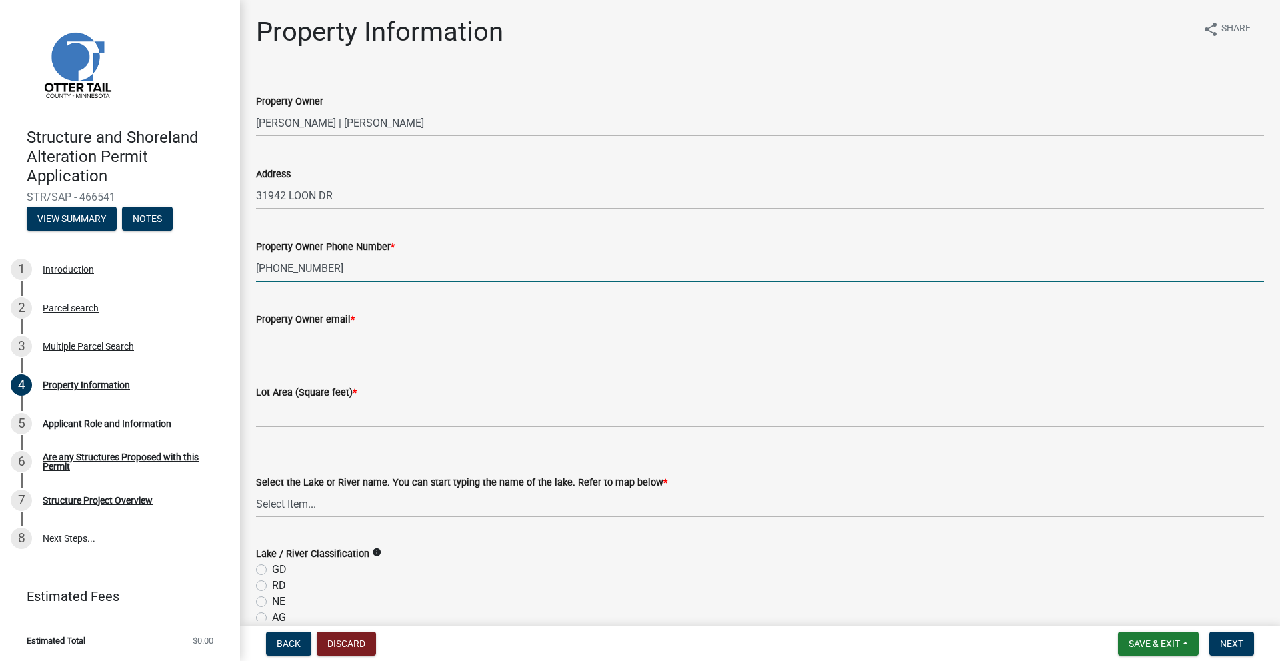
type input "[PHONE_NUMBER]"
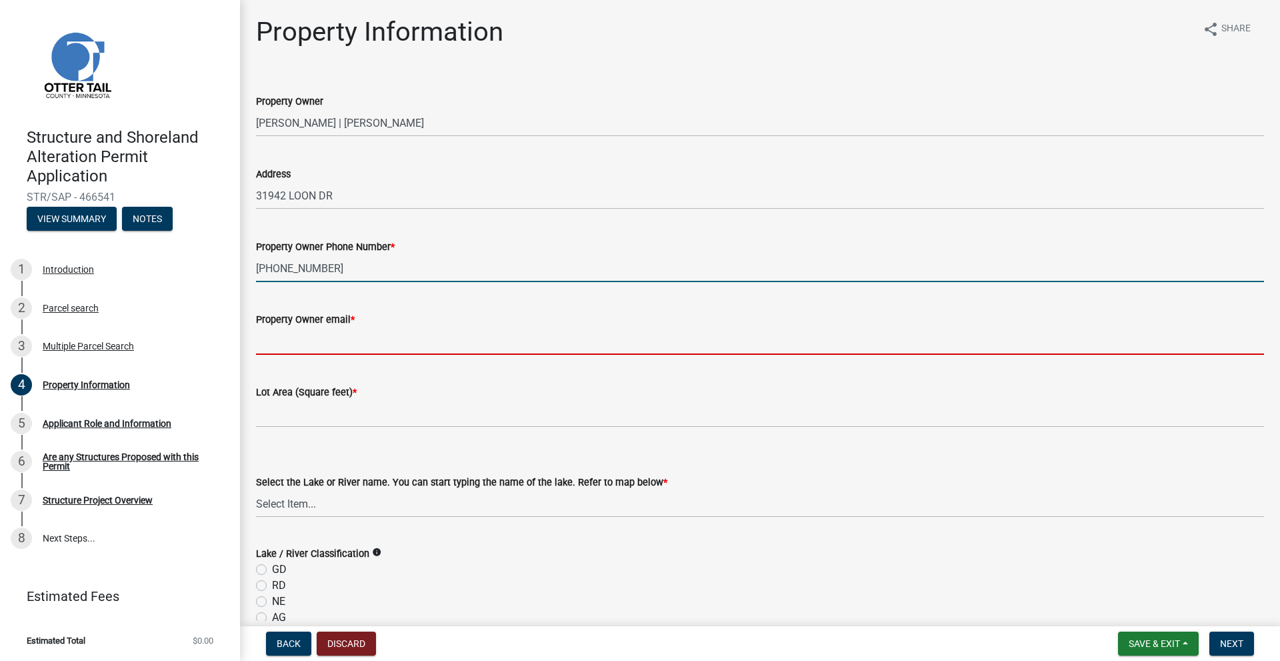
click at [273, 339] on input "Property Owner email *" at bounding box center [760, 340] width 1008 height 27
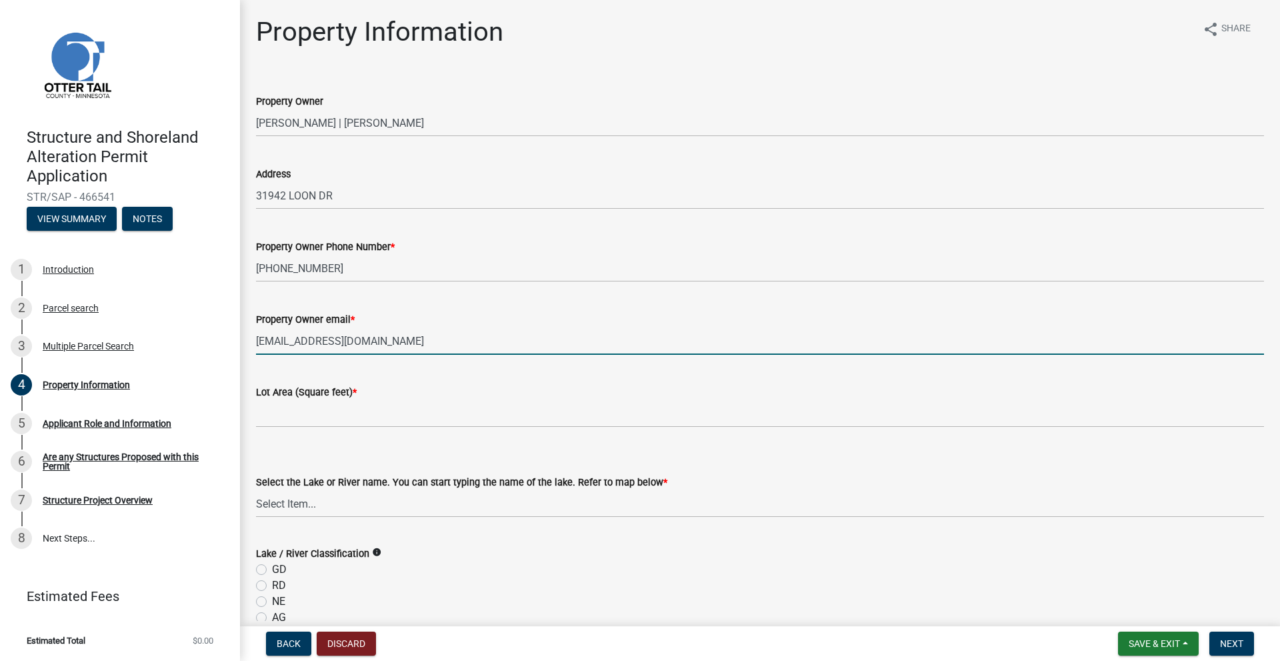
type input "[EMAIL_ADDRESS][DOMAIN_NAME]"
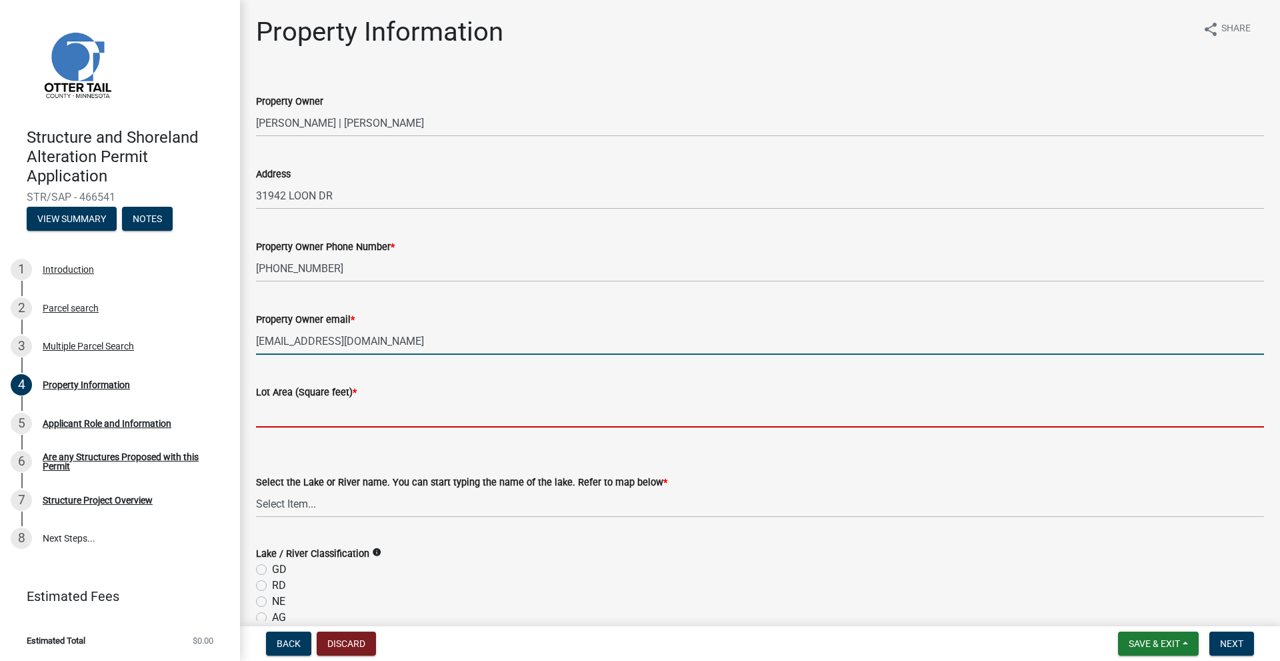
click at [330, 413] on input "text" at bounding box center [760, 413] width 1008 height 27
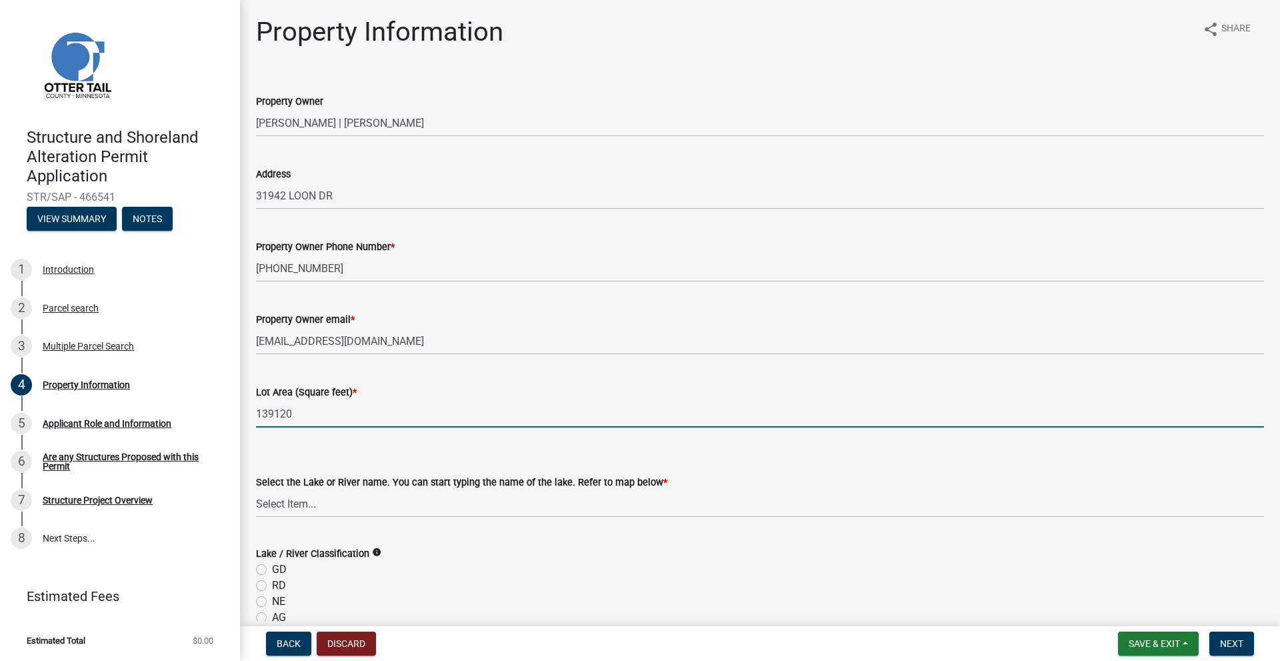
type input "139120"
click at [290, 509] on select "Select Item... None [PERSON_NAME] 56-031 [PERSON_NAME] 56-118 [PERSON_NAME] 56-…" at bounding box center [760, 503] width 1008 height 27
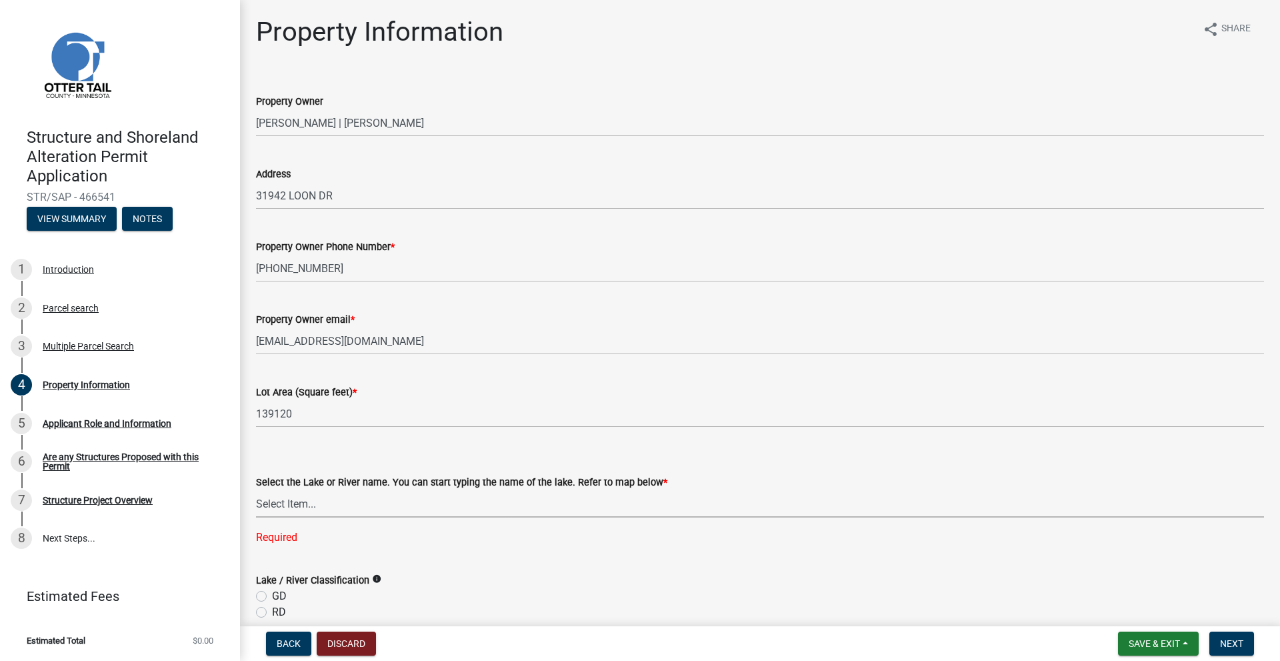
click at [326, 501] on select "Select Item... None [PERSON_NAME] 56-031 [PERSON_NAME] 56-118 [PERSON_NAME] 56-…" at bounding box center [760, 503] width 1008 height 27
click at [256, 490] on select "Select Item... None [PERSON_NAME] 56-031 [PERSON_NAME] 56-118 [PERSON_NAME] 56-…" at bounding box center [760, 503] width 1008 height 27
select select "e447ef52-8e04-4e20-b9c7-4bbddd9b062b"
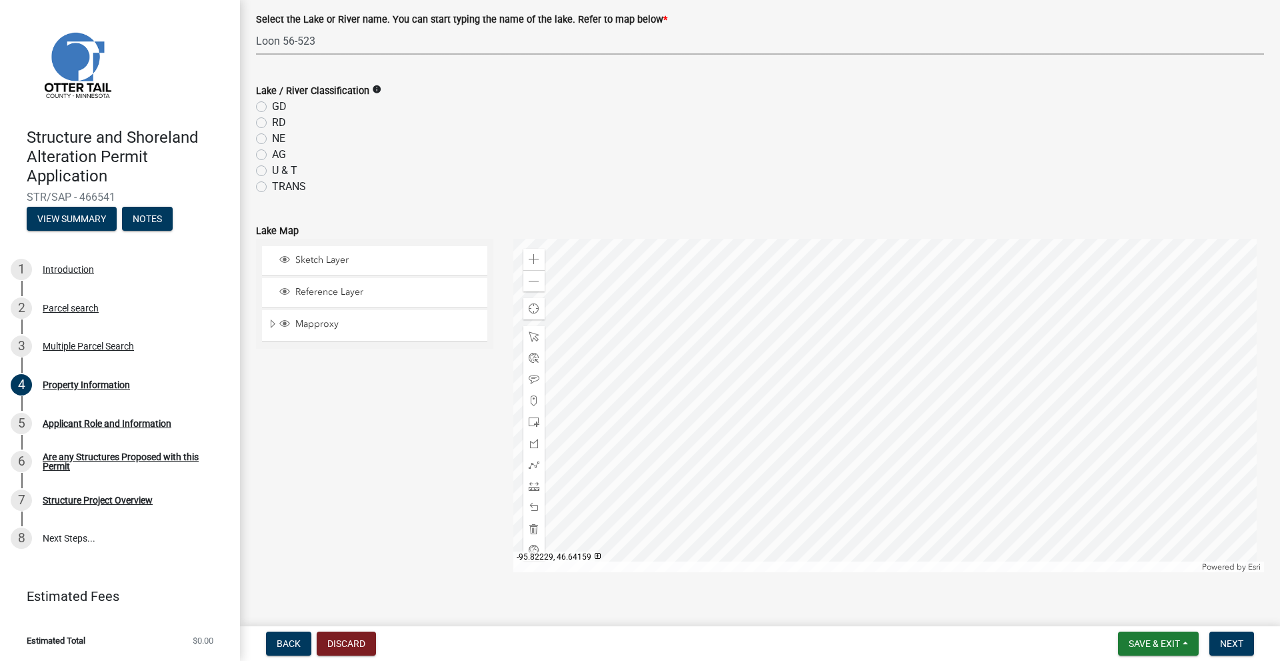
scroll to position [467, 0]
click at [272, 119] on label "RD" at bounding box center [279, 119] width 14 height 16
click at [272, 119] on input "RD" at bounding box center [276, 115] width 9 height 9
radio input "true"
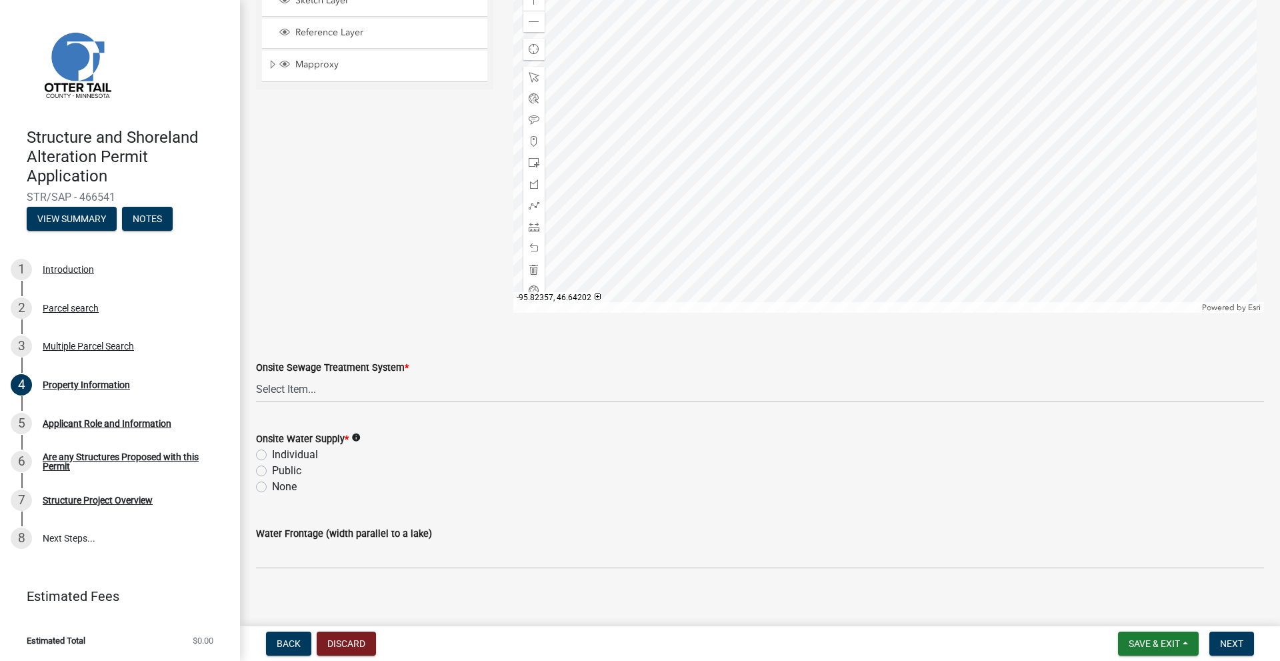
scroll to position [733, 0]
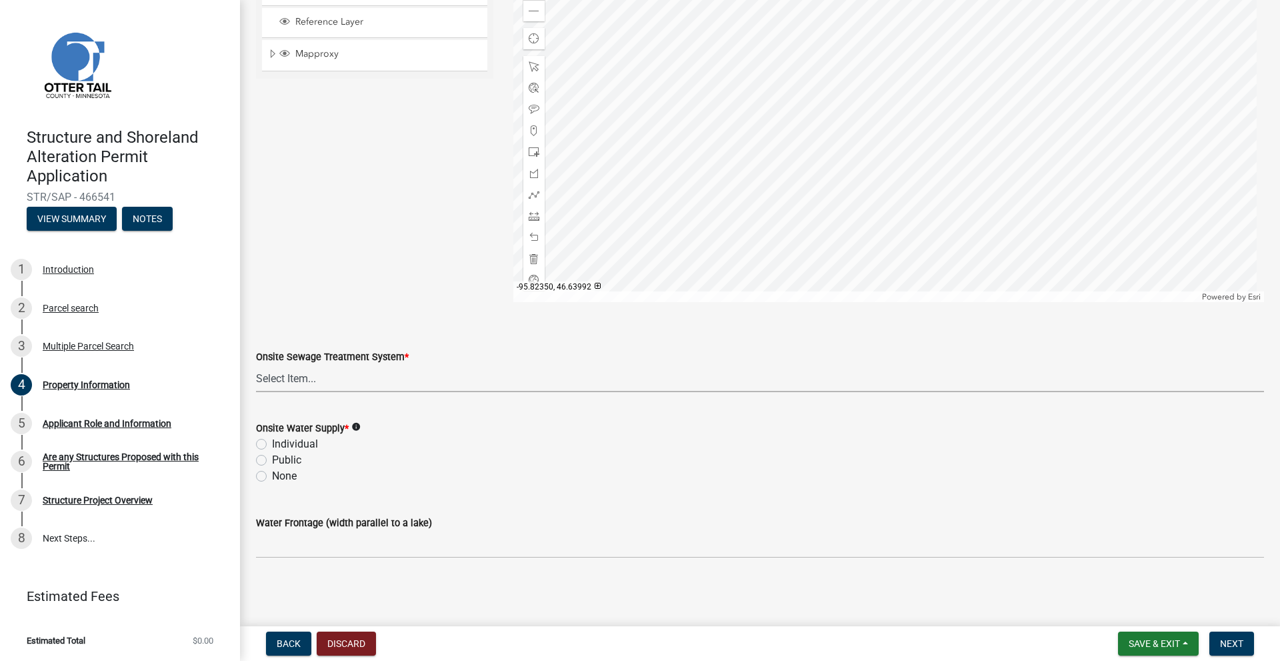
click at [298, 377] on select "Select Item... L&R Certificate of Compliance within 5yrs Compliance Inspection …" at bounding box center [760, 378] width 1008 height 27
click at [256, 365] on select "Select Item... L&R Certificate of Compliance within 5yrs Compliance Inspection …" at bounding box center [760, 378] width 1008 height 27
select select "bc95ce3f-9706-43bd-97a5-80c1e912429f"
click at [272, 441] on label "Individual" at bounding box center [295, 444] width 46 height 16
click at [272, 441] on input "Individual" at bounding box center [276, 440] width 9 height 9
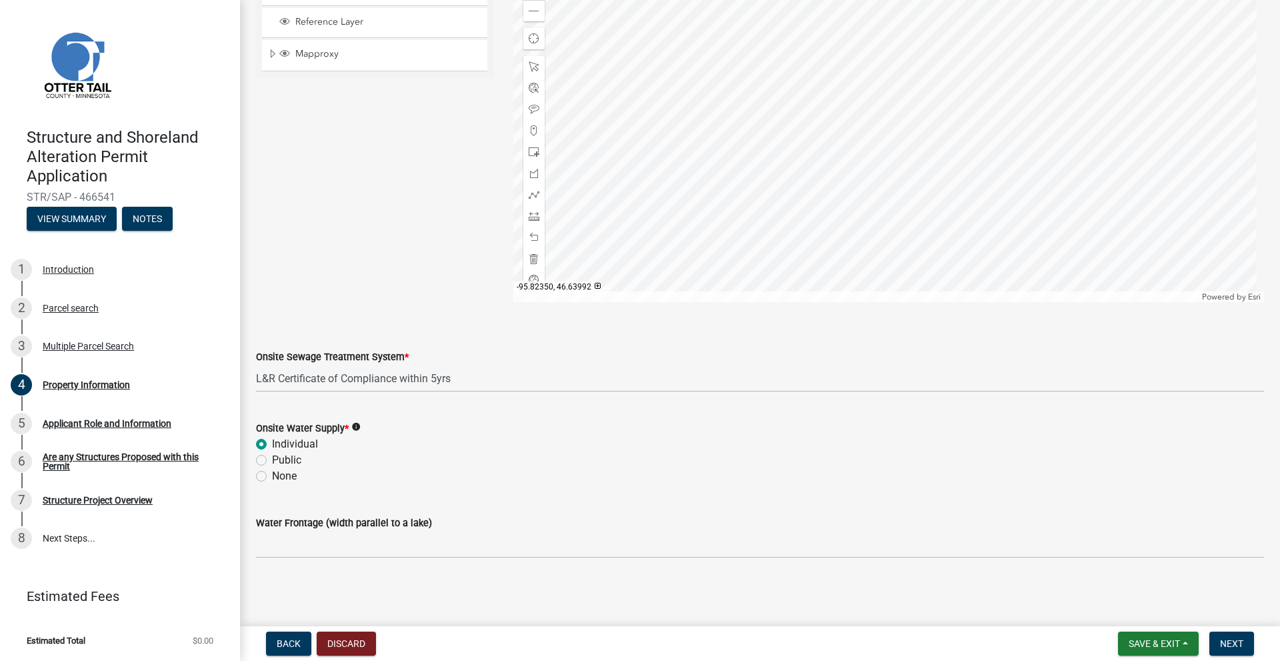
radio input "true"
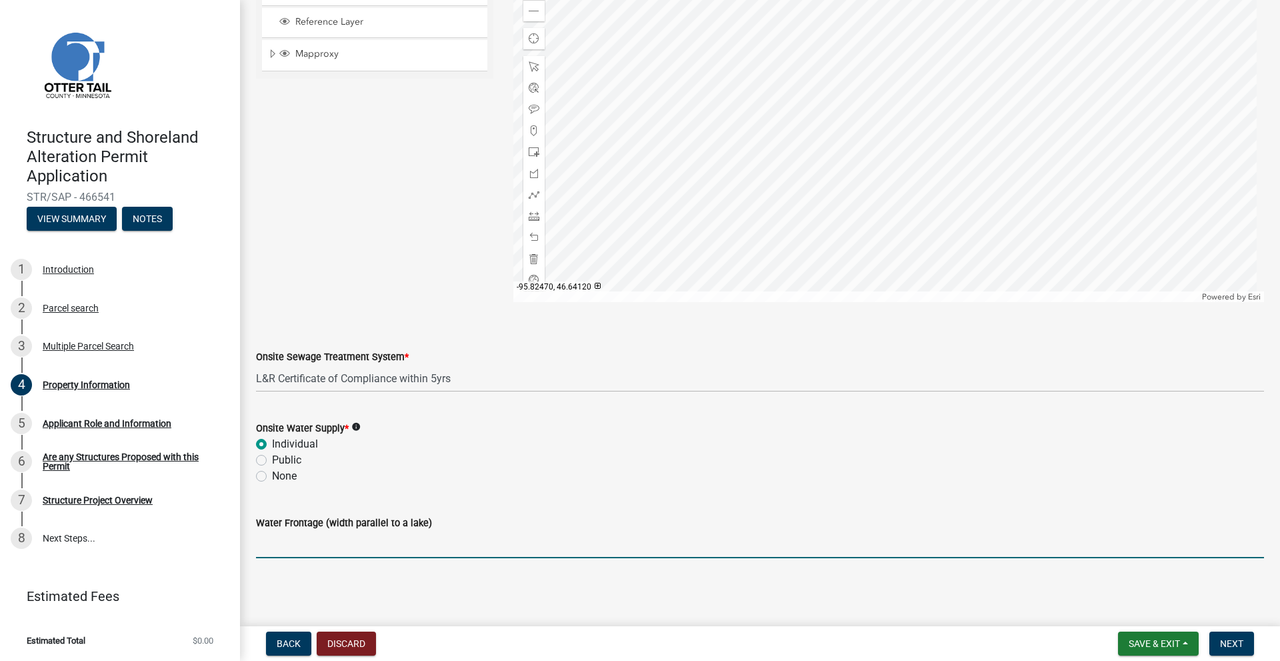
click at [311, 541] on input "Water Frontage (width parallel to a lake)" at bounding box center [760, 544] width 1008 height 27
type input "420"
click at [813, 595] on main "Property Information share Share Property Owner [PERSON_NAME] | [PERSON_NAME] A…" at bounding box center [760, 310] width 1040 height 621
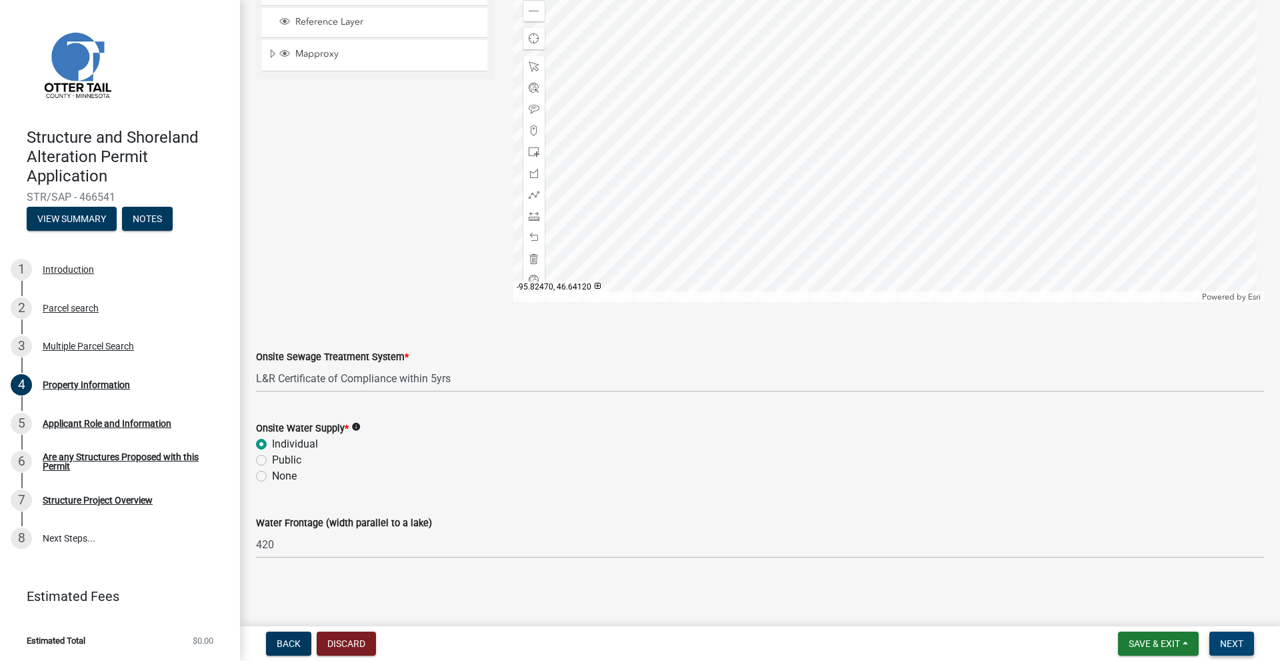
click at [1226, 649] on span "Next" at bounding box center [1231, 643] width 23 height 11
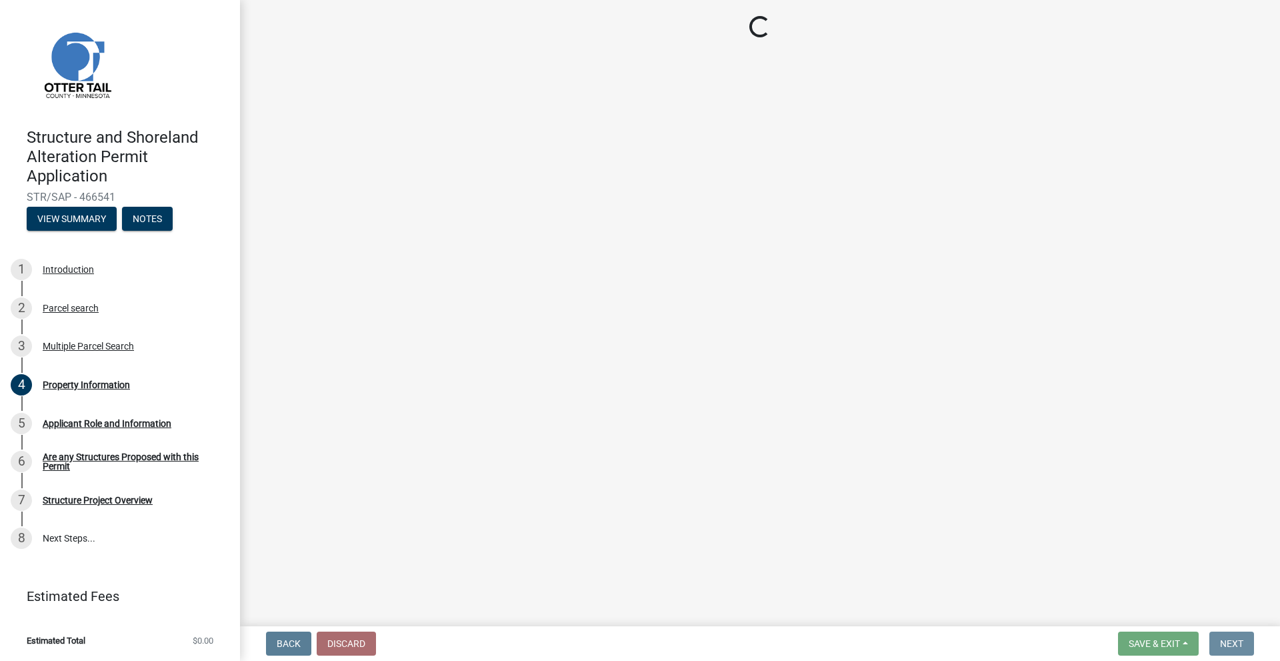
scroll to position [0, 0]
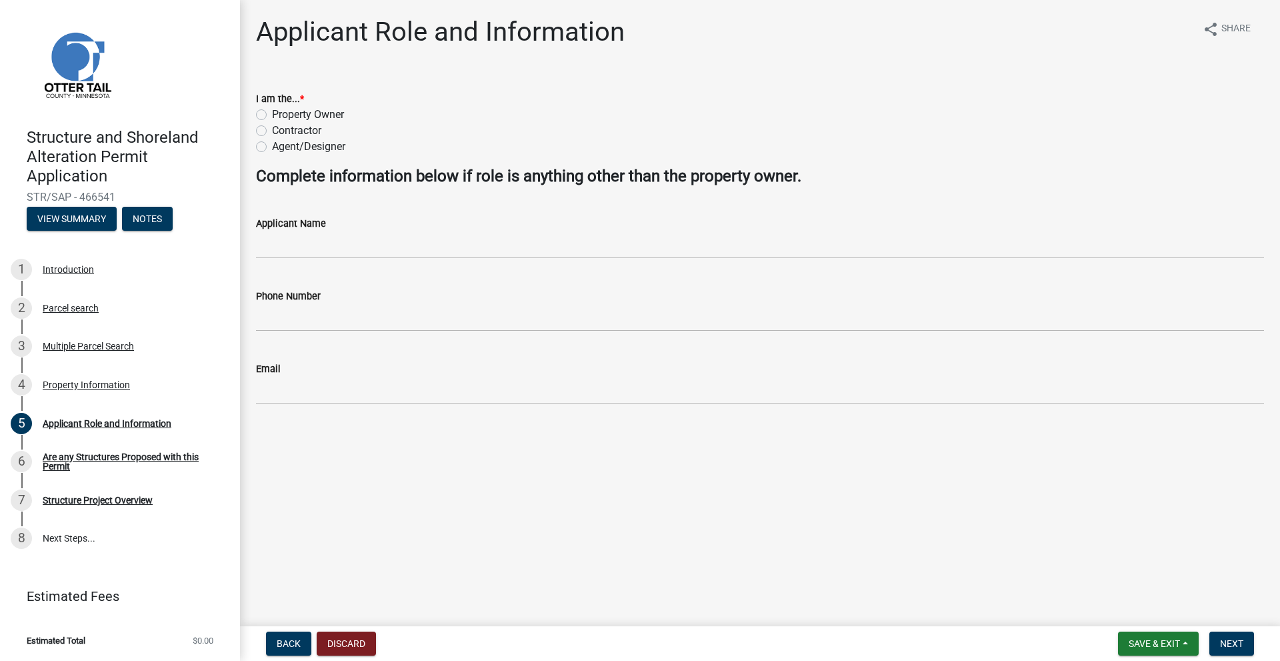
click at [272, 130] on label "Contractor" at bounding box center [296, 131] width 49 height 16
click at [272, 130] on input "Contractor" at bounding box center [276, 127] width 9 height 9
radio input "true"
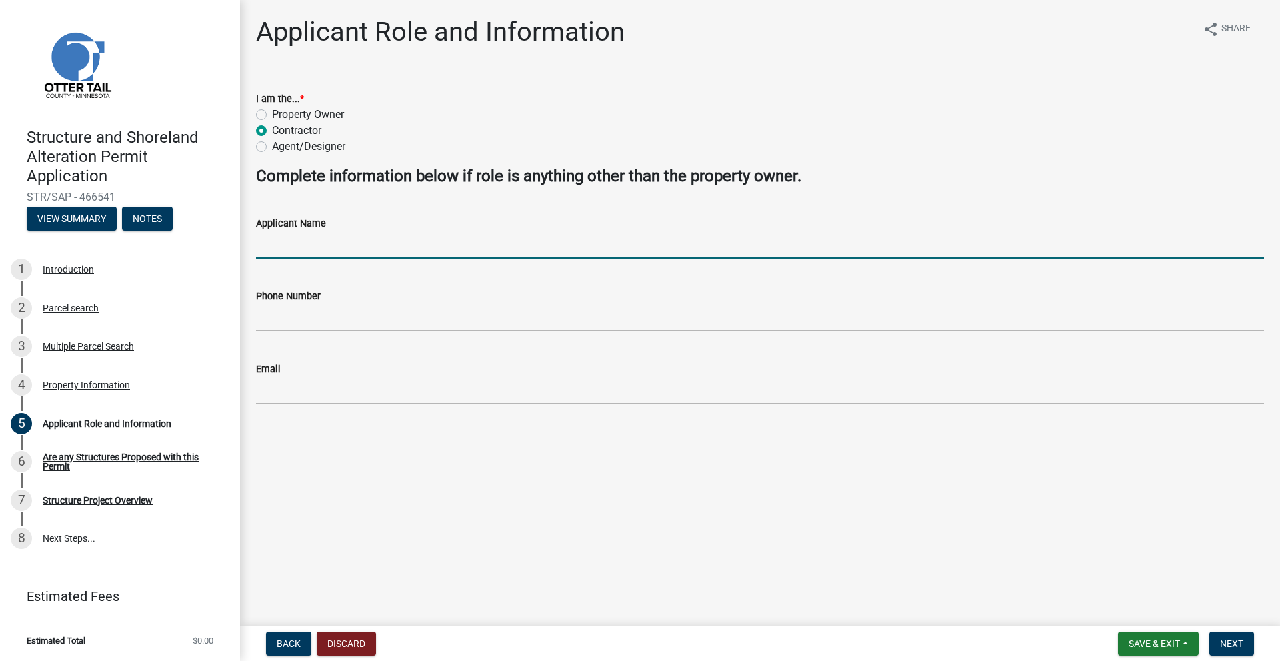
click at [289, 253] on input "Applicant Name" at bounding box center [760, 244] width 1008 height 27
type input "Lake Shore Services Inc"
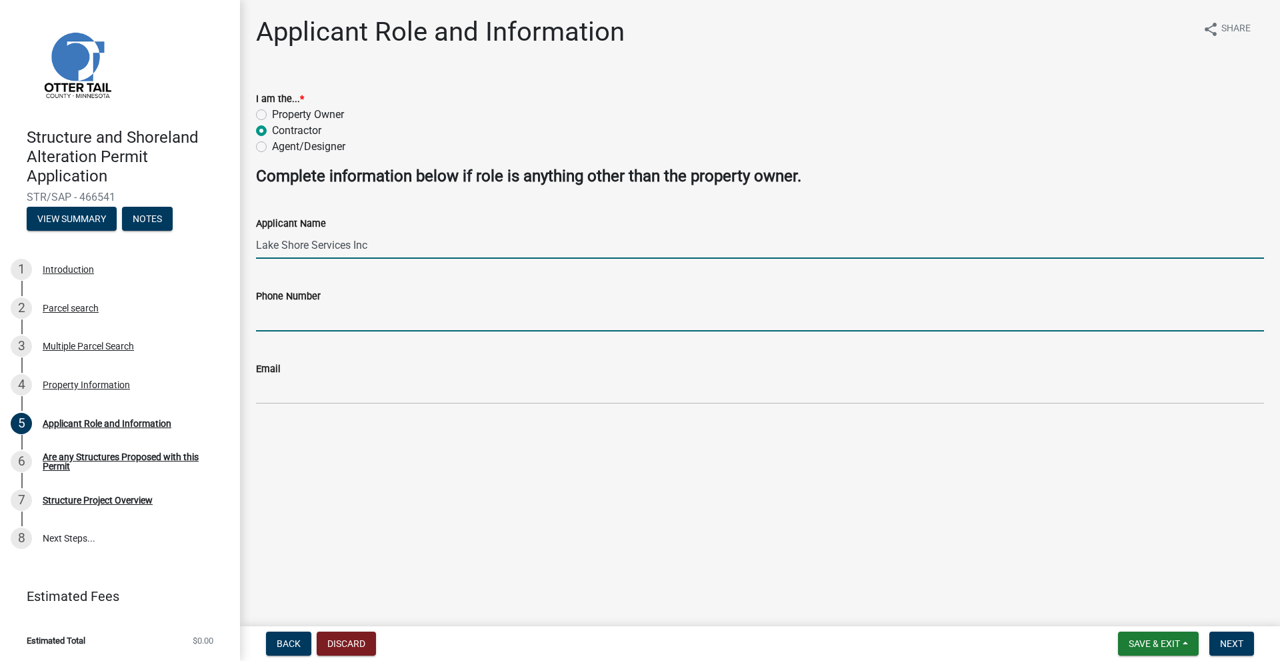
type input "2185312055"
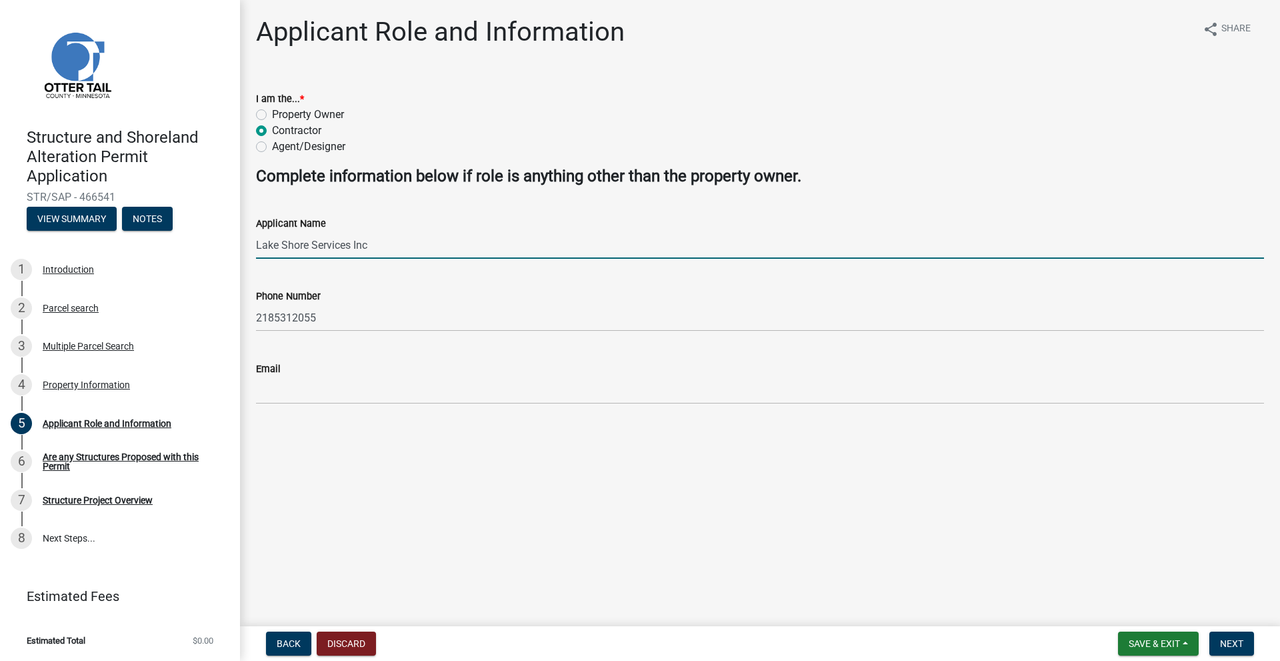
type input "[EMAIL_ADDRESS][DOMAIN_NAME]"
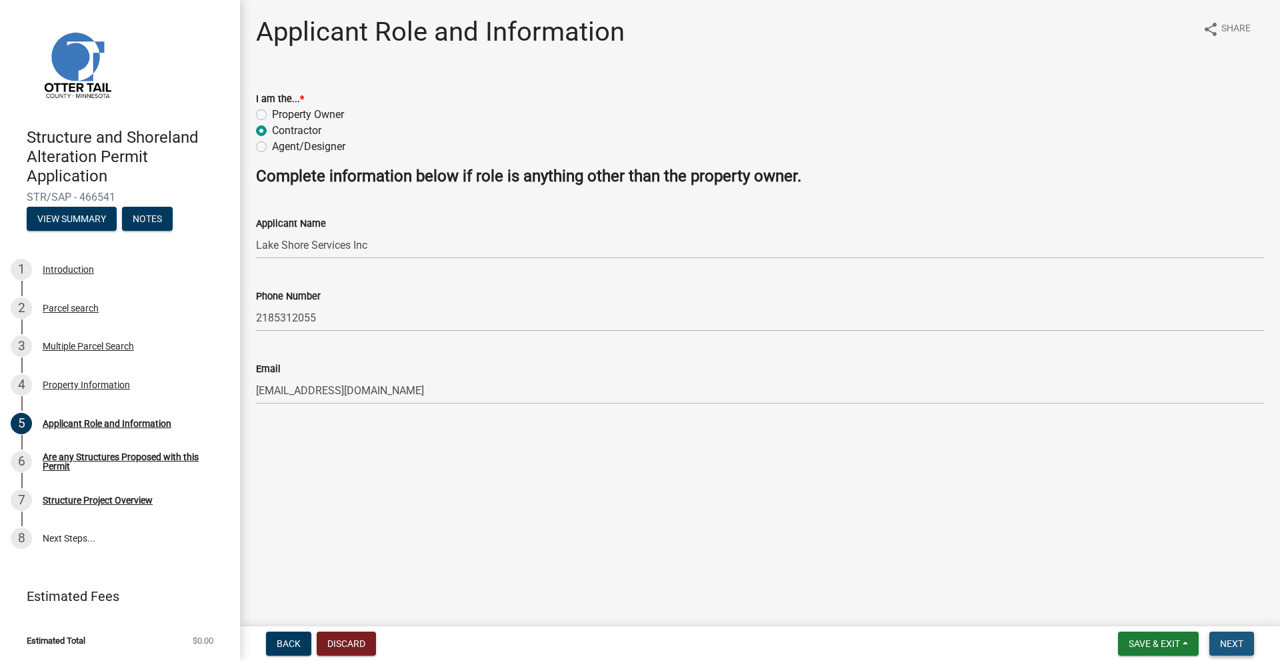
click at [1215, 646] on button "Next" at bounding box center [1231, 643] width 45 height 24
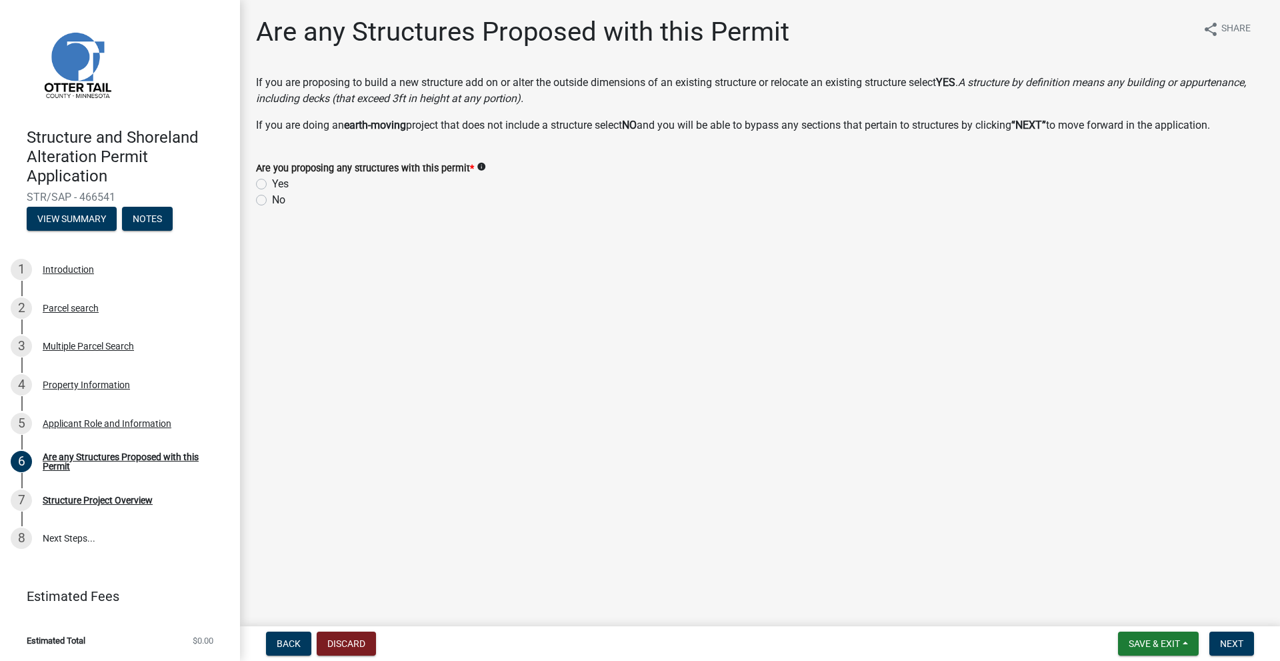
click at [272, 204] on label "No" at bounding box center [278, 200] width 13 height 16
click at [272, 201] on input "No" at bounding box center [276, 196] width 9 height 9
radio input "true"
click at [1229, 640] on span "Next" at bounding box center [1231, 643] width 23 height 11
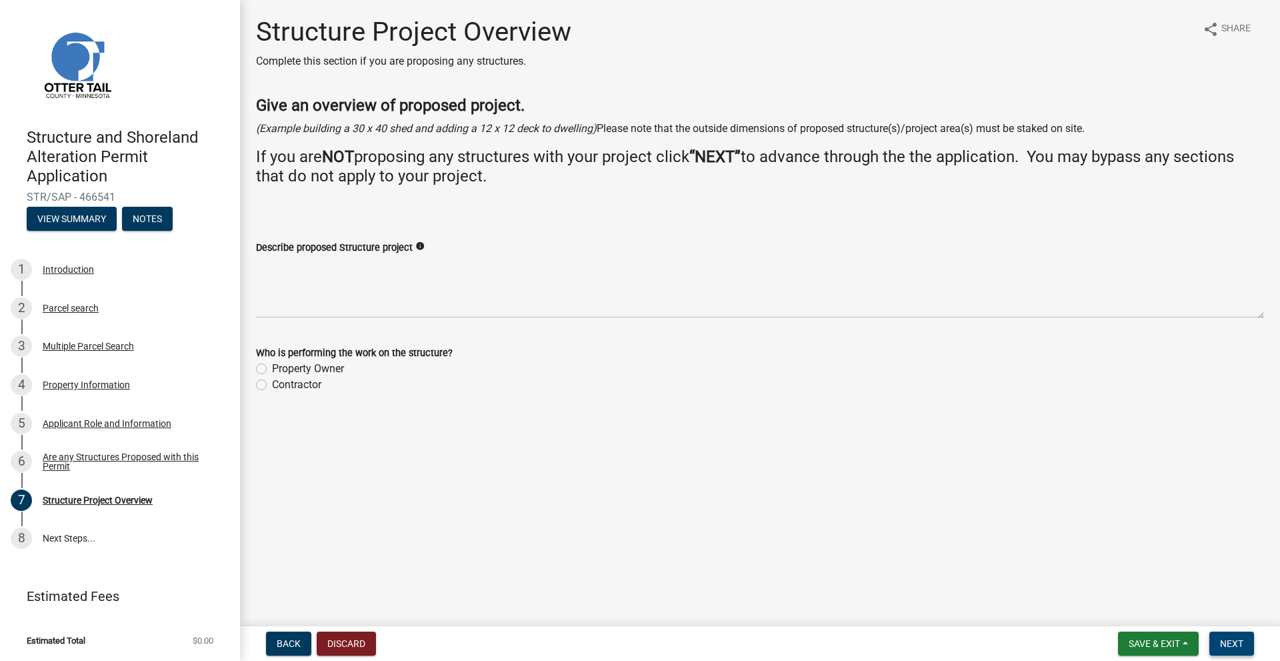
click at [1232, 645] on span "Next" at bounding box center [1231, 643] width 23 height 11
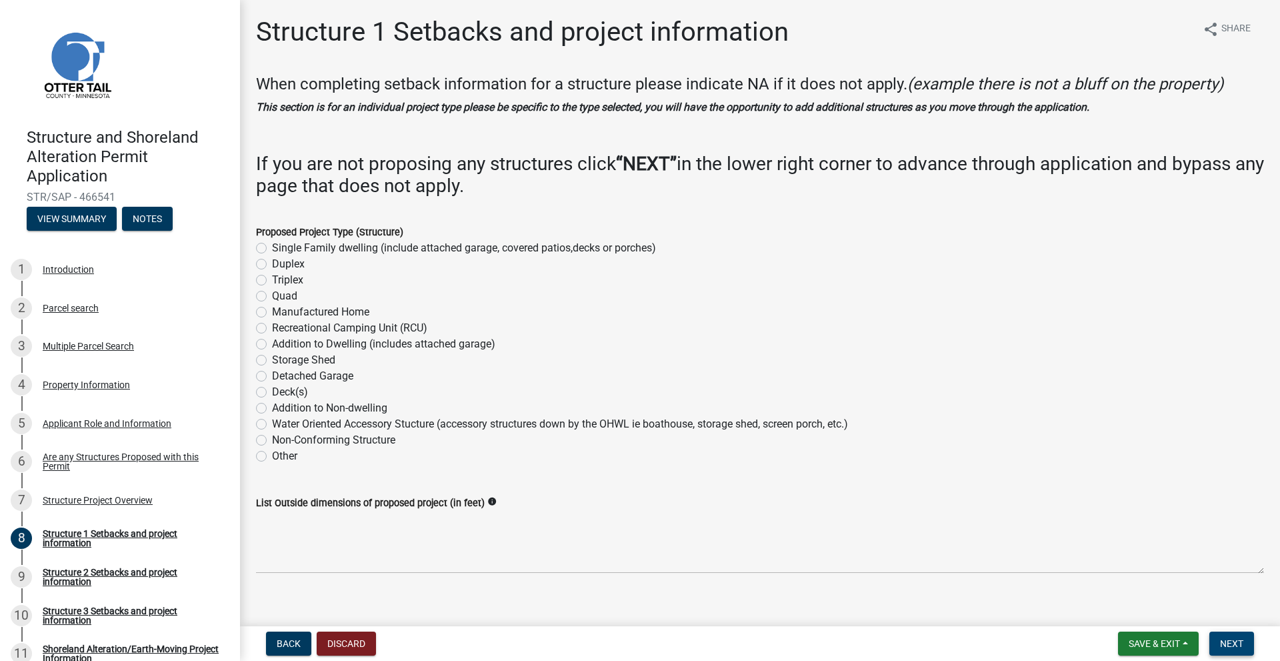
click at [1232, 645] on span "Next" at bounding box center [1231, 643] width 23 height 11
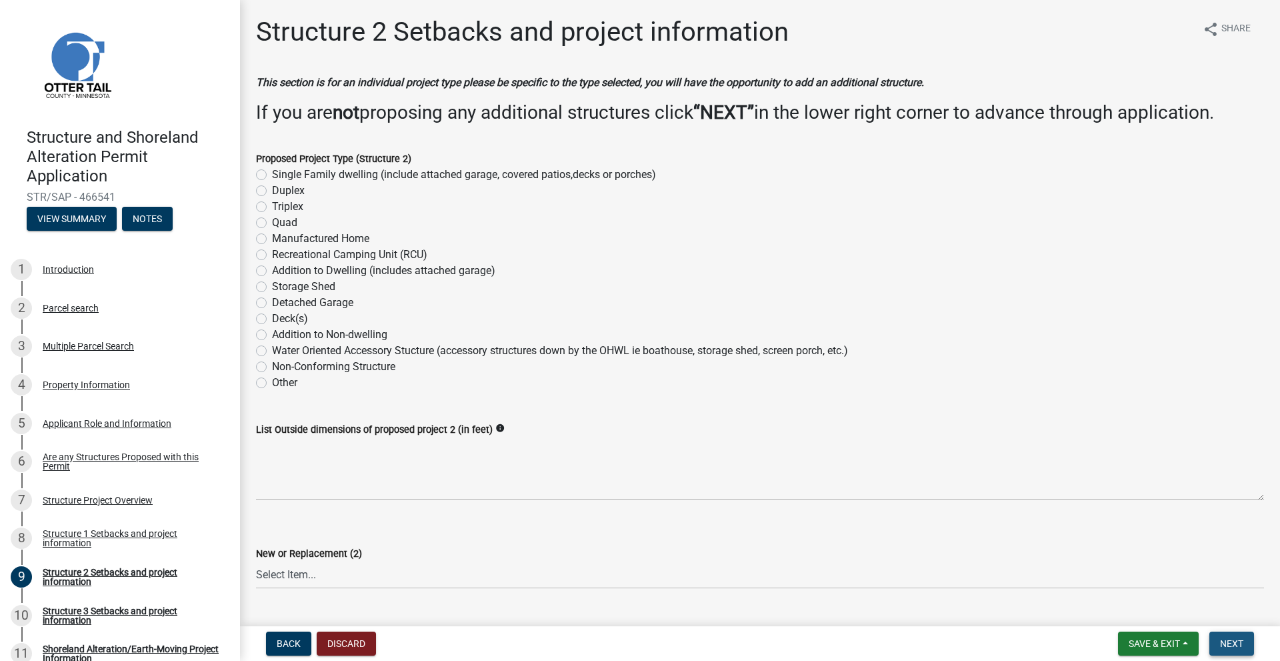
click at [1231, 645] on span "Next" at bounding box center [1231, 643] width 23 height 11
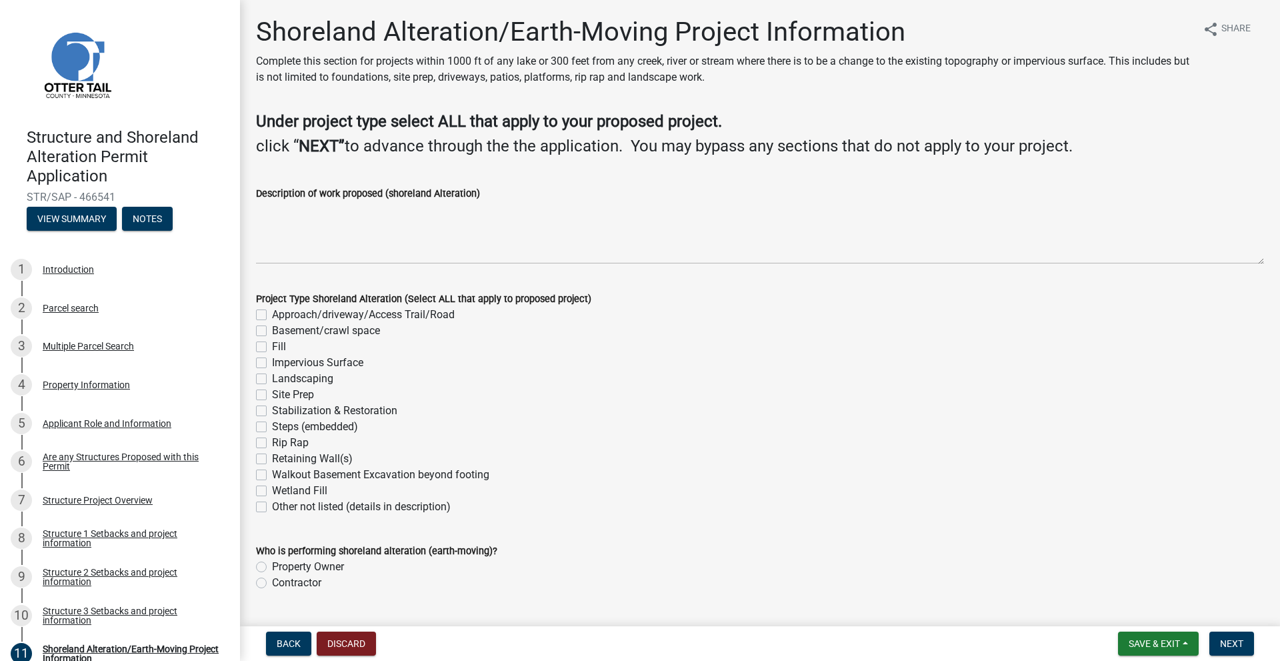
click at [272, 441] on label "Rip Rap" at bounding box center [290, 443] width 37 height 16
click at [272, 441] on input "Rip Rap" at bounding box center [276, 439] width 9 height 9
checkbox input "true"
checkbox input "false"
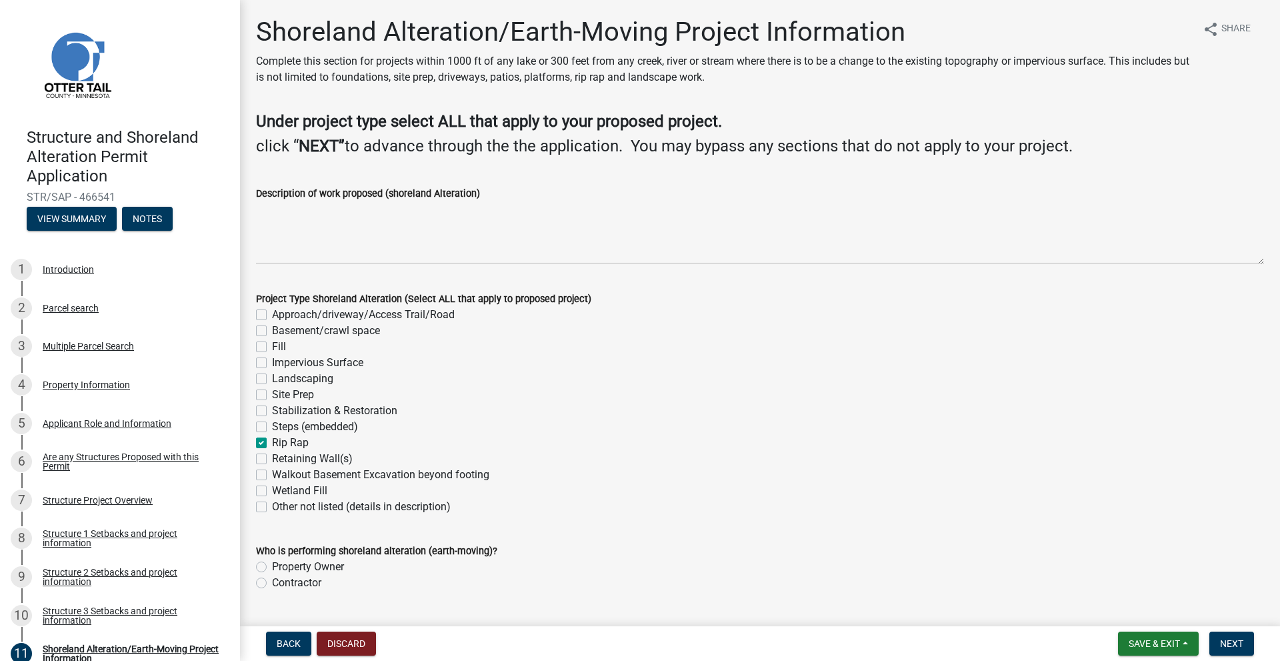
checkbox input "false"
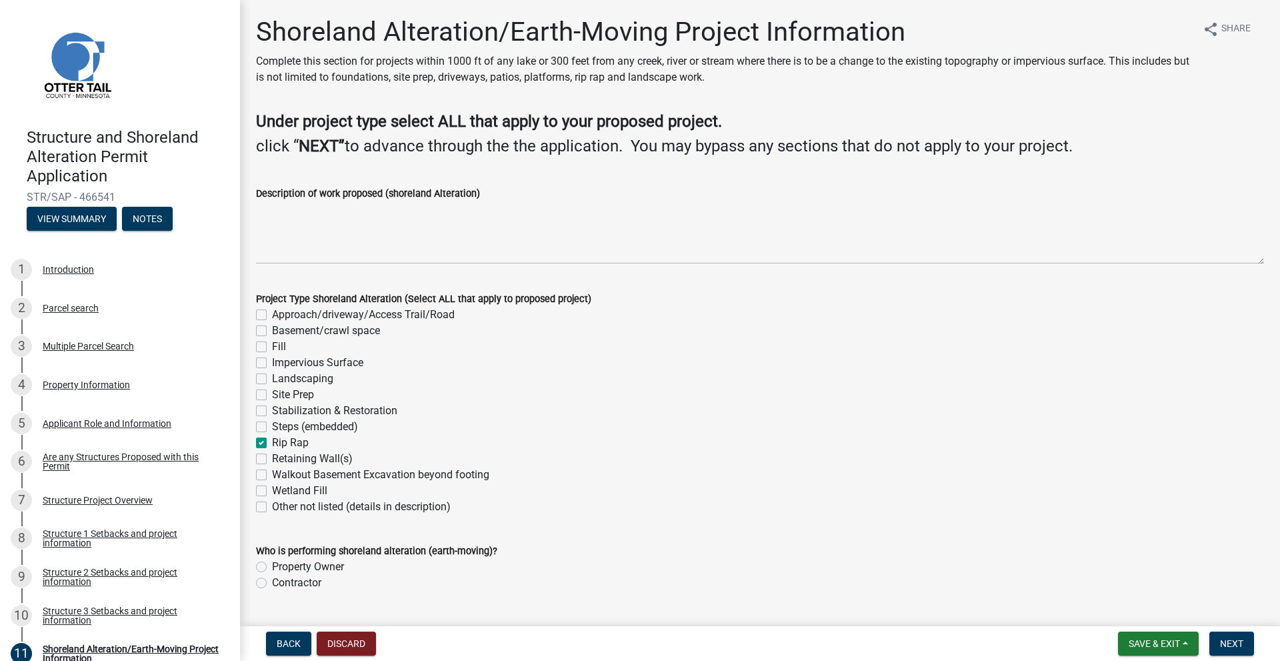
checkbox input "false"
checkbox input "true"
checkbox input "false"
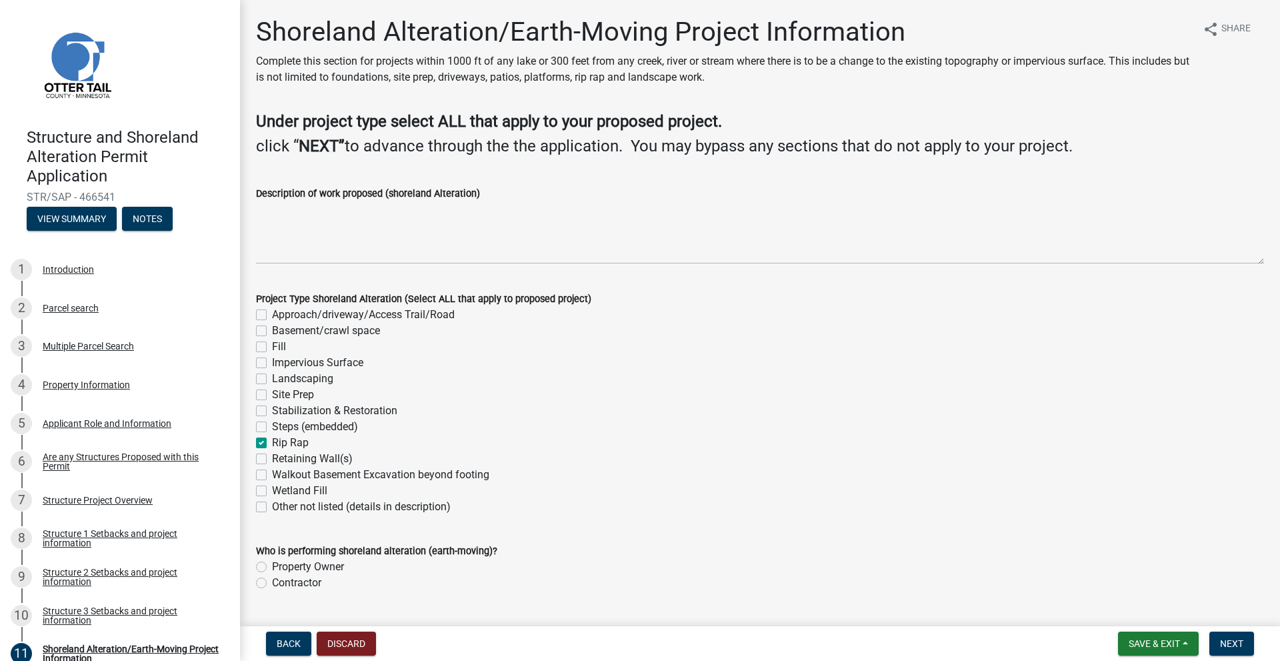
checkbox input "false"
click at [272, 430] on label "Steps (embedded)" at bounding box center [315, 427] width 86 height 16
click at [272, 427] on input "Steps (embedded)" at bounding box center [276, 423] width 9 height 9
checkbox input "true"
checkbox input "false"
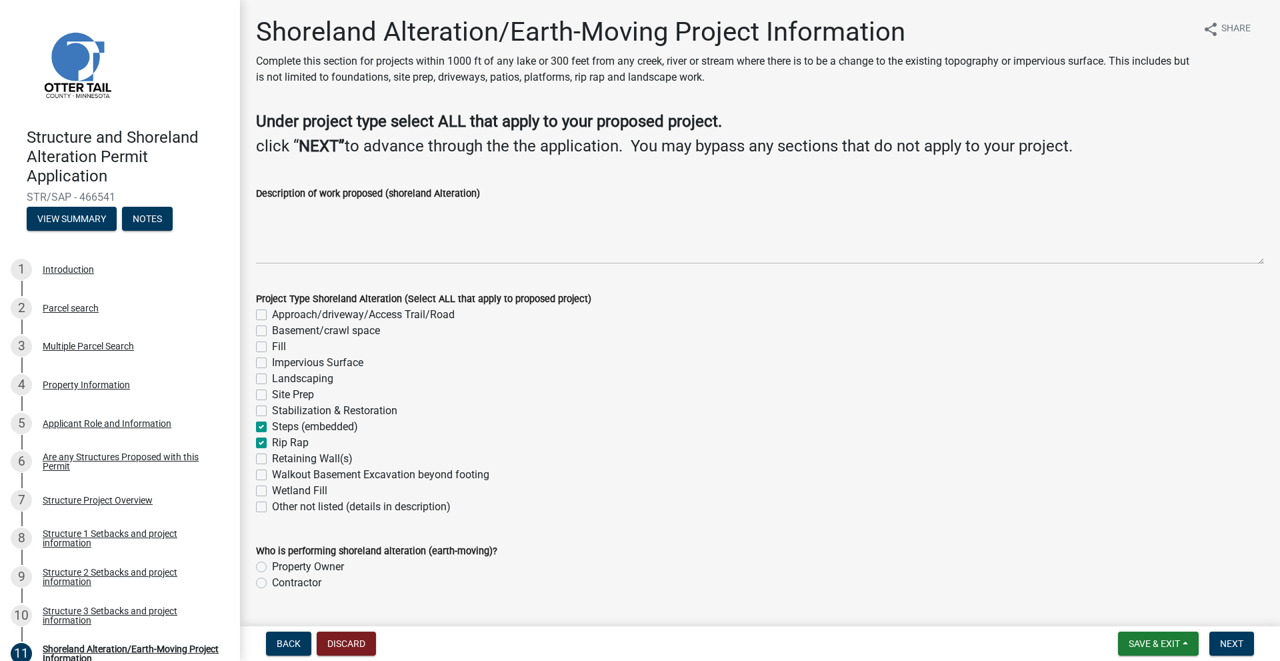
checkbox input "false"
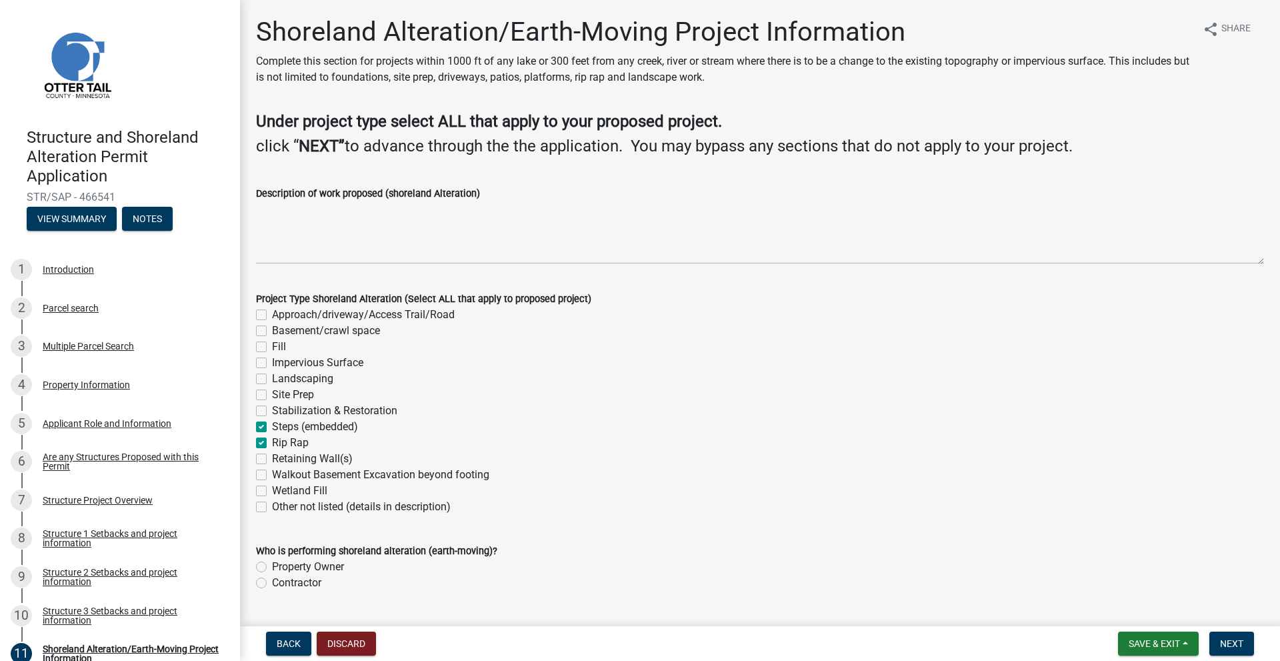
checkbox input "false"
checkbox input "true"
checkbox input "false"
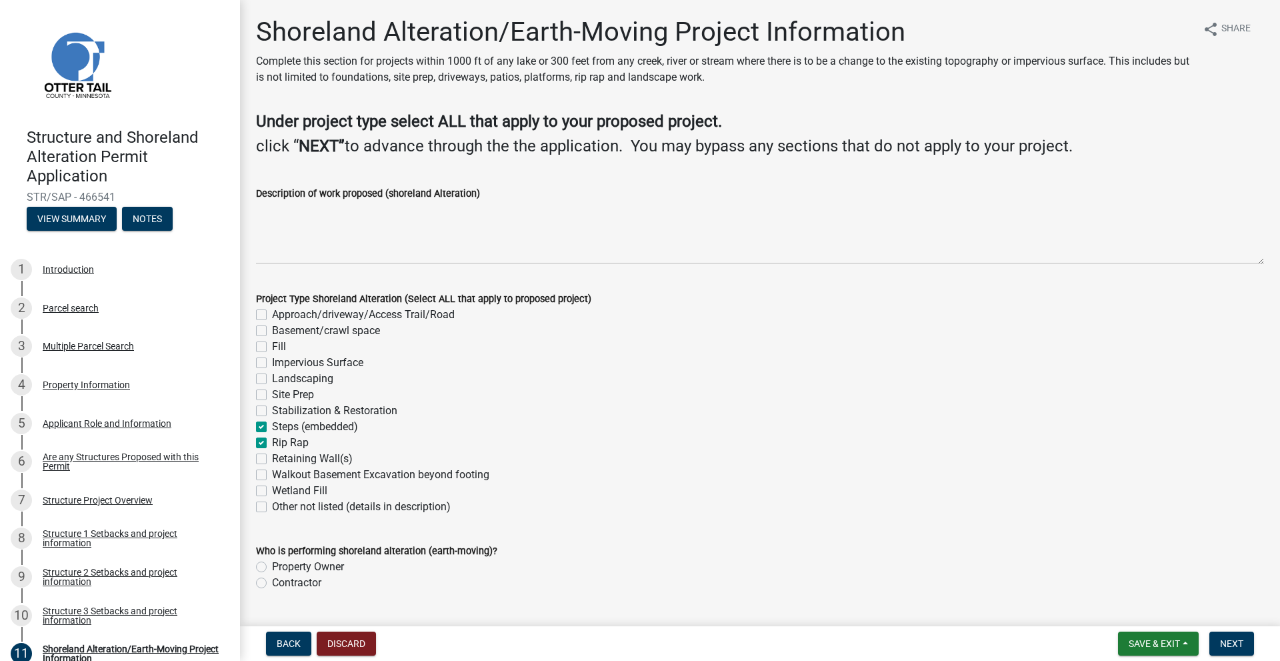
checkbox input "false"
click at [272, 344] on label "Fill" at bounding box center [279, 347] width 14 height 16
click at [272, 344] on input "Fill" at bounding box center [276, 343] width 9 height 9
checkbox input "true"
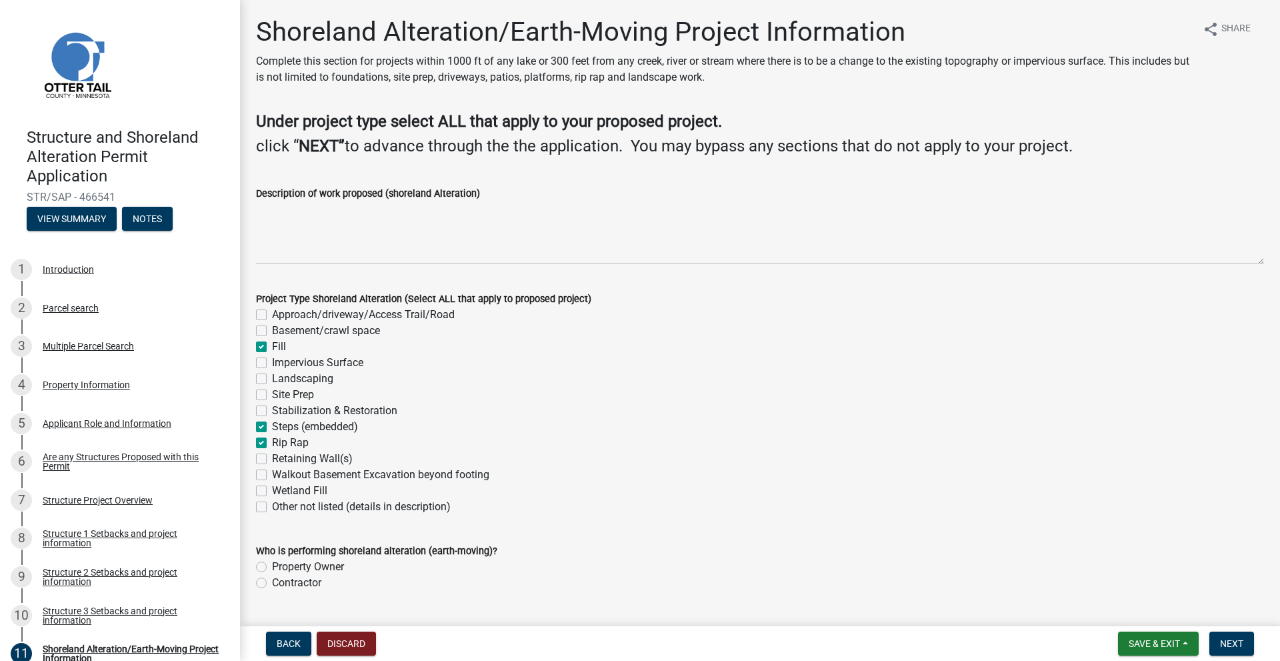
checkbox input "false"
checkbox input "true"
checkbox input "false"
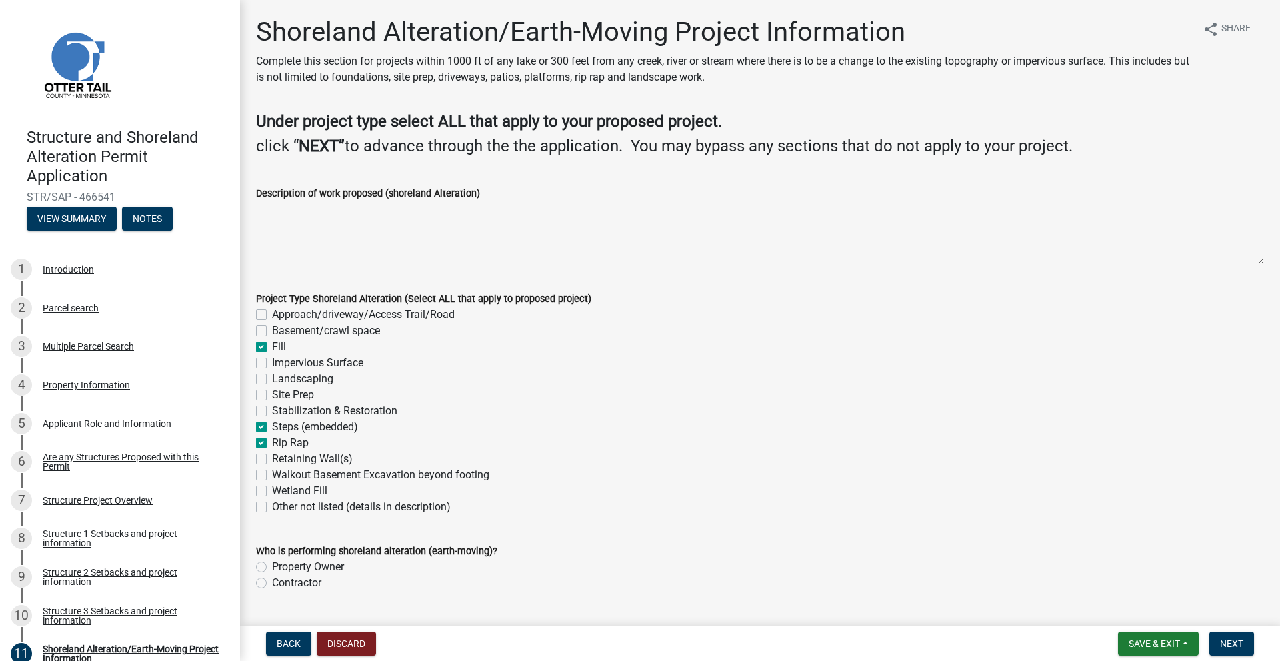
checkbox input "false"
checkbox input "true"
checkbox input "false"
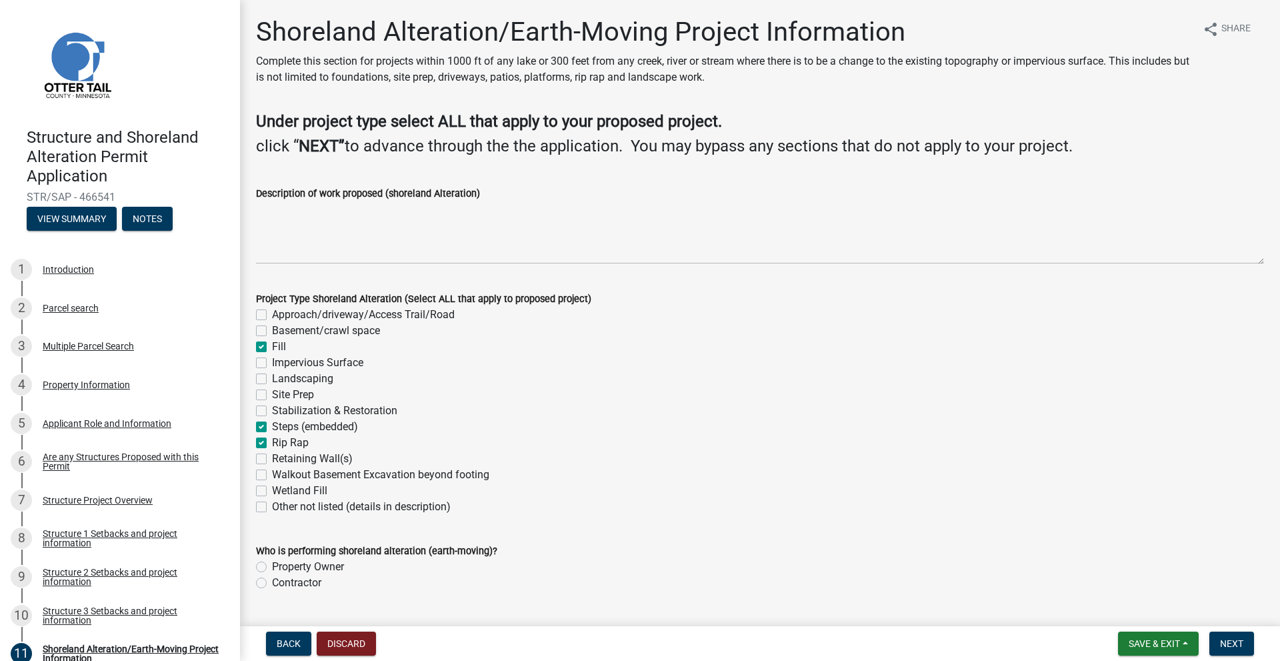
checkbox input "false"
click at [272, 583] on label "Contractor" at bounding box center [296, 583] width 49 height 16
click at [272, 583] on input "Contractor" at bounding box center [276, 579] width 9 height 9
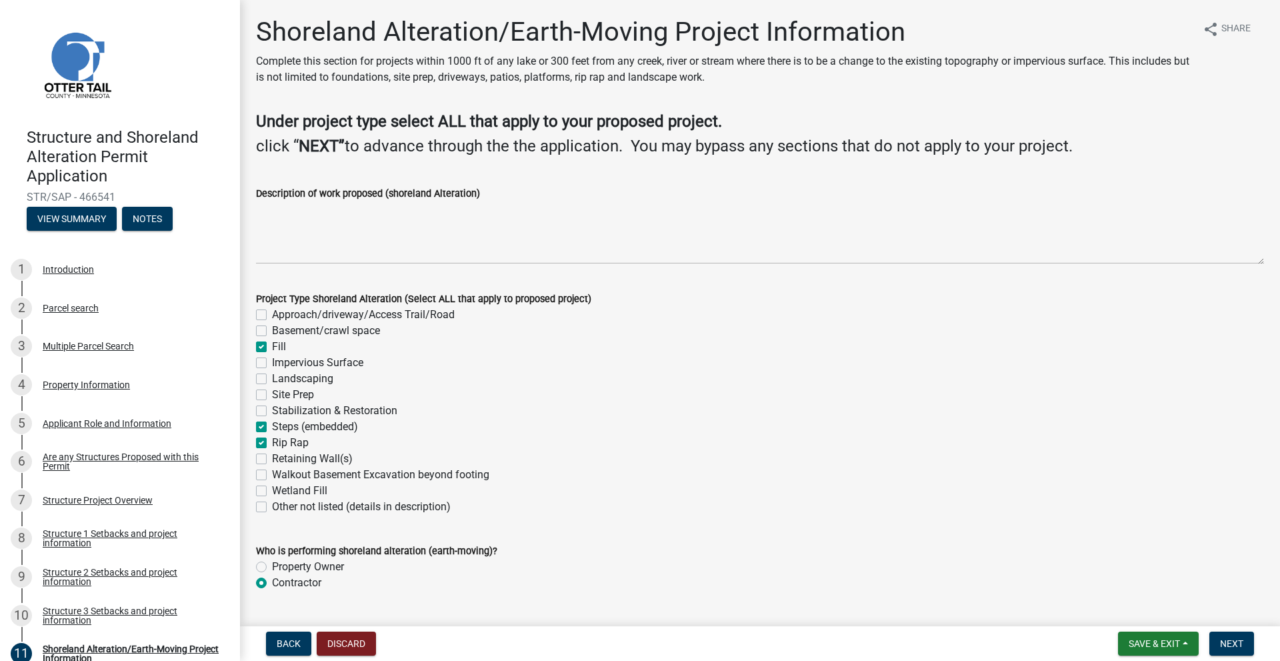
radio input "true"
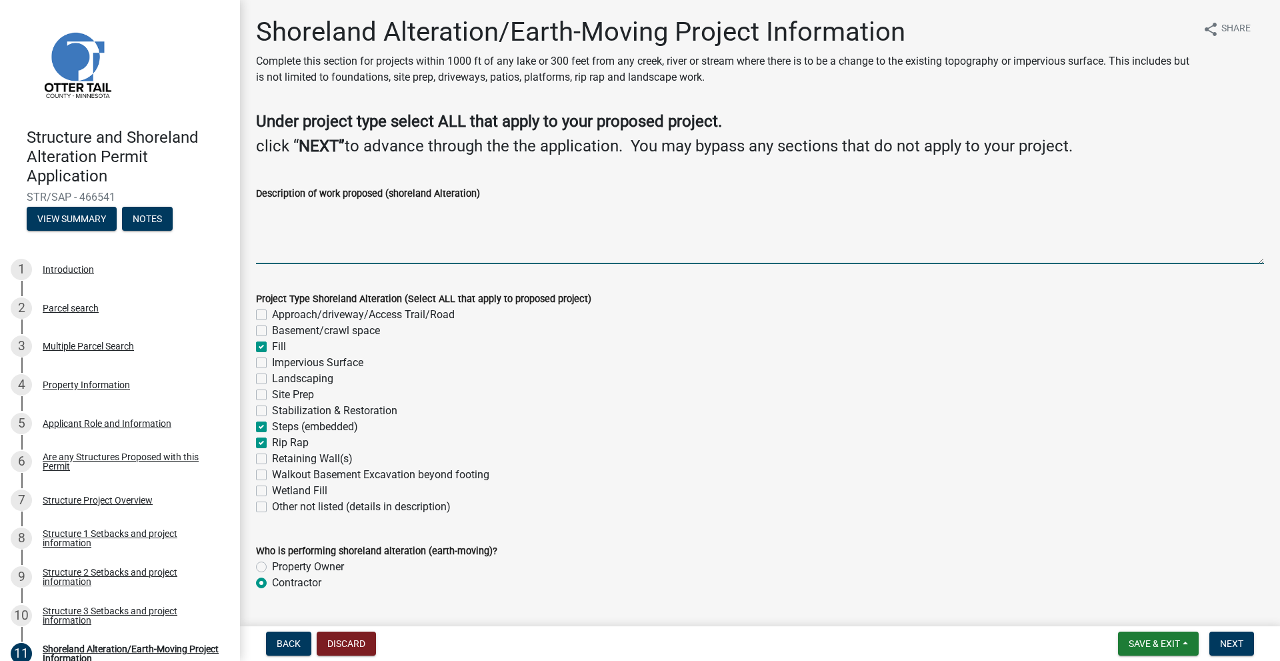
click at [282, 205] on textarea "Description of work proposed (shoreland Alteration)" at bounding box center [760, 232] width 1008 height 63
paste textarea "Shoreline repair with rip rap. Strip out all necessary rocks along shoreline to…"
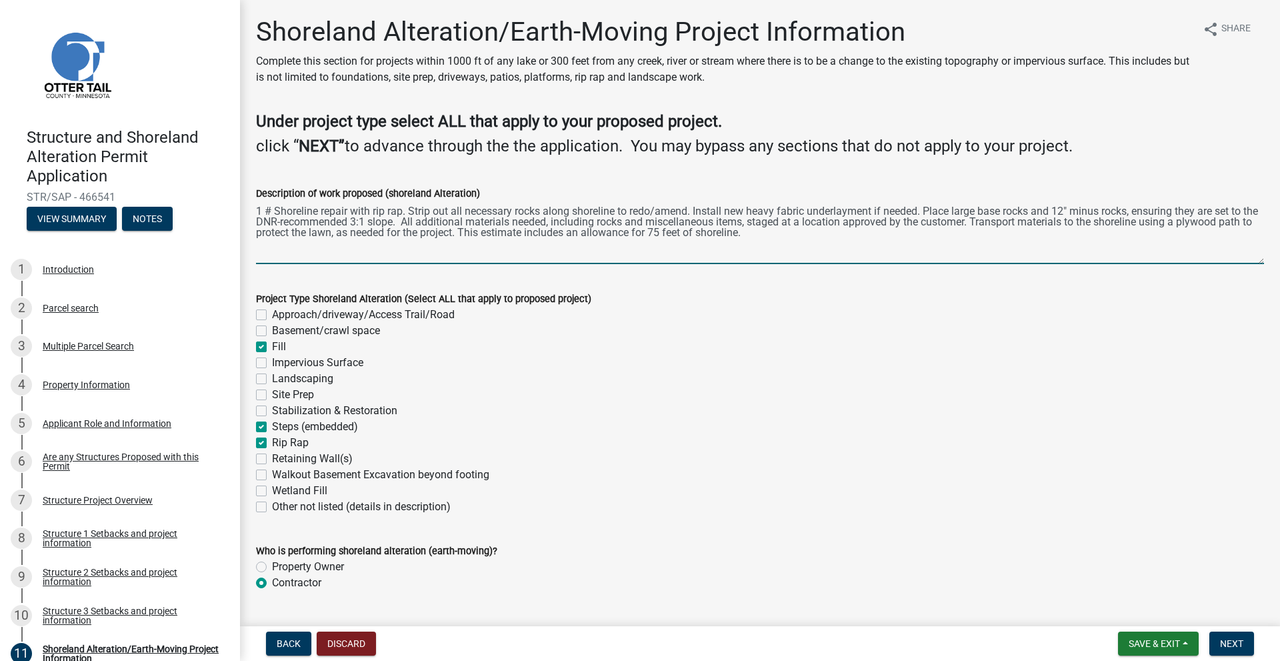
click at [792, 234] on textarea "1 # Shoreline repair with rip rap. Strip out all necessary rocks along shorelin…" at bounding box center [760, 232] width 1008 height 63
paste textarea "Excavate area in hill behind rip rap and create small beach area. Includes smal…"
click at [839, 236] on textarea "1 # Shoreline repair with rip rap. Strip out all necessary rocks along shorelin…" at bounding box center [760, 232] width 1008 height 63
click at [508, 249] on textarea "1 # Shoreline repair with rip rap. Strip out all necessary rocks along shorelin…" at bounding box center [760, 232] width 1008 height 63
paste textarea "Prep area behind rip rap and create 4'ft wide walking path using washed sand wi…"
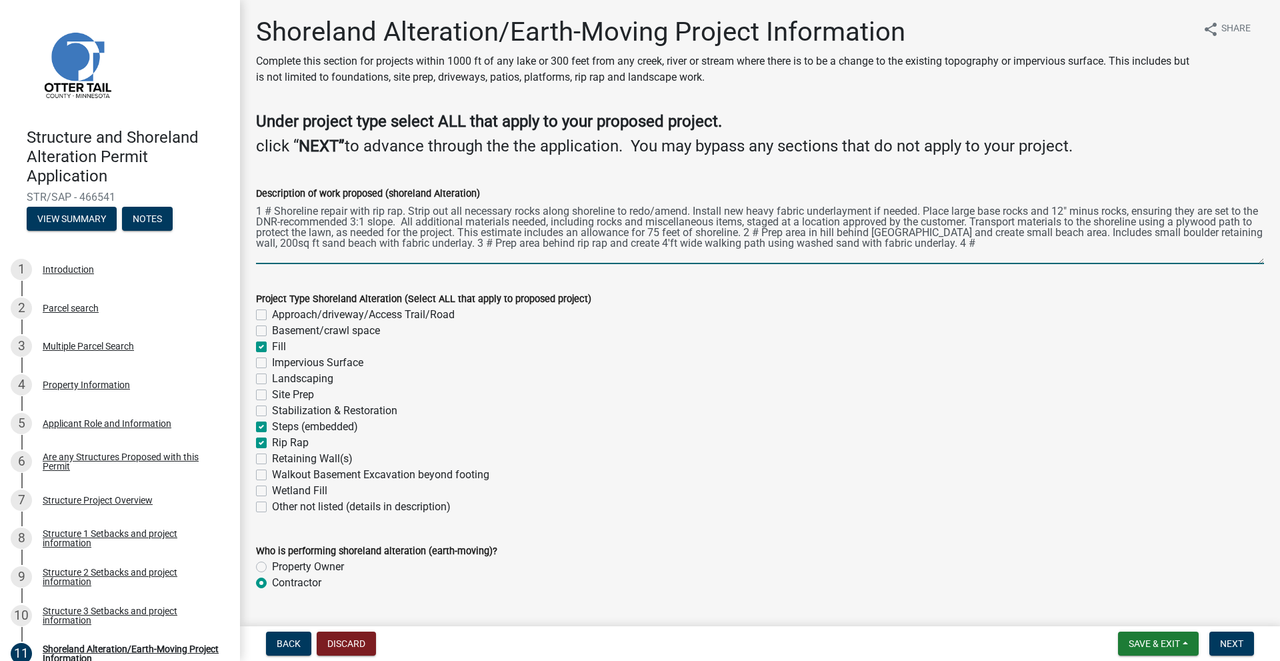
paste textarea "Cut block step Installation. Excavate soil in the designated and approved area.…"
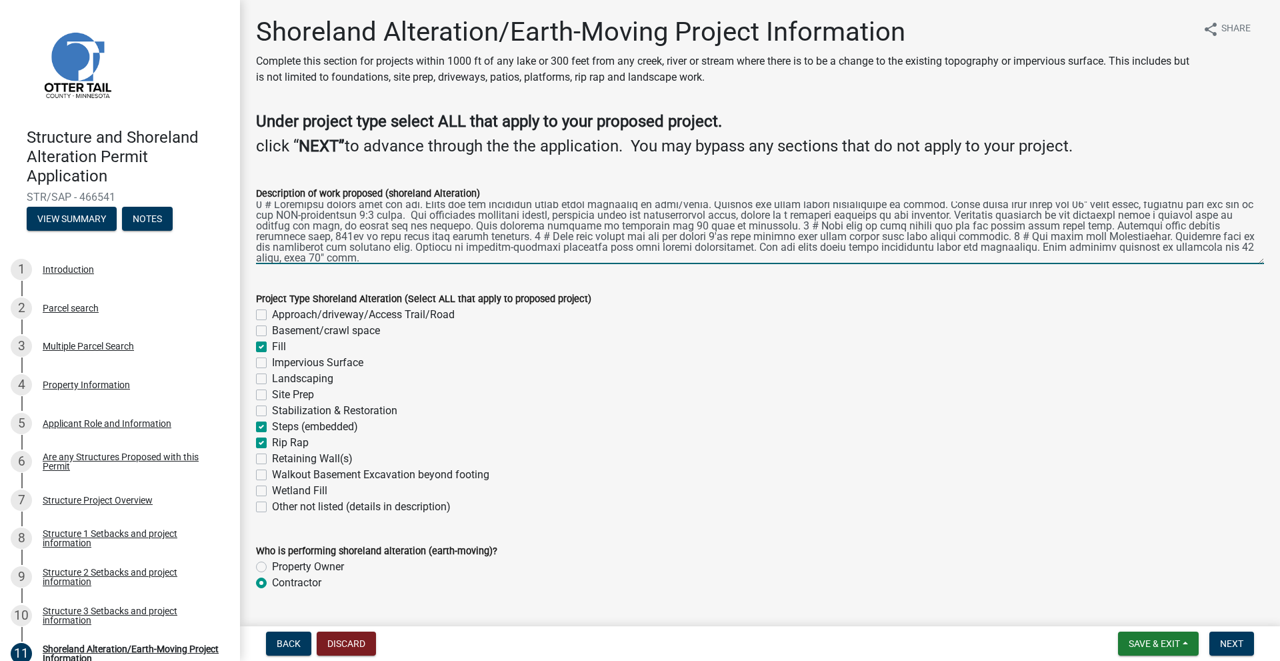
scroll to position [34, 0]
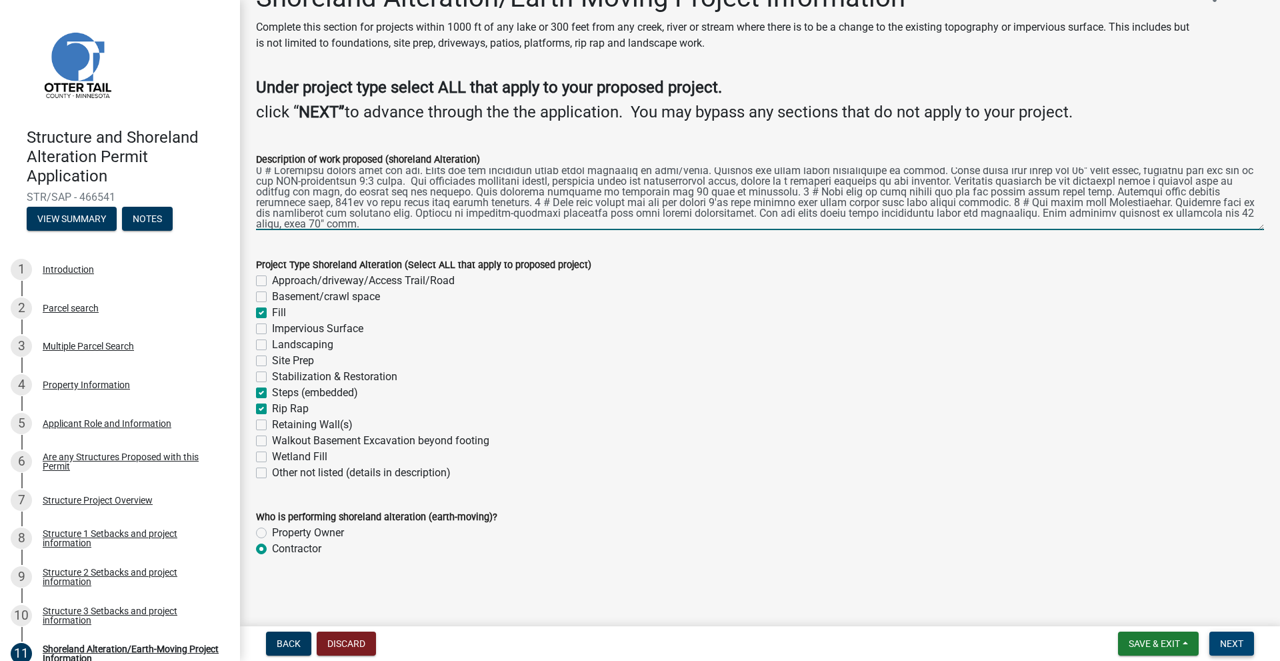
type textarea "1 # Shoreline repair with rip rap. Strip out all necessary rocks along shorelin…"
click at [1217, 639] on button "Next" at bounding box center [1231, 643] width 45 height 24
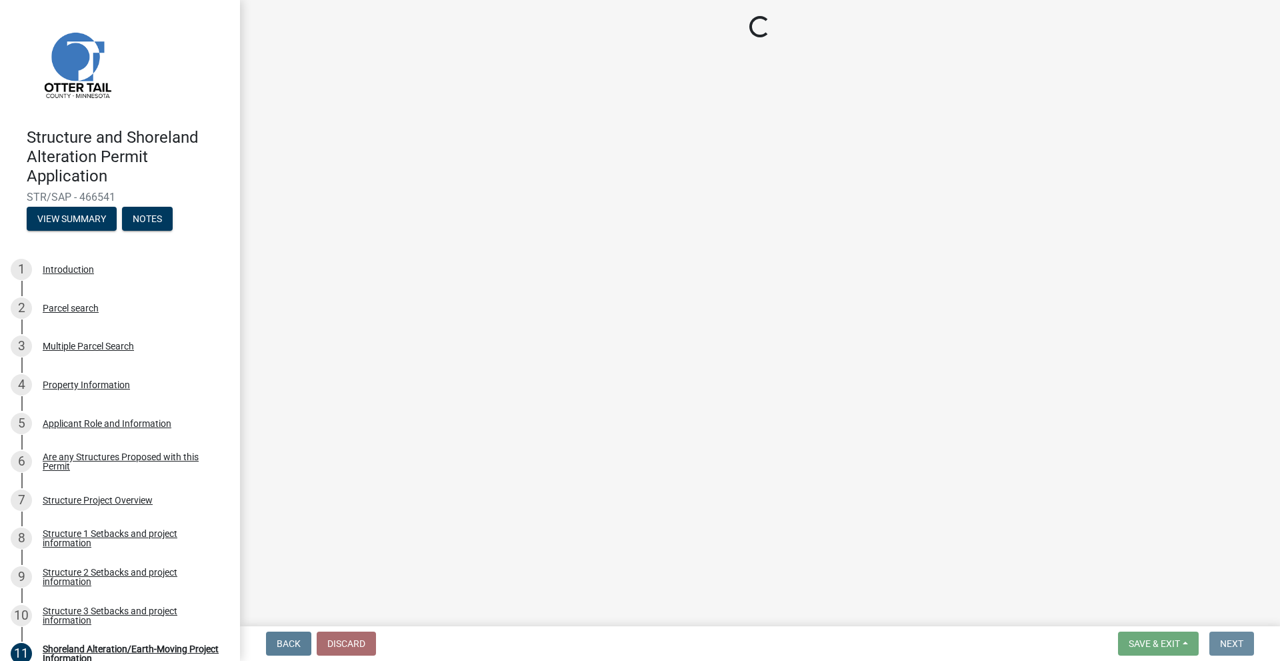
scroll to position [0, 0]
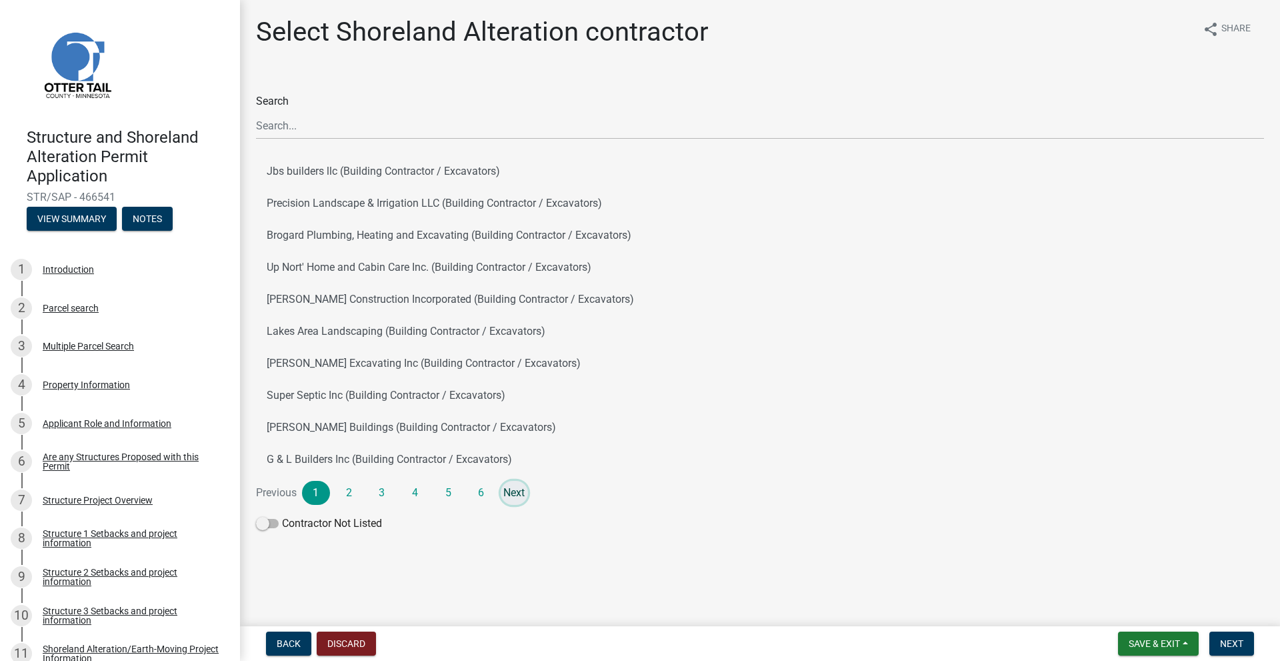
click at [520, 488] on link "Next" at bounding box center [515, 493] width 28 height 24
click at [323, 365] on button "Lake Shore Services Inc. (Building Contractor / Excavators)" at bounding box center [760, 363] width 1008 height 32
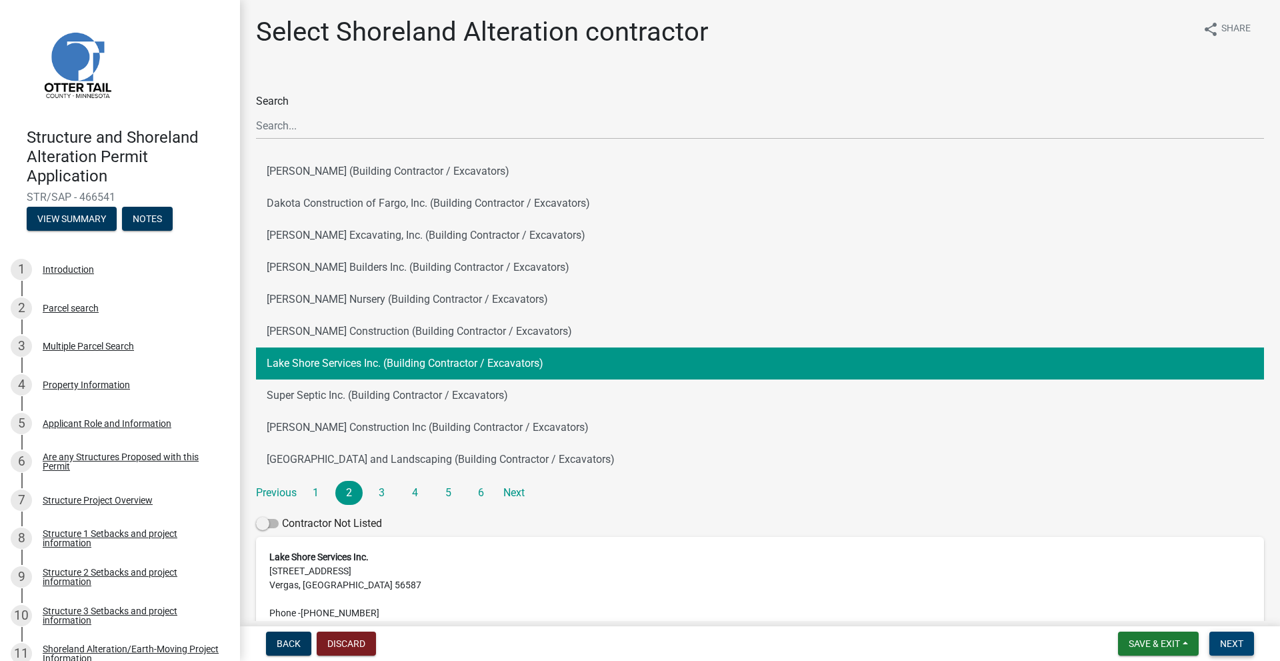
click at [1235, 638] on span "Next" at bounding box center [1231, 643] width 23 height 11
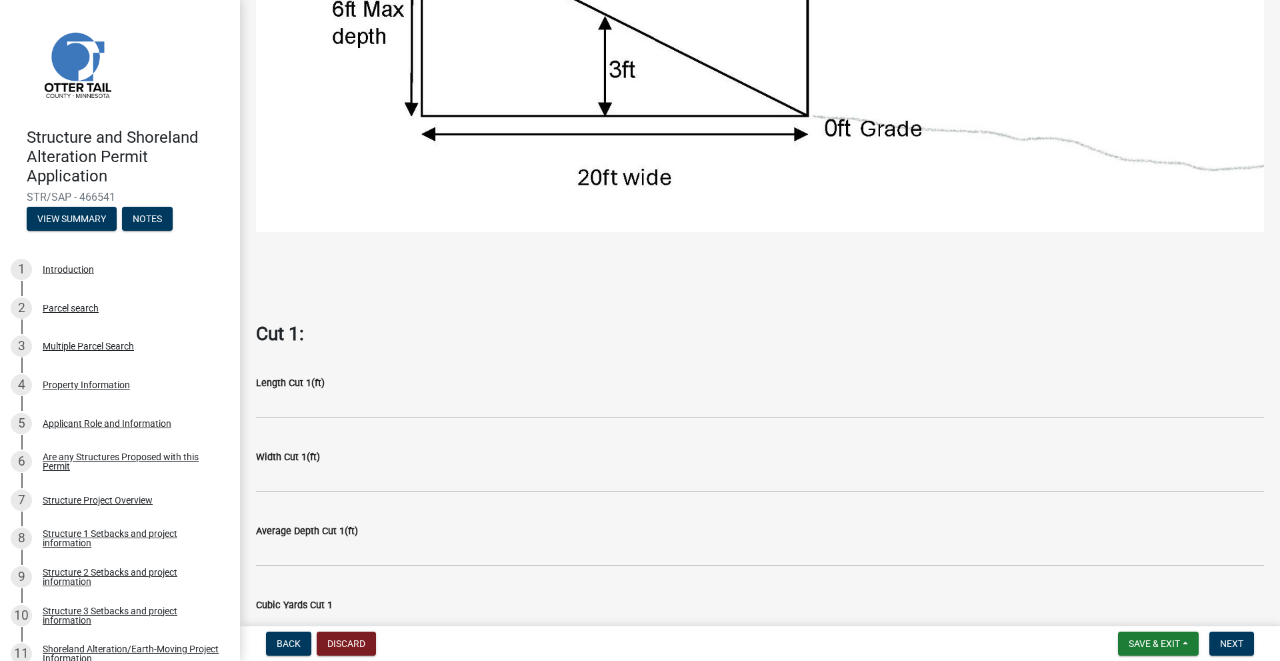
scroll to position [733, 0]
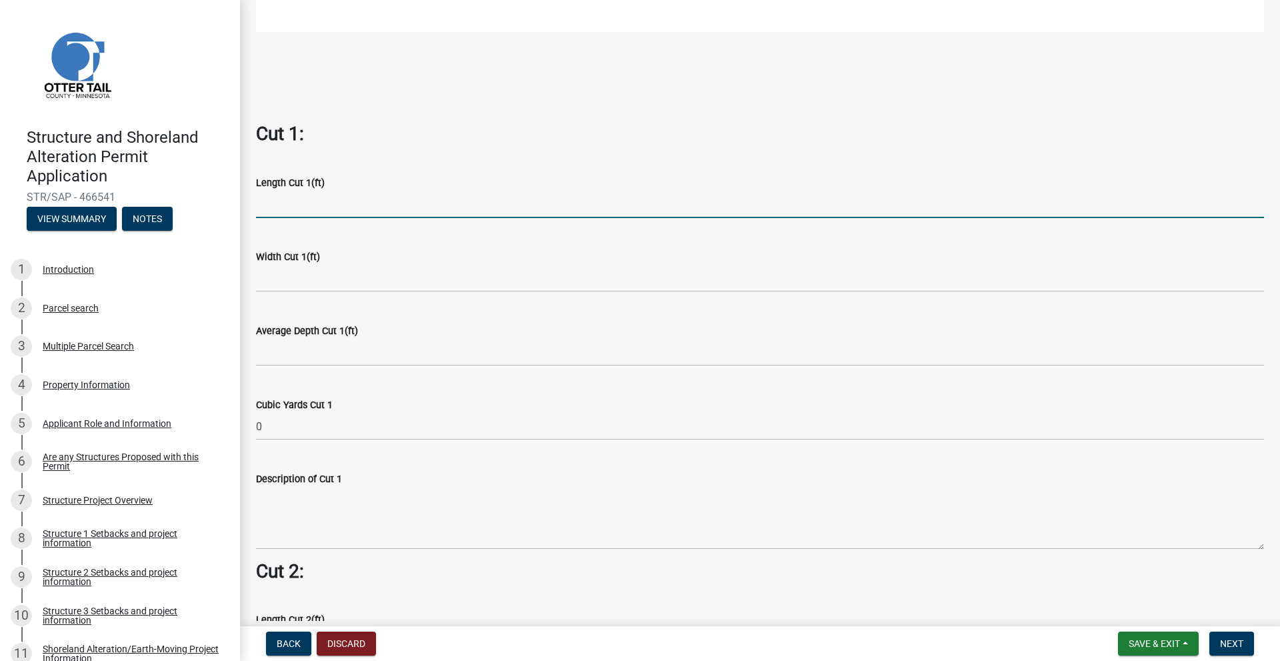
click at [273, 201] on input "text" at bounding box center [760, 204] width 1008 height 27
type input "1"
type input "20"
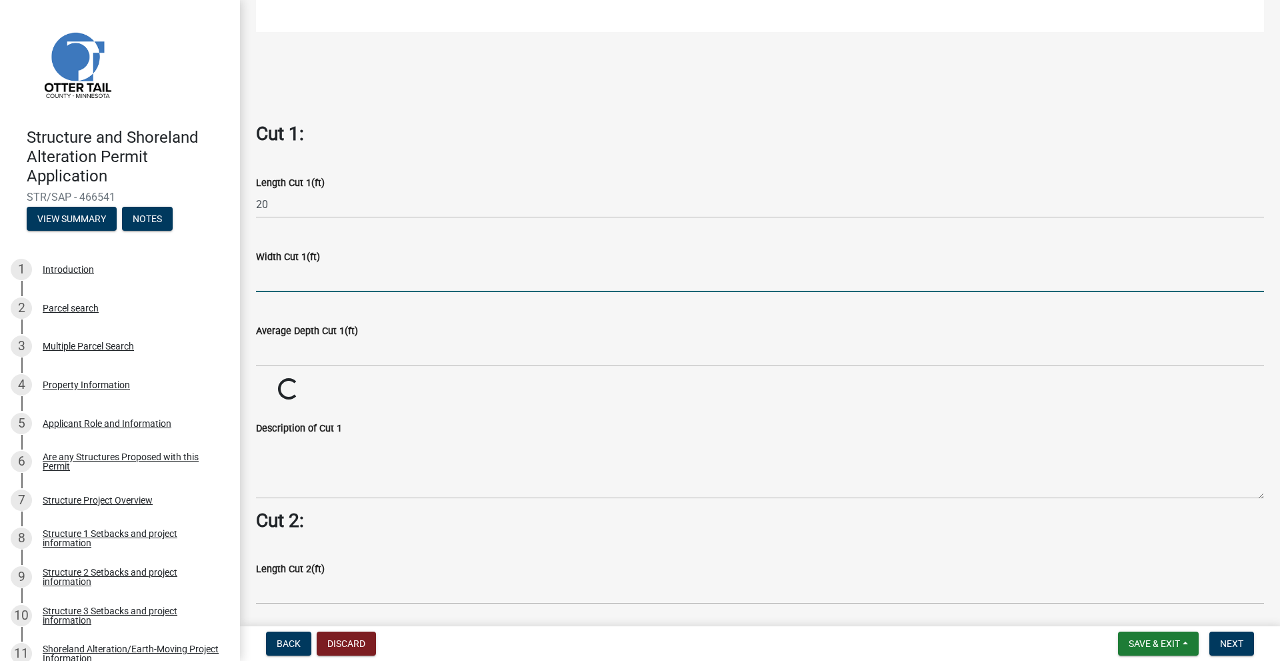
click at [271, 272] on input "text" at bounding box center [760, 278] width 1008 height 27
type input "4"
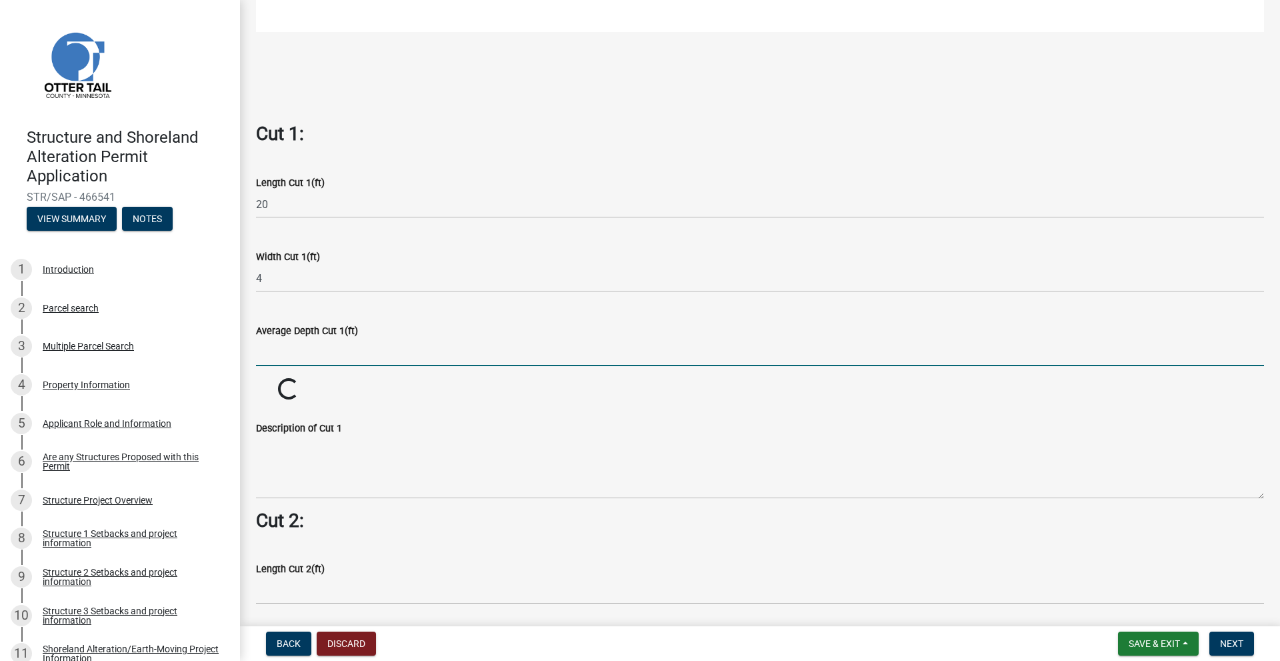
click at [291, 339] on input "text" at bounding box center [760, 352] width 1008 height 27
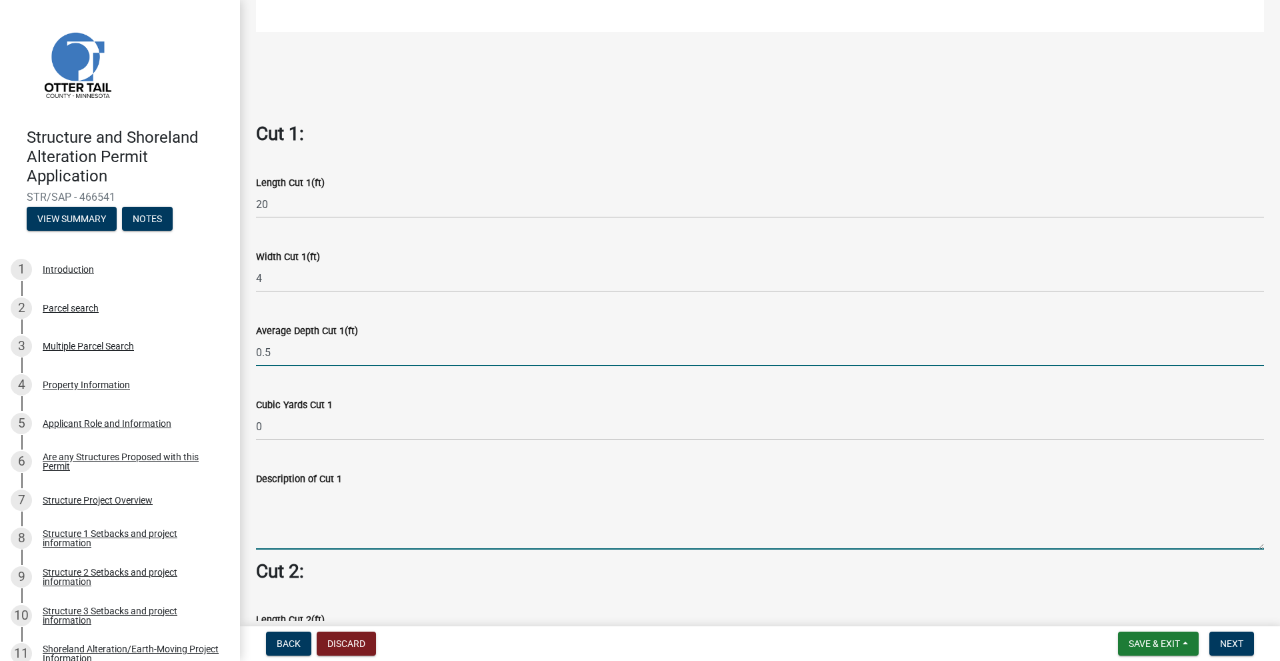
click at [259, 533] on wm-data-entity-input-list "Cut = Length x Width x Average Depth. Cut 1: Length Cut 1(ft) 20 Width Cut 1(ft…" at bounding box center [760, 434] width 1008 height 2143
click at [274, 345] on input "0.5" at bounding box center [760, 352] width 1008 height 27
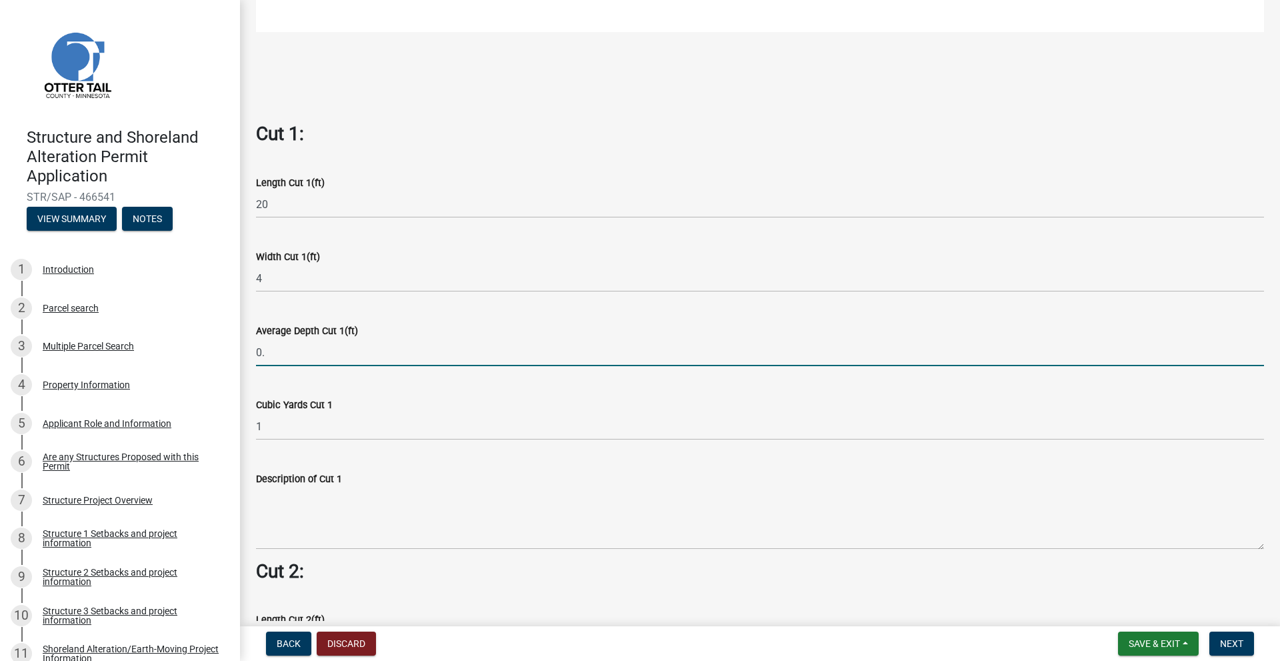
type input "0"
type input "1"
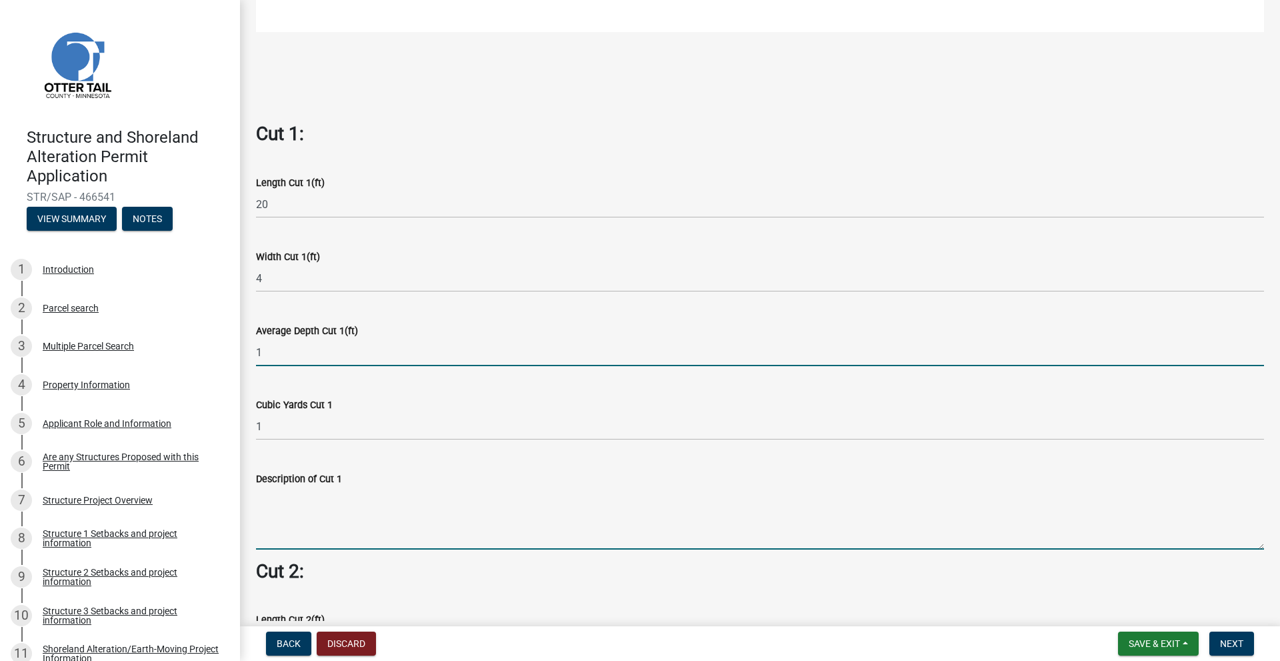
click at [353, 525] on wm-data-entity-input-list "Cut = Length x Width x Average Depth. Cut 1: Length Cut 1(ft) 20 Width Cut 1(ft…" at bounding box center [760, 434] width 1008 height 2143
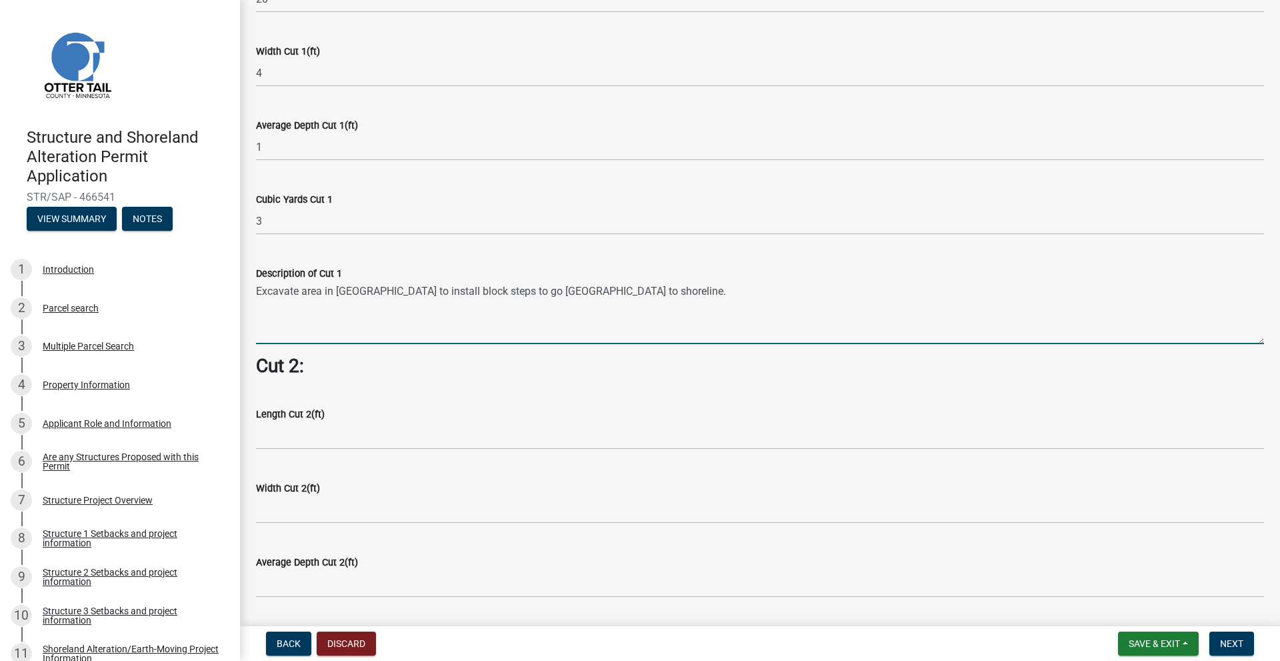
scroll to position [1066, 0]
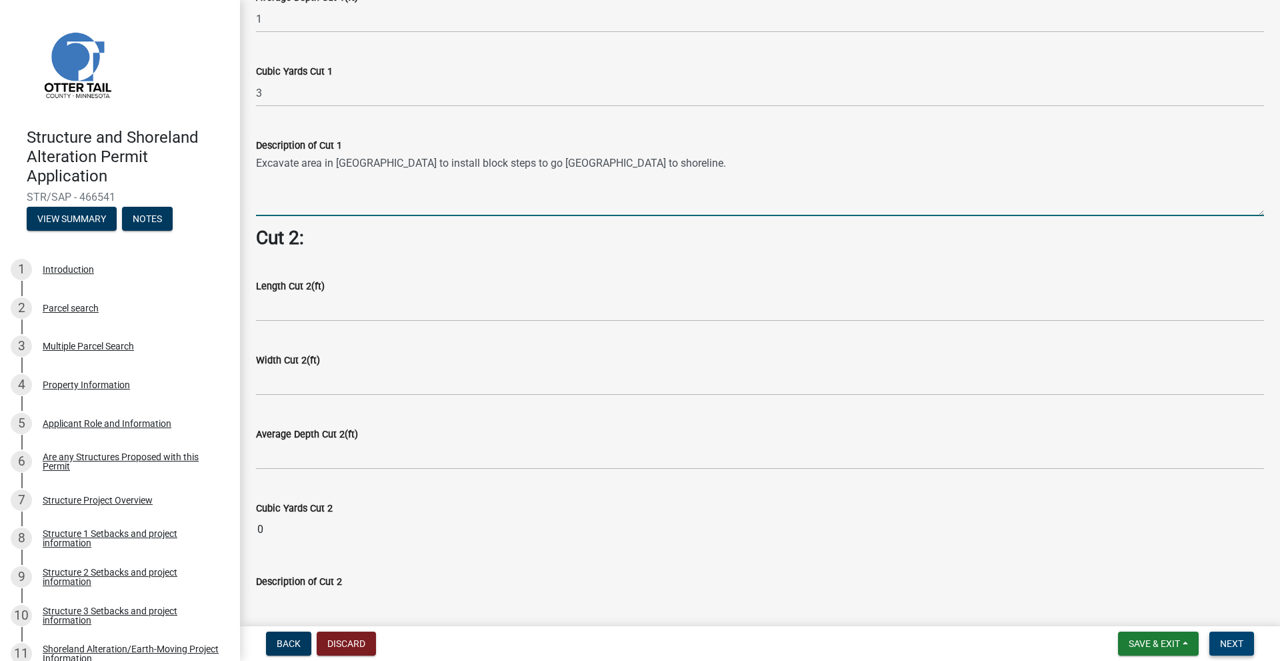
type textarea "Excavate area in [GEOGRAPHIC_DATA] to install block steps to go [GEOGRAPHIC_DAT…"
click at [1228, 639] on span "Next" at bounding box center [1231, 643] width 23 height 11
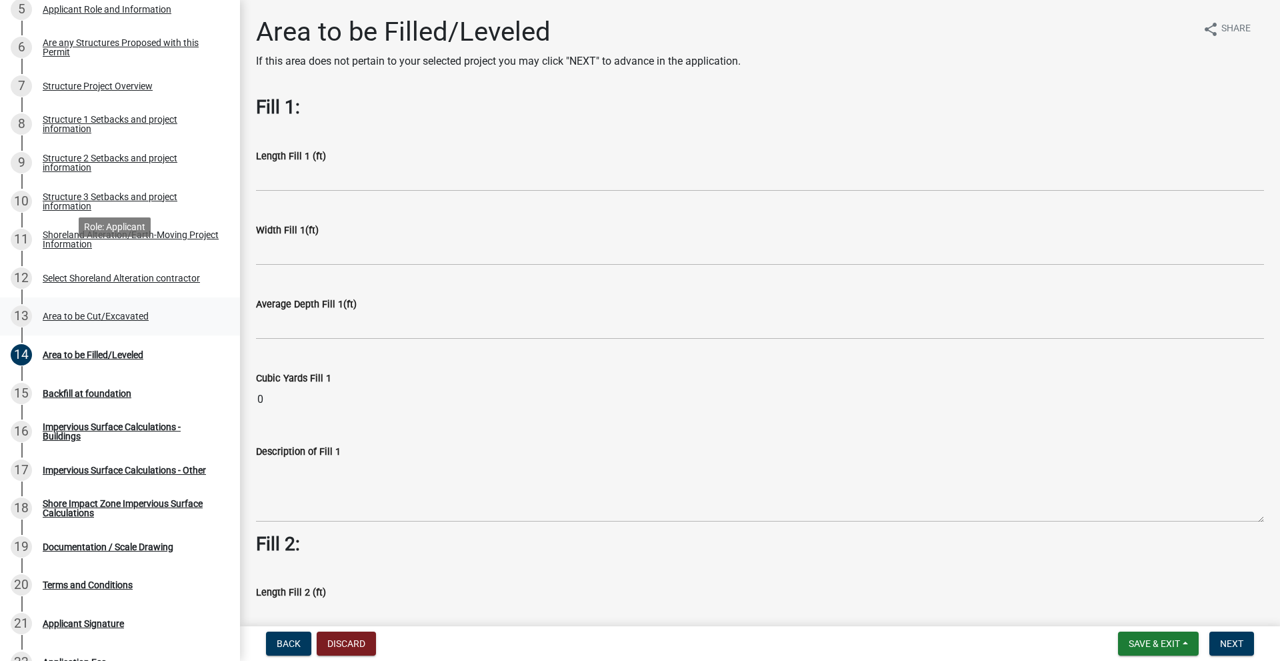
scroll to position [467, 0]
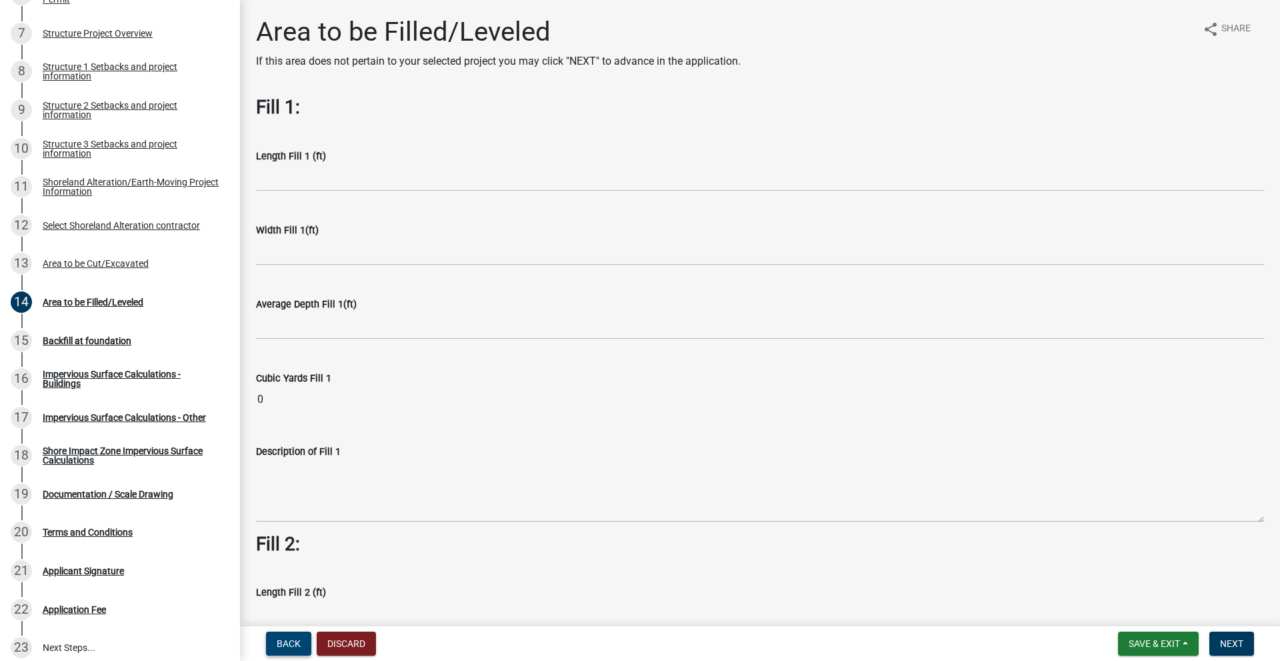
click at [307, 653] on button "Back" at bounding box center [288, 643] width 45 height 24
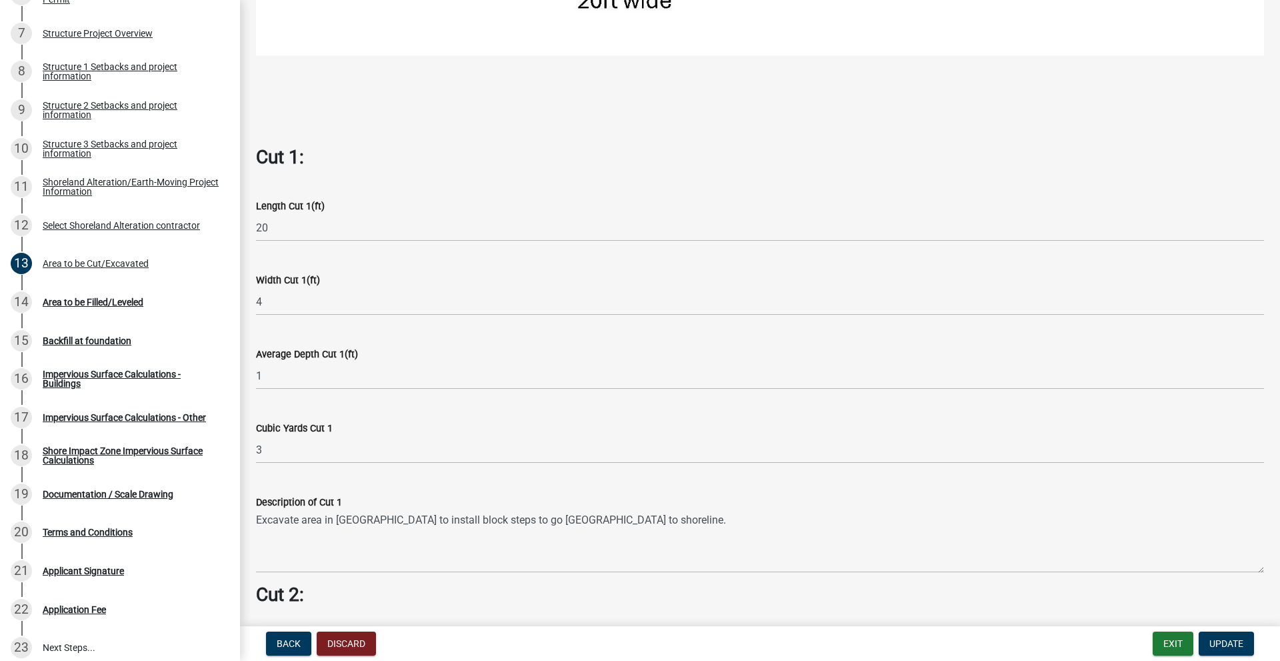
scroll to position [733, 0]
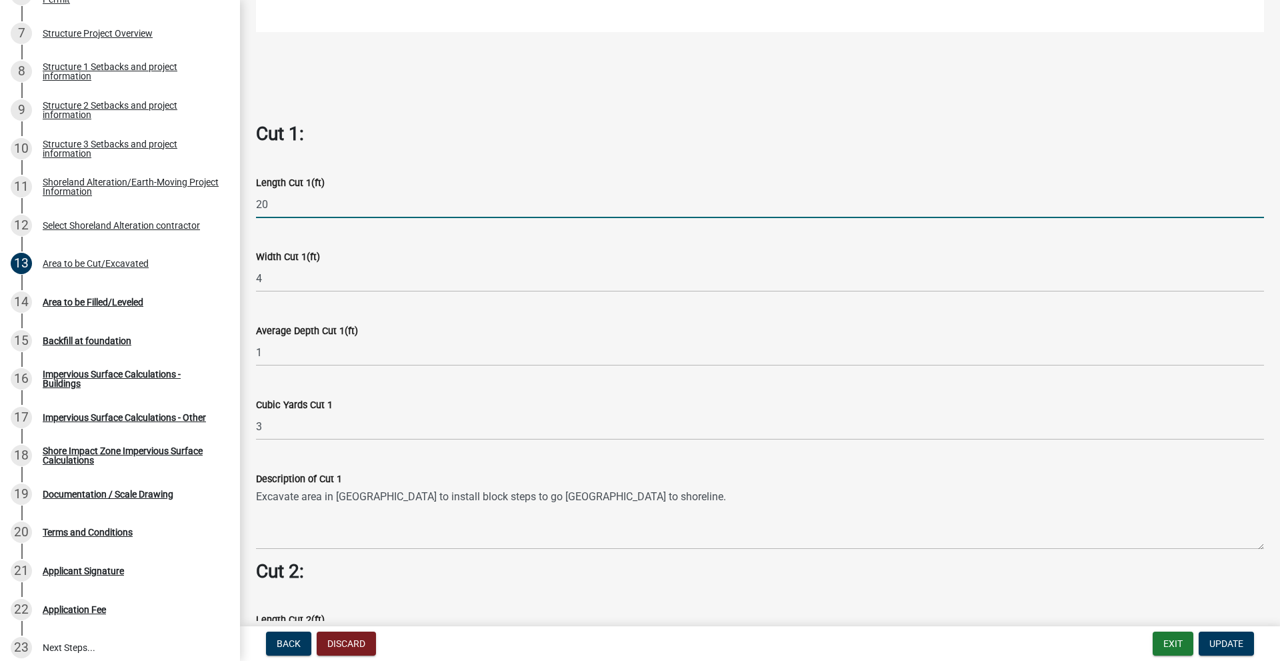
click at [305, 206] on input "20" at bounding box center [760, 204] width 1008 height 27
type input "2"
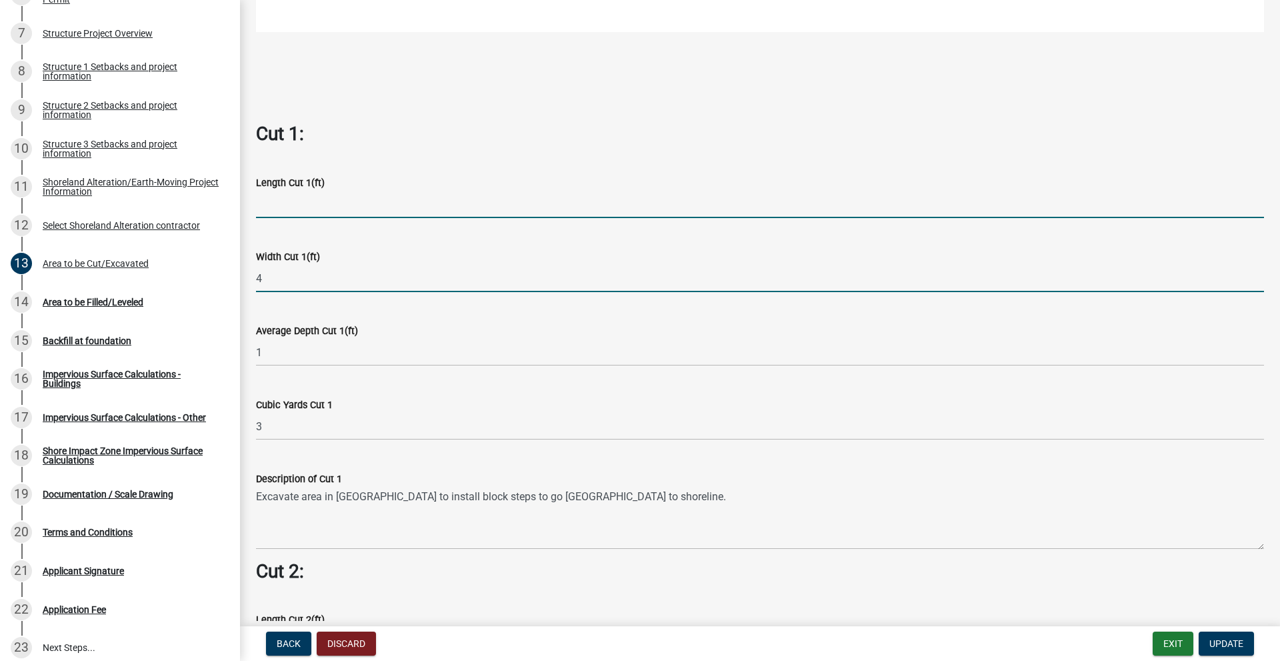
click at [301, 280] on input "4" at bounding box center [760, 278] width 1008 height 27
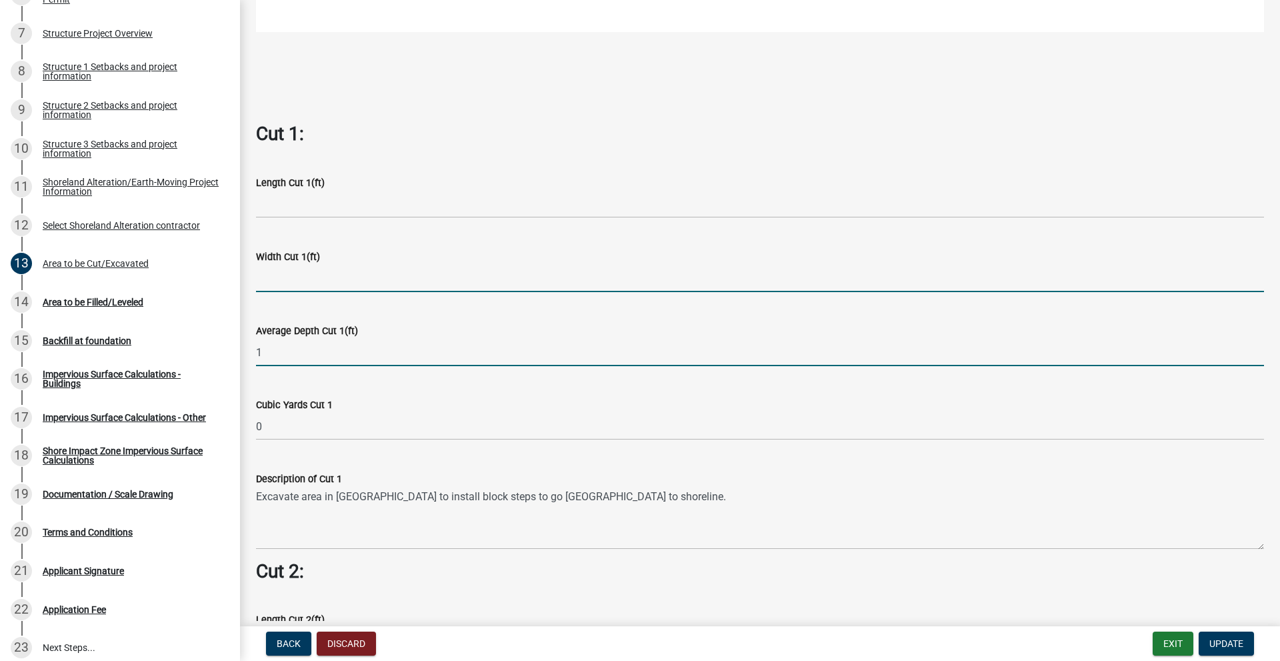
click at [285, 353] on input "1" at bounding box center [760, 352] width 1008 height 27
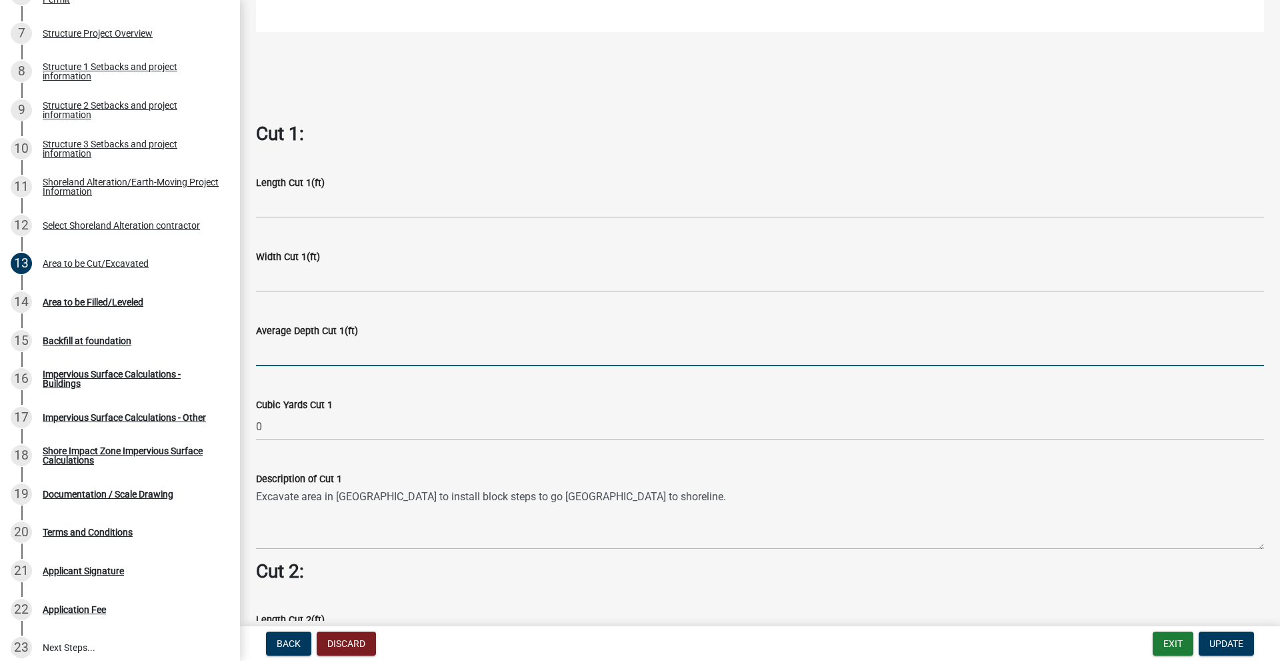
scroll to position [933, 0]
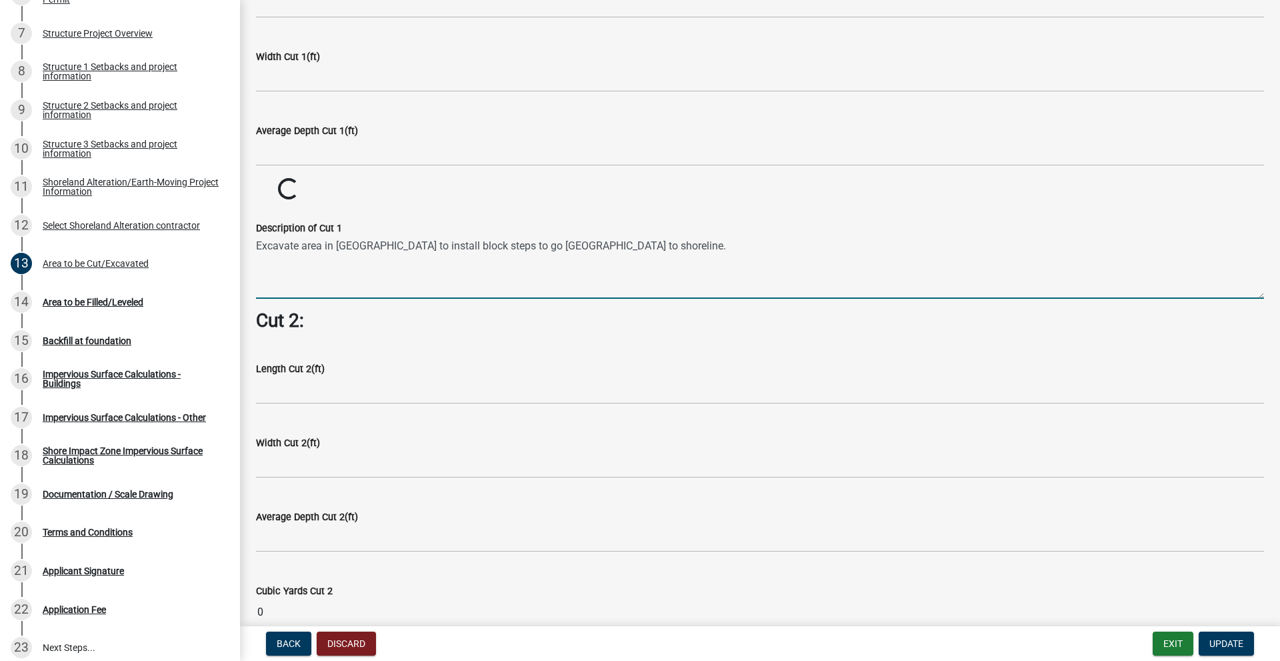
click at [603, 295] on wm-data-entity-input "Description of Cut 1 Excavate area in [GEOGRAPHIC_DATA] to install block steps …" at bounding box center [760, 255] width 1008 height 108
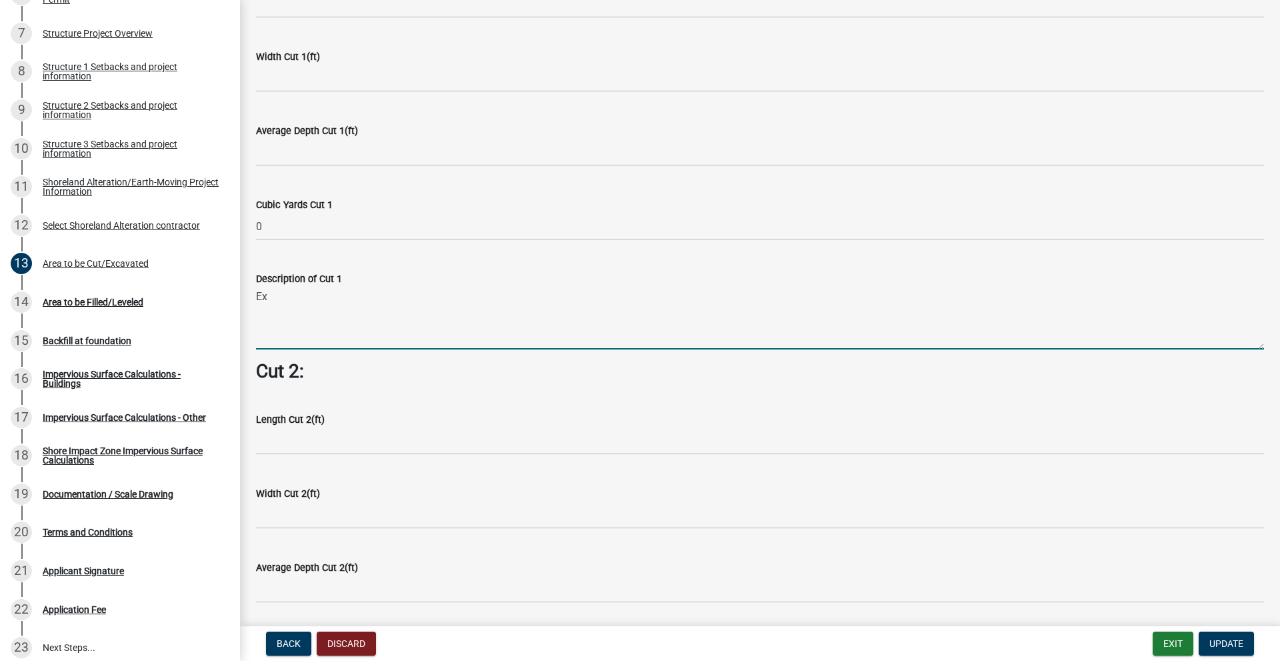
type textarea "E"
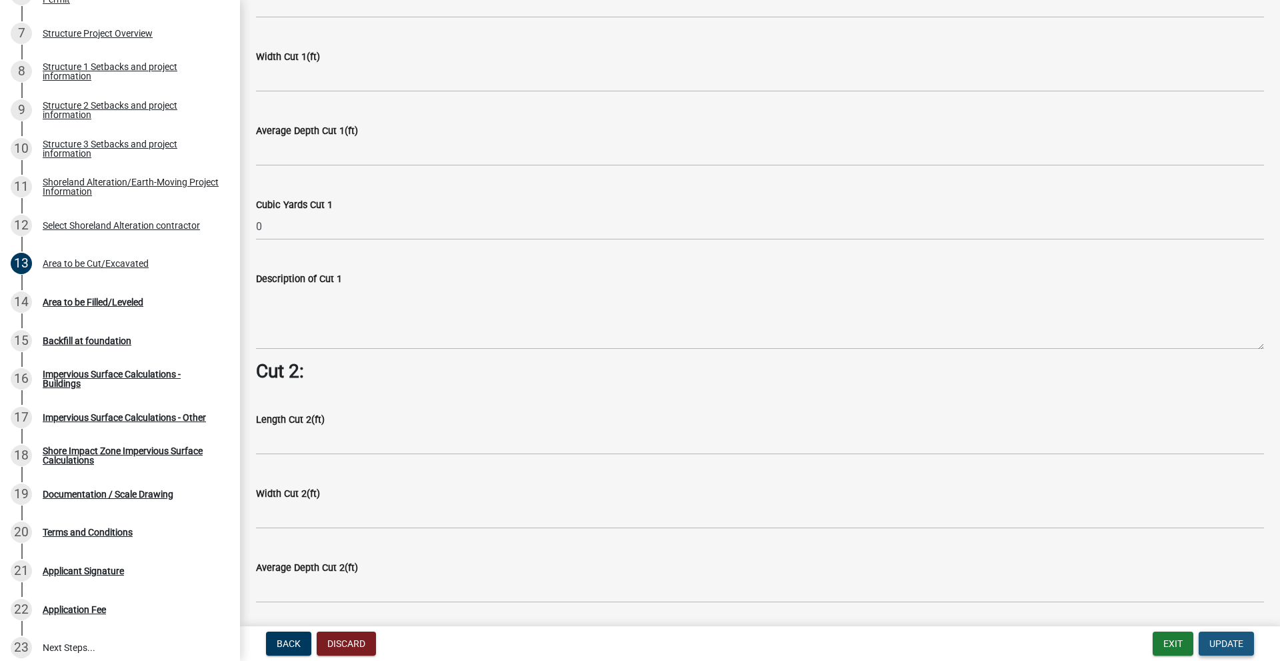
click at [1216, 639] on span "Update" at bounding box center [1226, 643] width 34 height 11
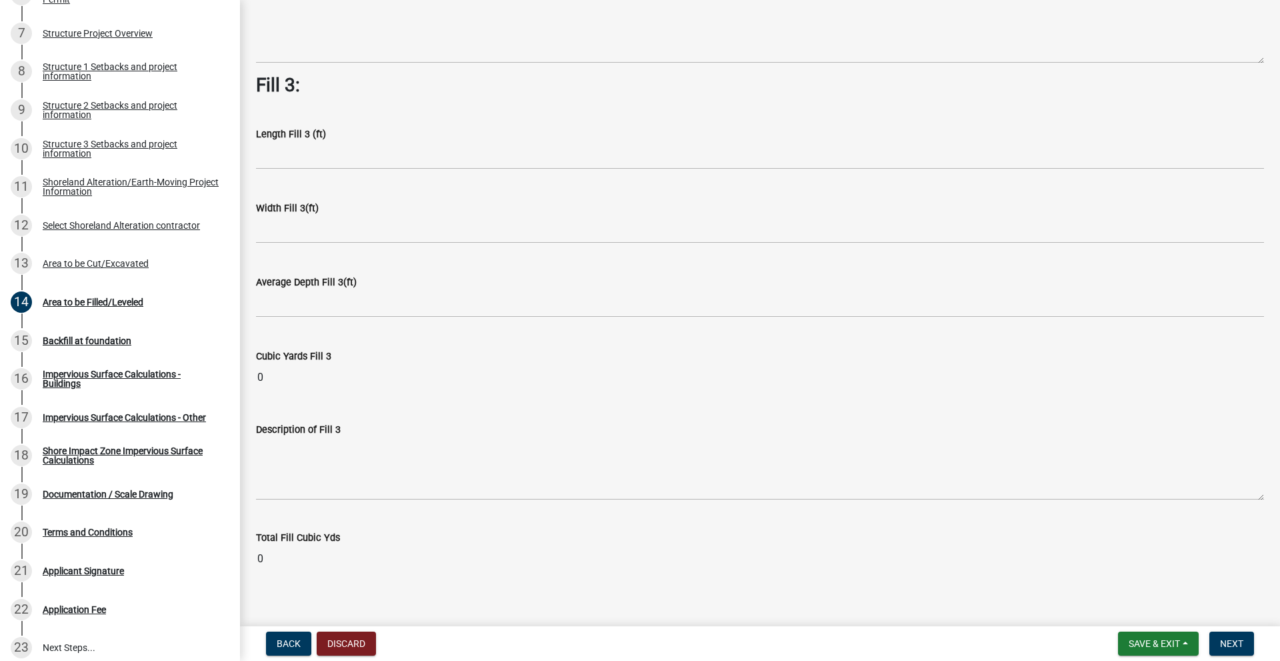
scroll to position [910, 0]
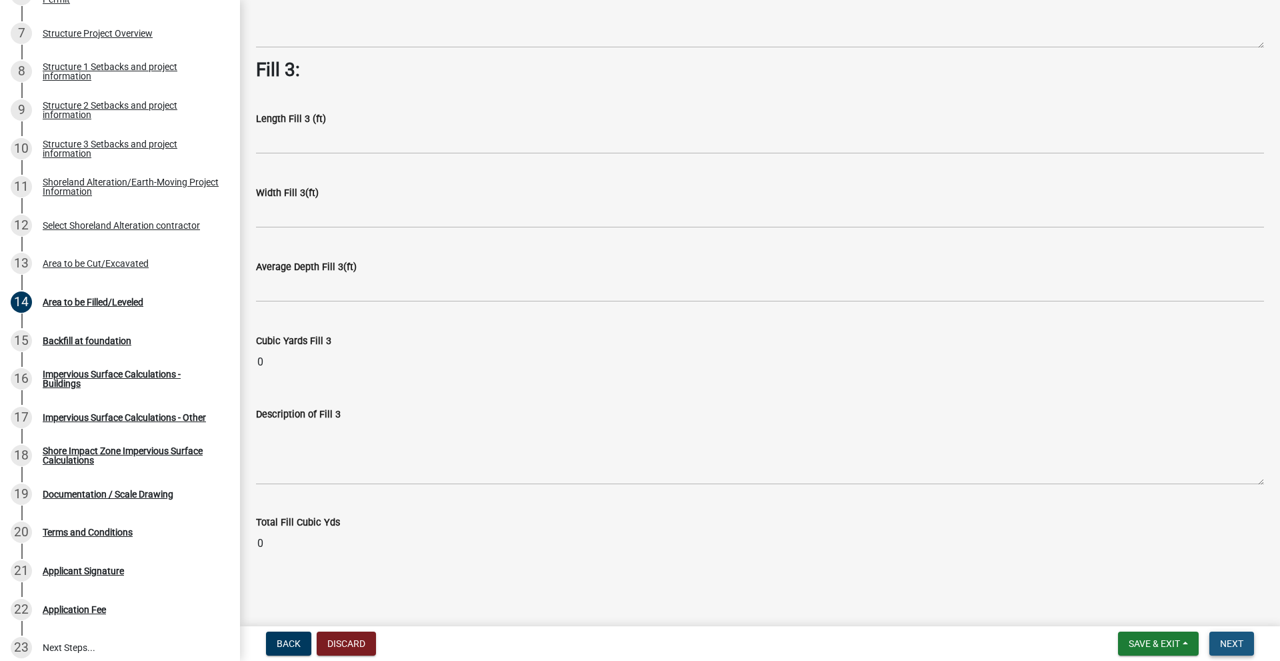
click at [1224, 646] on span "Next" at bounding box center [1231, 643] width 23 height 11
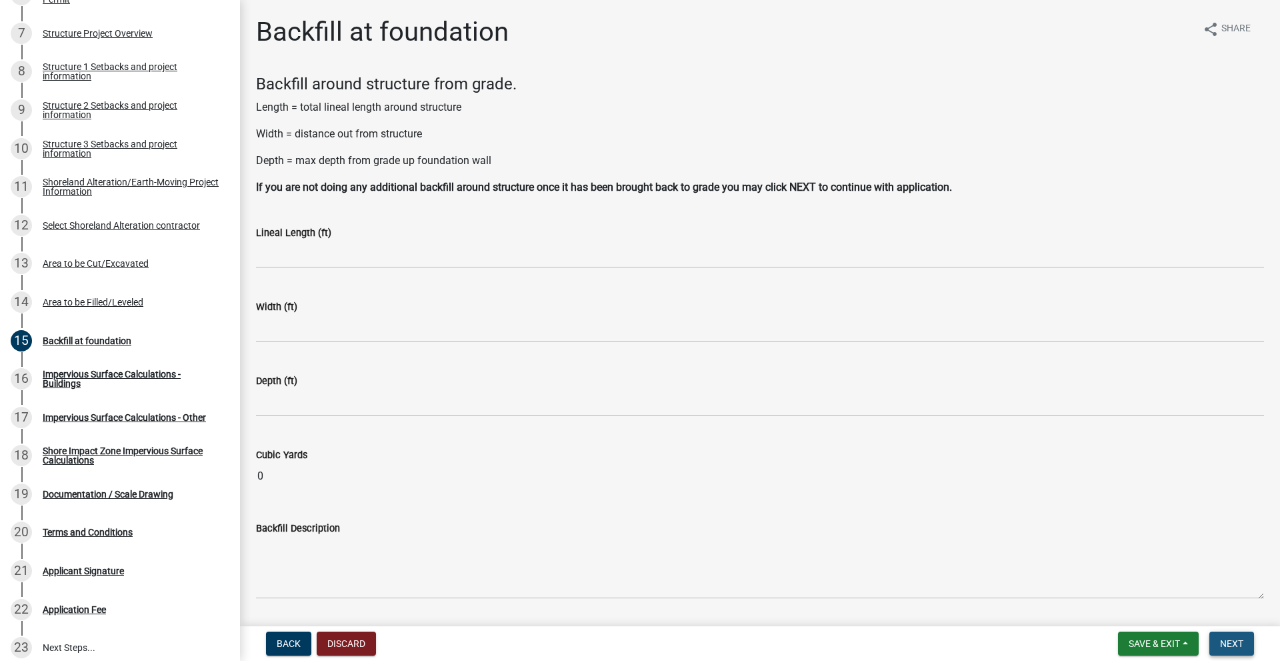
click at [1224, 646] on span "Next" at bounding box center [1231, 643] width 23 height 11
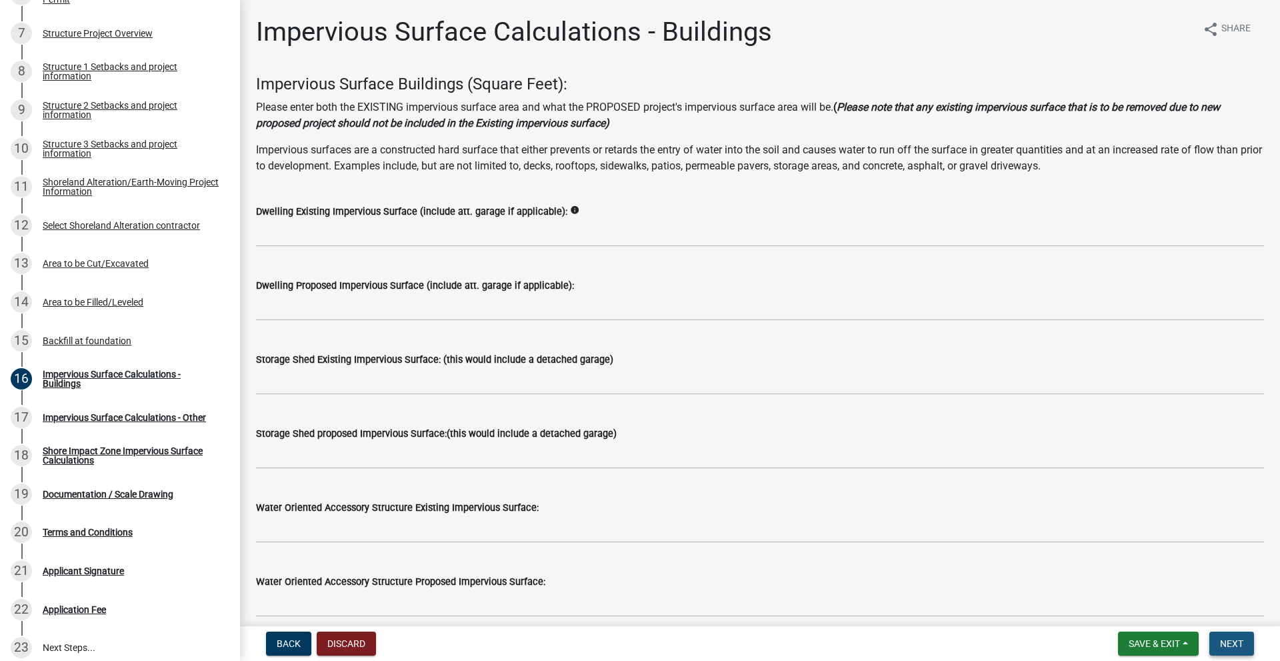
click at [1224, 646] on span "Next" at bounding box center [1231, 643] width 23 height 11
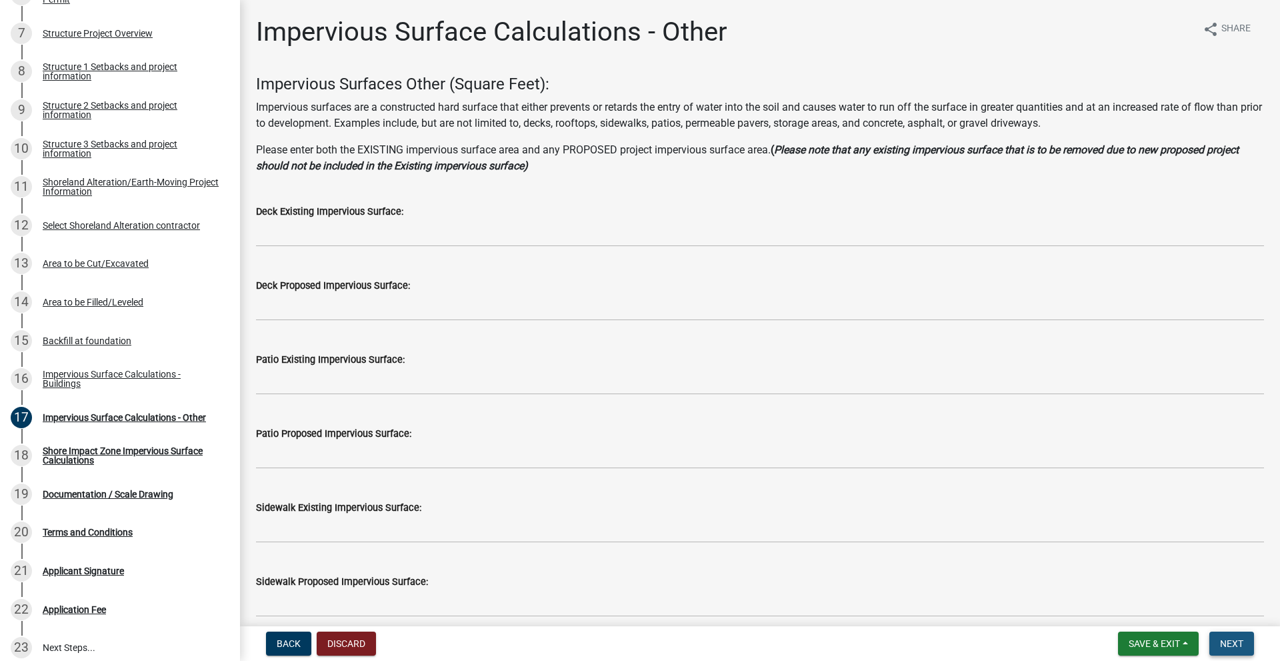
click at [1222, 646] on span "Next" at bounding box center [1231, 643] width 23 height 11
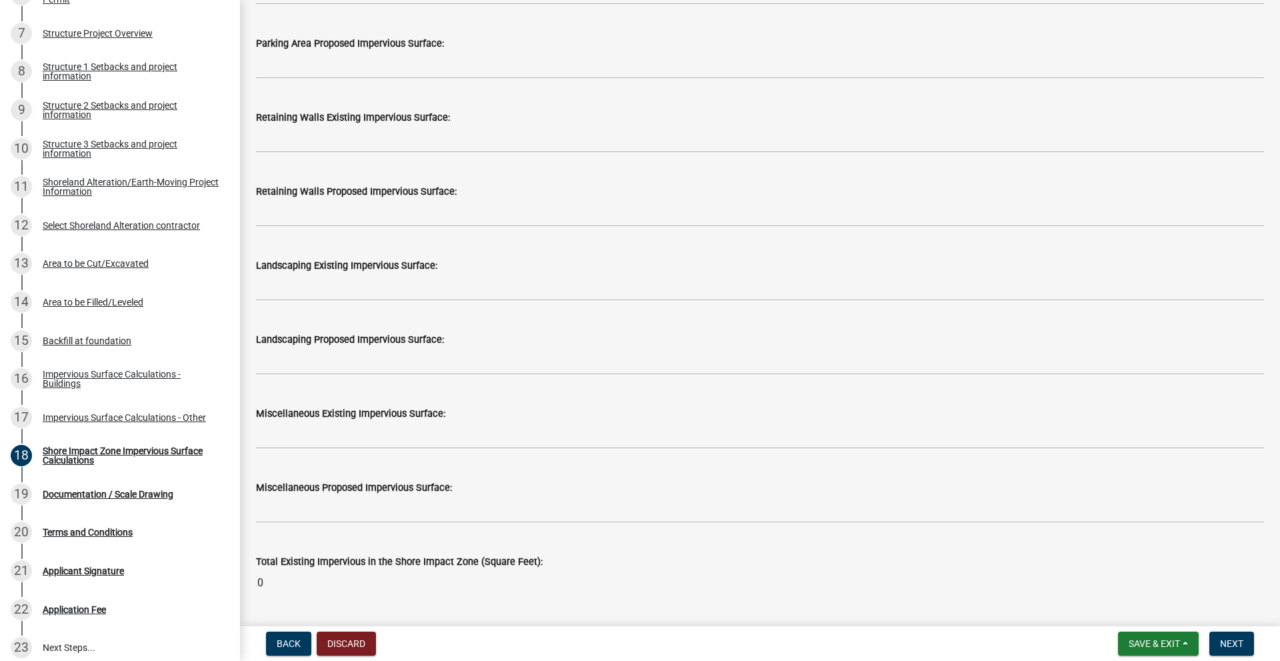
scroll to position [1266, 0]
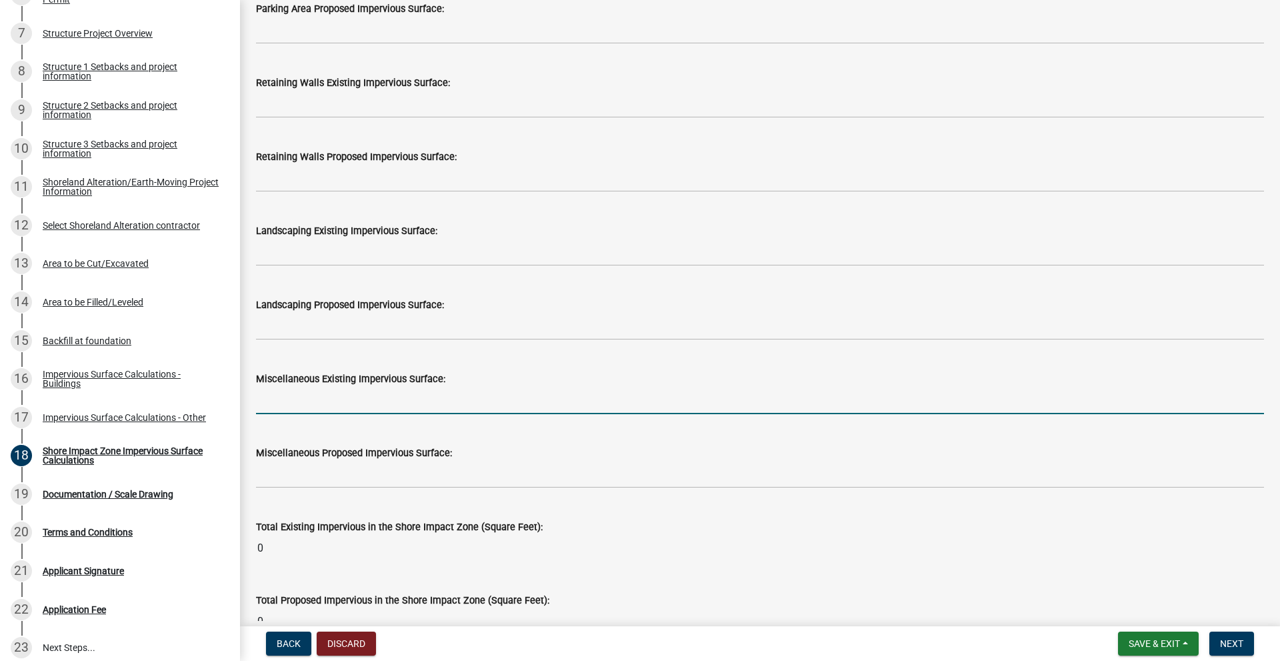
click at [325, 401] on input "text" at bounding box center [760, 400] width 1008 height 27
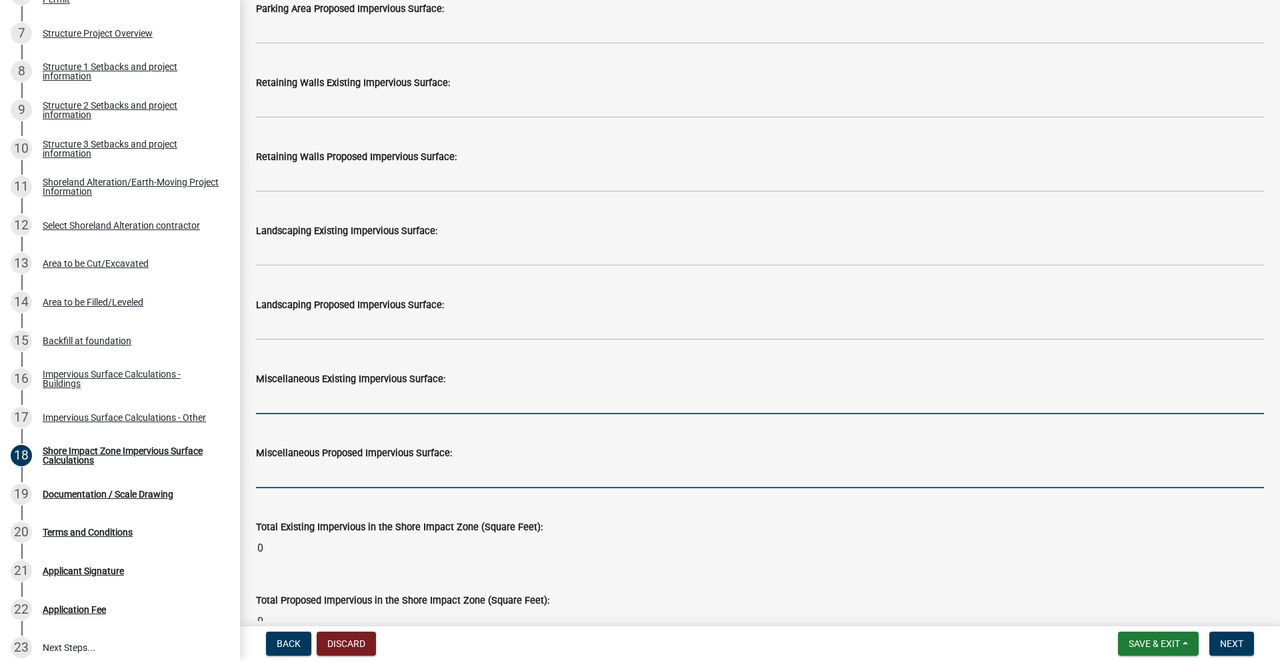
click at [287, 482] on input "text" at bounding box center [760, 474] width 1008 height 27
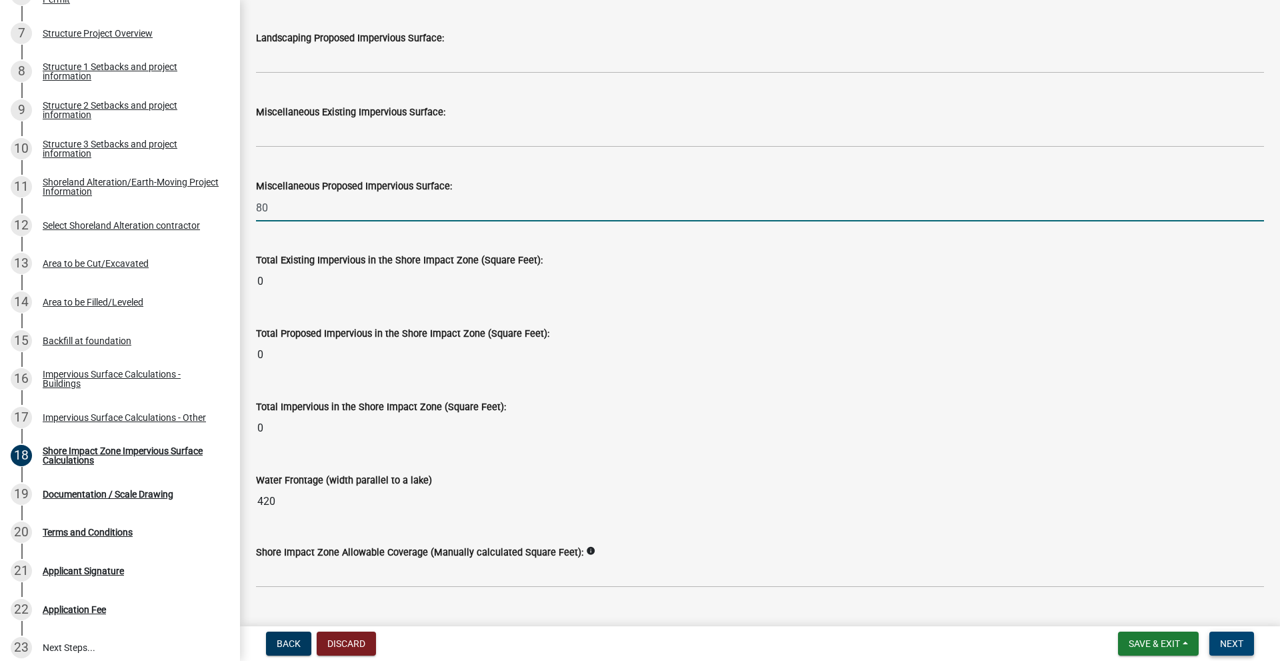
scroll to position [1514, 0]
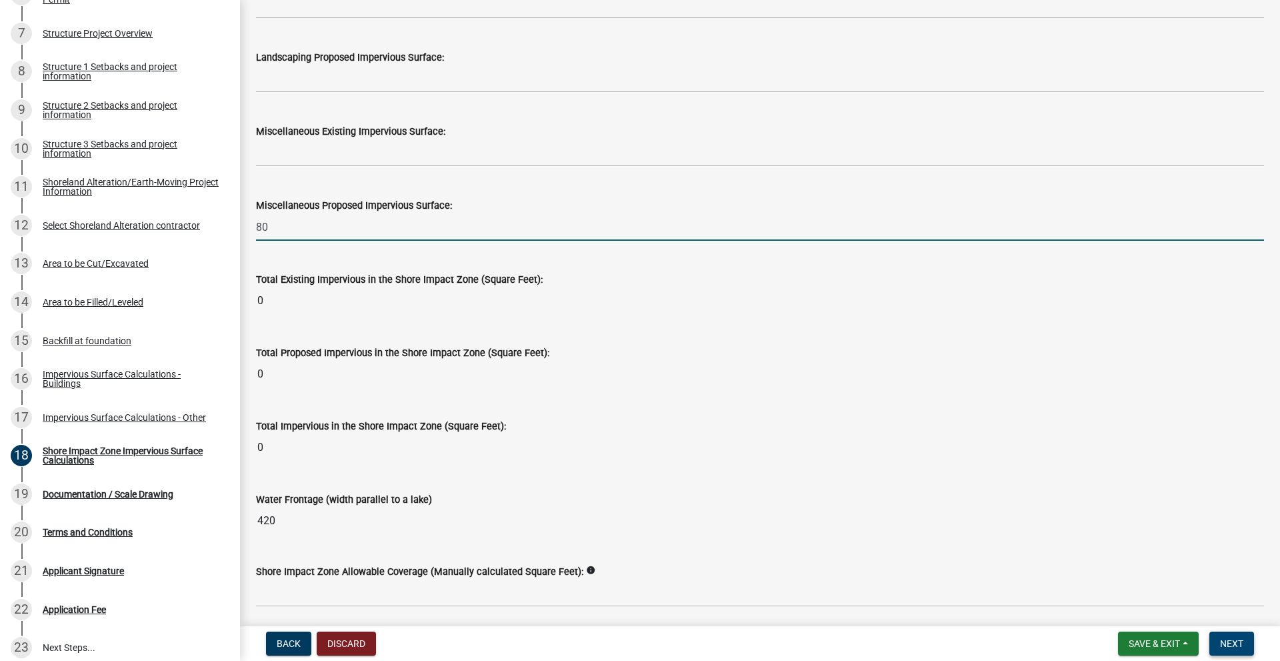
click at [1222, 646] on span "Next" at bounding box center [1231, 643] width 23 height 11
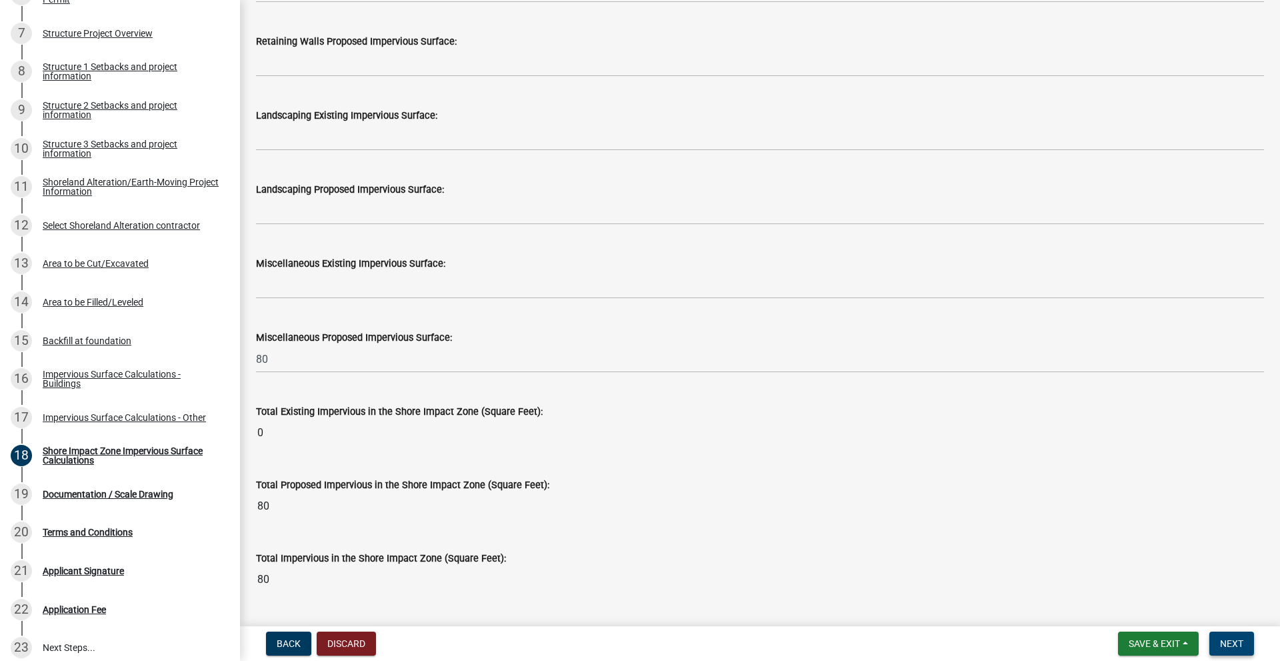
scroll to position [1564, 0]
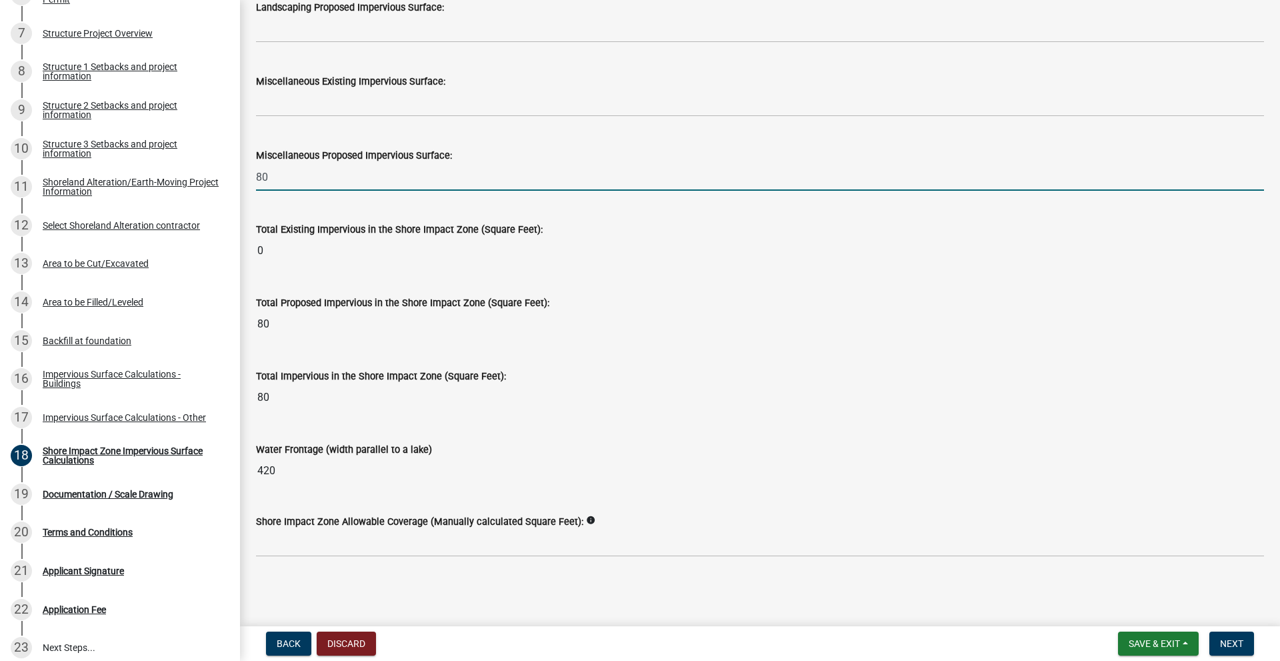
click at [280, 175] on input "80" at bounding box center [760, 176] width 1008 height 27
type input "8"
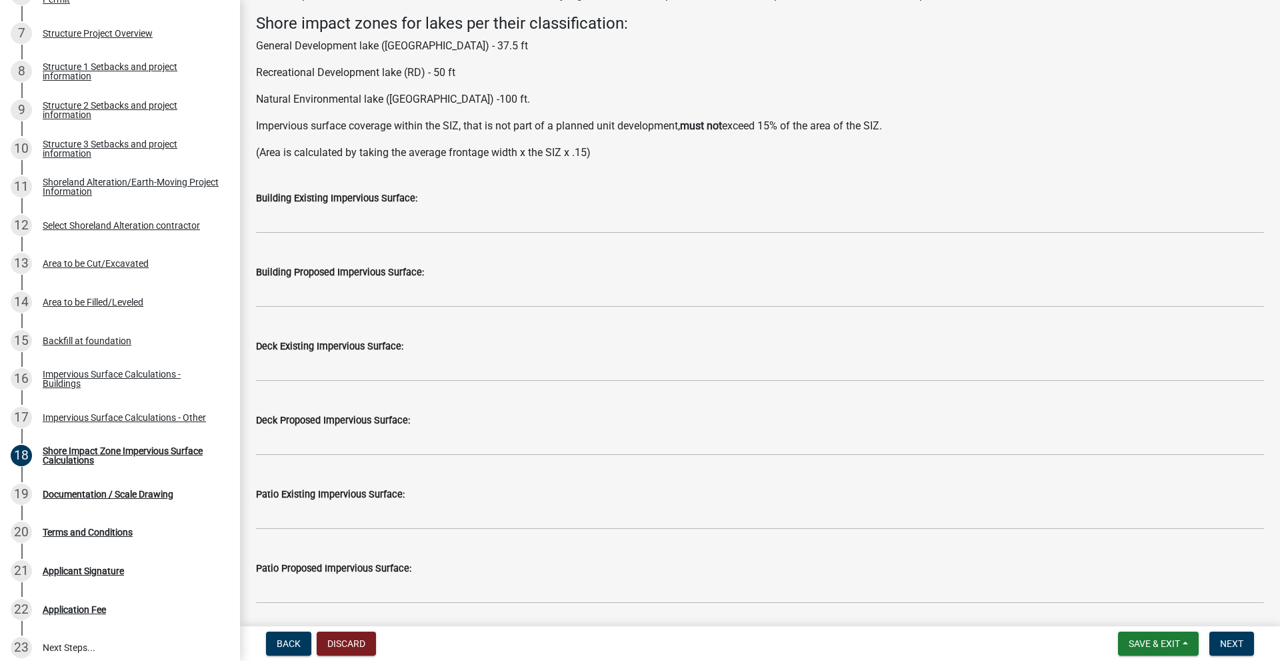
scroll to position [0, 0]
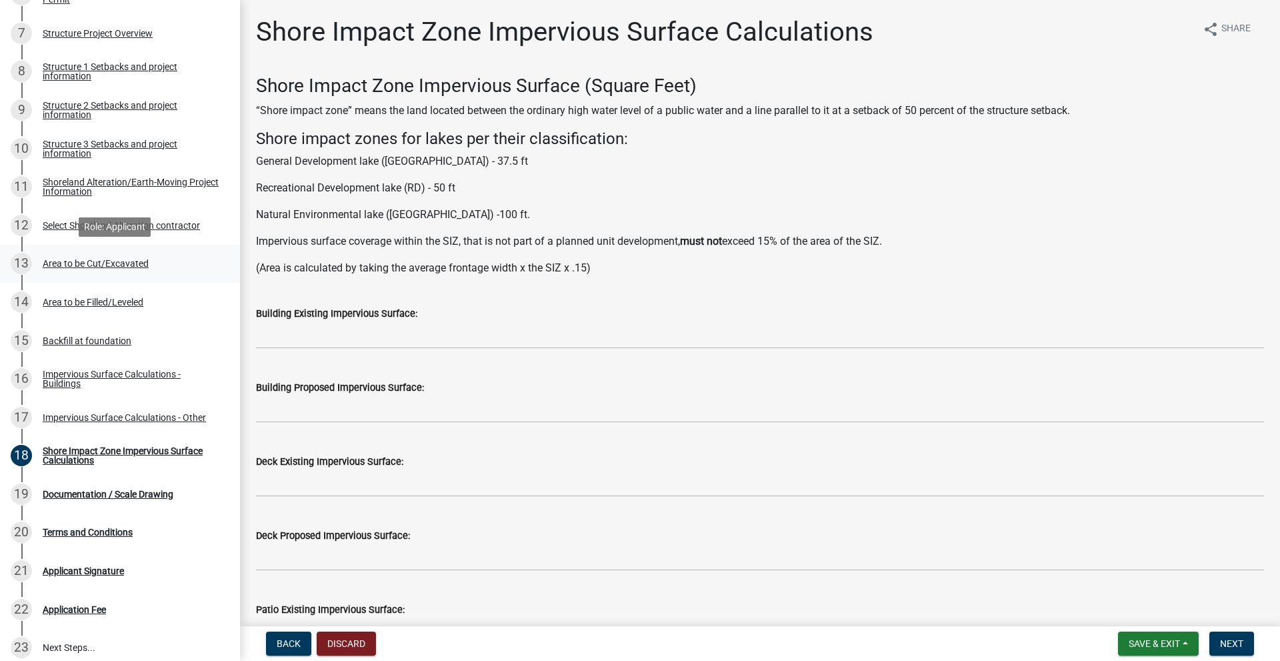
click at [99, 265] on div "Area to be Cut/Excavated" at bounding box center [96, 263] width 106 height 9
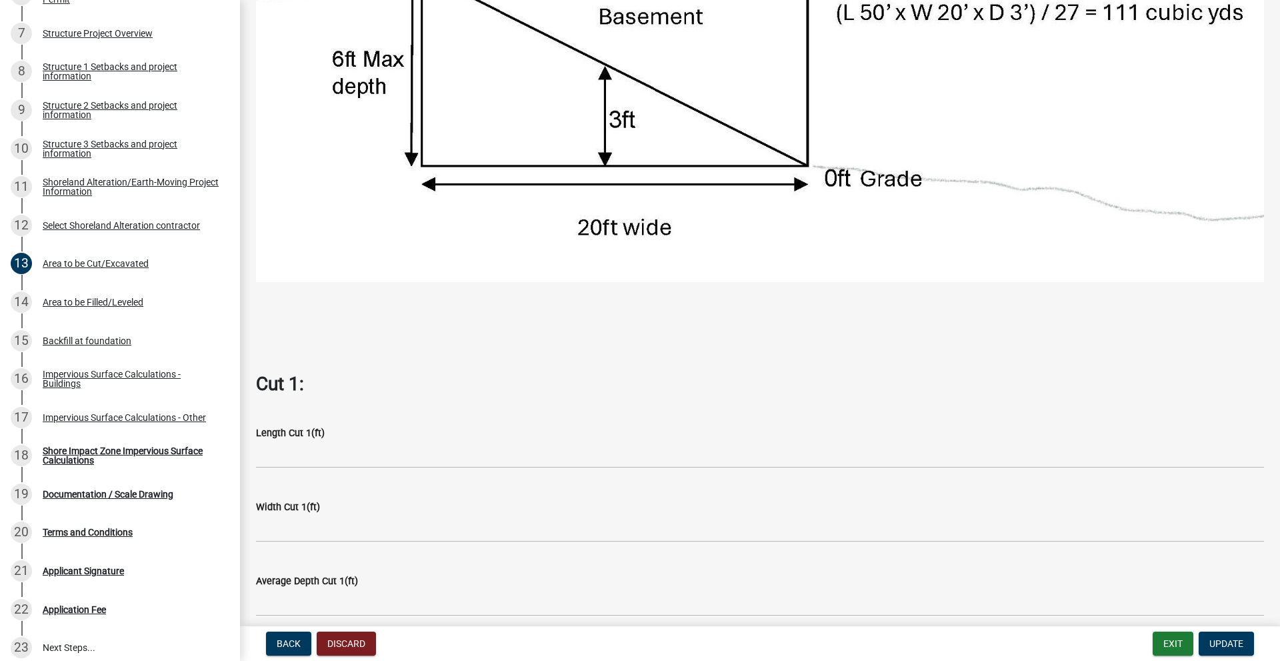
scroll to position [600, 0]
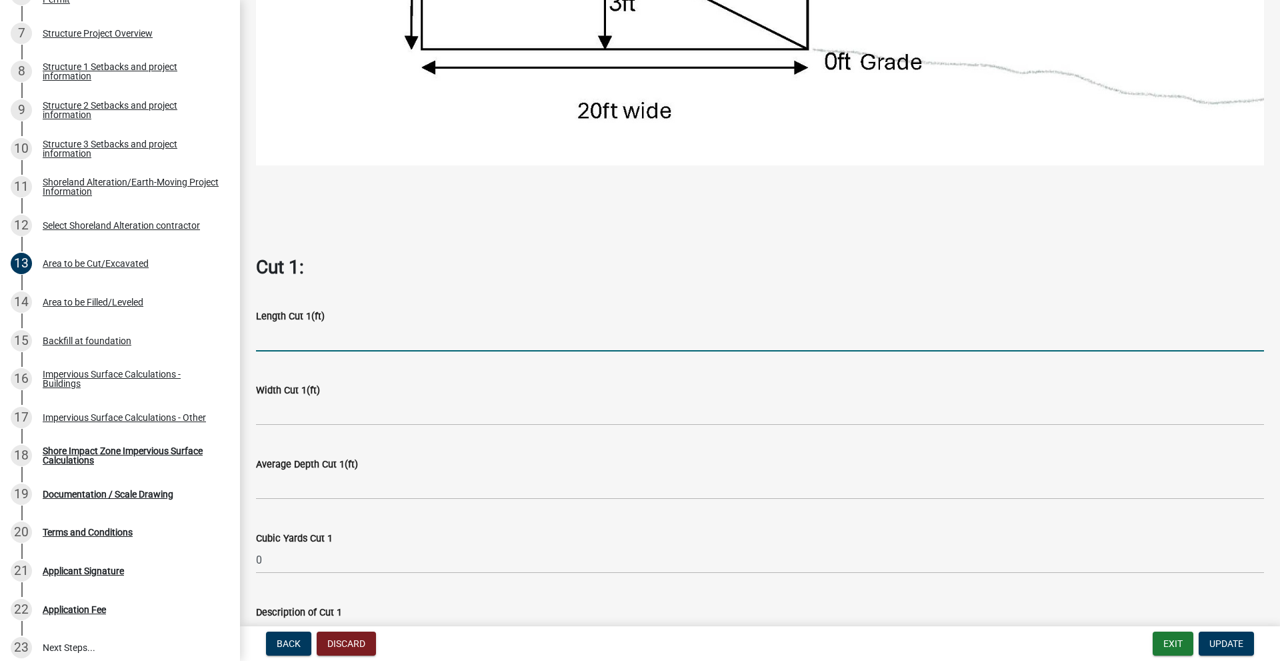
click at [301, 337] on input "text" at bounding box center [760, 337] width 1008 height 27
type input "20"
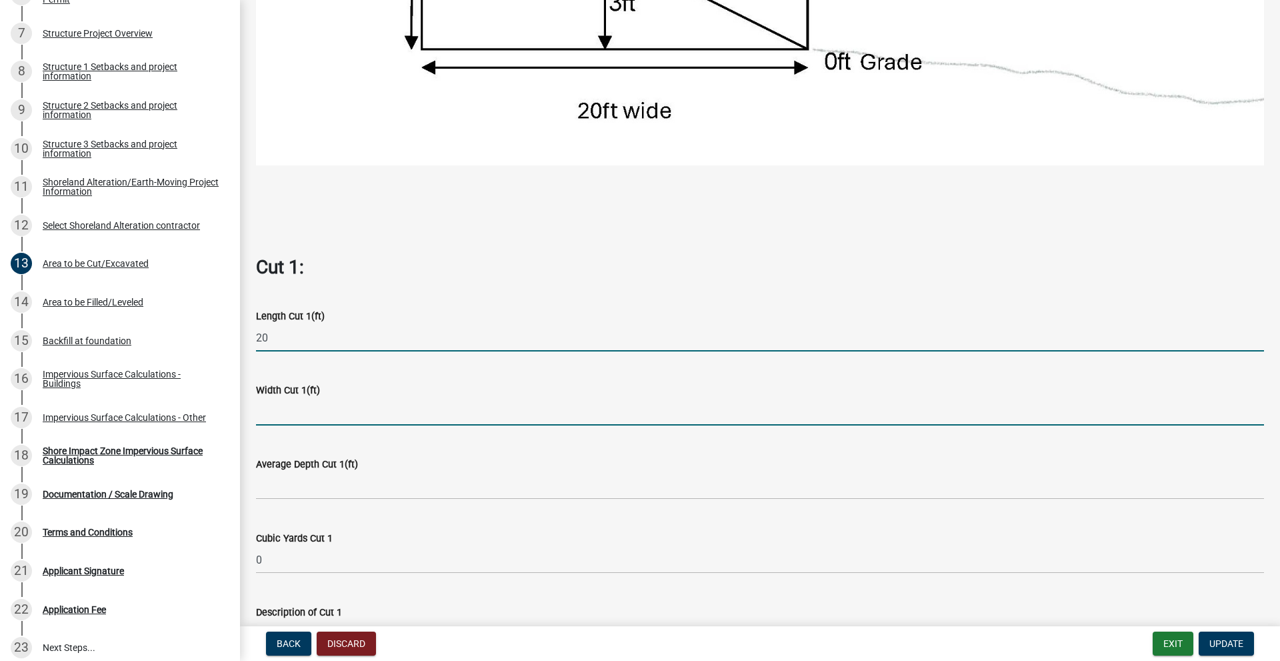
click at [261, 415] on input "text" at bounding box center [760, 411] width 1008 height 27
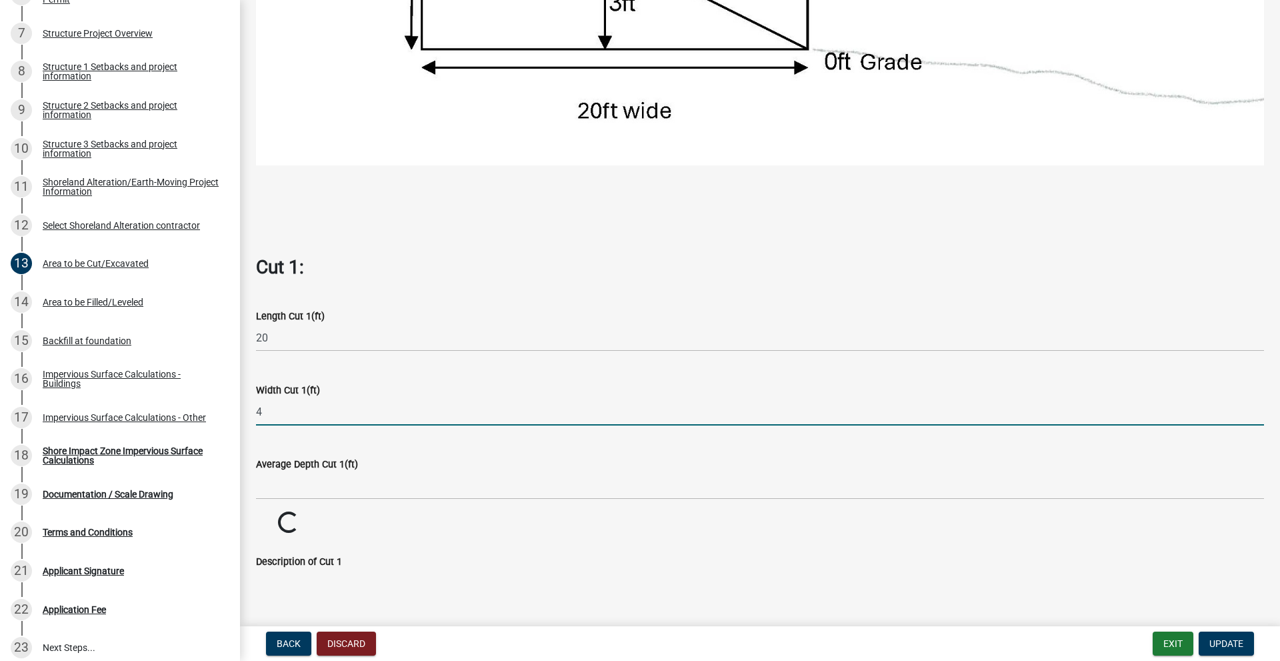
type input "4"
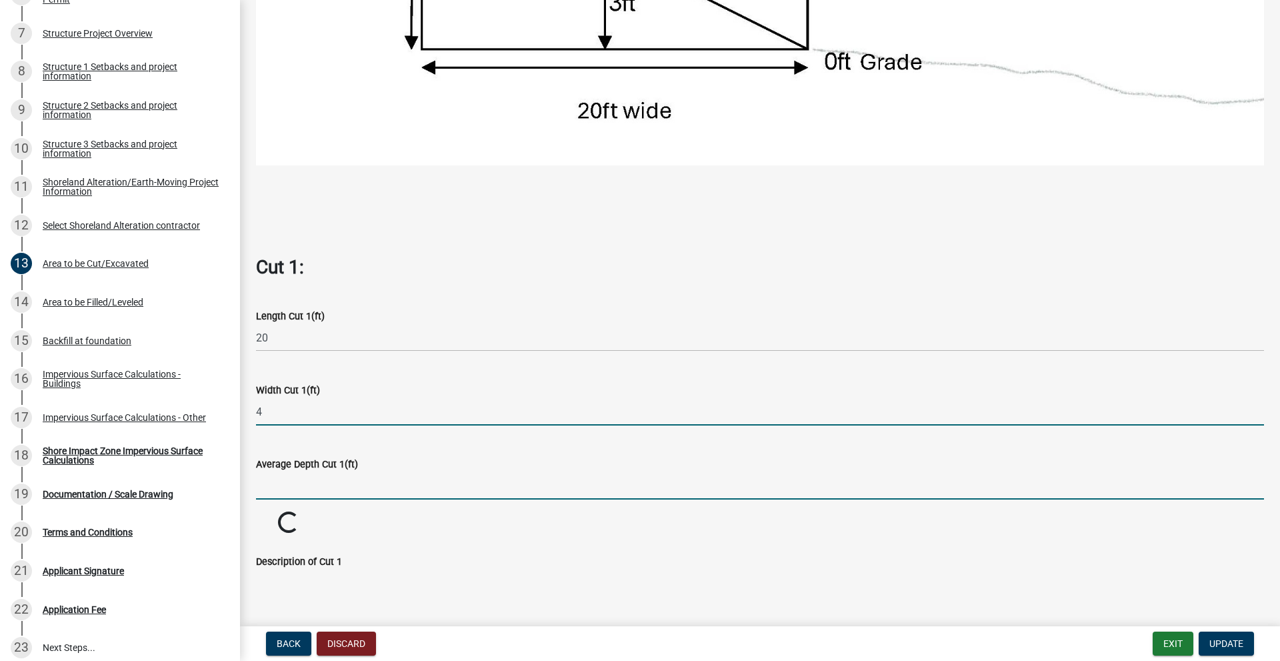
click at [321, 490] on input "text" at bounding box center [760, 485] width 1008 height 27
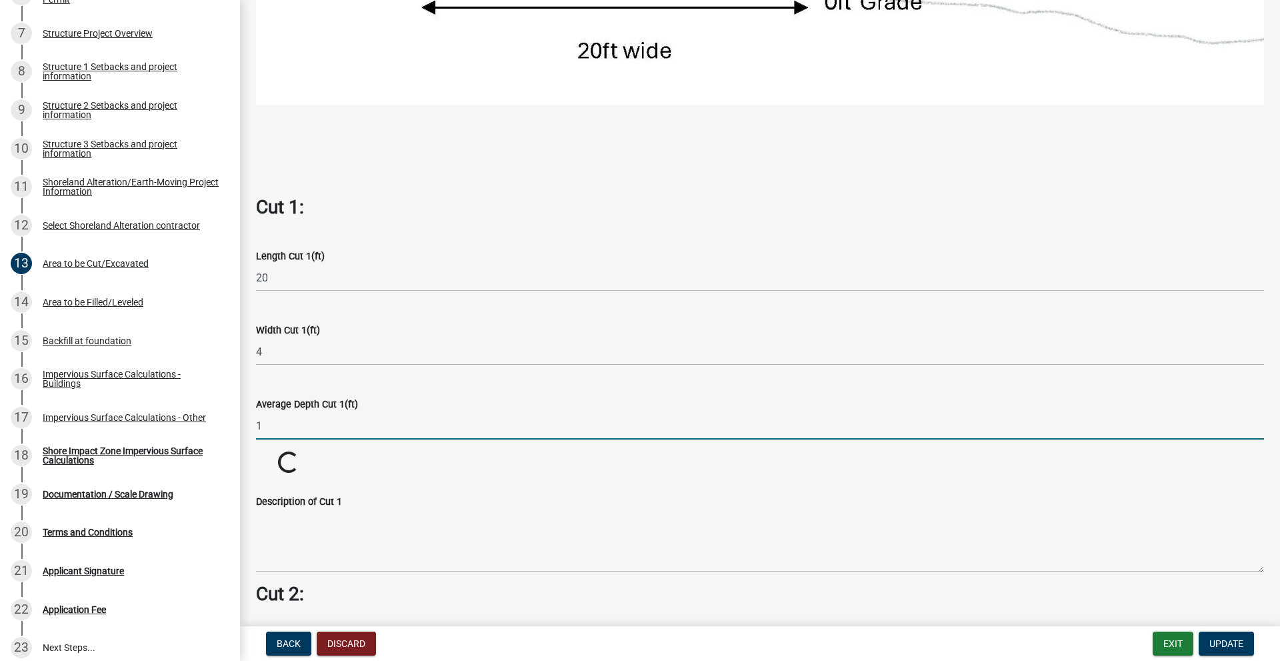
scroll to position [800, 0]
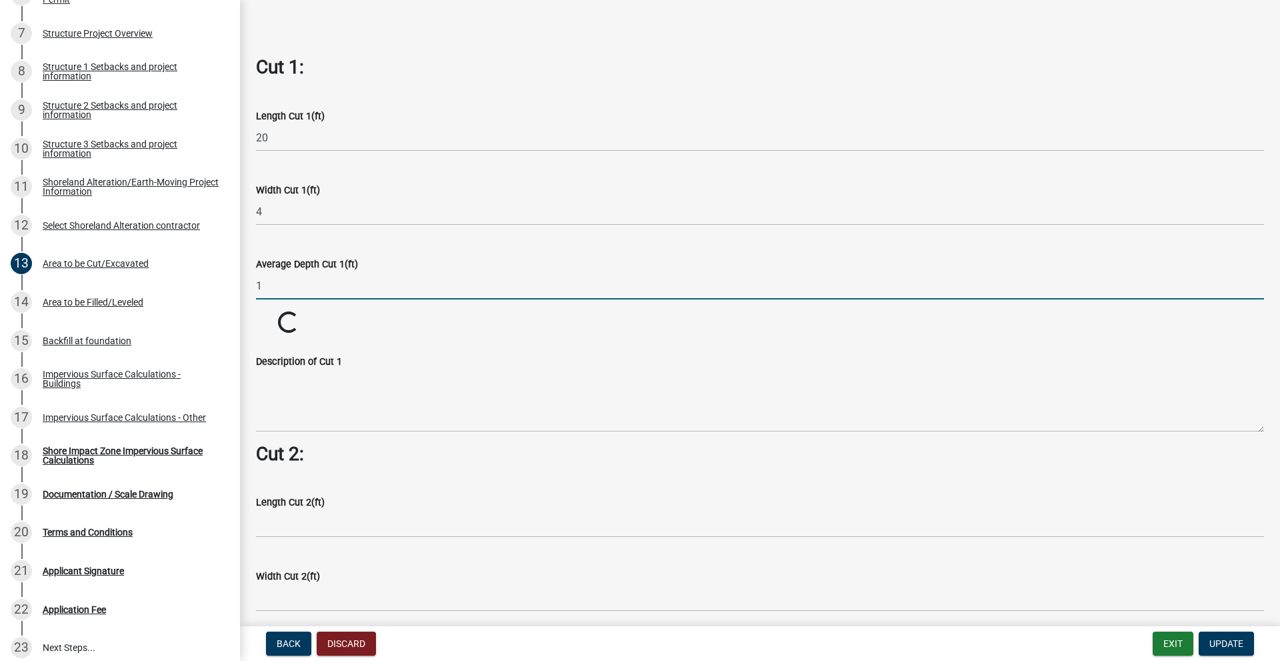
type input "1"
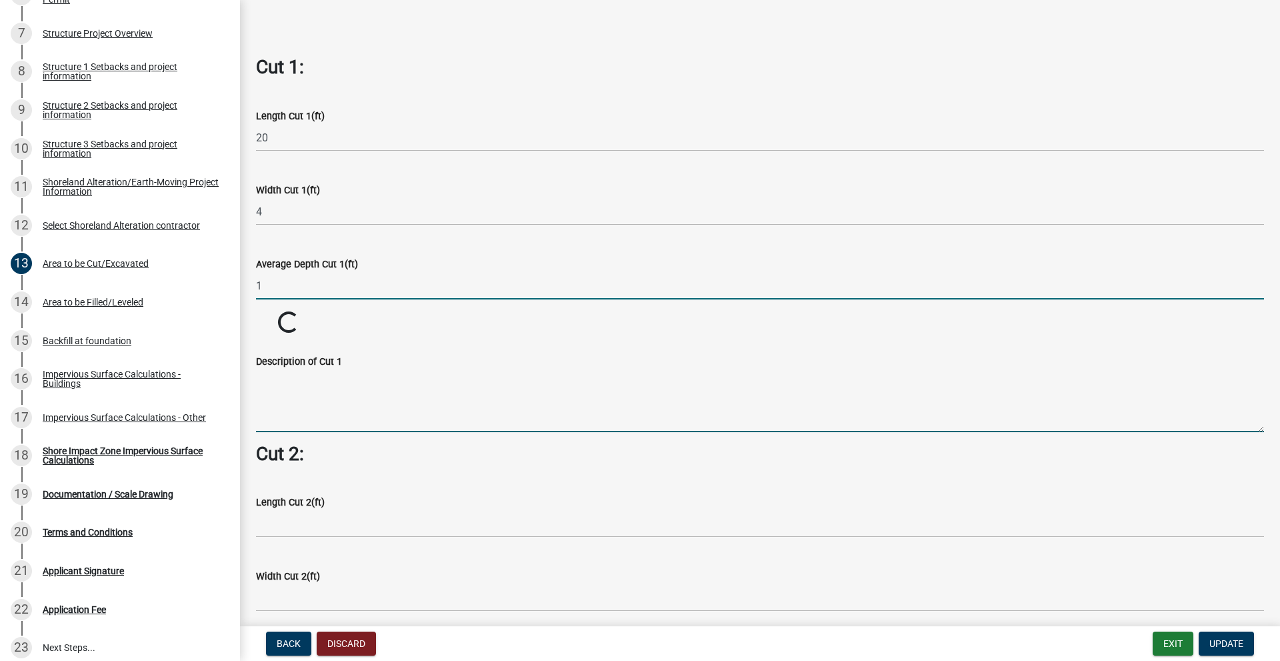
click at [341, 398] on textarea "Description of Cut 1" at bounding box center [760, 400] width 1008 height 63
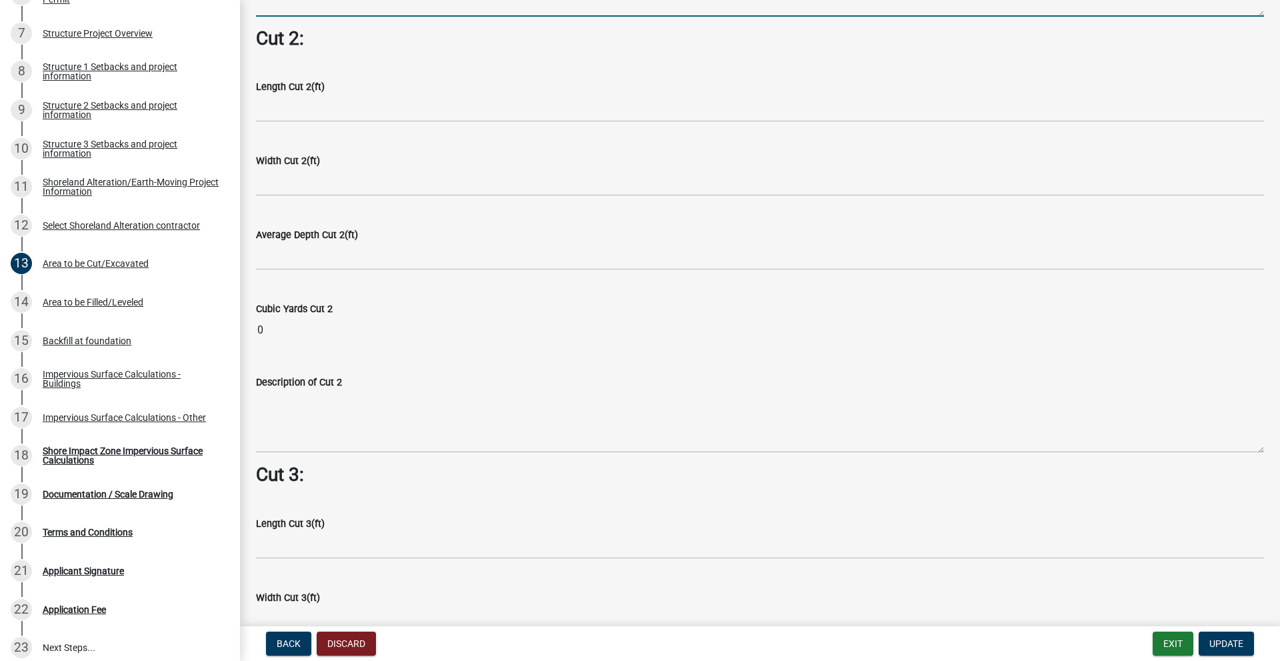
scroll to position [1266, 0]
type textarea "Excavate soil for block steps in hill going down to lake."
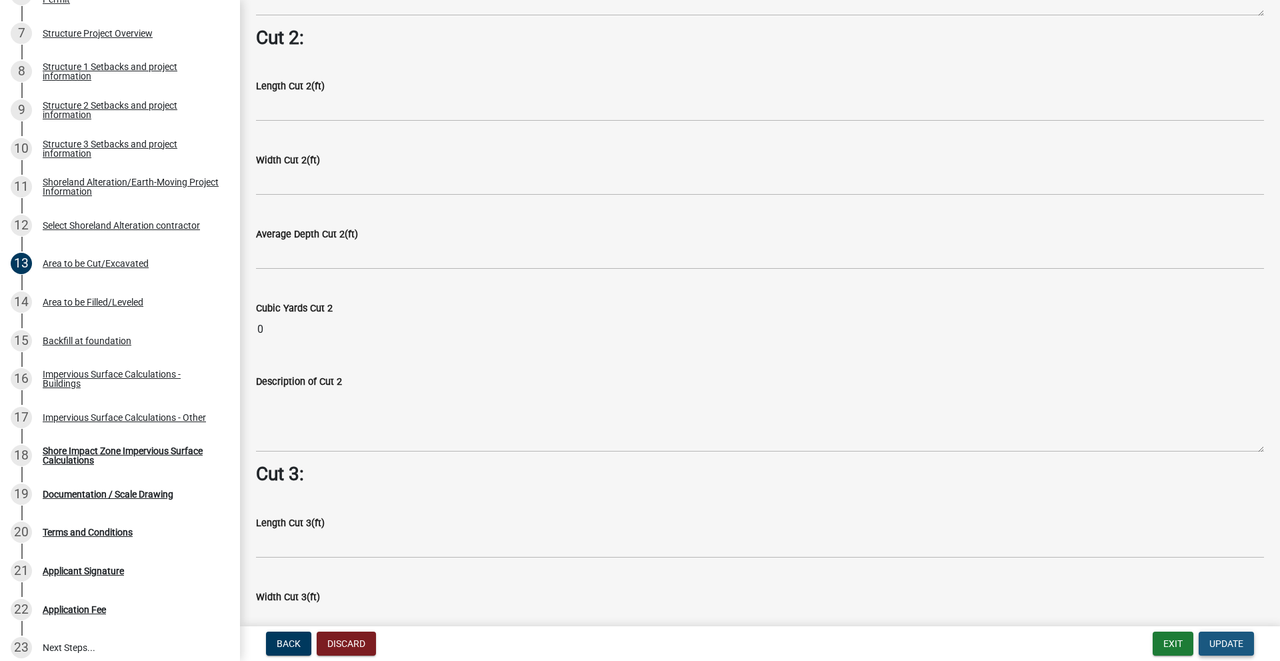
click at [1210, 639] on span "Update" at bounding box center [1226, 643] width 34 height 11
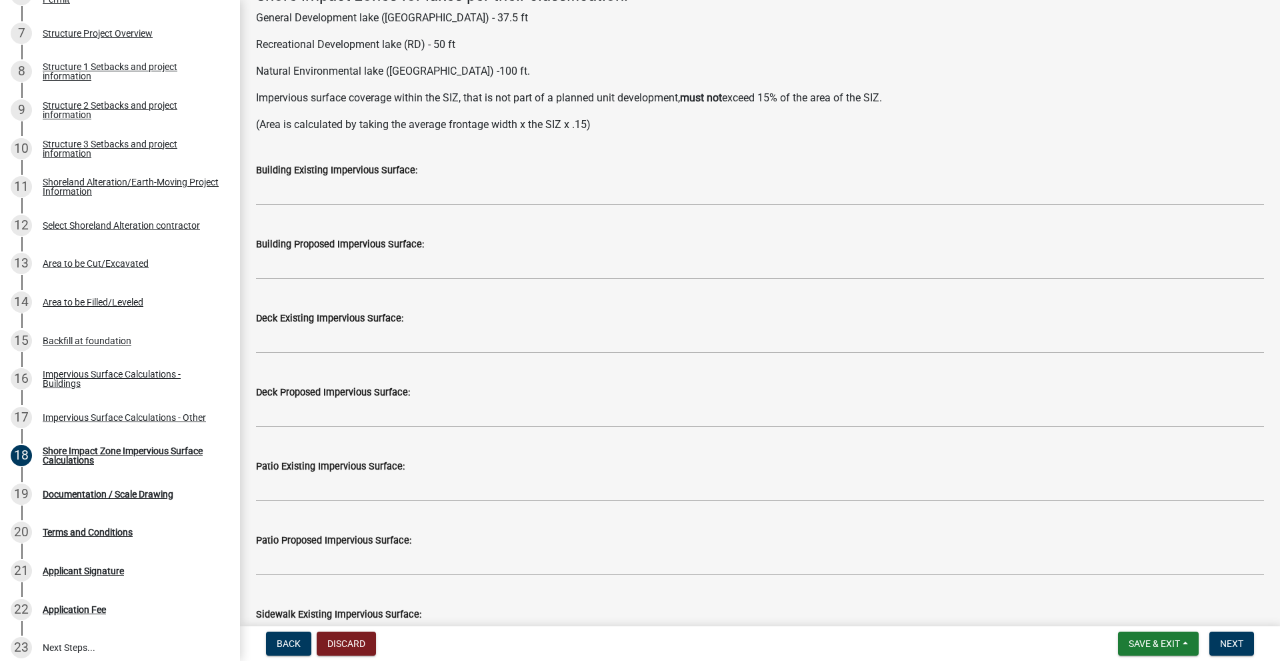
scroll to position [0, 0]
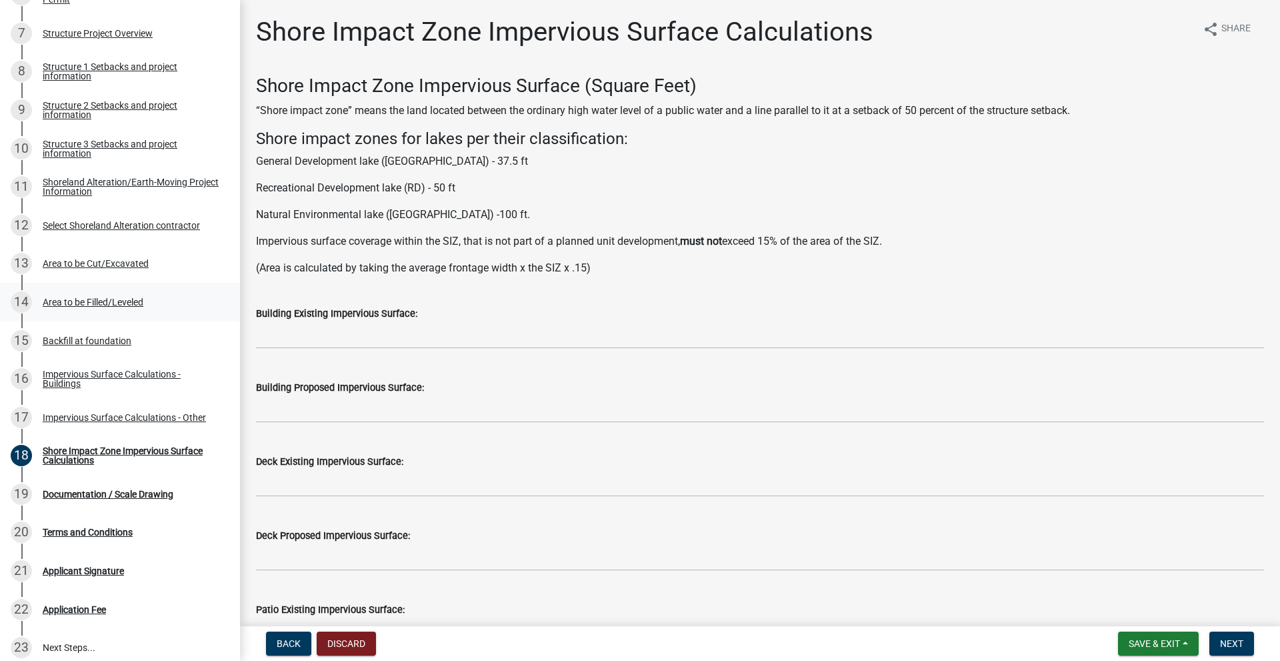
click at [80, 301] on div "Area to be Filled/Leveled" at bounding box center [93, 301] width 101 height 9
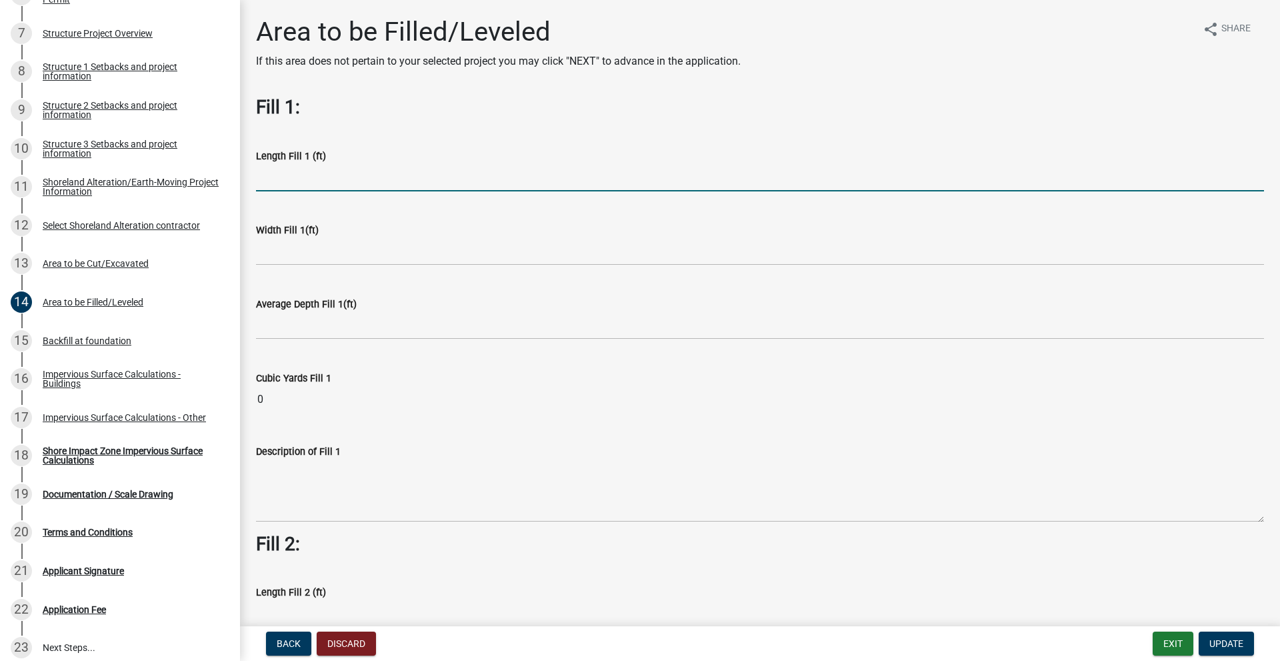
click at [331, 187] on input "text" at bounding box center [760, 177] width 1008 height 27
type input "20"
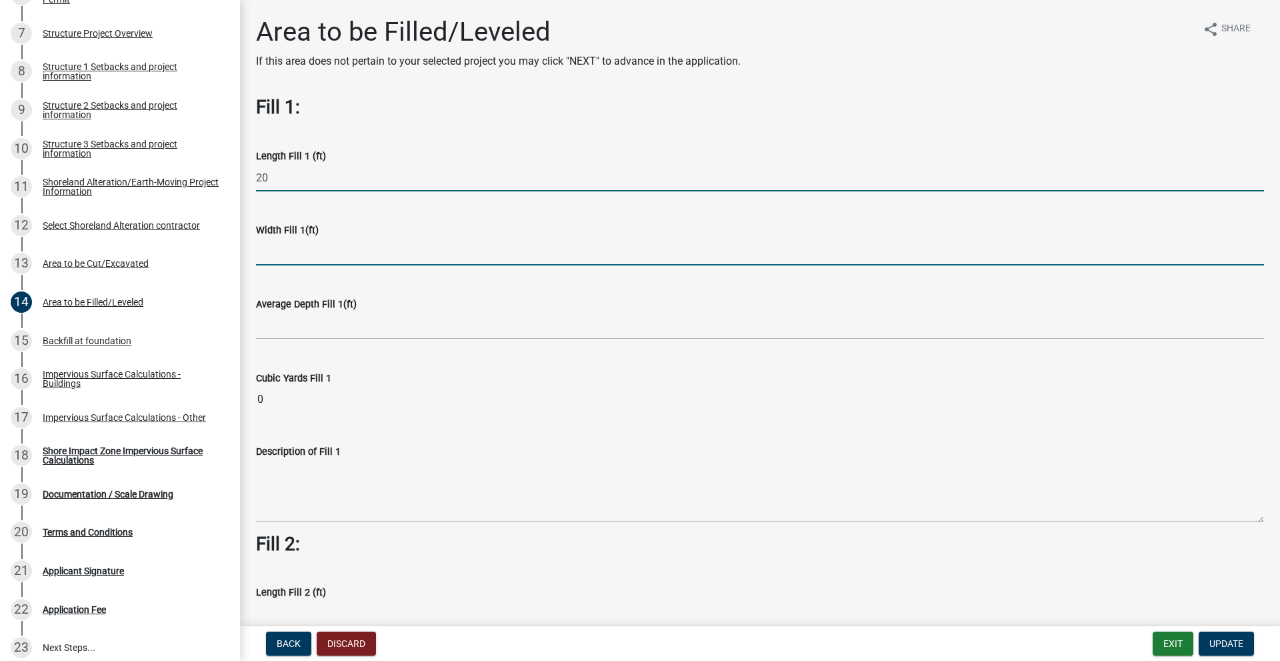
click at [307, 263] on input "text" at bounding box center [760, 251] width 1008 height 27
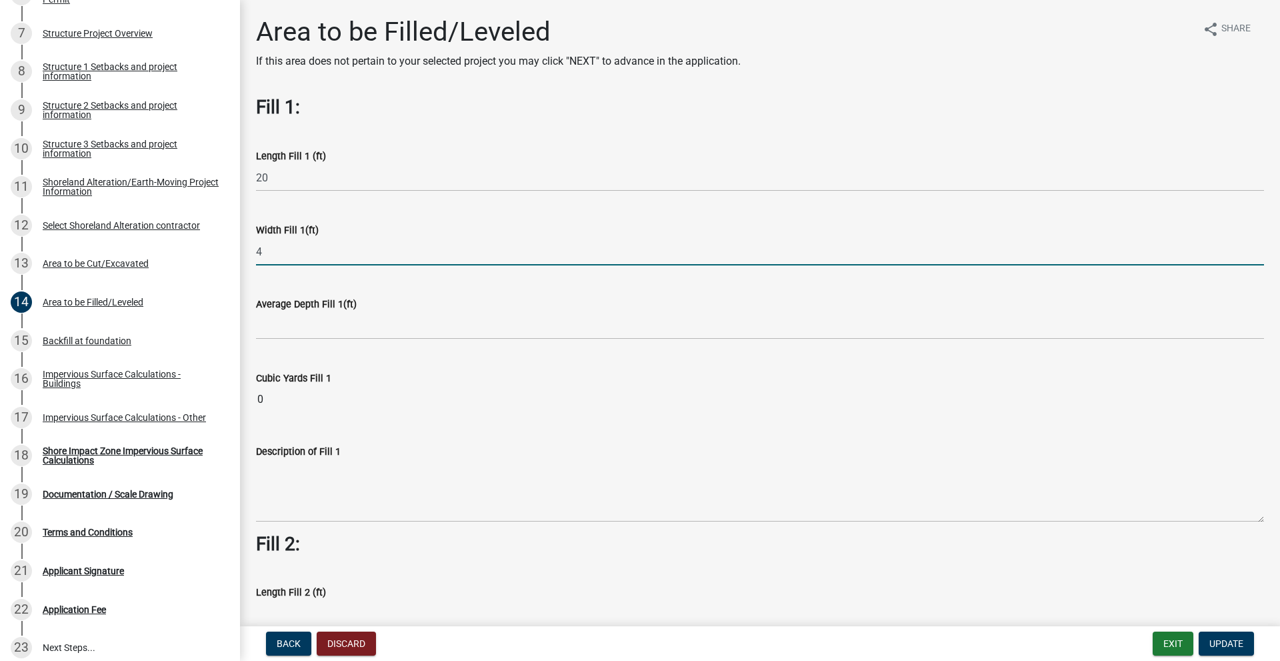
type input "4"
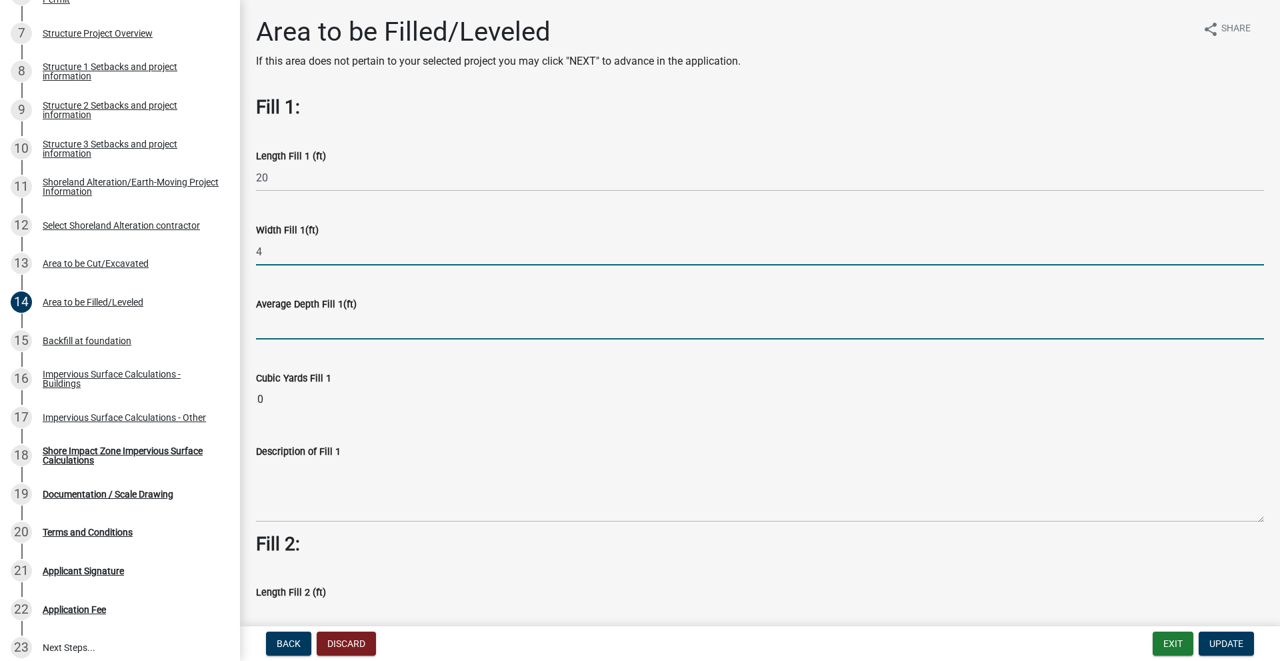
click at [300, 327] on input "text" at bounding box center [760, 325] width 1008 height 27
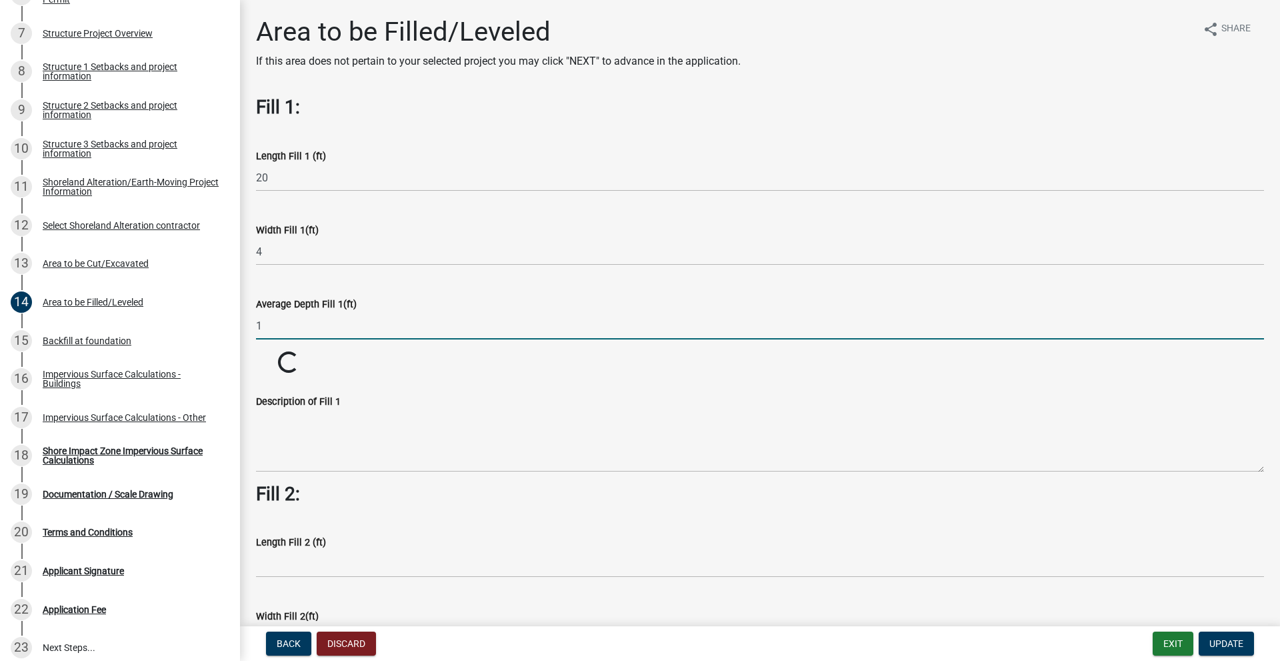
type input "1"
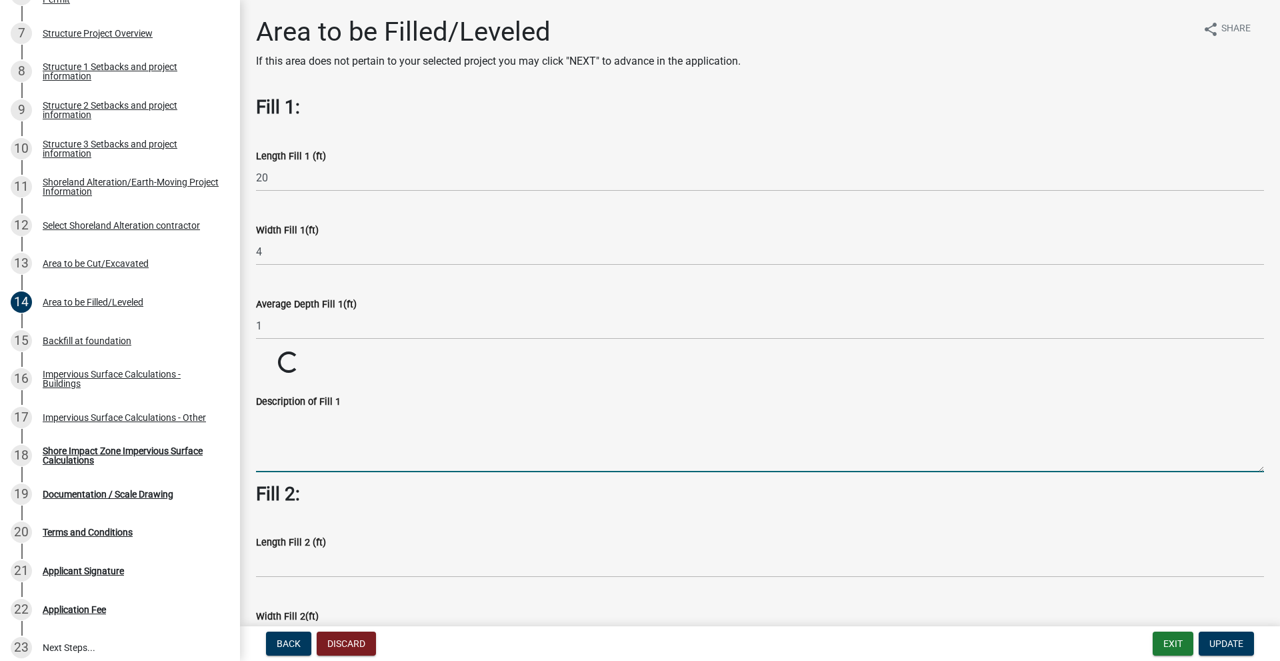
click at [324, 453] on textarea "Description of Fill 1" at bounding box center [760, 440] width 1008 height 63
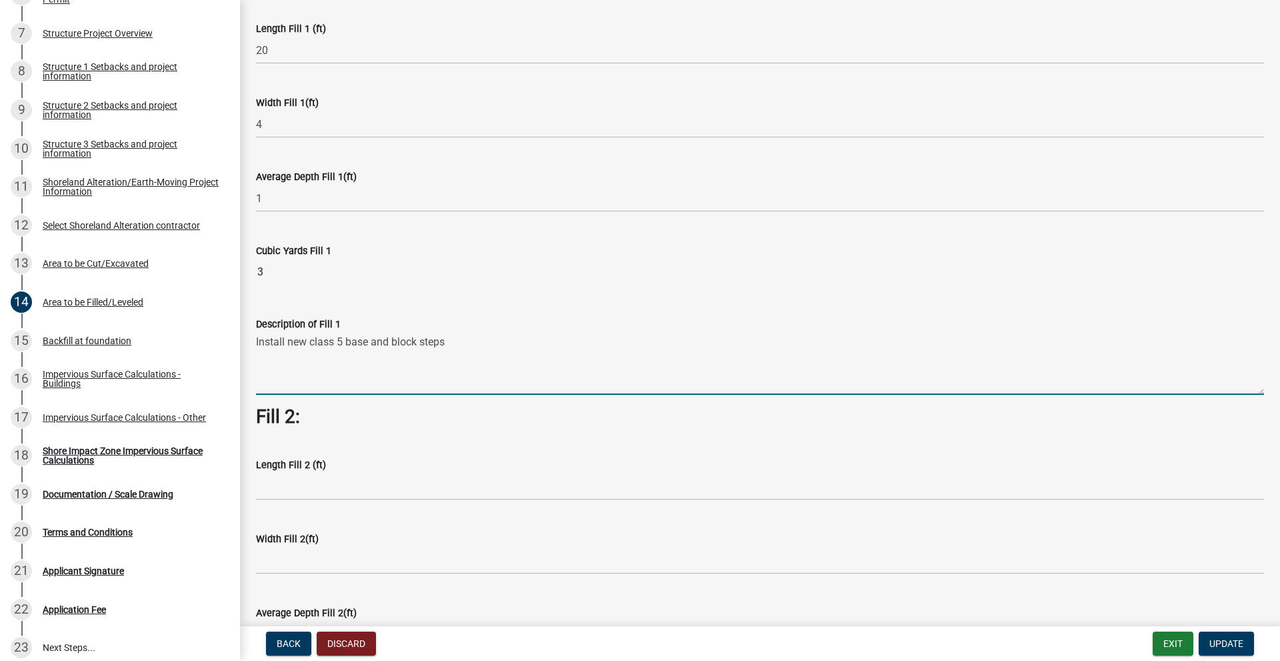
scroll to position [133, 0]
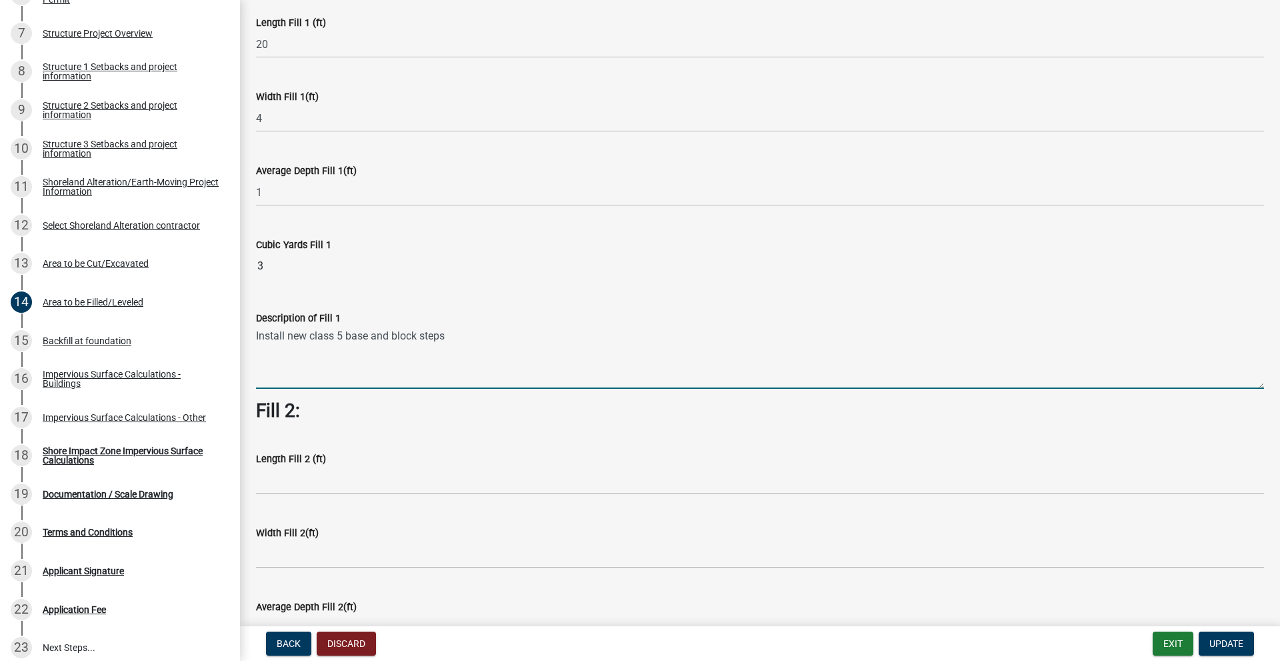
type textarea "Install new class 5 base and block steps"
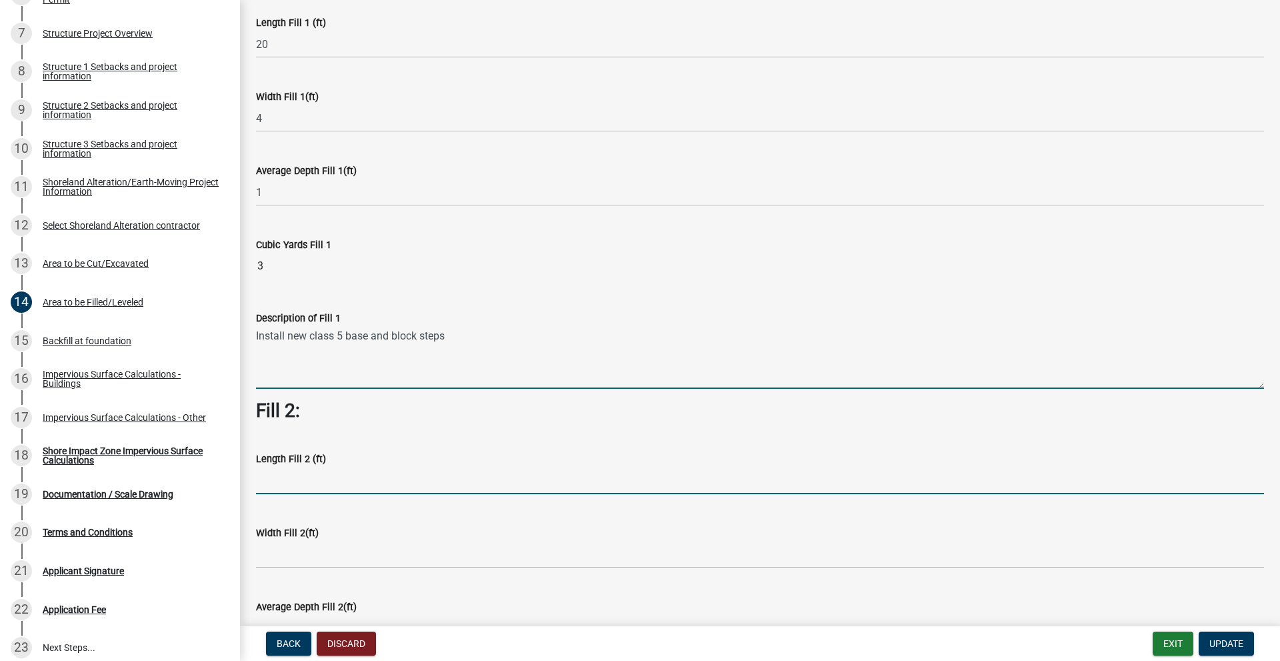
click at [333, 476] on input "text" at bounding box center [760, 480] width 1008 height 27
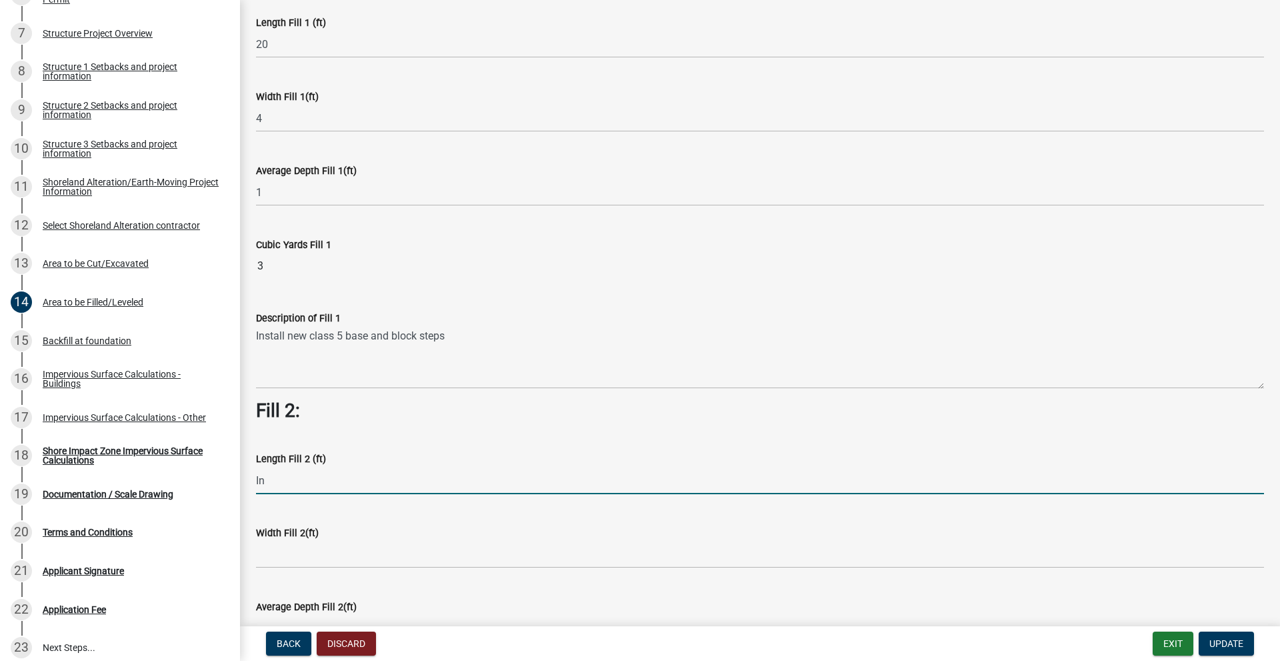
type input "I"
type input "20"
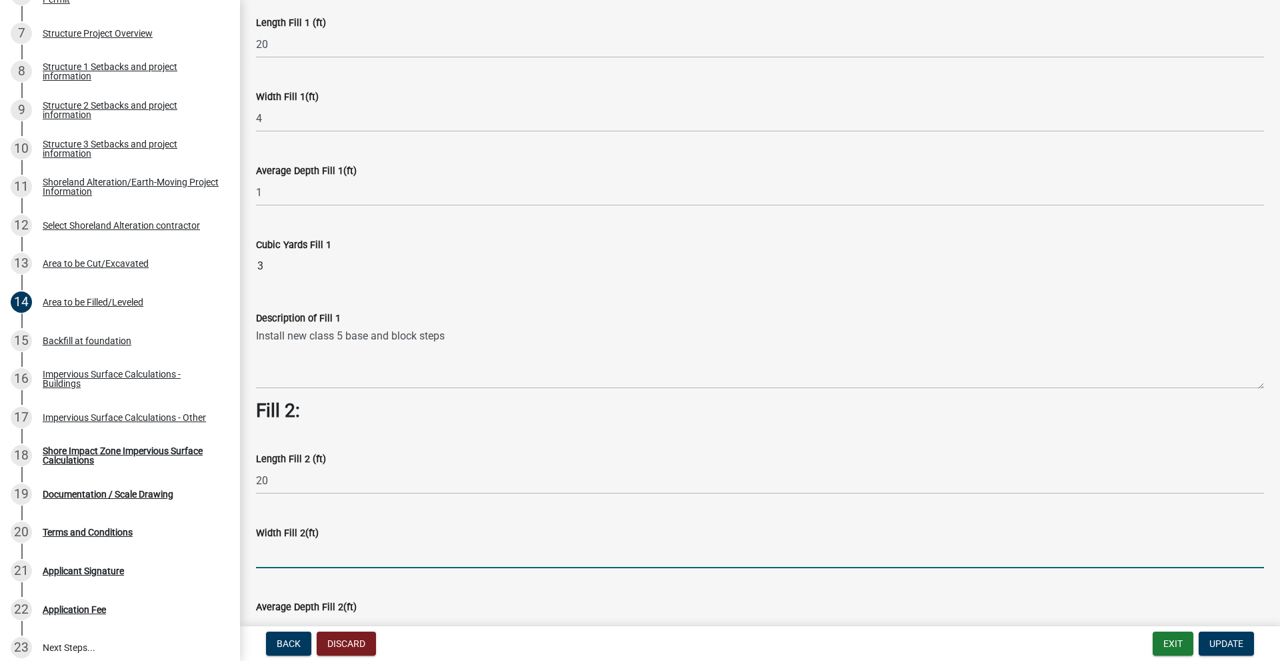
click at [267, 547] on input "text" at bounding box center [760, 554] width 1008 height 27
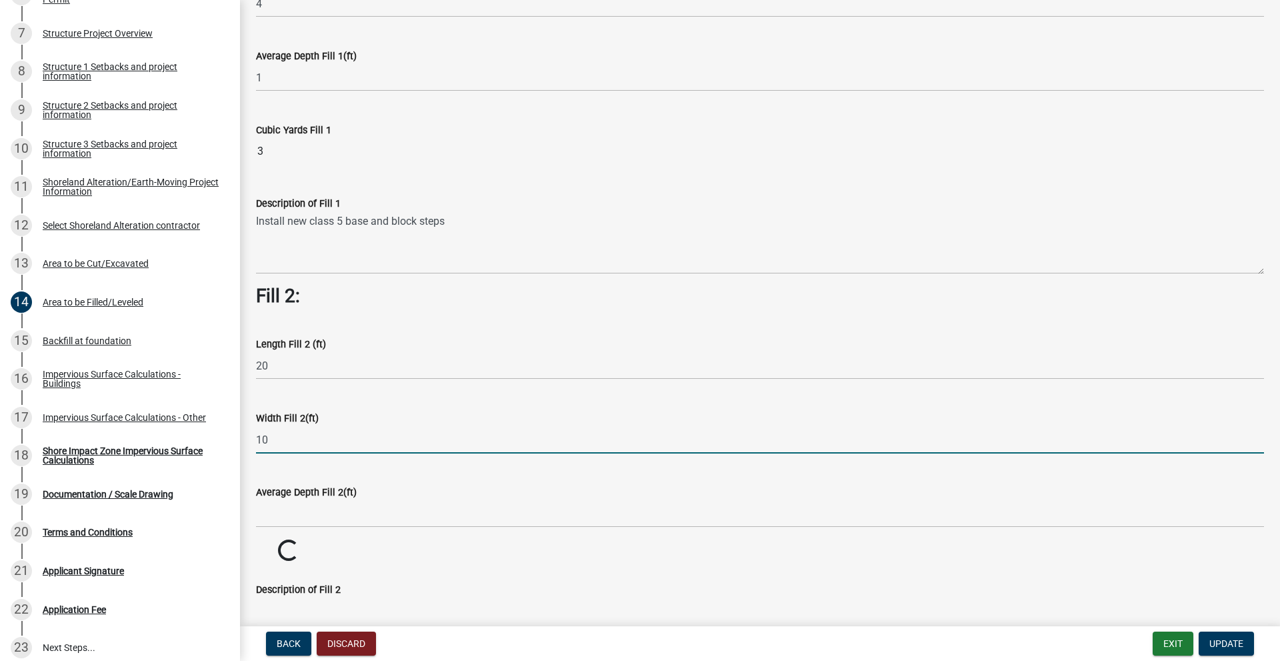
scroll to position [267, 0]
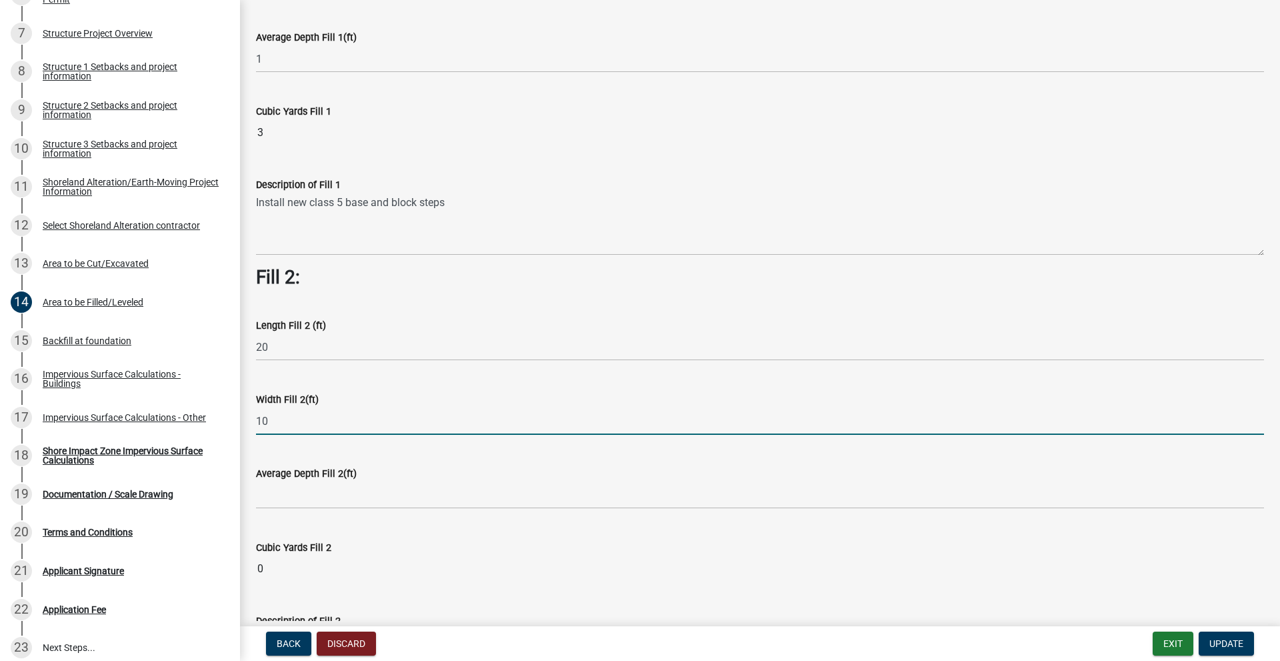
type input "10"
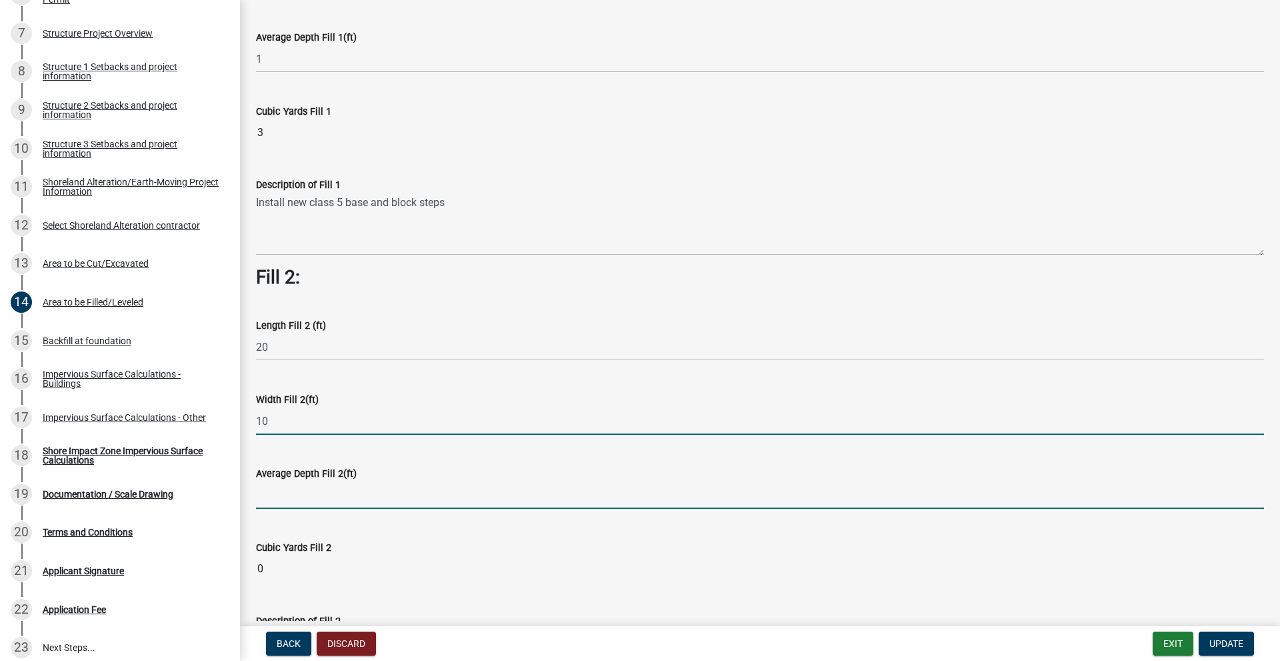
click at [302, 487] on input "text" at bounding box center [760, 494] width 1008 height 27
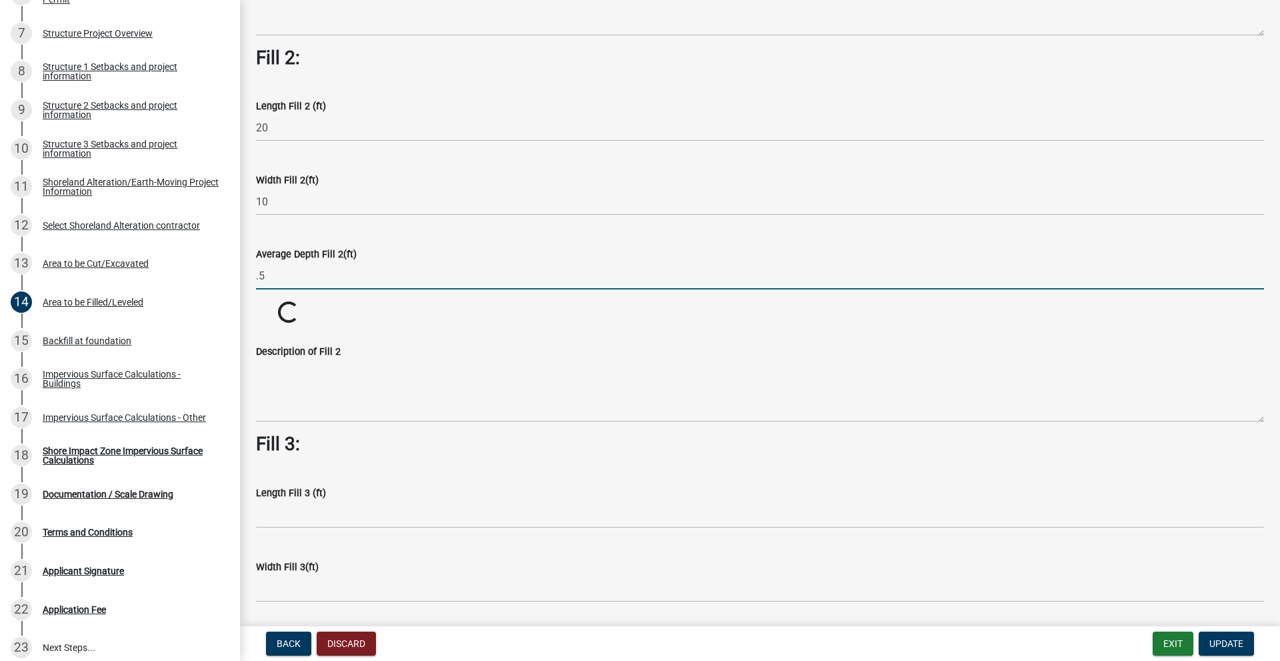
scroll to position [533, 0]
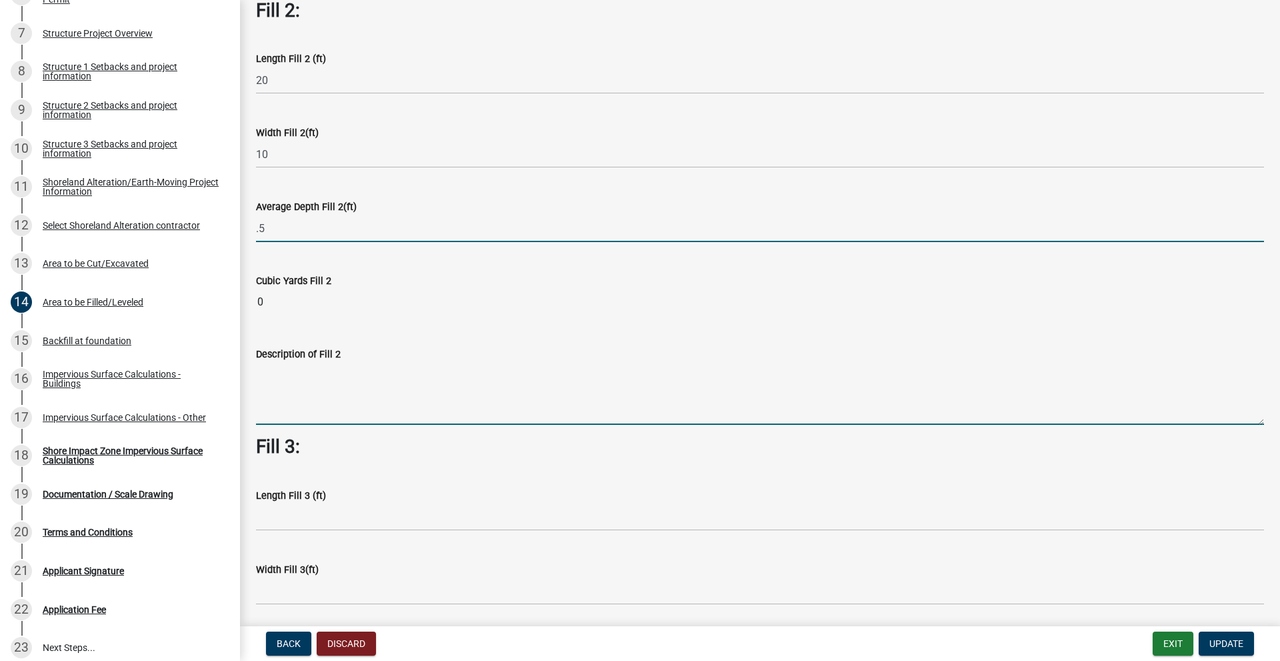
type input "0.5"
click at [285, 385] on wm-data-entity-input-list "Fill 1: Length Fill 1 (ft) 20 Width Fill 1(ft) 4 Average Depth Fill 1(ft) 1 Cub…" at bounding box center [760, 254] width 1008 height 1382
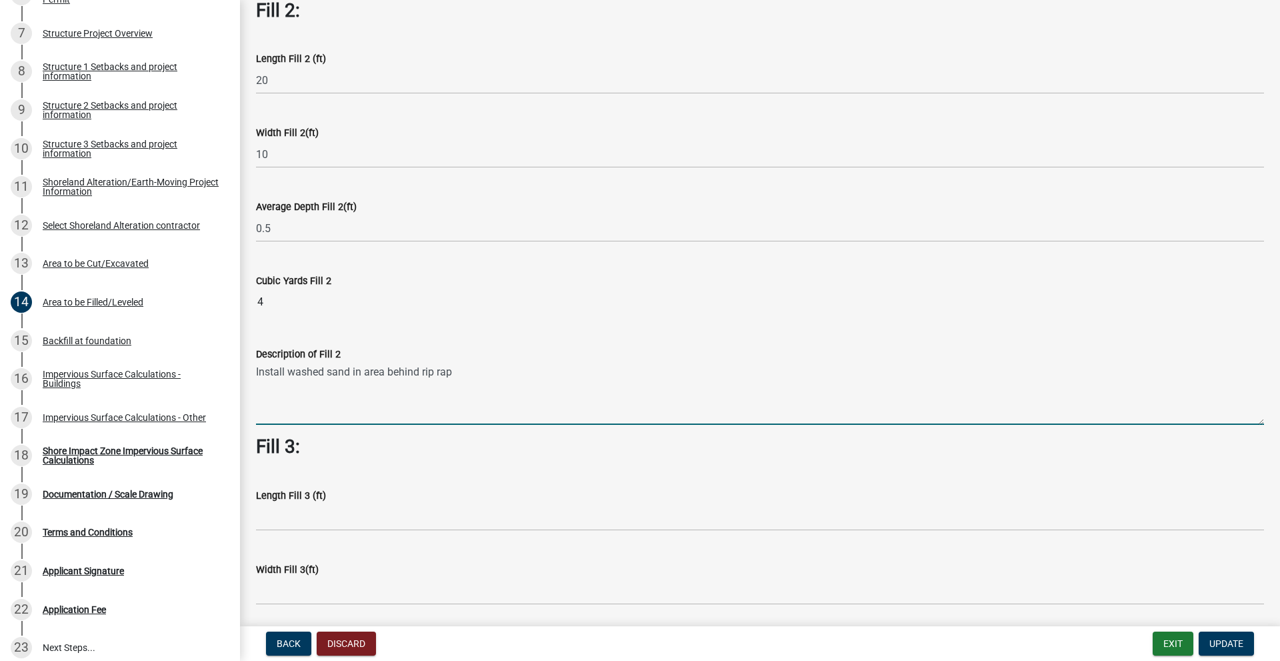
scroll to position [667, 0]
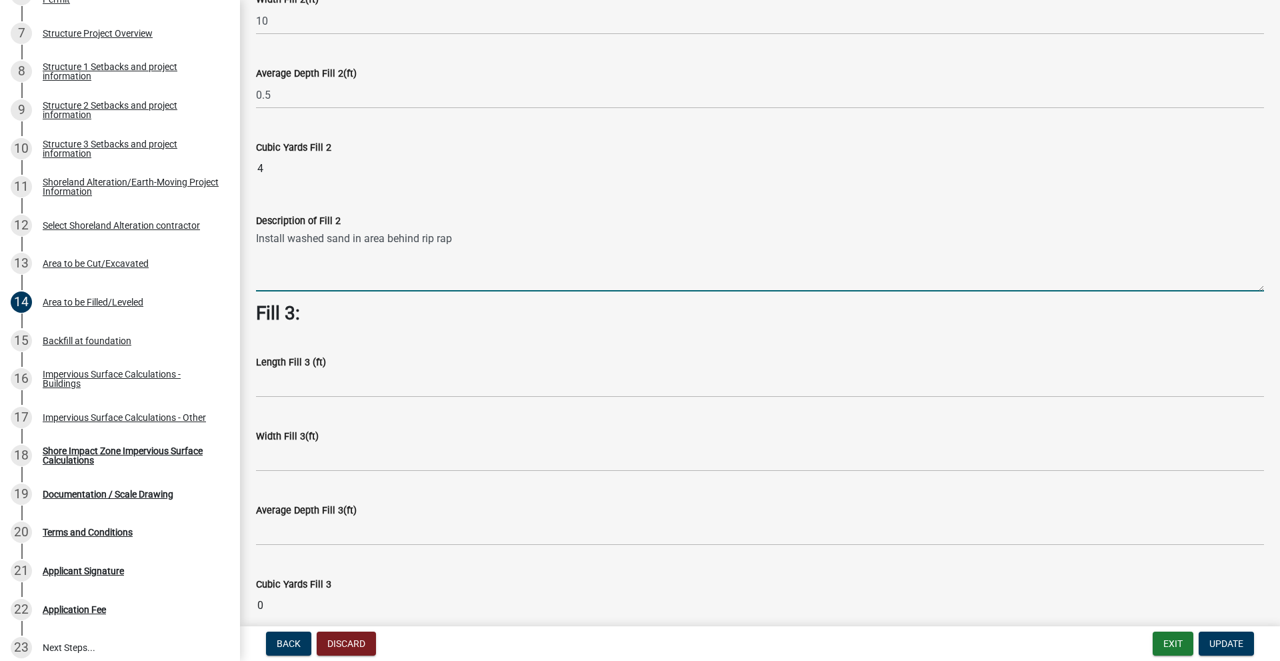
type textarea "Install washed sand in area behind rip rap"
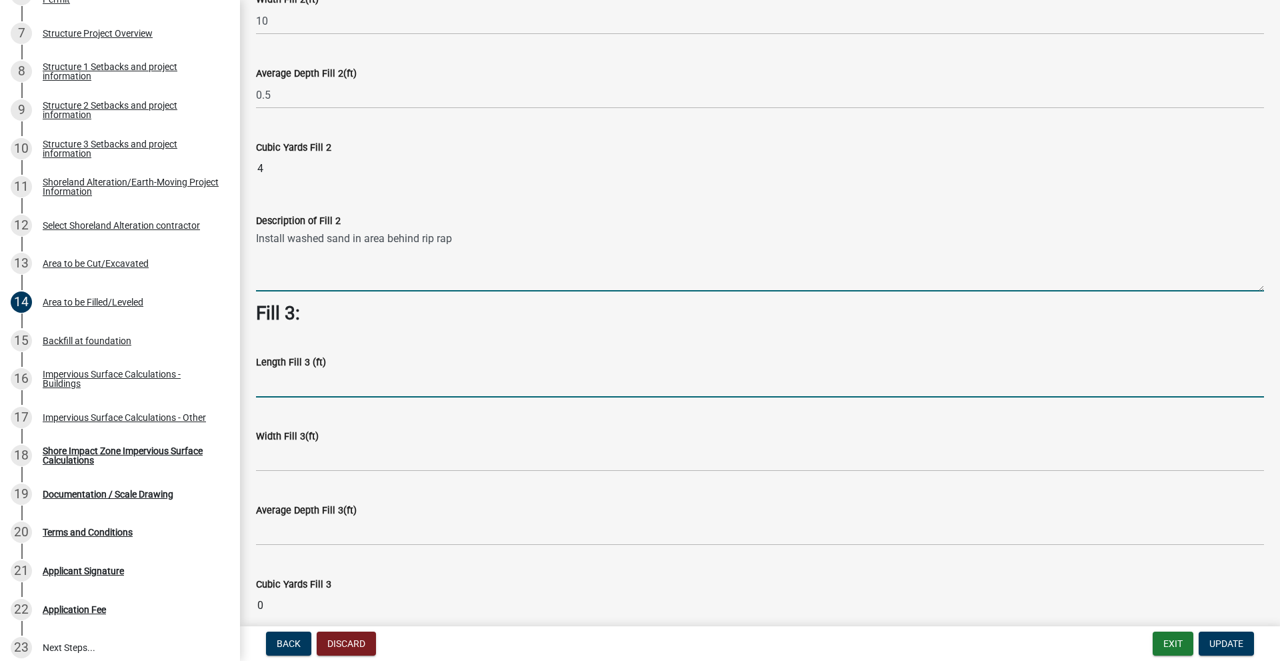
click at [321, 379] on input "text" at bounding box center [760, 383] width 1008 height 27
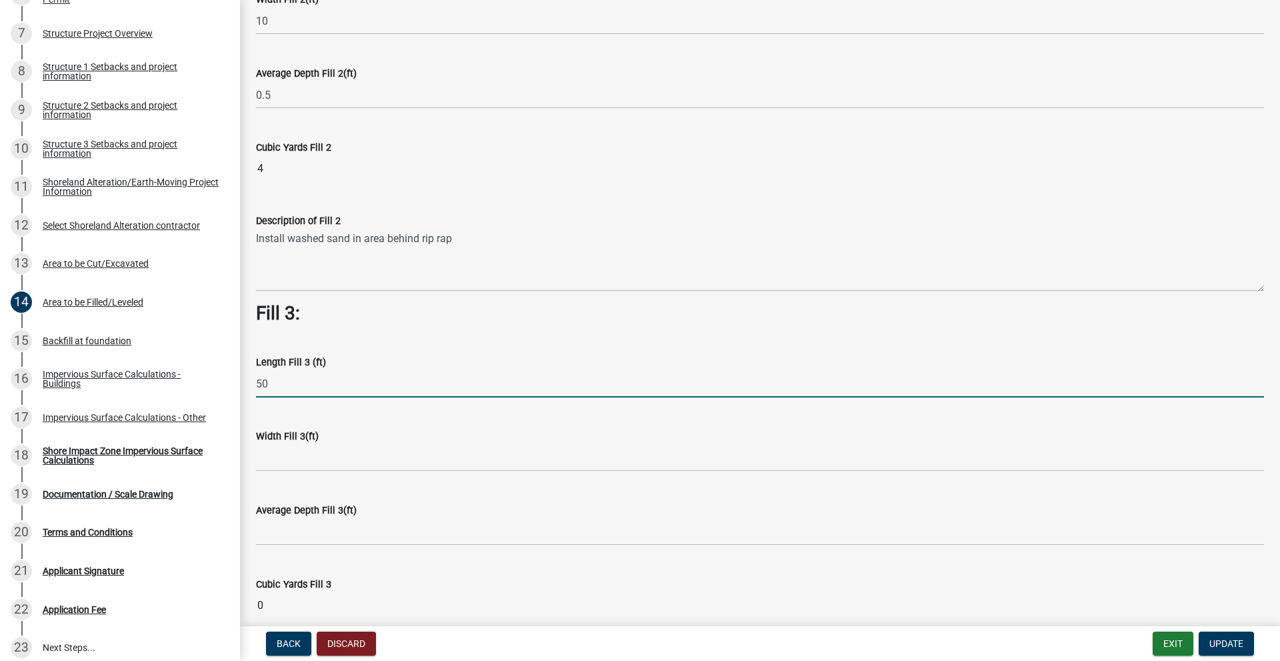
type input "50"
click at [294, 443] on div "Width Fill 3(ft)" at bounding box center [760, 436] width 1008 height 16
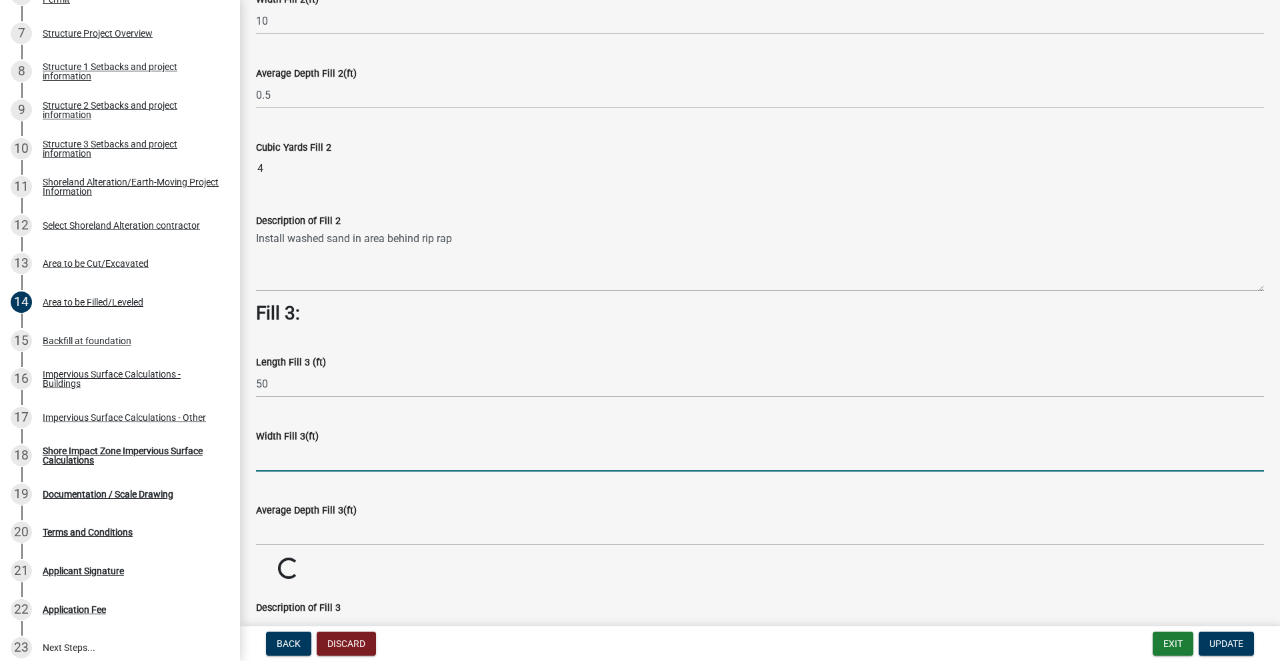
click at [295, 457] on input "text" at bounding box center [760, 457] width 1008 height 27
type input "4"
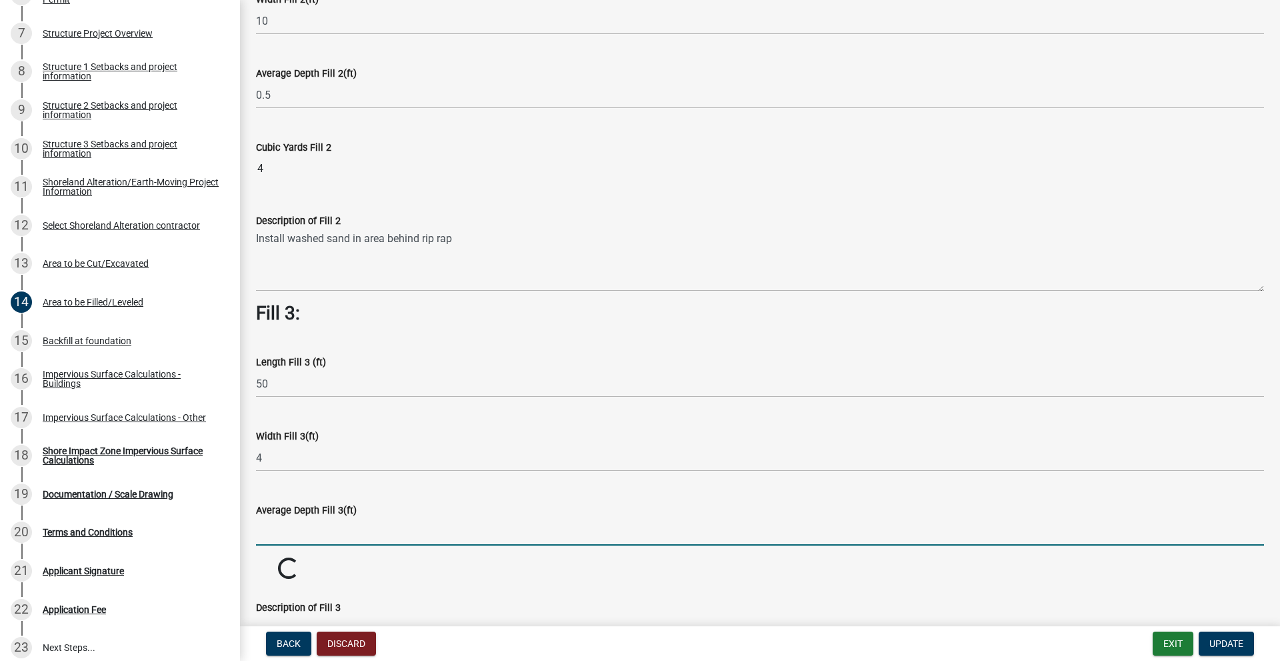
click at [333, 535] on input "text" at bounding box center [760, 531] width 1008 height 27
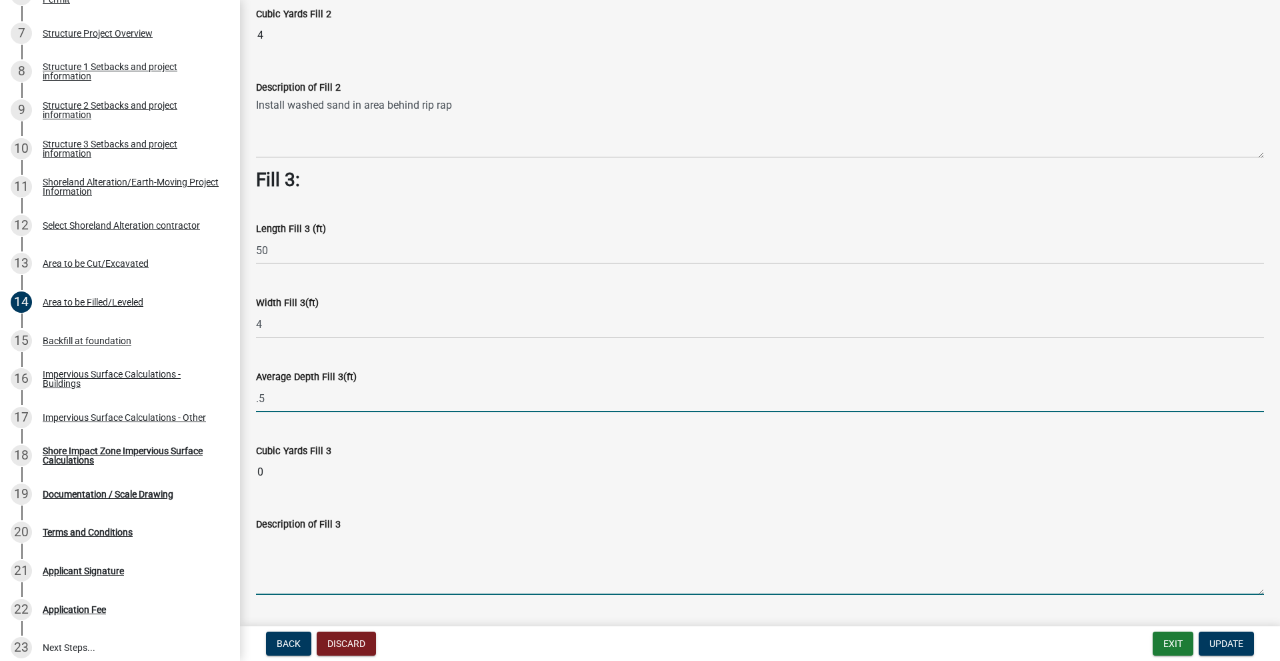
type input "0.5"
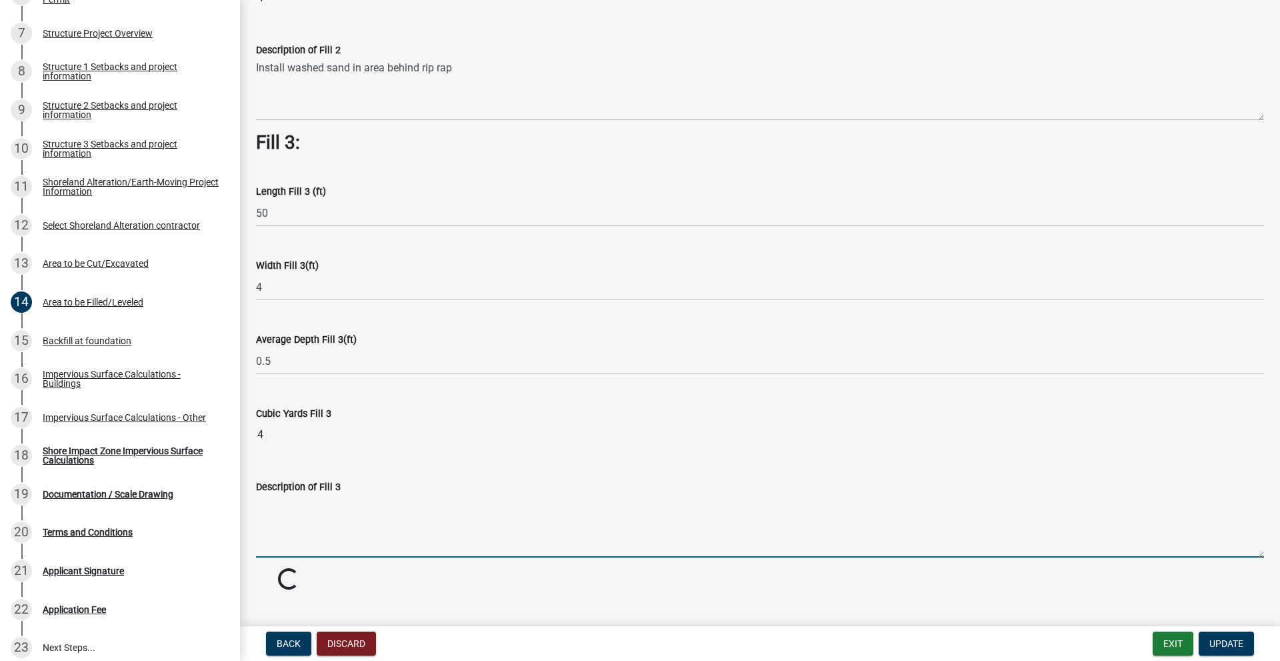
scroll to position [793, 0]
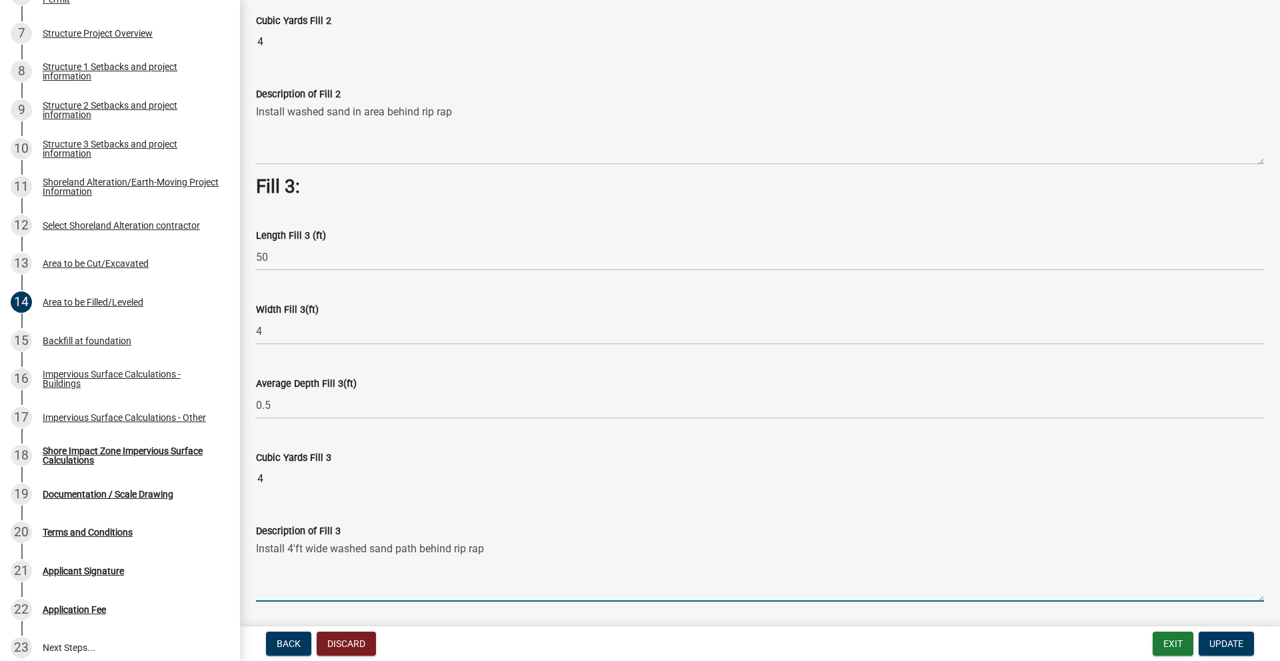
click at [310, 547] on textarea "Install 4'ft wide washed sand path behind rip rap" at bounding box center [760, 570] width 1008 height 63
drag, startPoint x: 305, startPoint y: 547, endPoint x: 312, endPoint y: 549, distance: 7.2
click at [306, 547] on textarea "Install 4'ft wide washed sand path behind rip rap" at bounding box center [760, 570] width 1008 height 63
type textarea "Install 4'ft x 50 wide washed sand path behind rip rap"
click at [1218, 645] on span "Update" at bounding box center [1226, 643] width 34 height 11
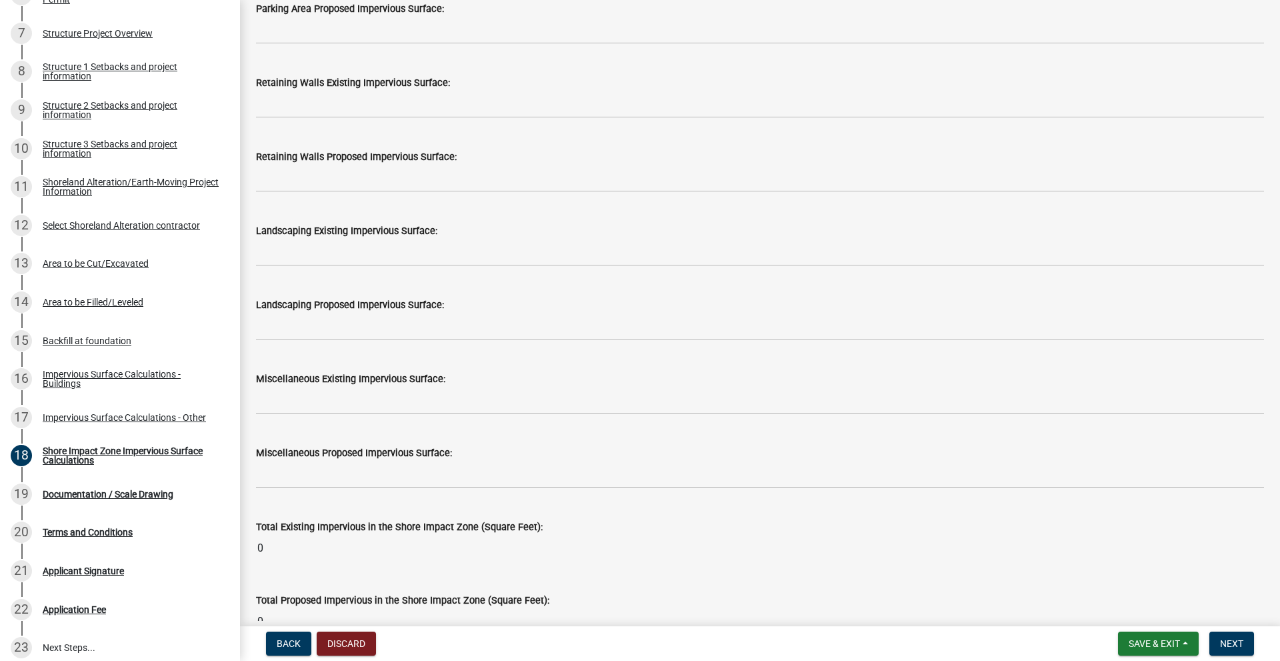
scroll to position [1564, 0]
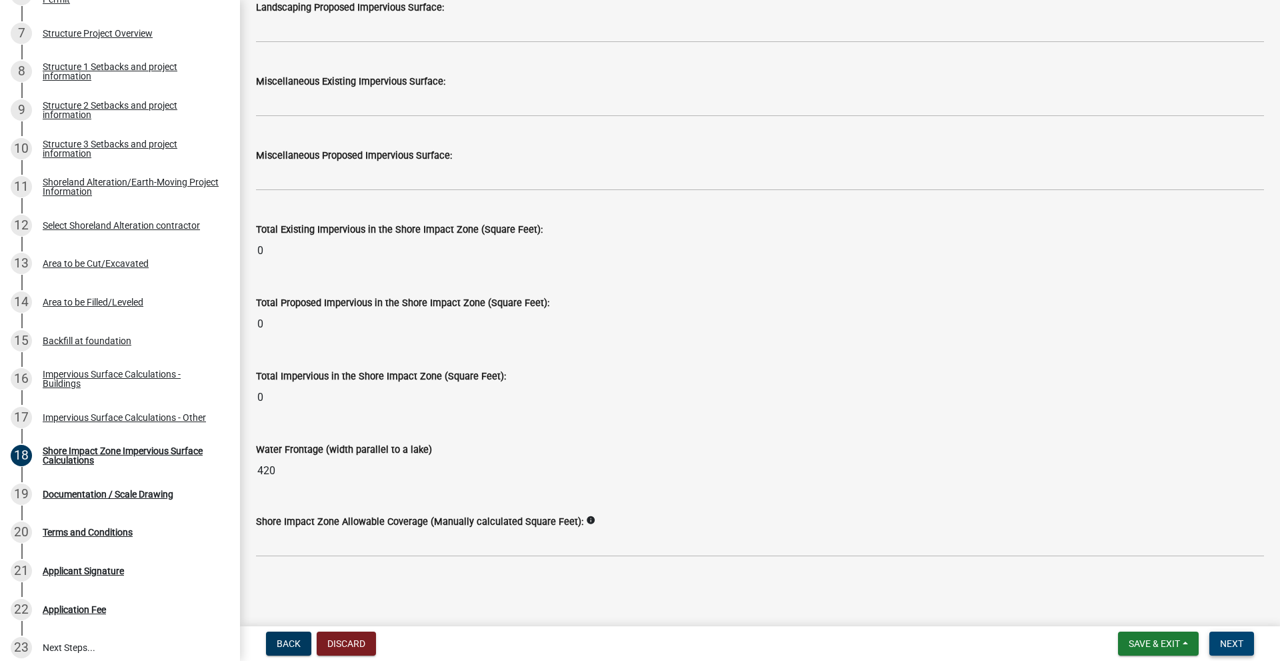
click at [1241, 644] on span "Next" at bounding box center [1231, 643] width 23 height 11
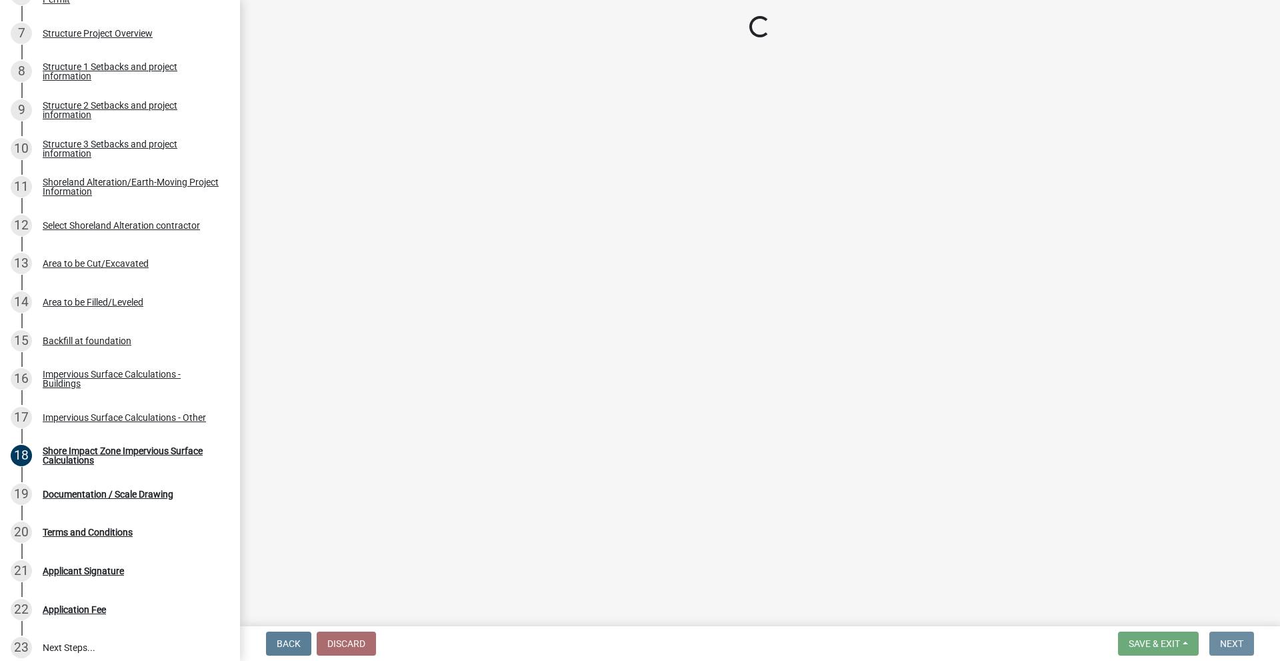
scroll to position [0, 0]
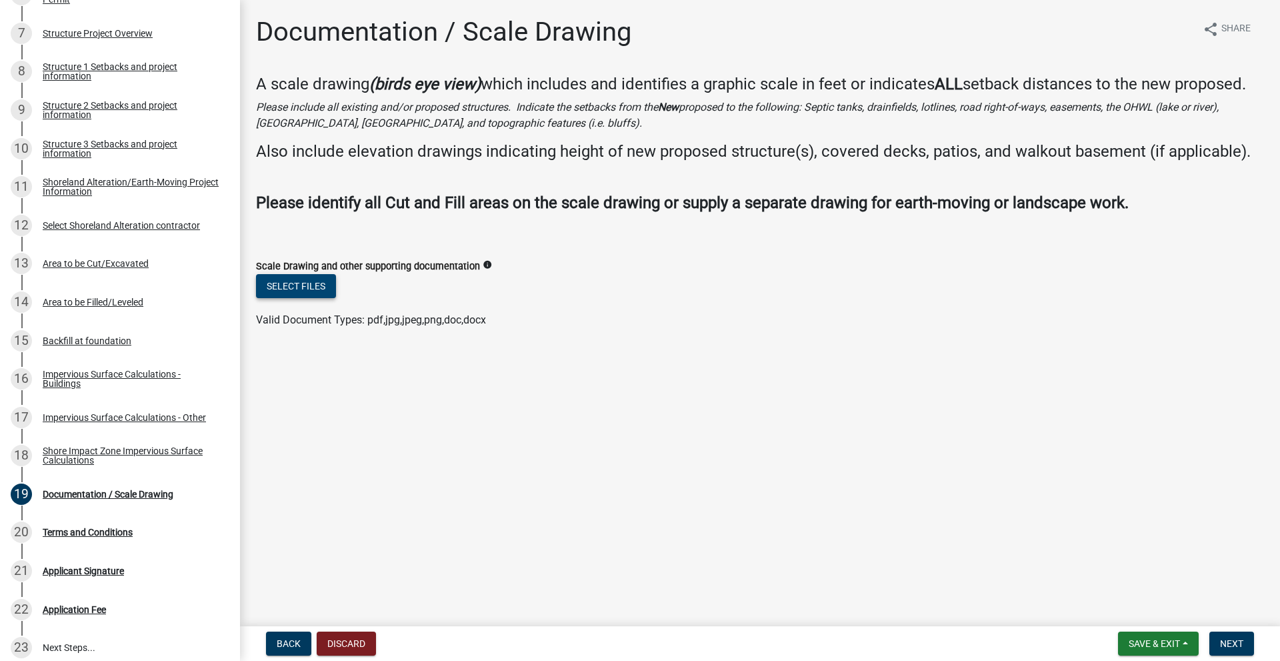
click at [310, 285] on button "Select files" at bounding box center [296, 286] width 80 height 24
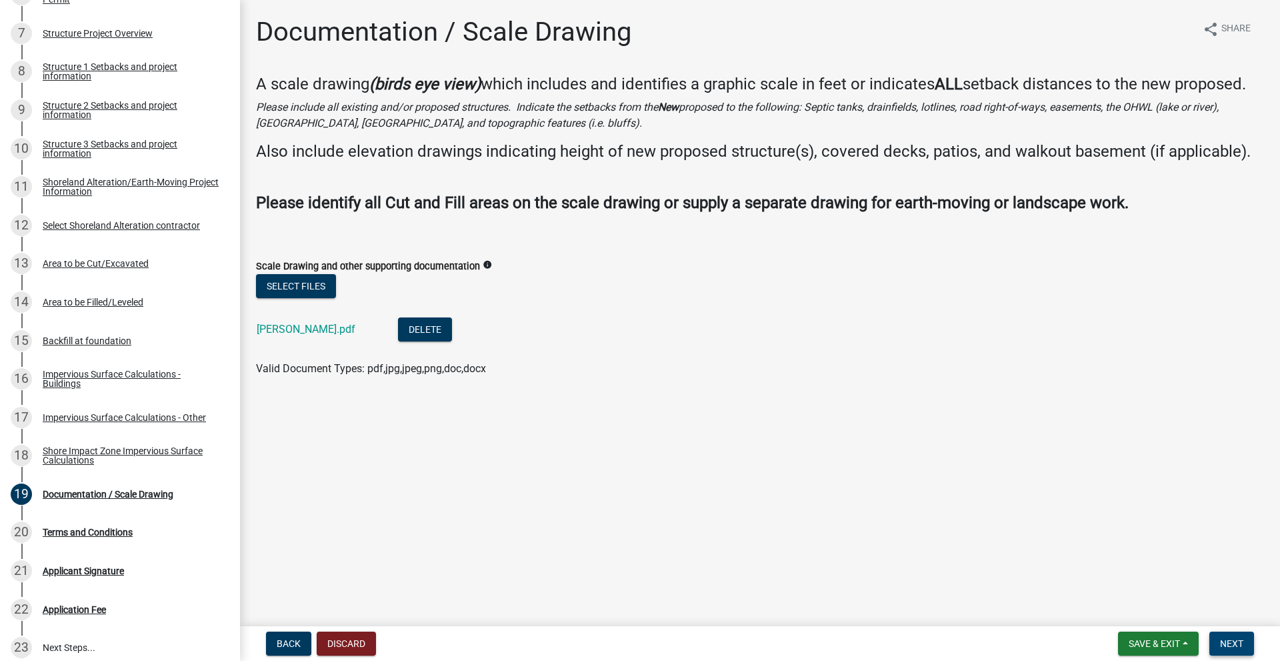
click at [1216, 641] on button "Next" at bounding box center [1231, 643] width 45 height 24
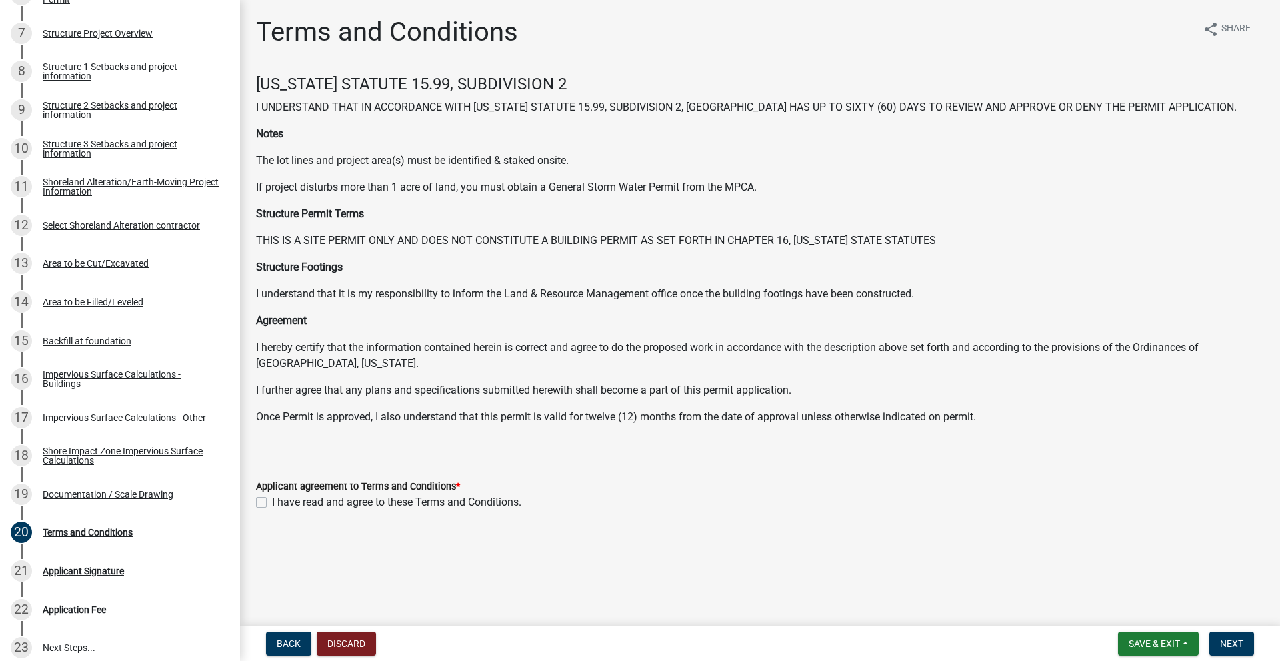
click at [272, 500] on label "I have read and agree to these Terms and Conditions." at bounding box center [396, 502] width 249 height 16
click at [272, 500] on input "I have read and agree to these Terms and Conditions." at bounding box center [276, 498] width 9 height 9
checkbox input "true"
click at [1220, 643] on span "Next" at bounding box center [1231, 643] width 23 height 11
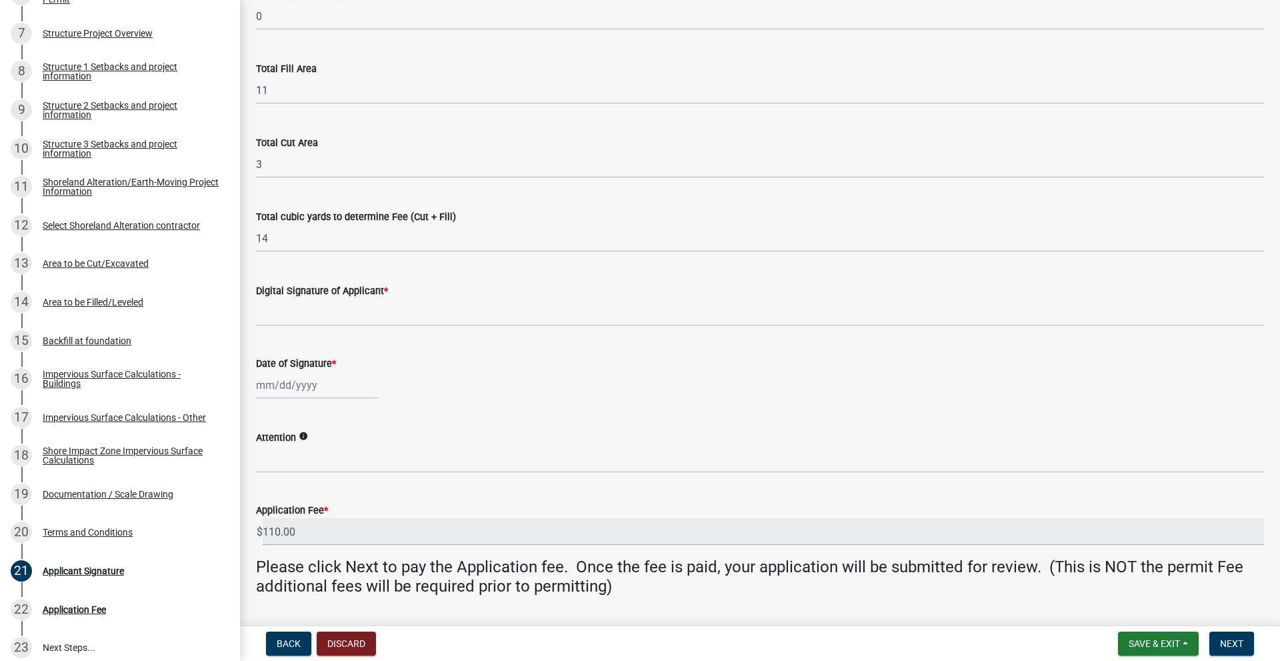
scroll to position [133, 0]
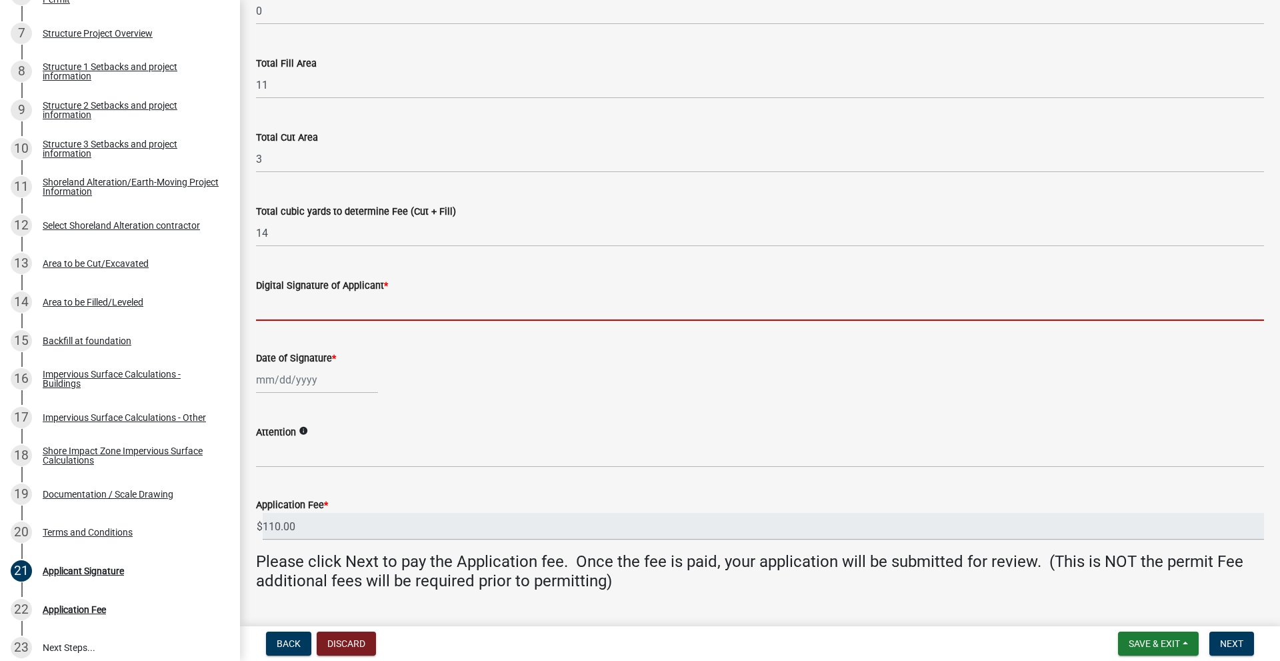
click at [382, 299] on input "Digital Signature of Applicant *" at bounding box center [760, 306] width 1008 height 27
type input "[PERSON_NAME]"
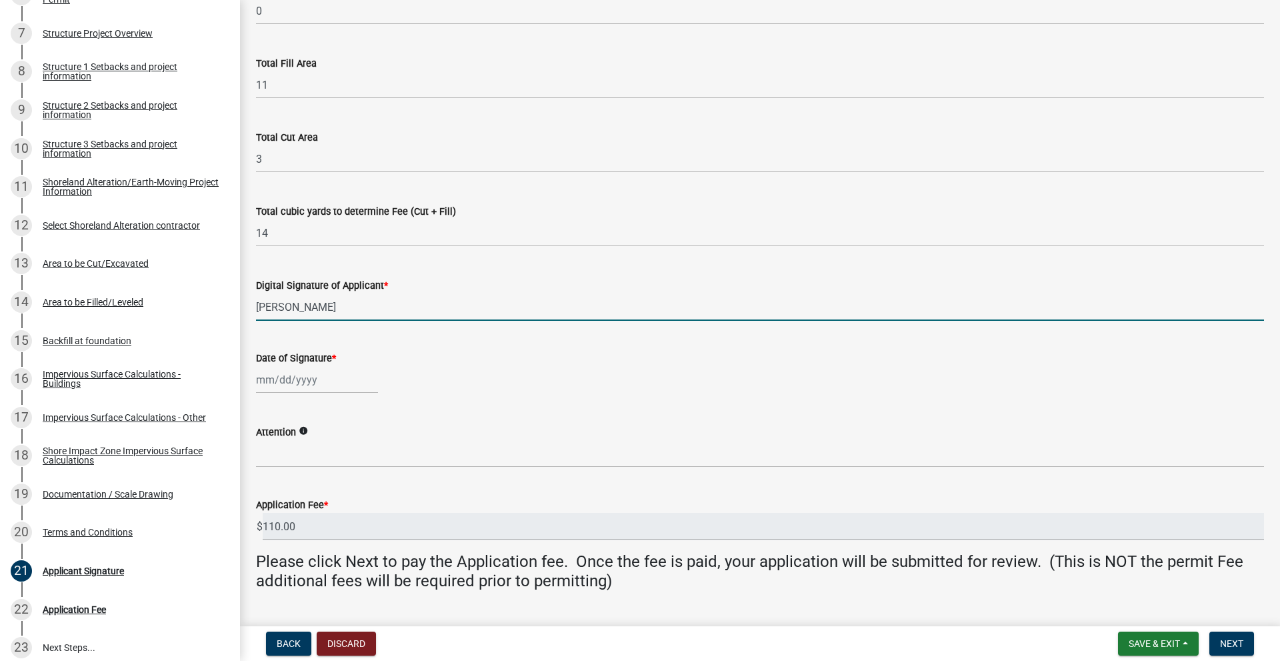
select select "8"
select select "2025"
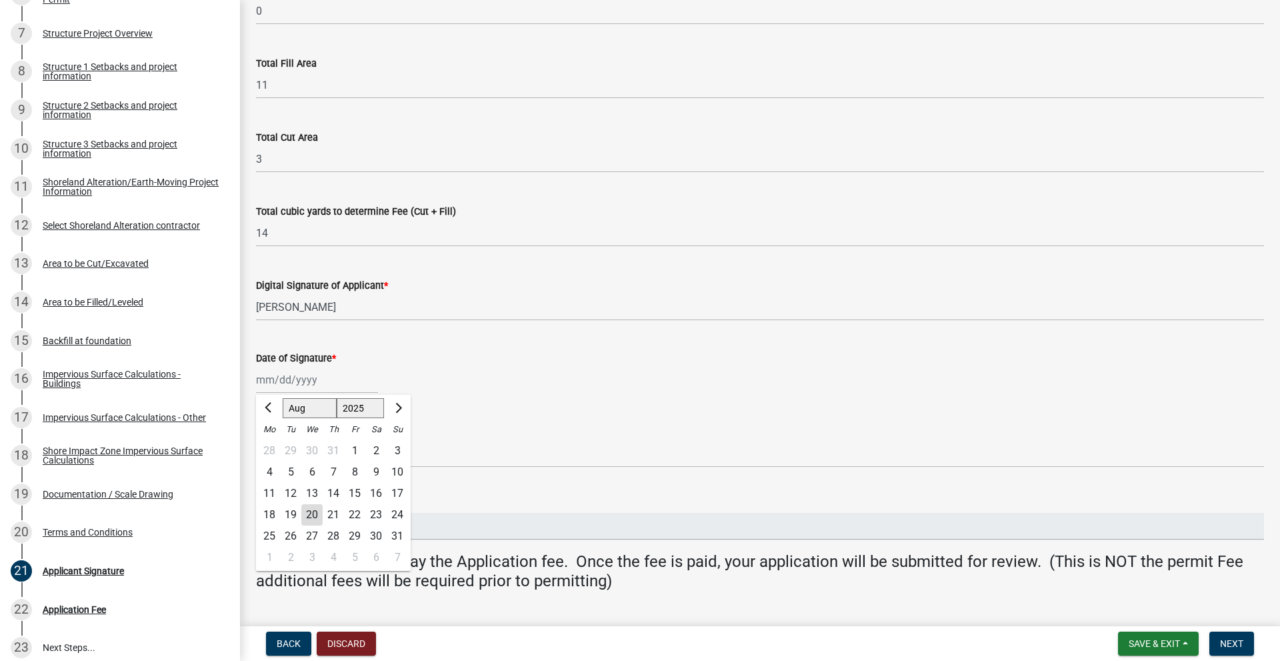
click at [355, 389] on div "[PERSON_NAME] Feb Mar Apr [PERSON_NAME][DATE] Oct Nov [DATE] 1526 1527 1528 152…" at bounding box center [317, 379] width 122 height 27
click at [317, 511] on div "20" at bounding box center [311, 514] width 21 height 21
type input "[DATE]"
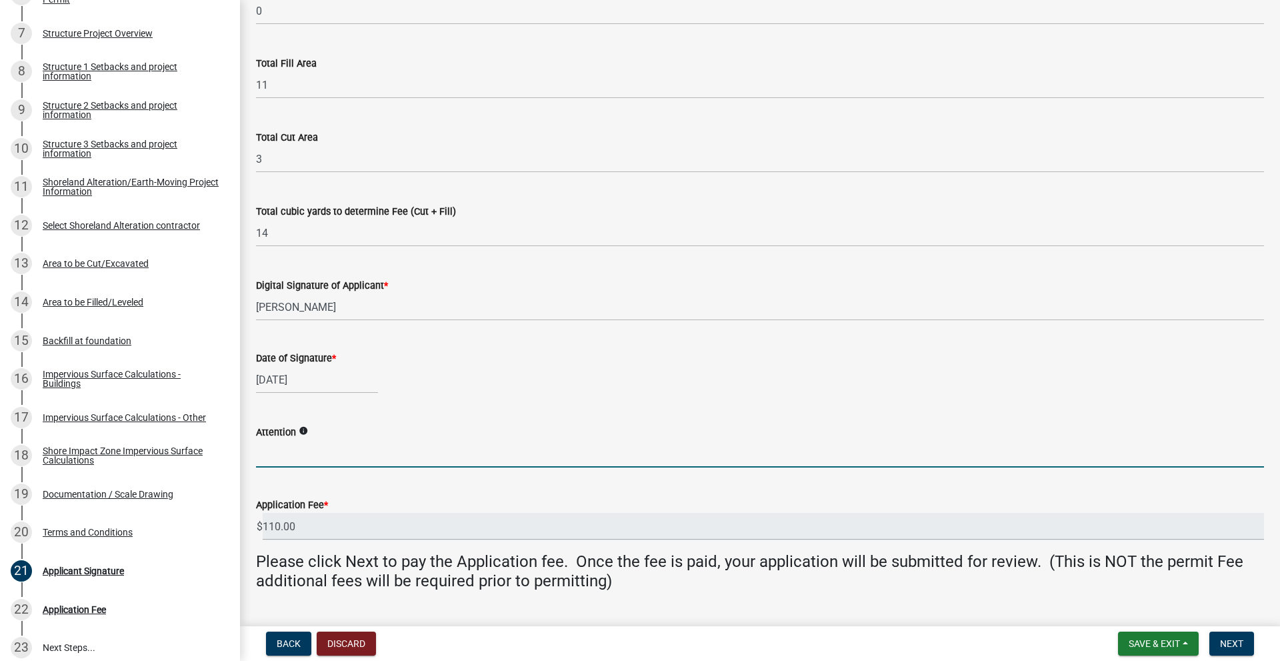
click at [311, 451] on input "Attention" at bounding box center [760, 453] width 1008 height 27
type input "[PERSON_NAME]"
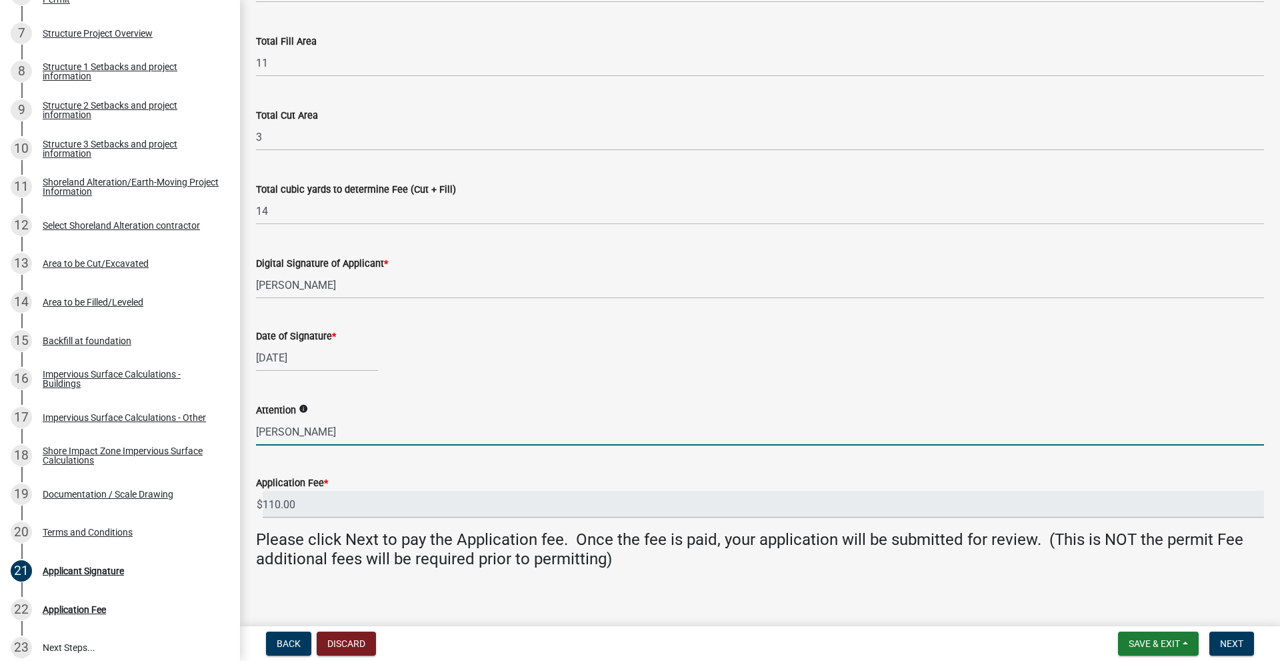
scroll to position [166, 0]
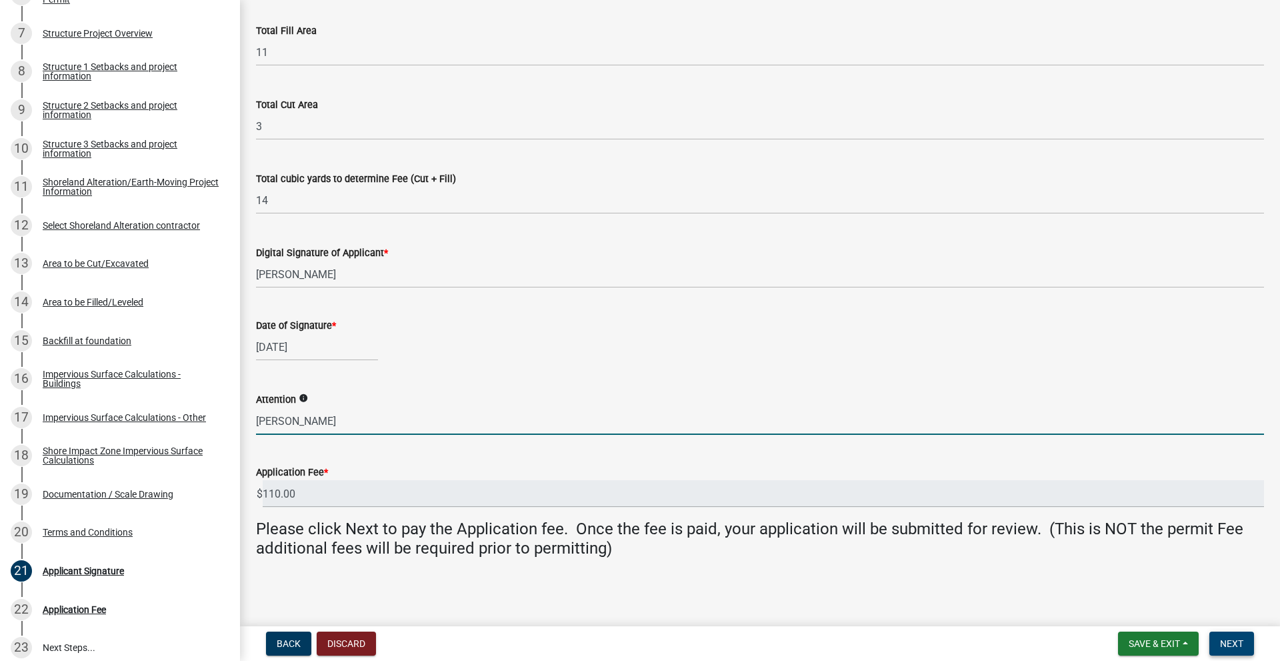
click at [1240, 643] on span "Next" at bounding box center [1231, 643] width 23 height 11
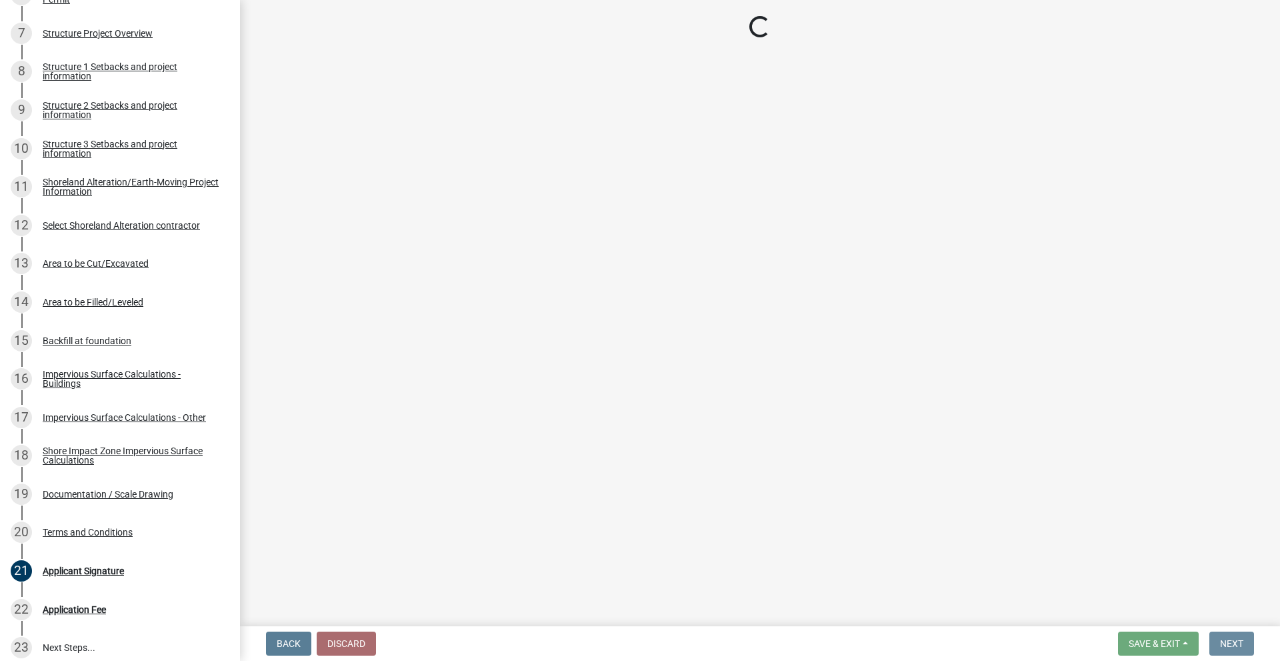
scroll to position [0, 0]
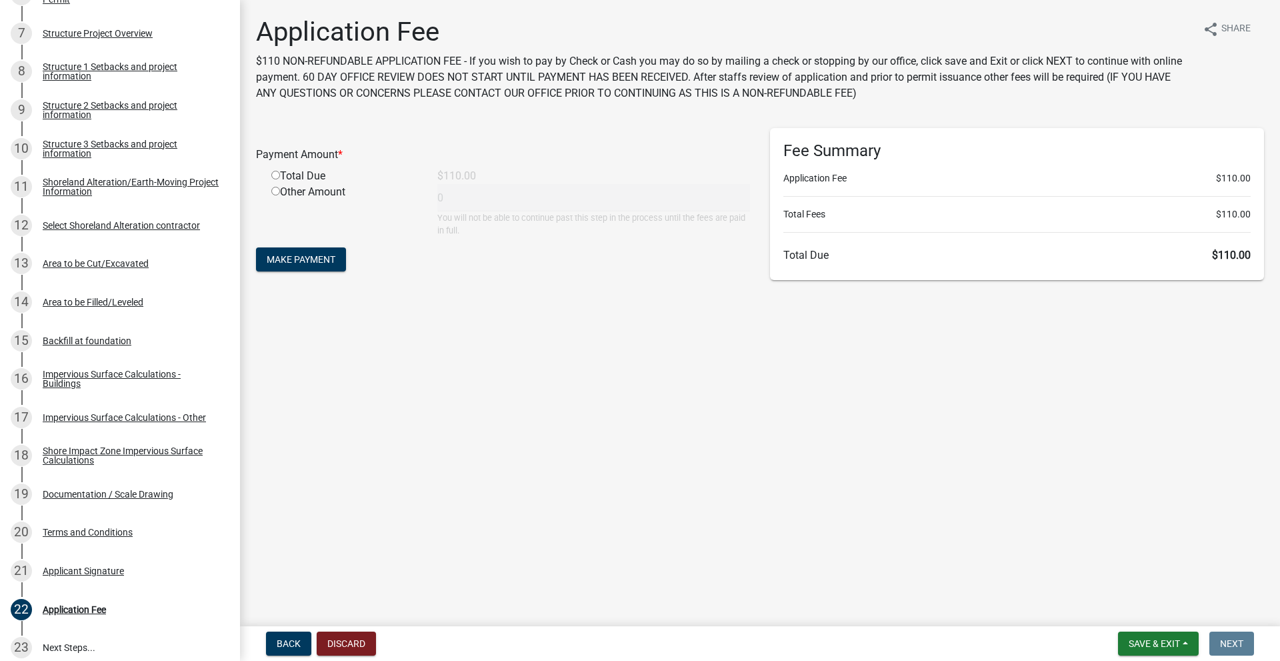
click at [277, 173] on input "radio" at bounding box center [275, 175] width 9 height 9
radio input "true"
type input "110"
click at [321, 257] on span "Make Payment" at bounding box center [301, 259] width 69 height 11
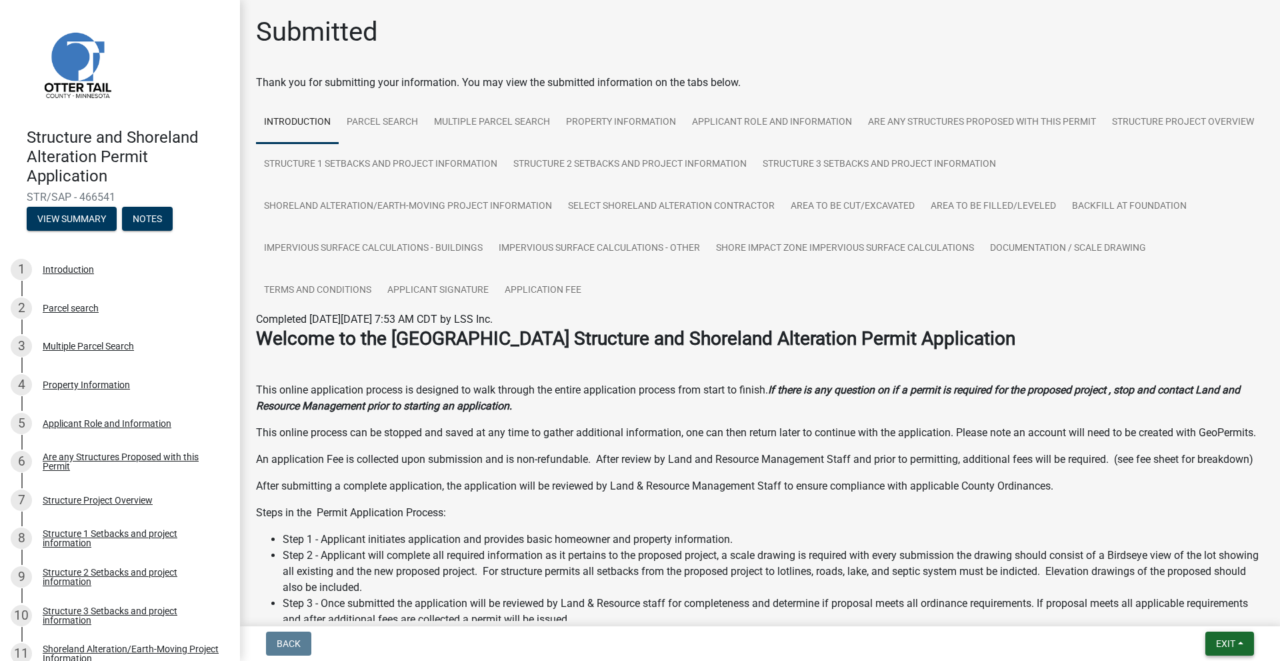
click at [1232, 637] on button "Exit" at bounding box center [1229, 643] width 49 height 24
click at [1196, 613] on button "Save & Exit" at bounding box center [1200, 609] width 107 height 32
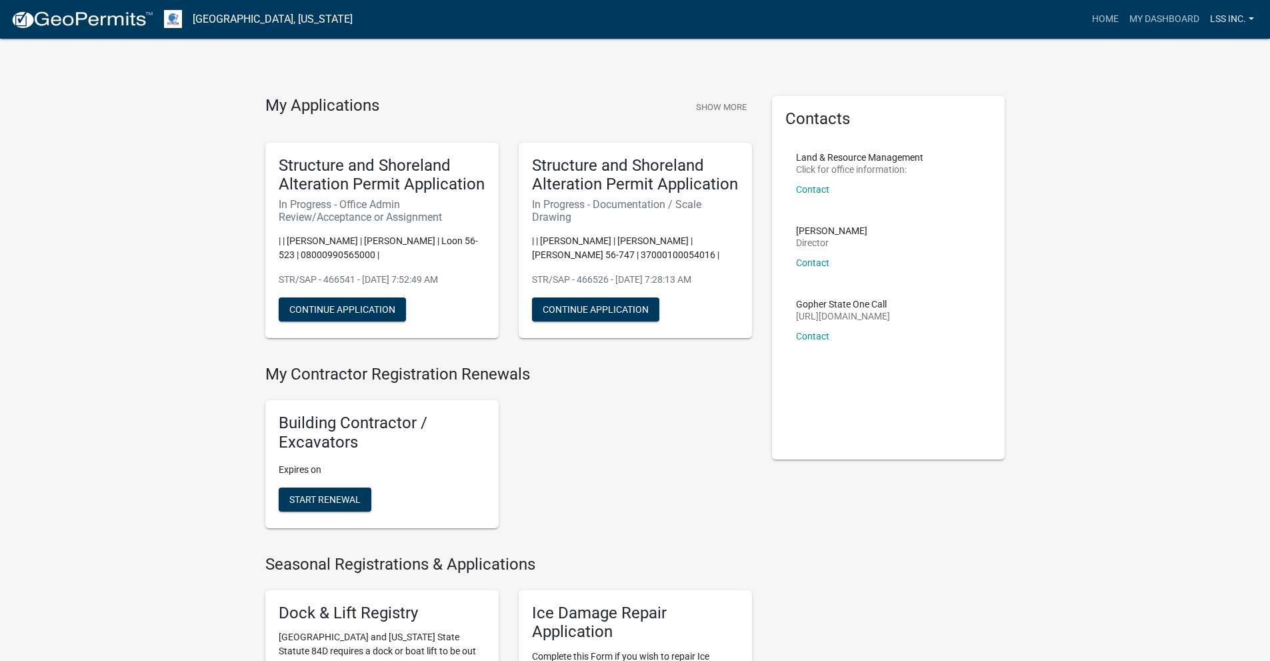
click at [1238, 20] on link "LSS Inc." at bounding box center [1231, 19] width 55 height 25
click at [1178, 129] on link "Logout" at bounding box center [1202, 130] width 114 height 32
